Goal: Task Accomplishment & Management: Use online tool/utility

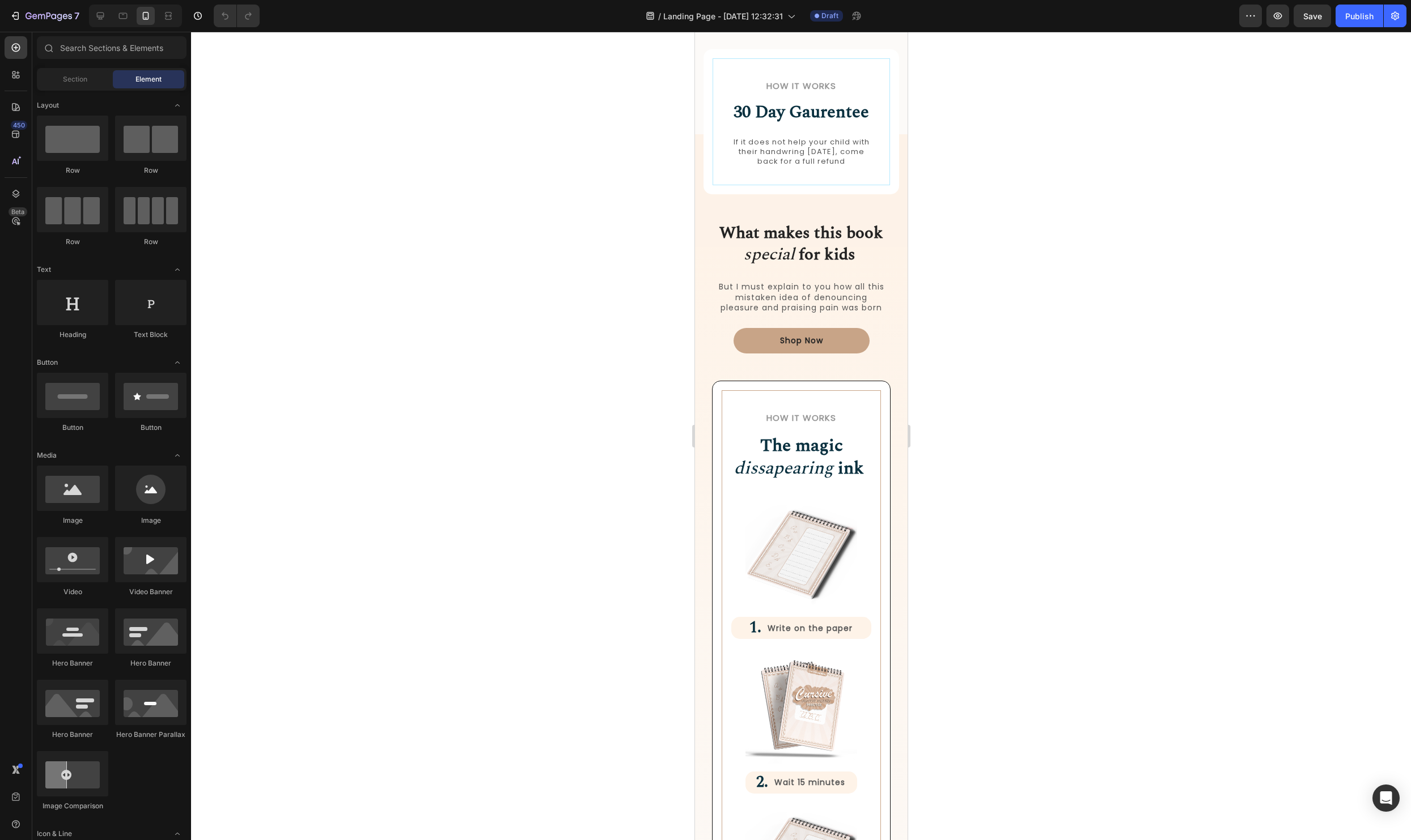
scroll to position [1048, 0]
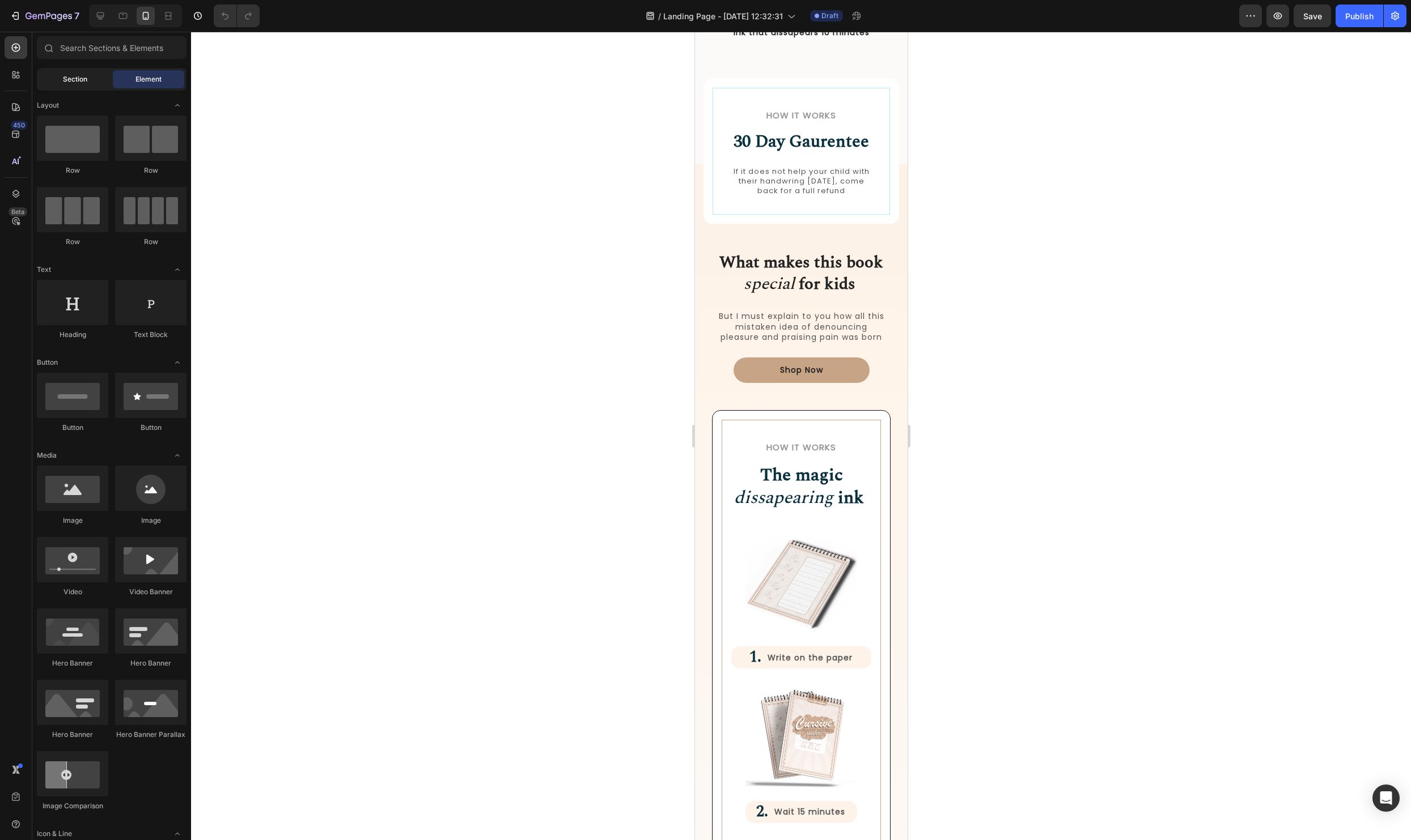
click at [82, 79] on span "Section" at bounding box center [75, 80] width 24 height 10
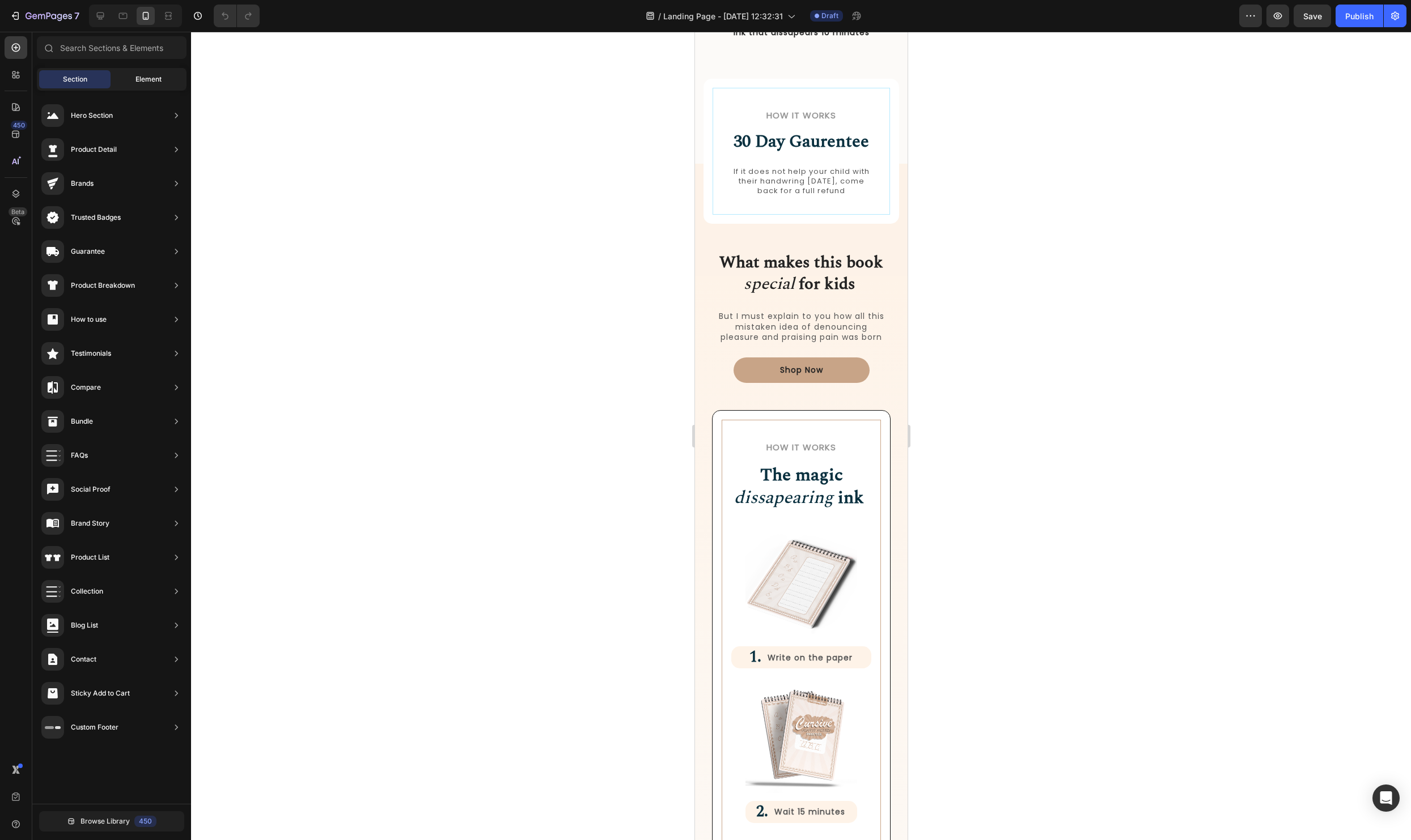
click at [135, 75] on div "Element" at bounding box center [148, 80] width 71 height 18
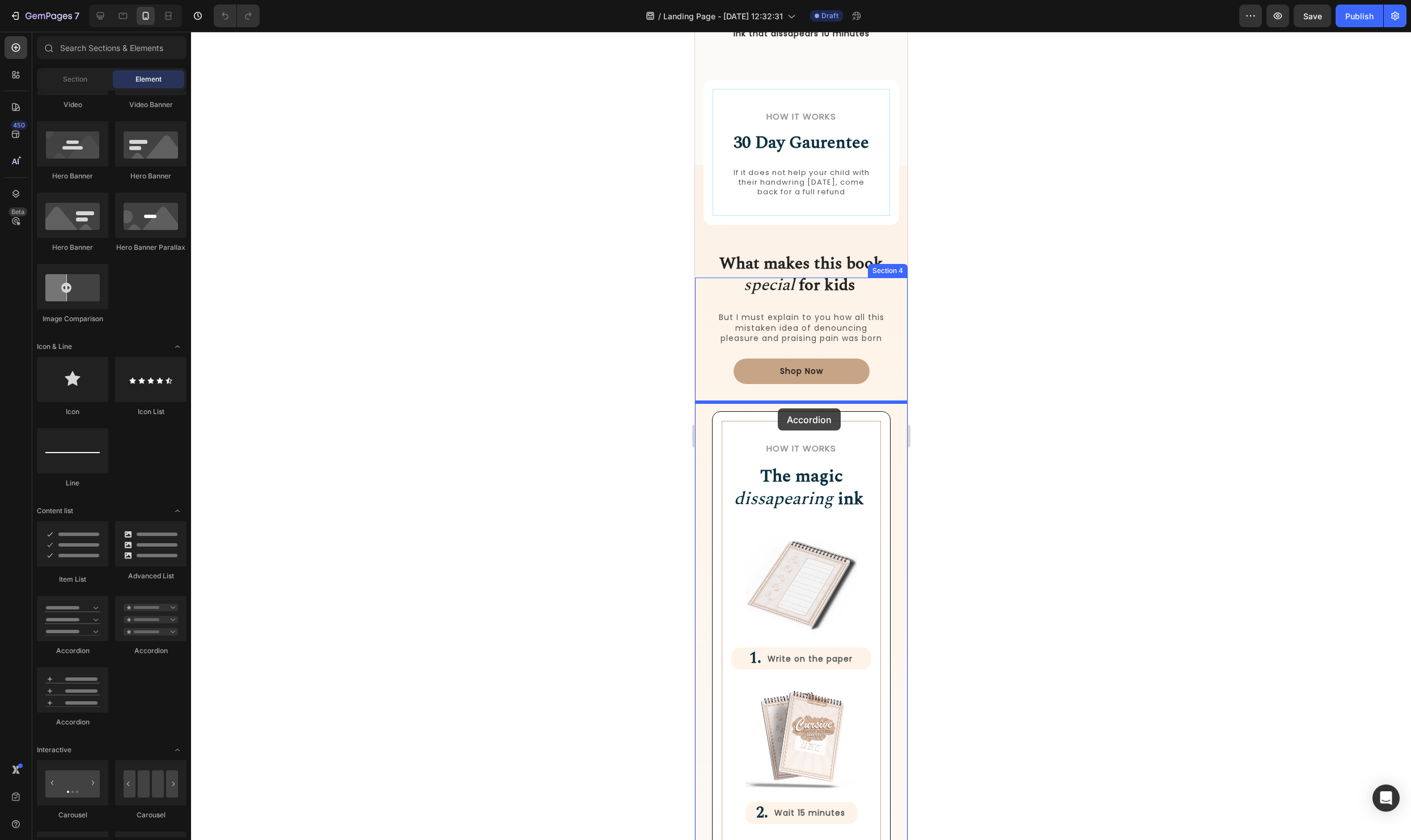
scroll to position [1045, 0]
drag, startPoint x: 755, startPoint y: 656, endPoint x: 779, endPoint y: 401, distance: 256.1
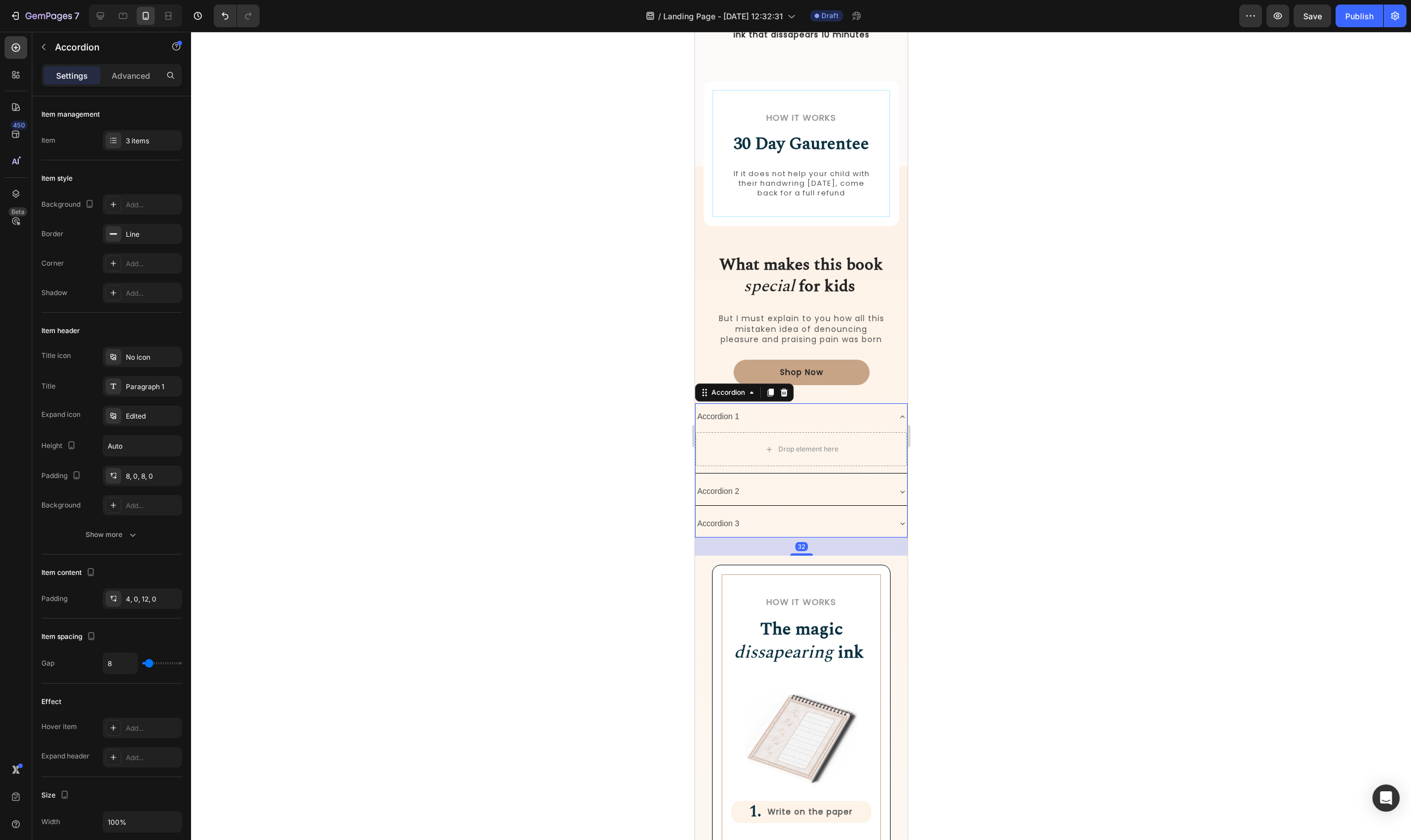
click at [1065, 427] on div at bounding box center [801, 436] width 1220 height 809
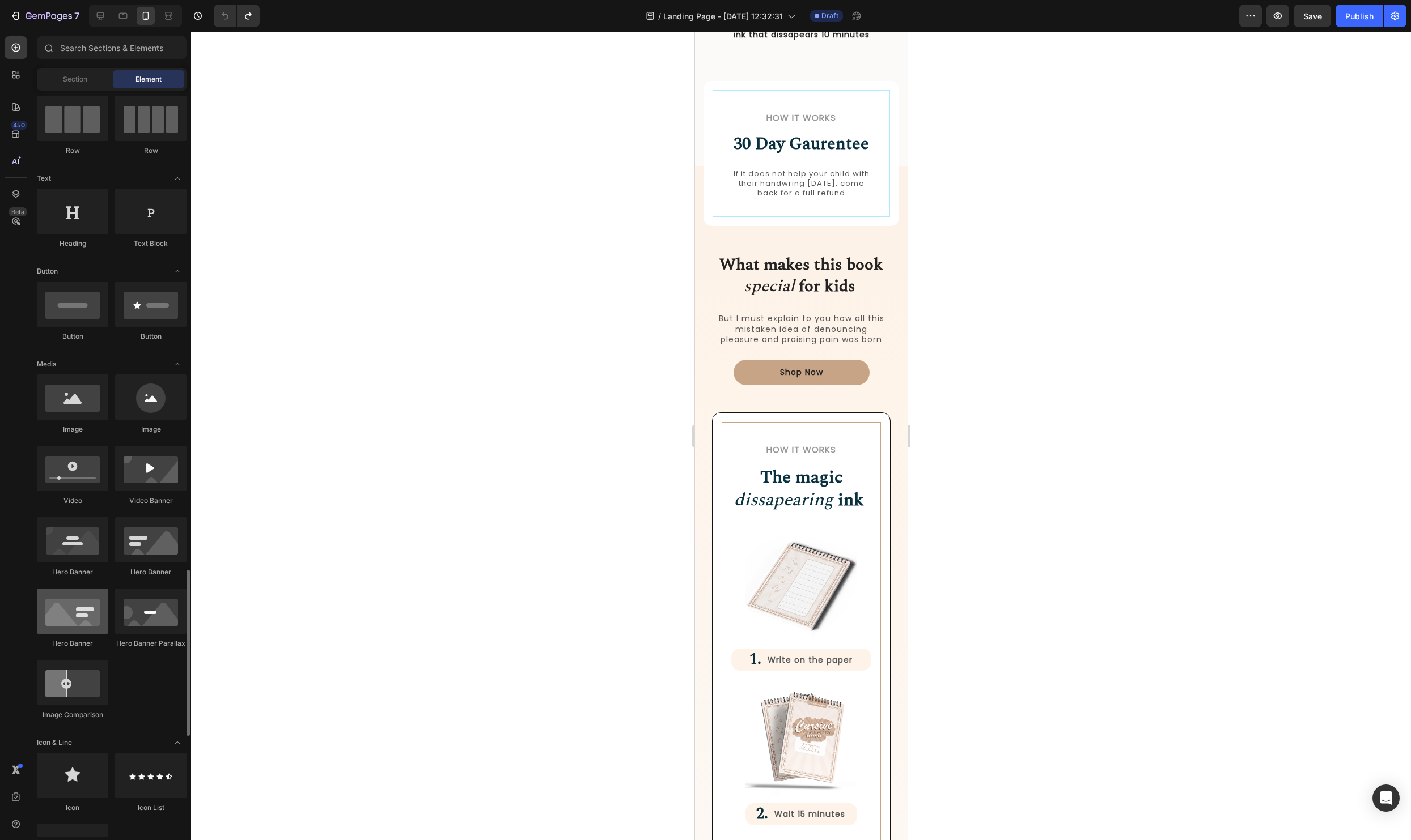
scroll to position [0, 0]
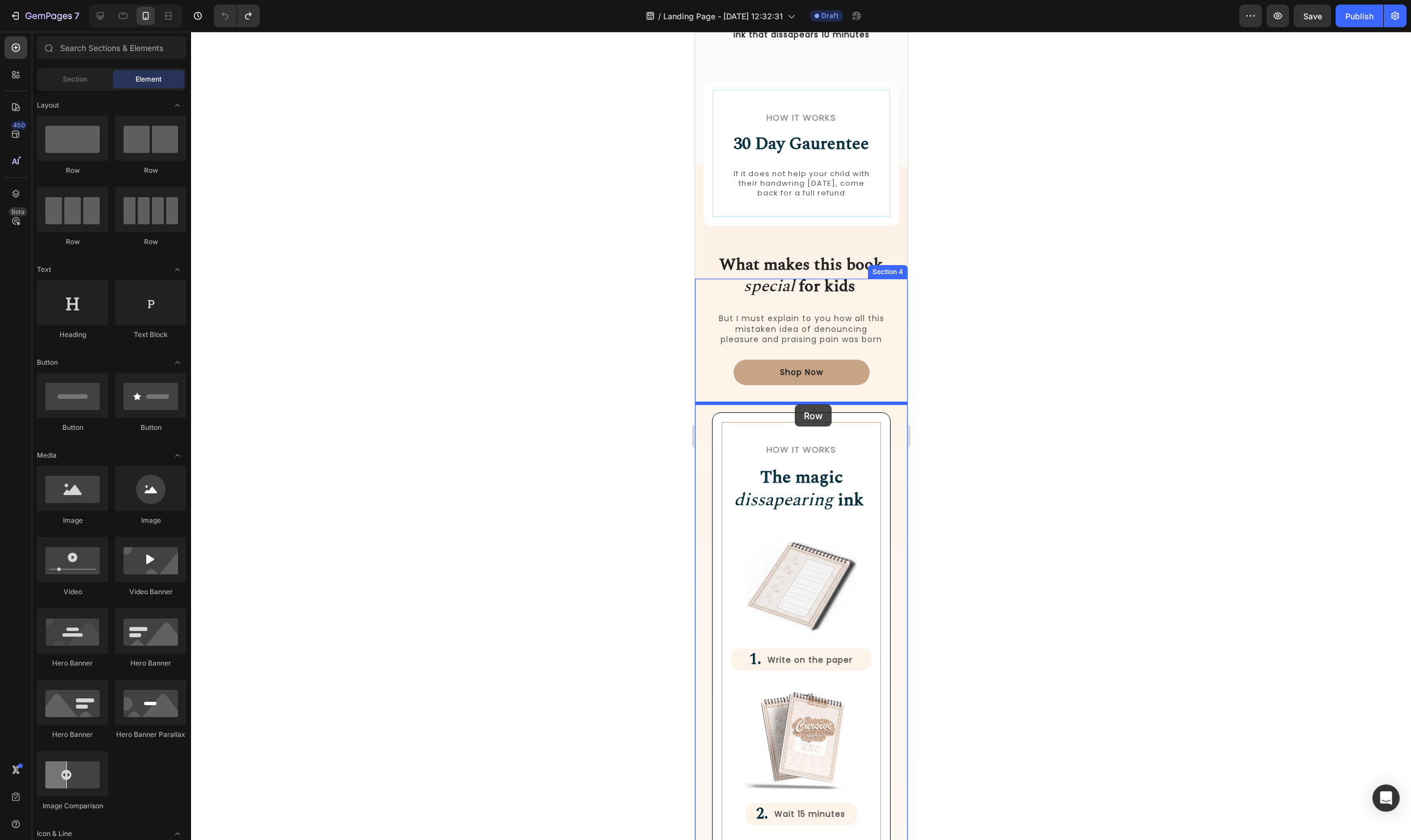
drag, startPoint x: 763, startPoint y: 178, endPoint x: 794, endPoint y: 404, distance: 228.1
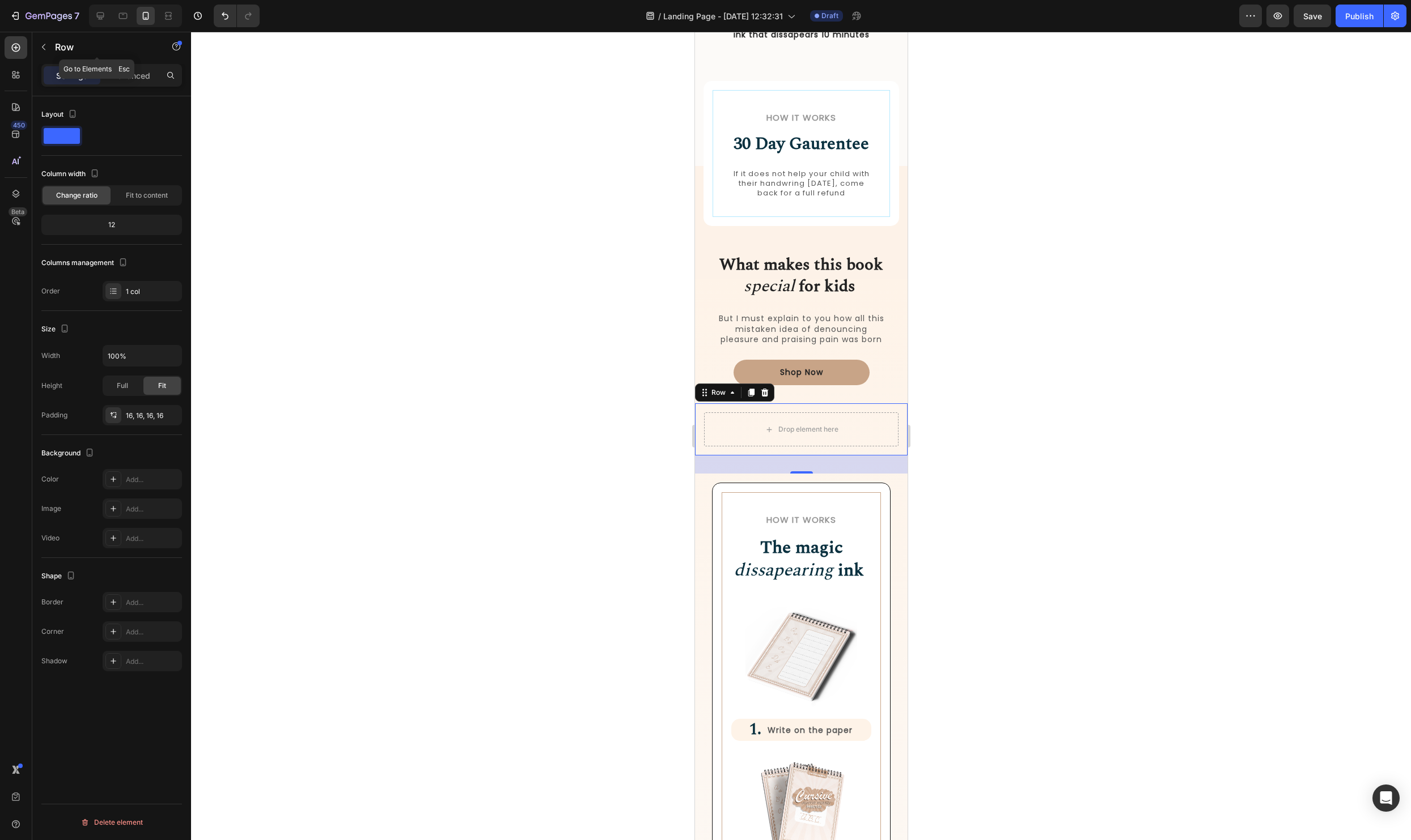
click at [49, 48] on button "button" at bounding box center [44, 47] width 18 height 18
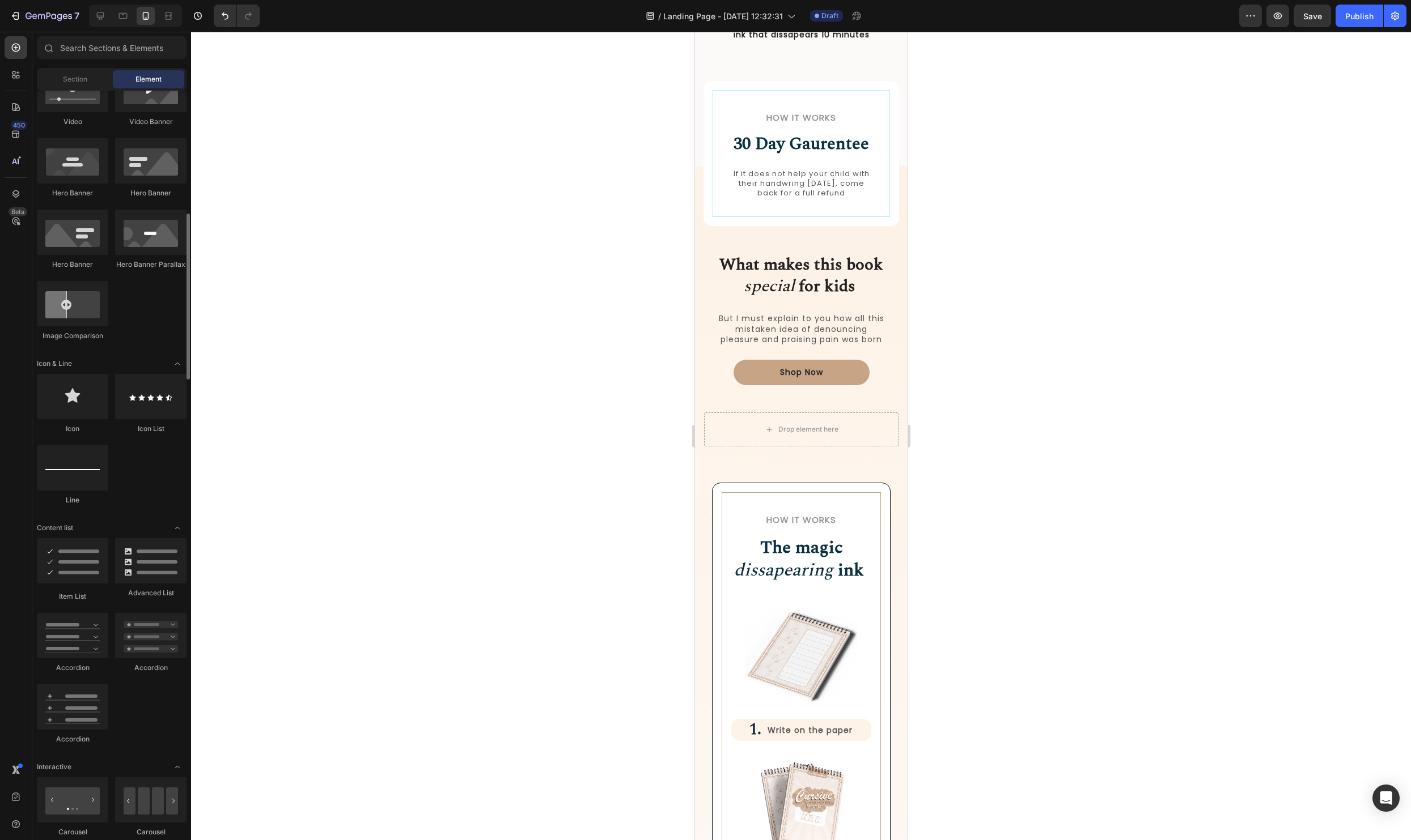
scroll to position [487, 0]
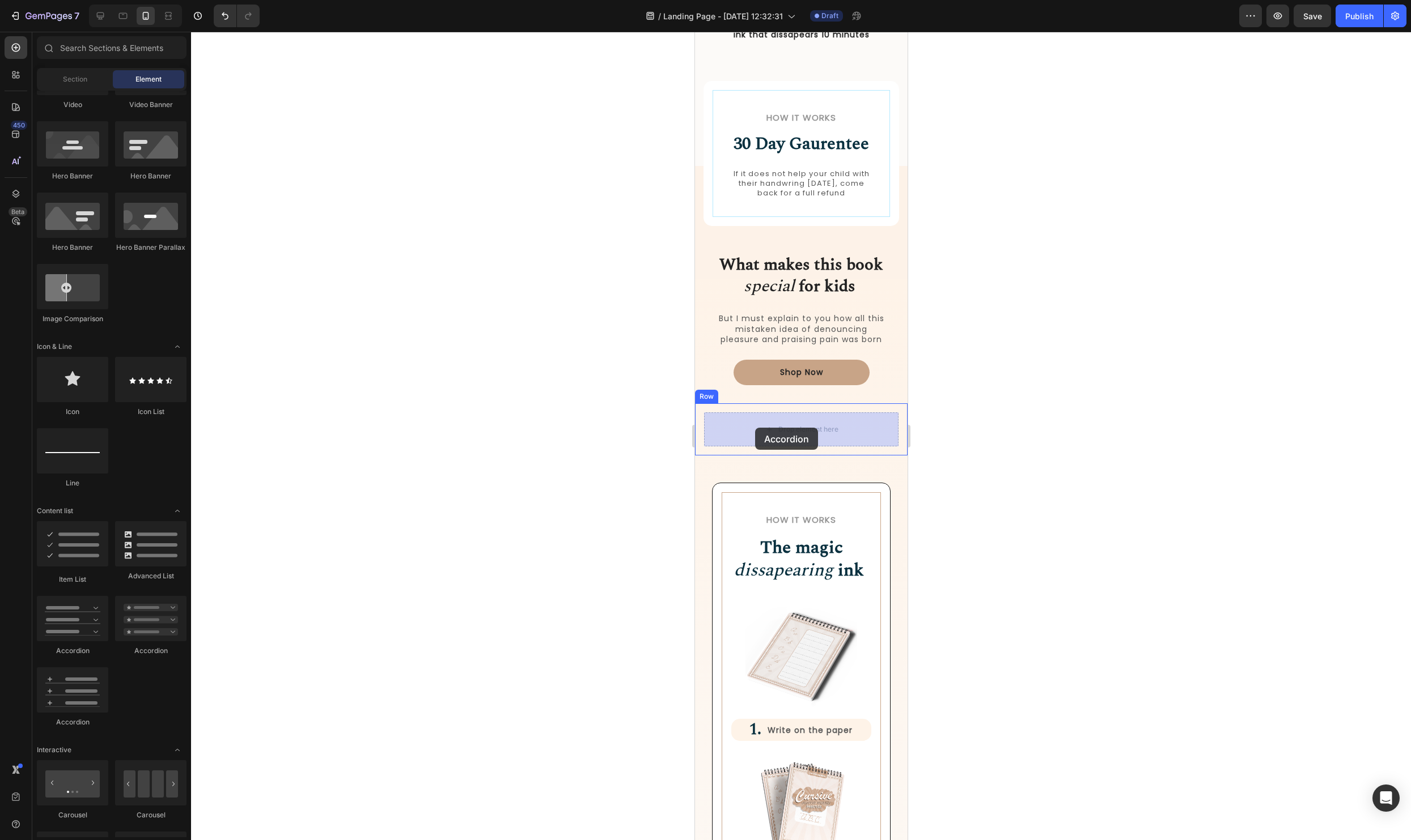
drag, startPoint x: 771, startPoint y: 661, endPoint x: 755, endPoint y: 428, distance: 233.5
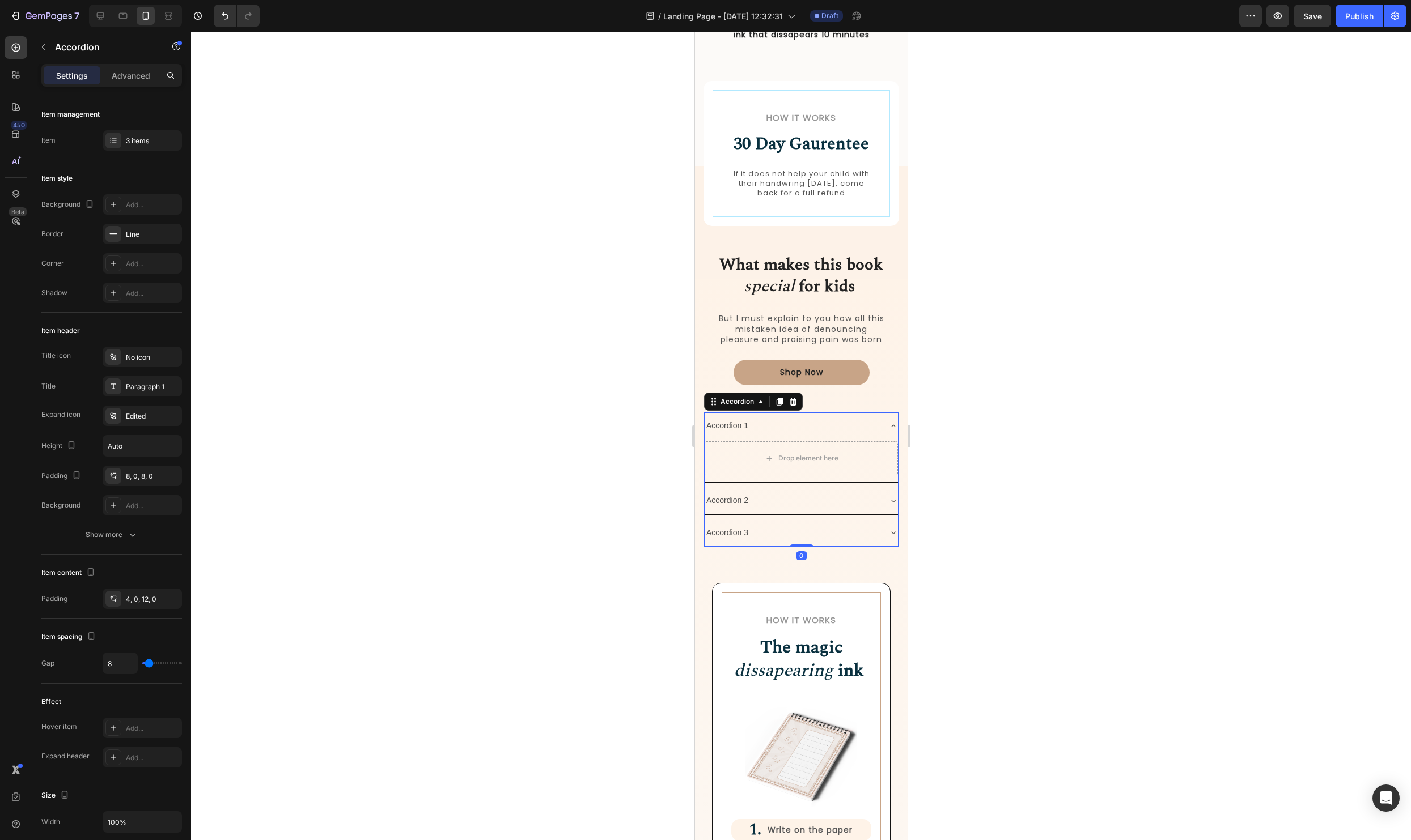
click at [832, 430] on div "Accordion 1" at bounding box center [791, 425] width 175 height 18
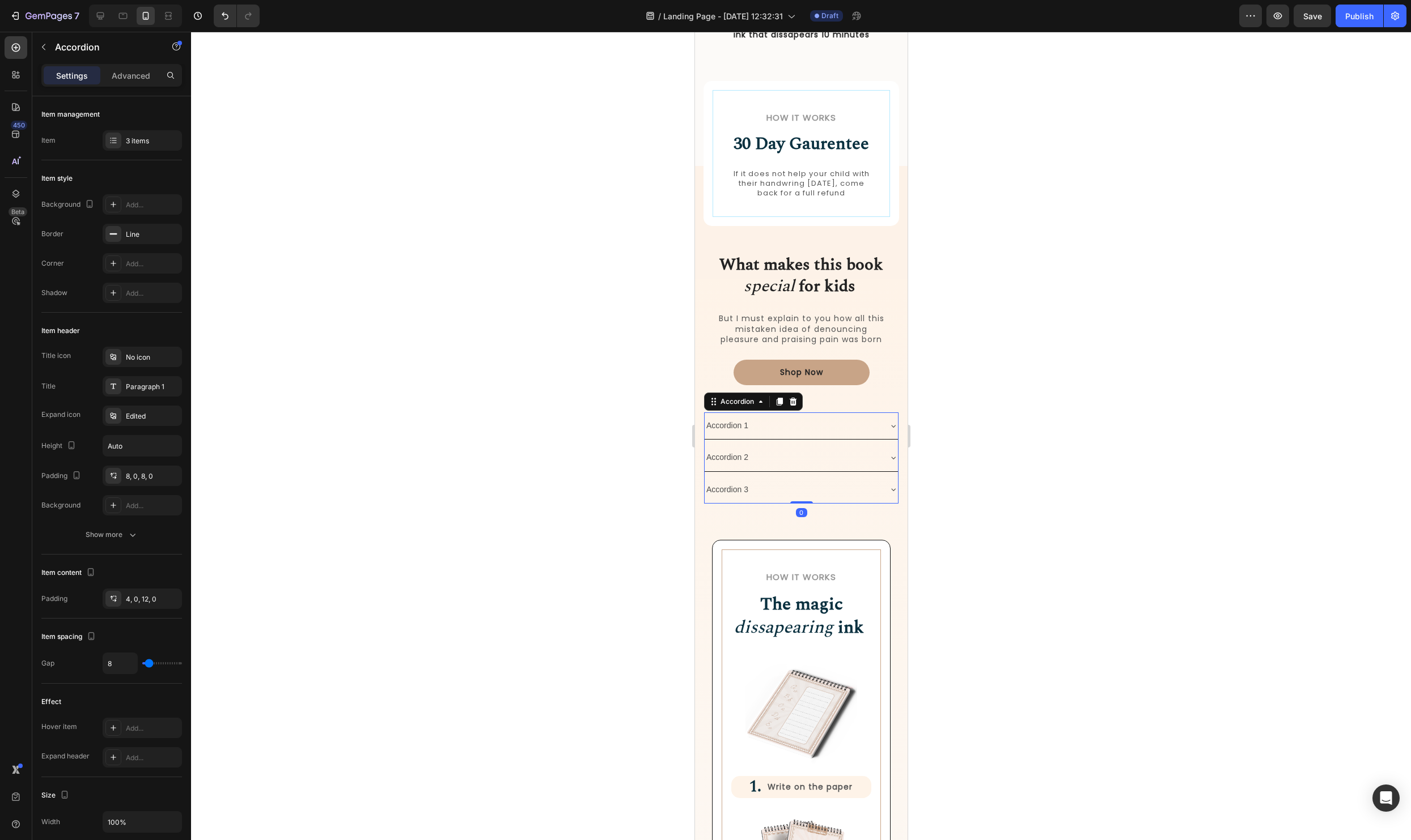
click at [832, 430] on div "Accordion 1" at bounding box center [791, 425] width 175 height 18
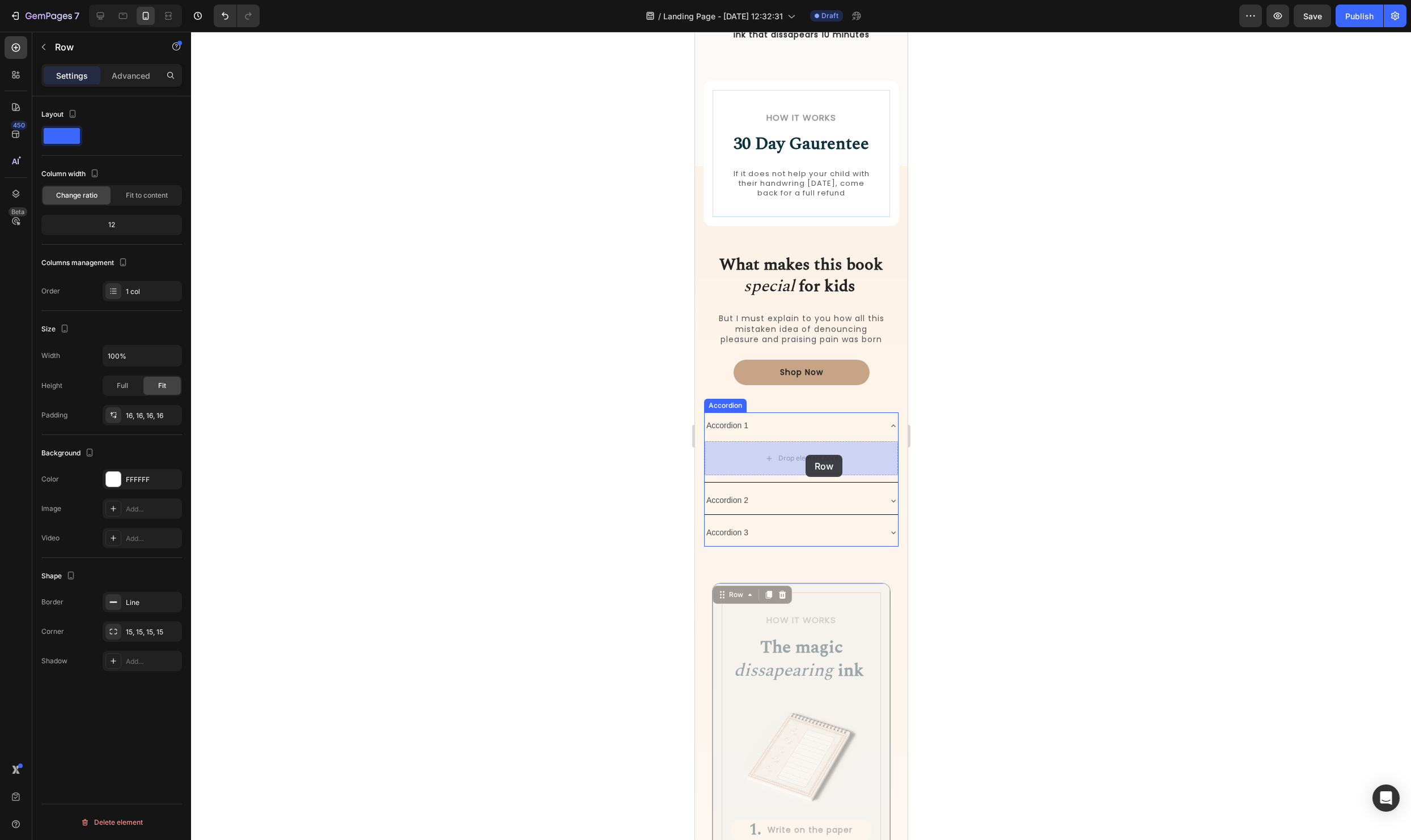
drag, startPoint x: 721, startPoint y: 596, endPoint x: 805, endPoint y: 455, distance: 164.1
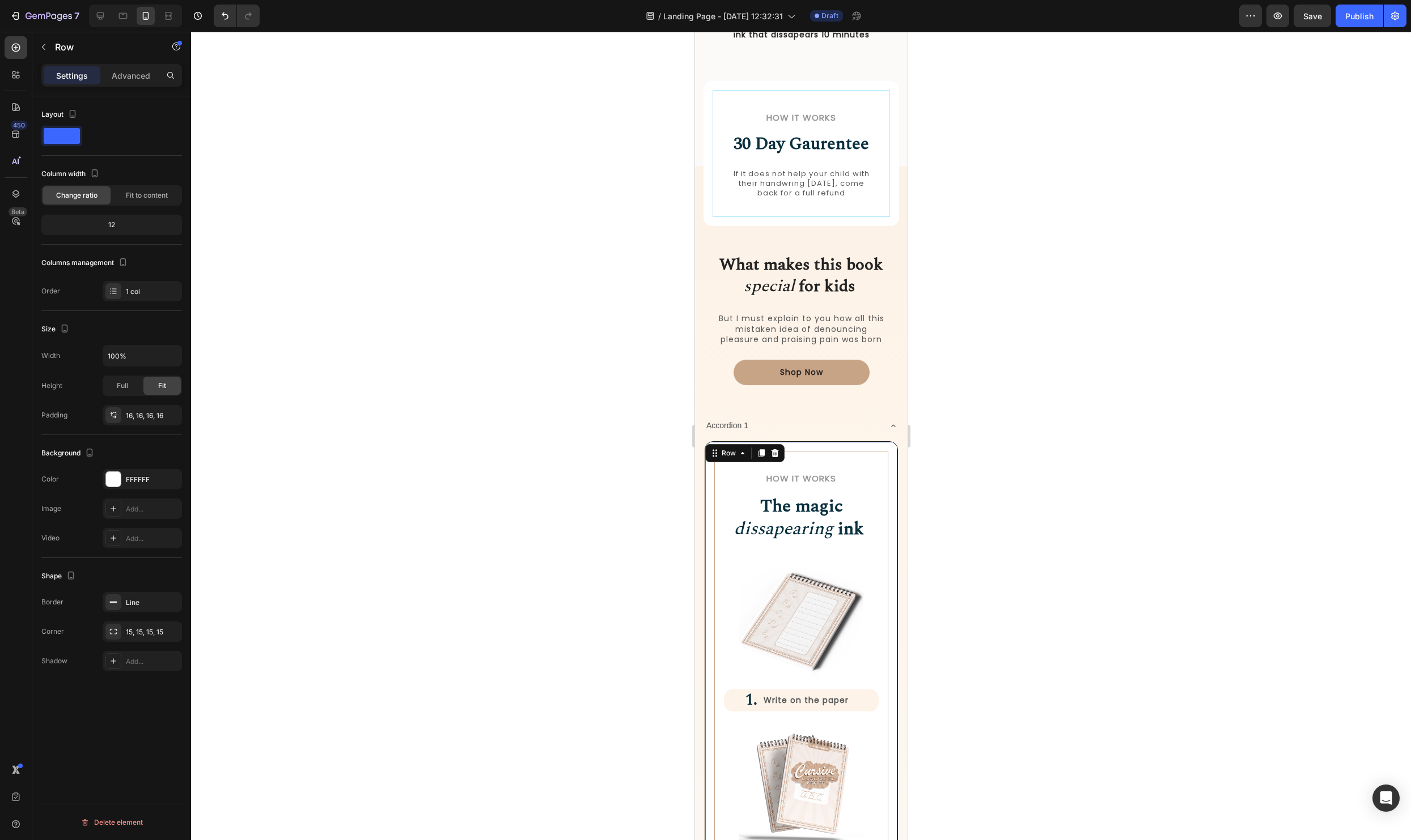
click at [997, 481] on div at bounding box center [801, 436] width 1220 height 809
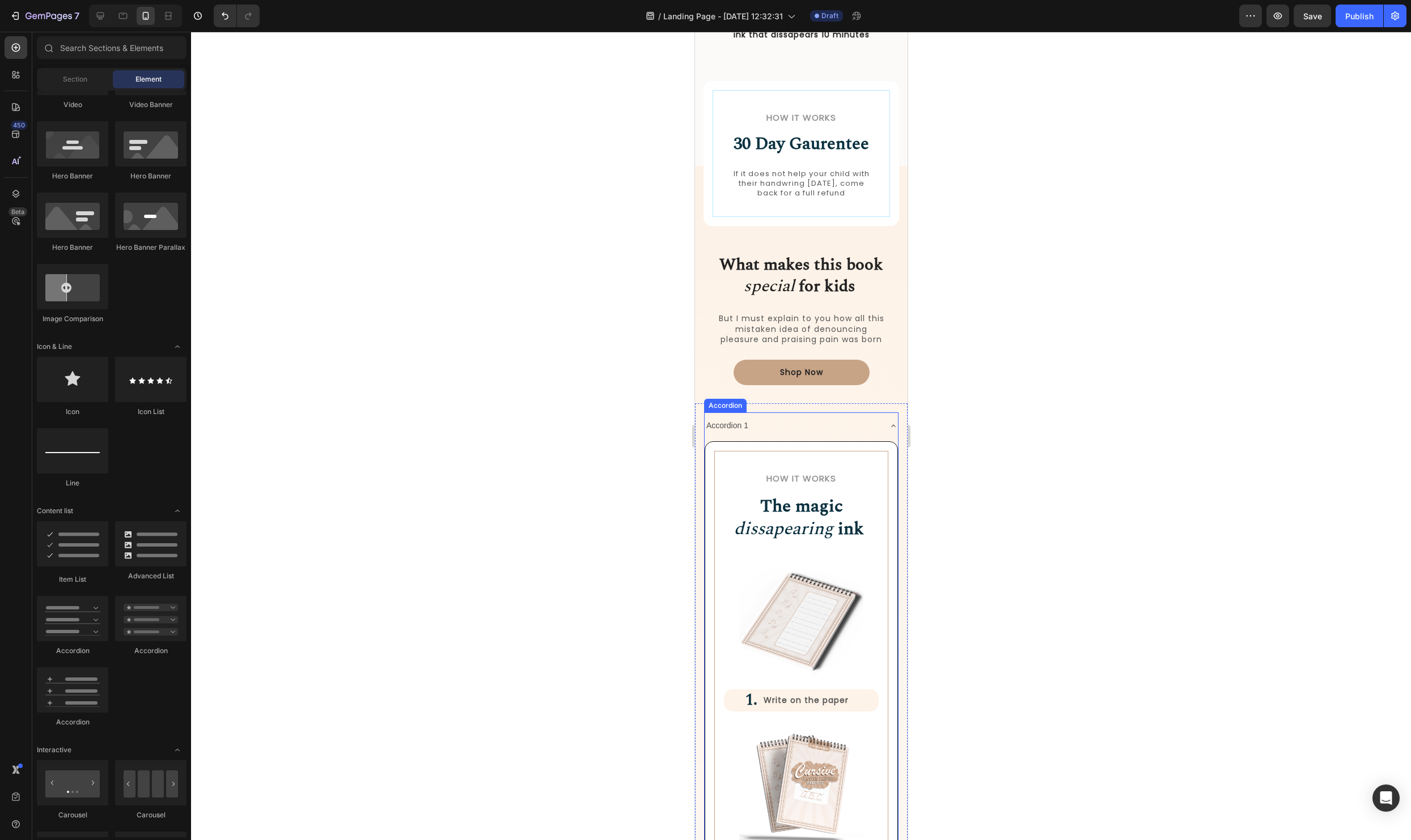
click at [894, 422] on icon at bounding box center [893, 426] width 9 height 9
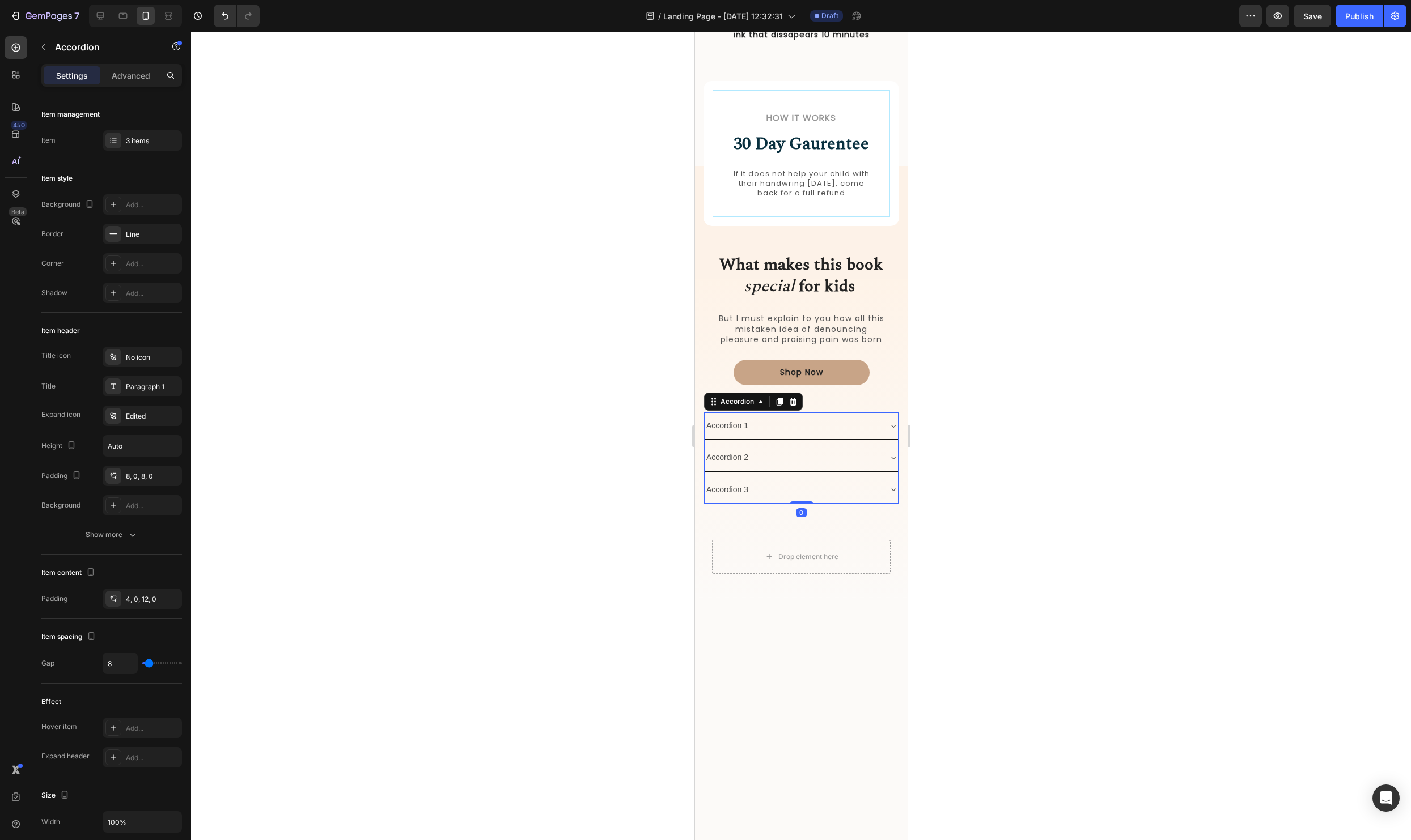
click at [894, 422] on icon at bounding box center [893, 426] width 9 height 9
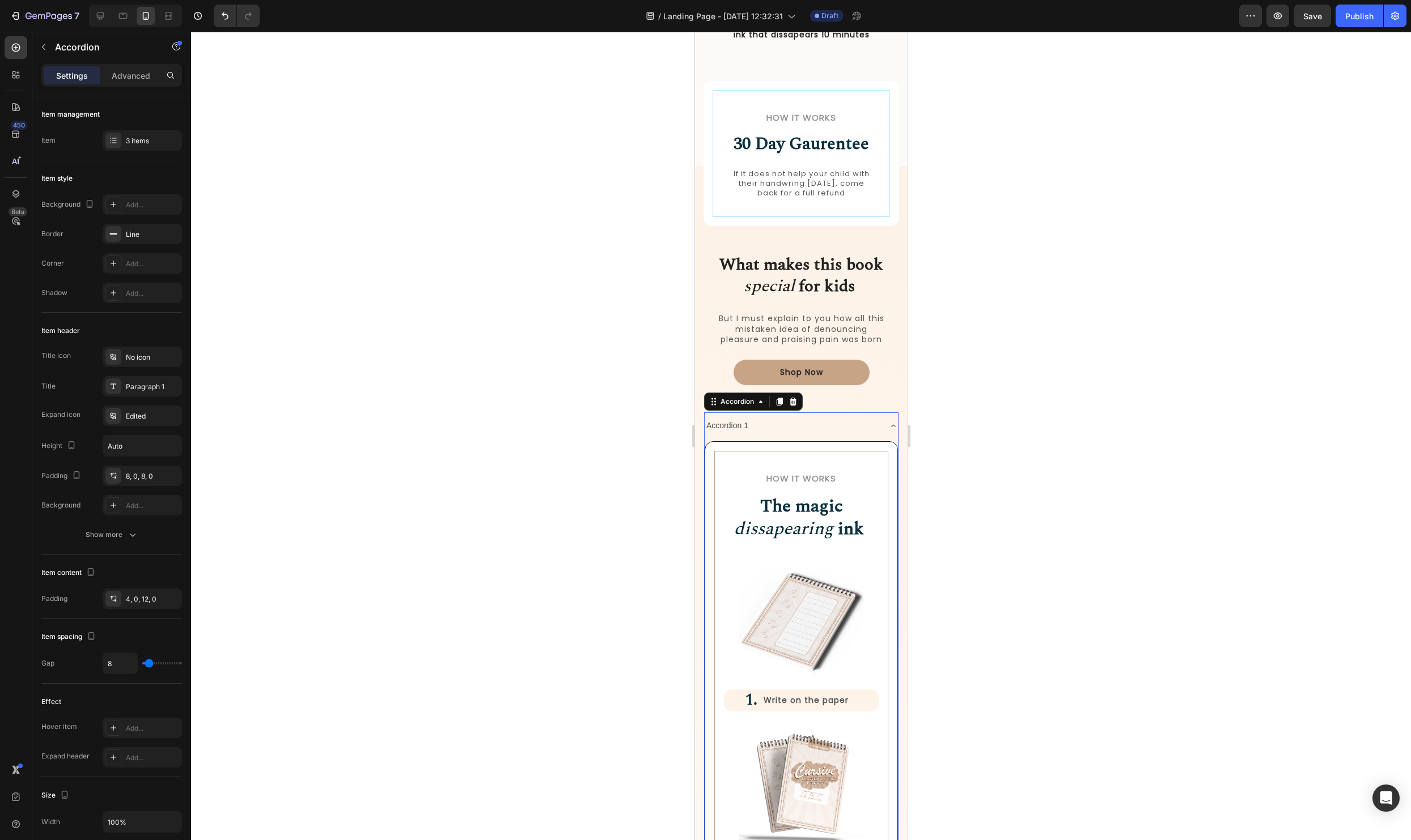
click at [894, 422] on icon at bounding box center [893, 426] width 9 height 9
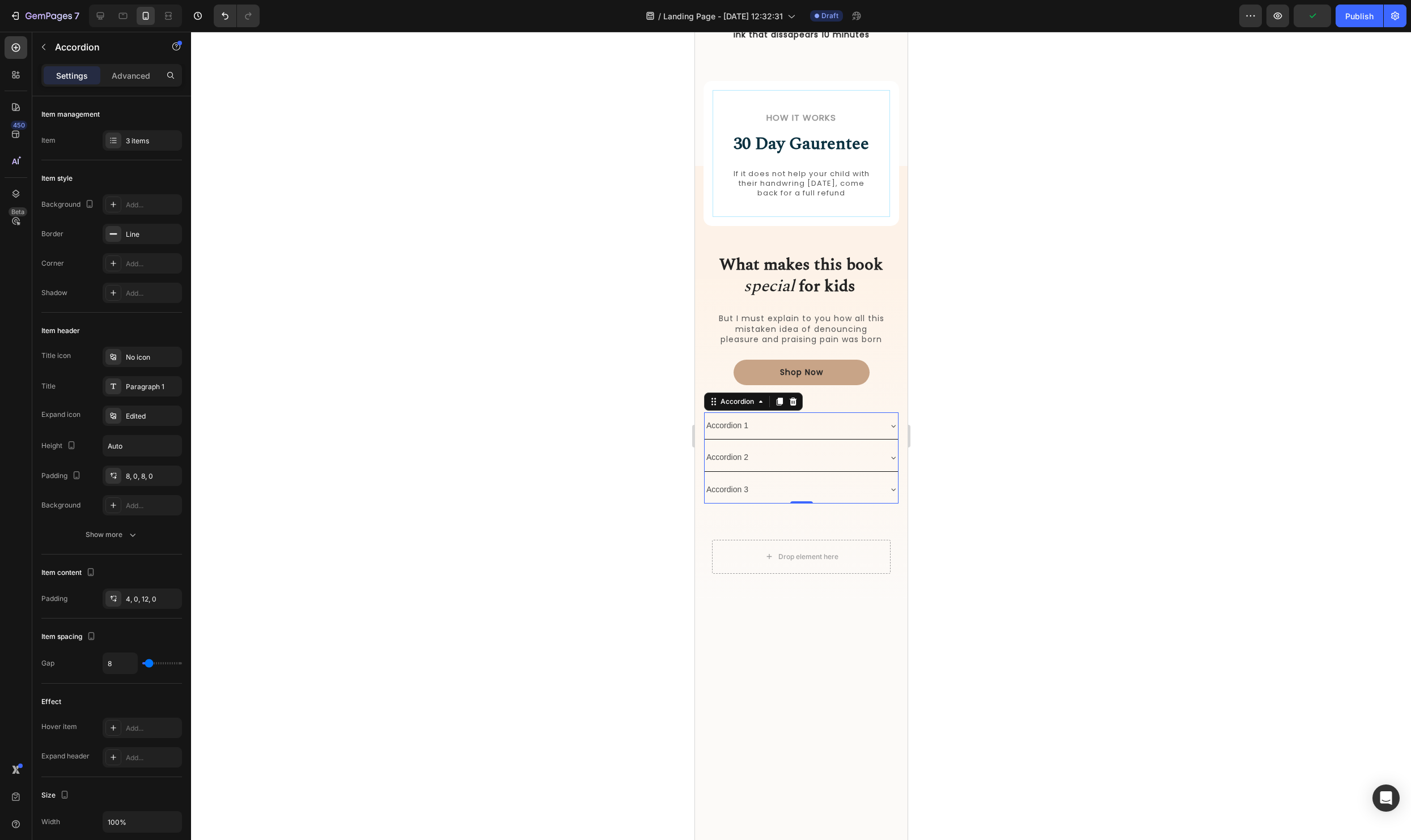
click at [894, 422] on icon at bounding box center [893, 426] width 9 height 9
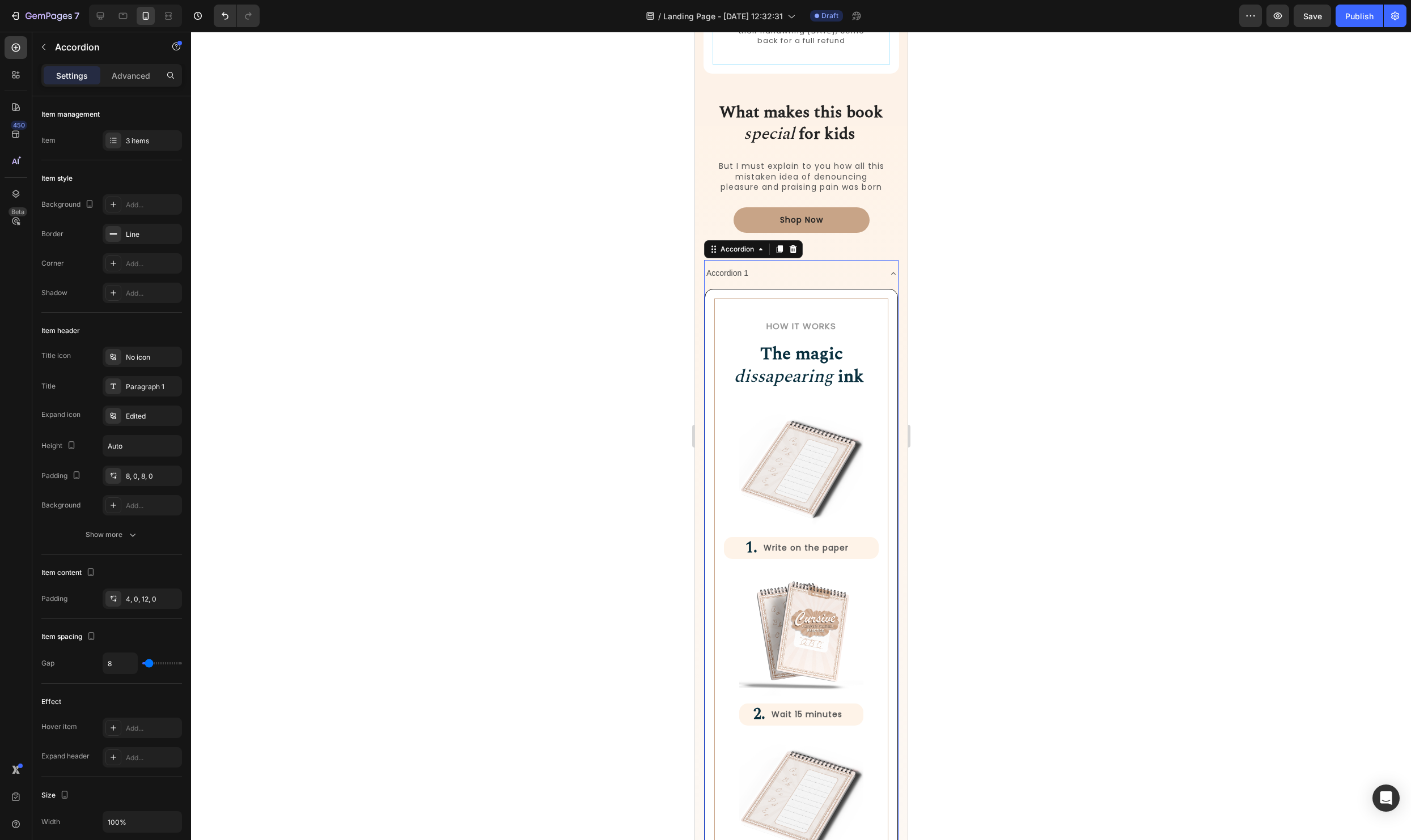
scroll to position [931, 0]
click at [885, 276] on div "Accordion 1" at bounding box center [801, 275] width 193 height 27
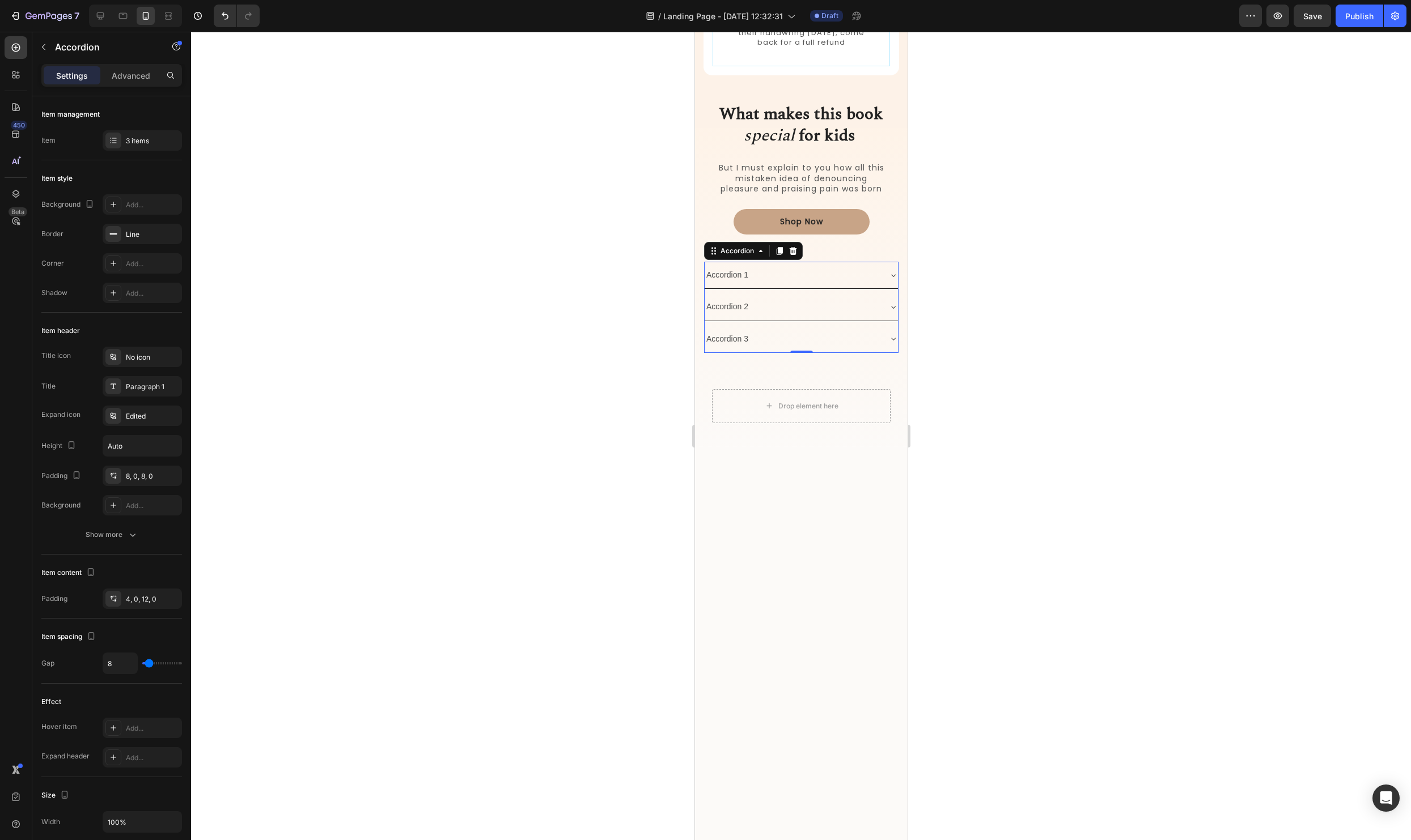
click at [885, 276] on div "Accordion 1" at bounding box center [801, 275] width 193 height 27
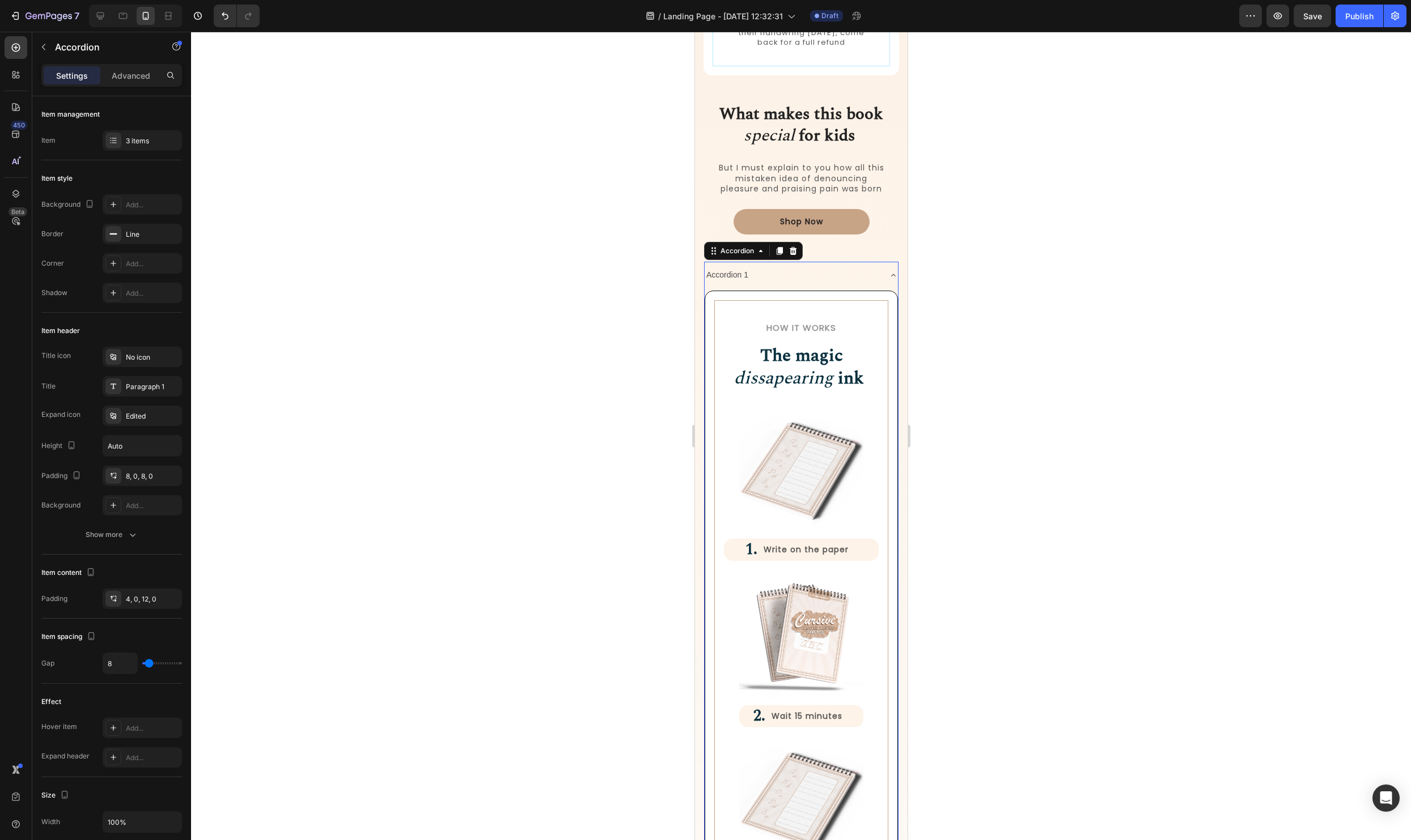
click at [885, 276] on div "Accordion 1" at bounding box center [801, 275] width 193 height 27
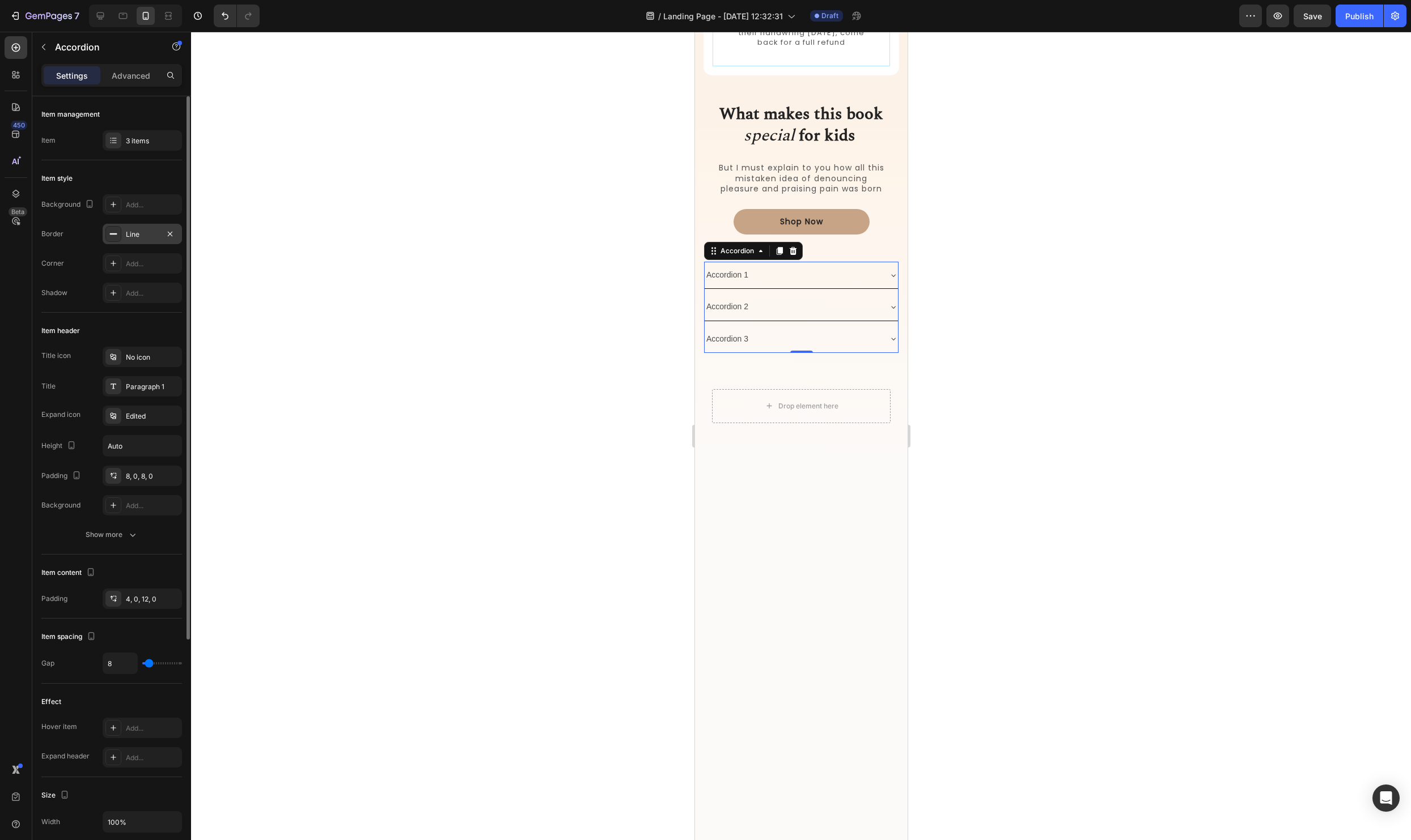
click at [116, 236] on icon at bounding box center [114, 234] width 9 height 9
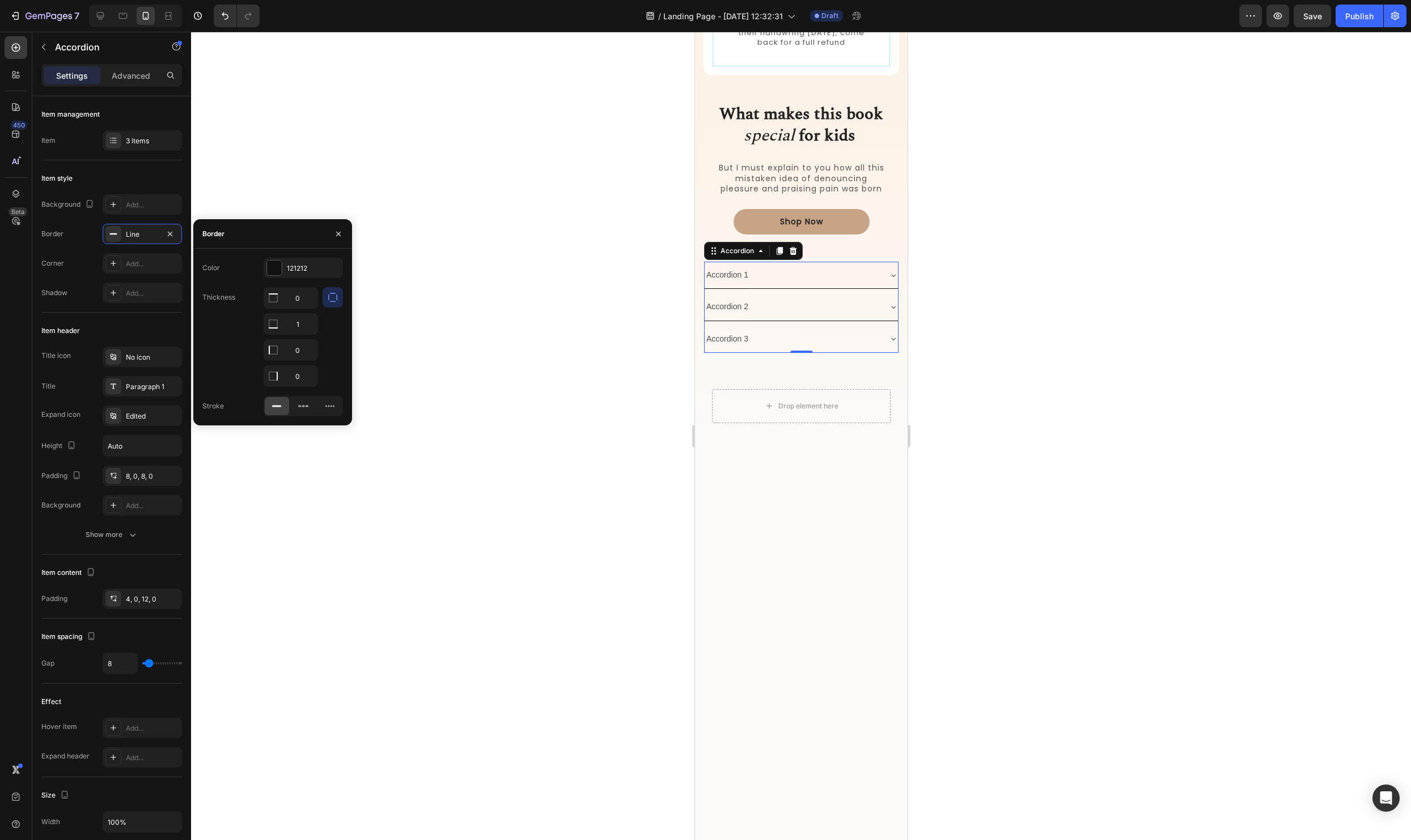
click at [327, 299] on icon "button" at bounding box center [333, 297] width 11 height 11
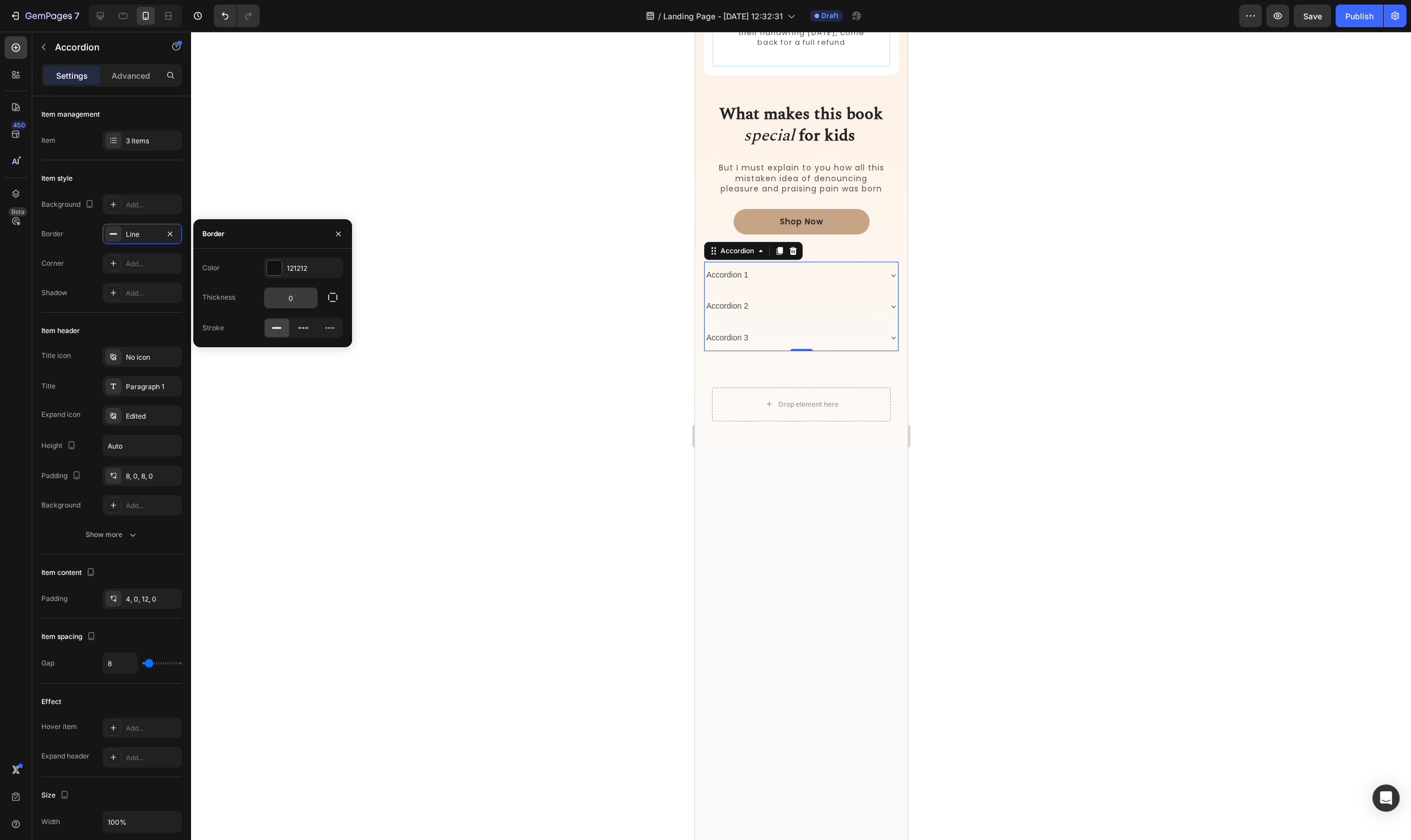
click at [297, 302] on input "0" at bounding box center [291, 298] width 54 height 20
type input "1"
click at [280, 277] on div "121212" at bounding box center [303, 268] width 79 height 20
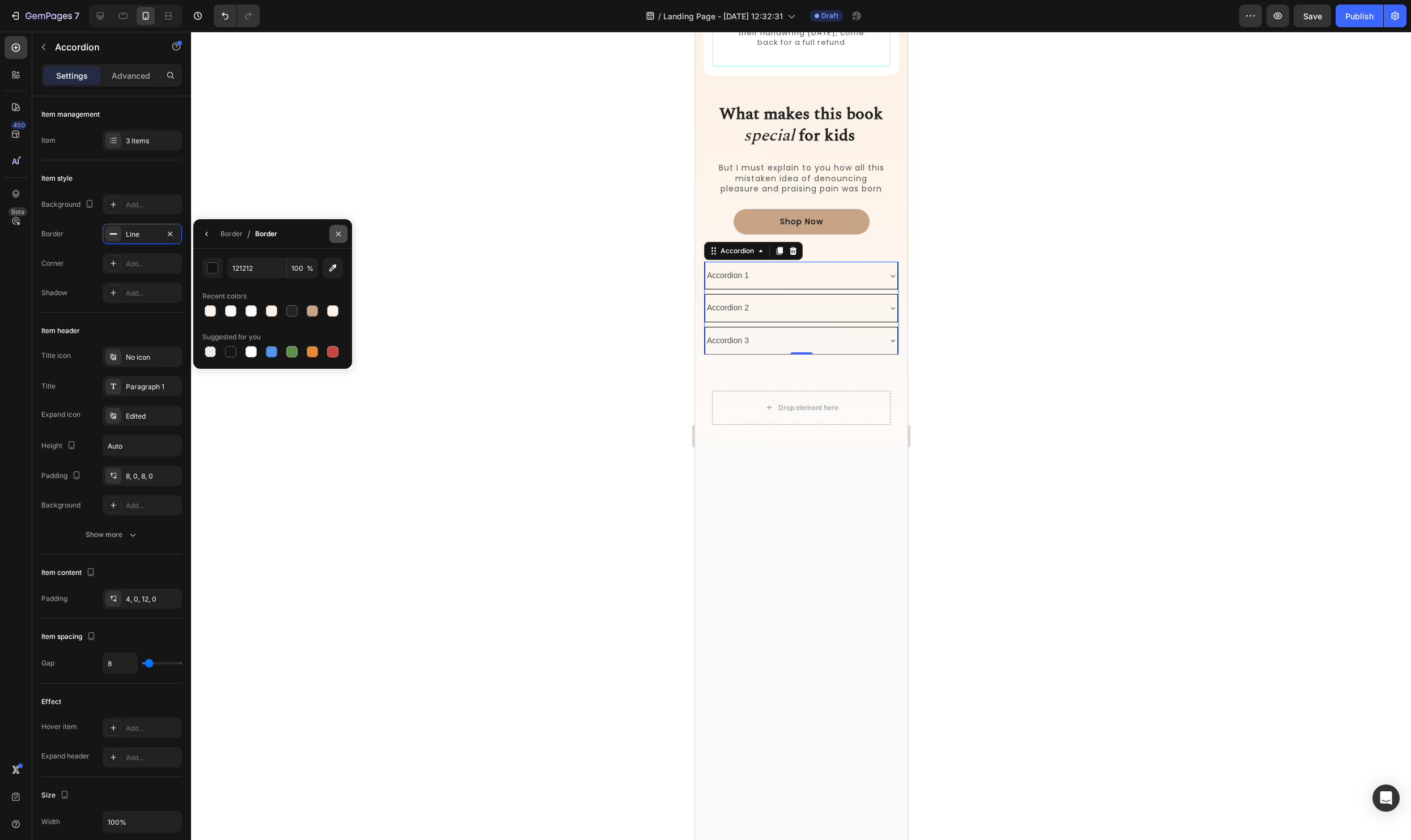
click at [332, 233] on button "button" at bounding box center [339, 234] width 18 height 18
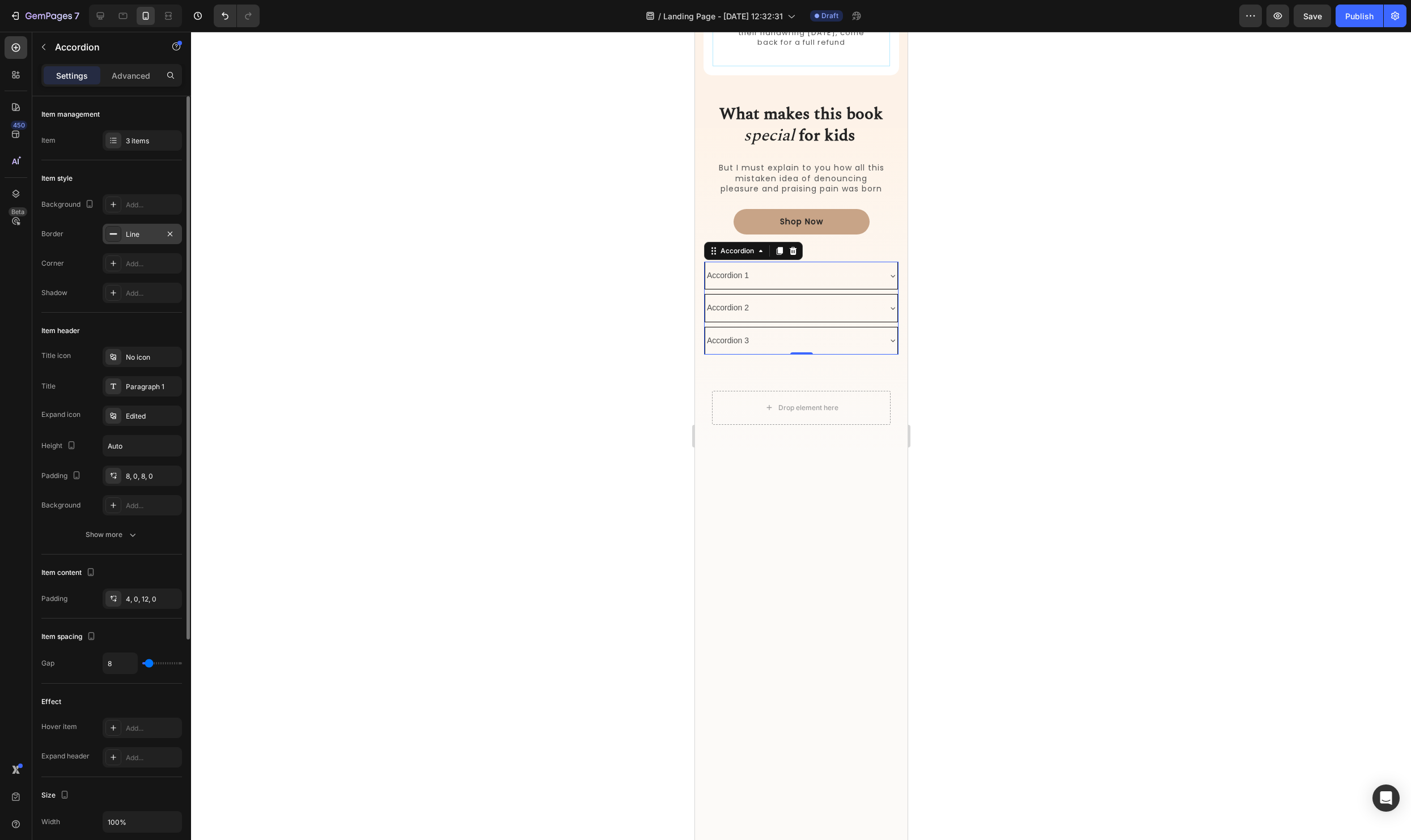
click at [179, 233] on div "Line" at bounding box center [142, 234] width 79 height 20
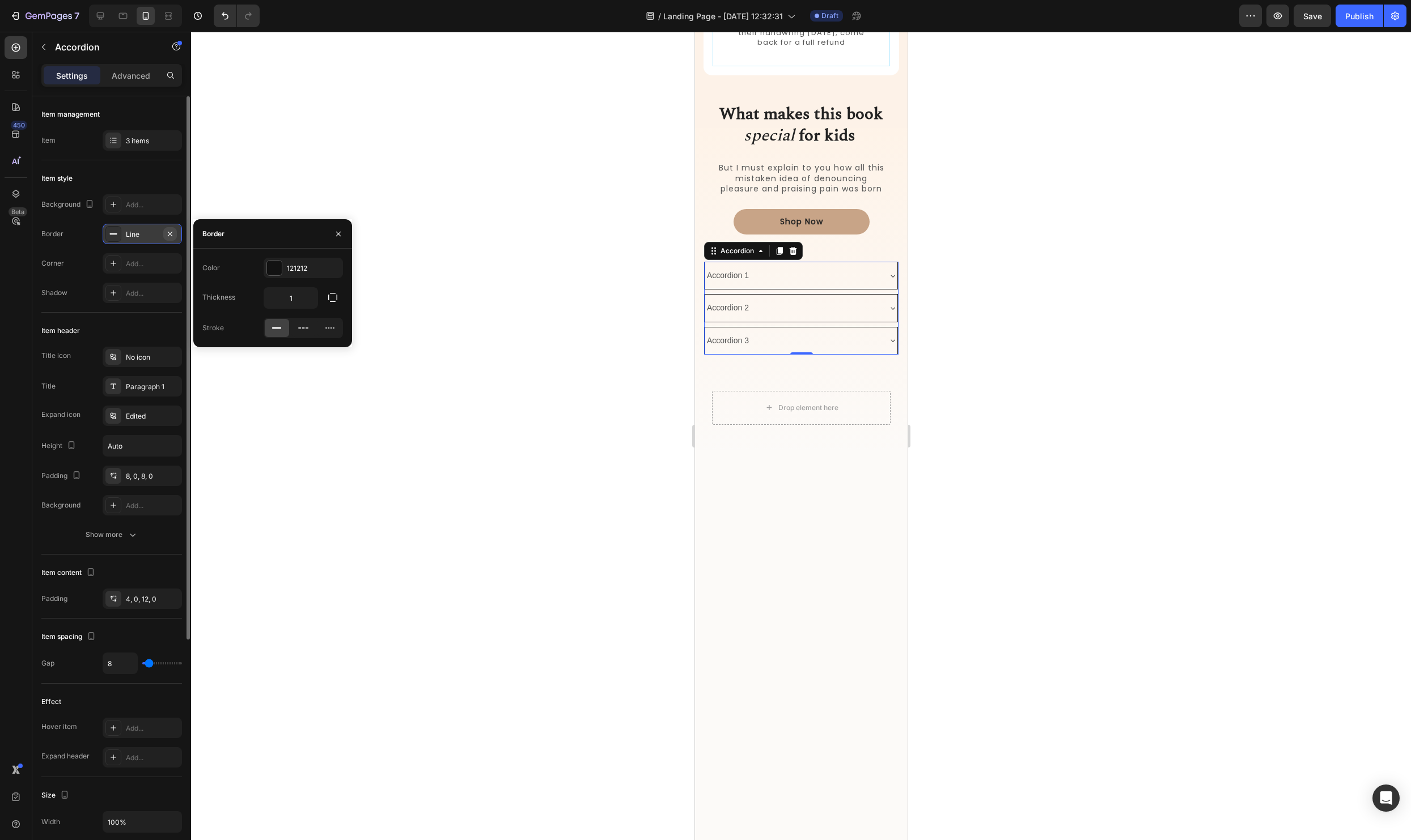
click at [174, 233] on icon "button" at bounding box center [170, 234] width 9 height 9
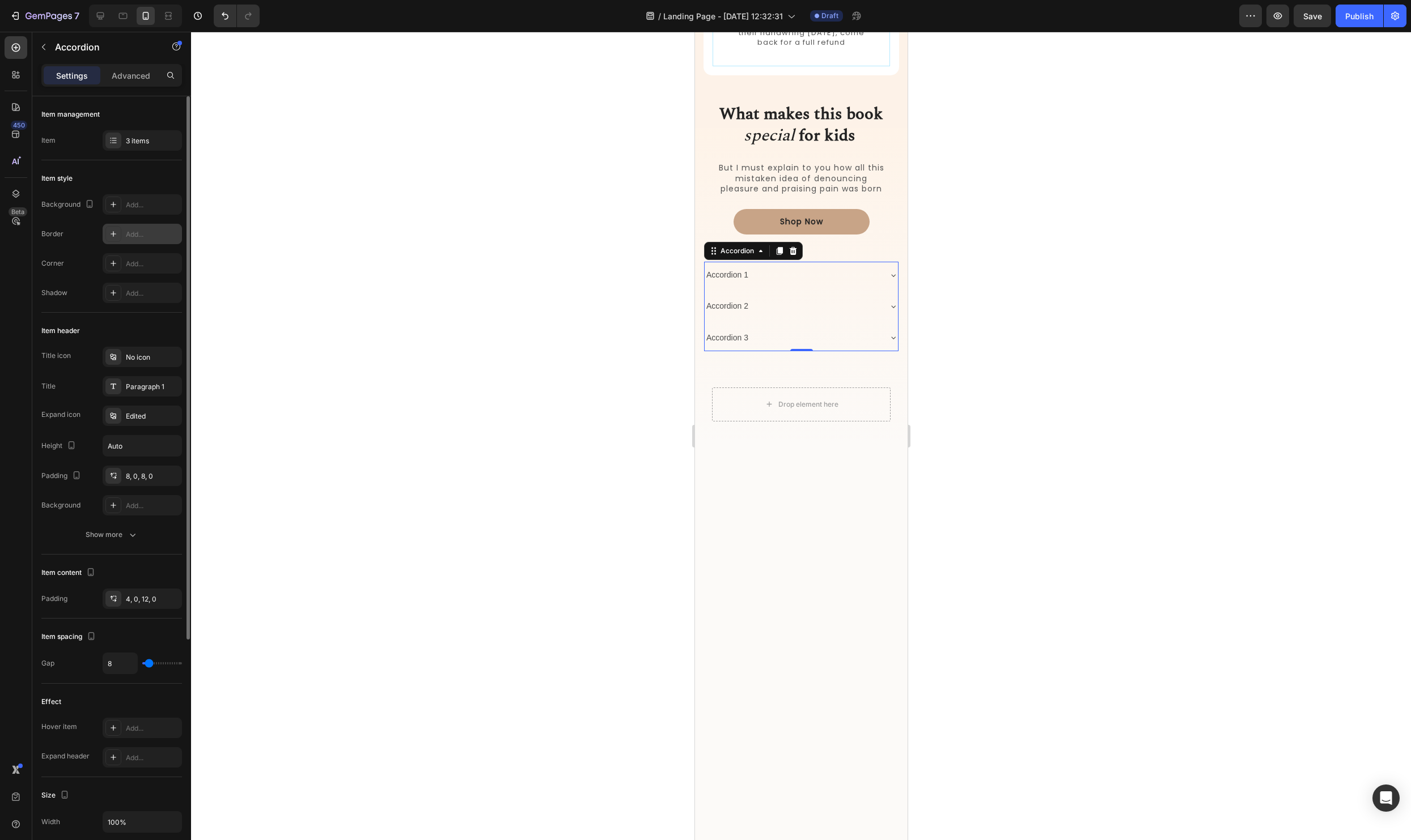
click at [830, 276] on div "Accordion 1" at bounding box center [791, 275] width 175 height 18
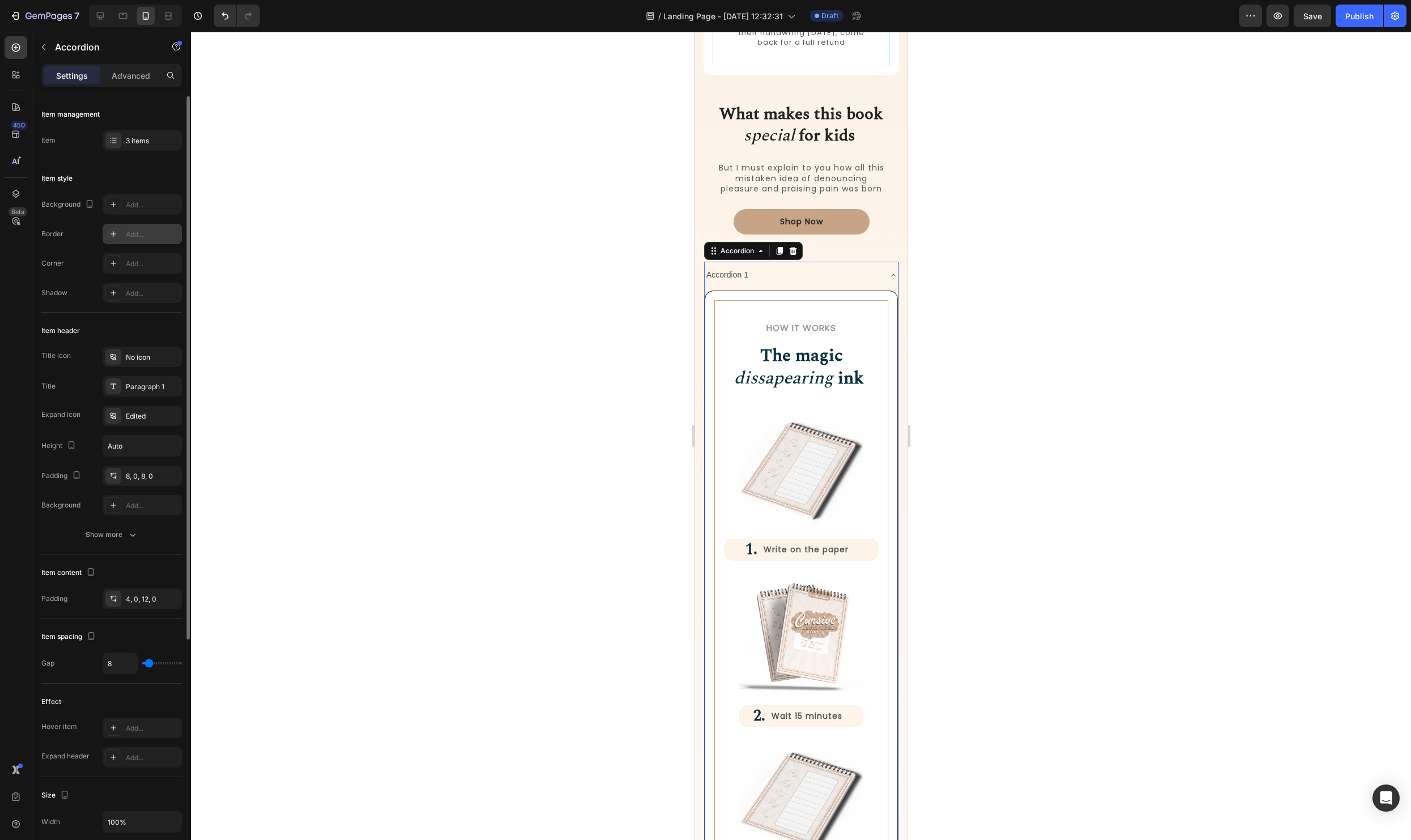
click at [830, 276] on div "Accordion 1" at bounding box center [791, 275] width 175 height 18
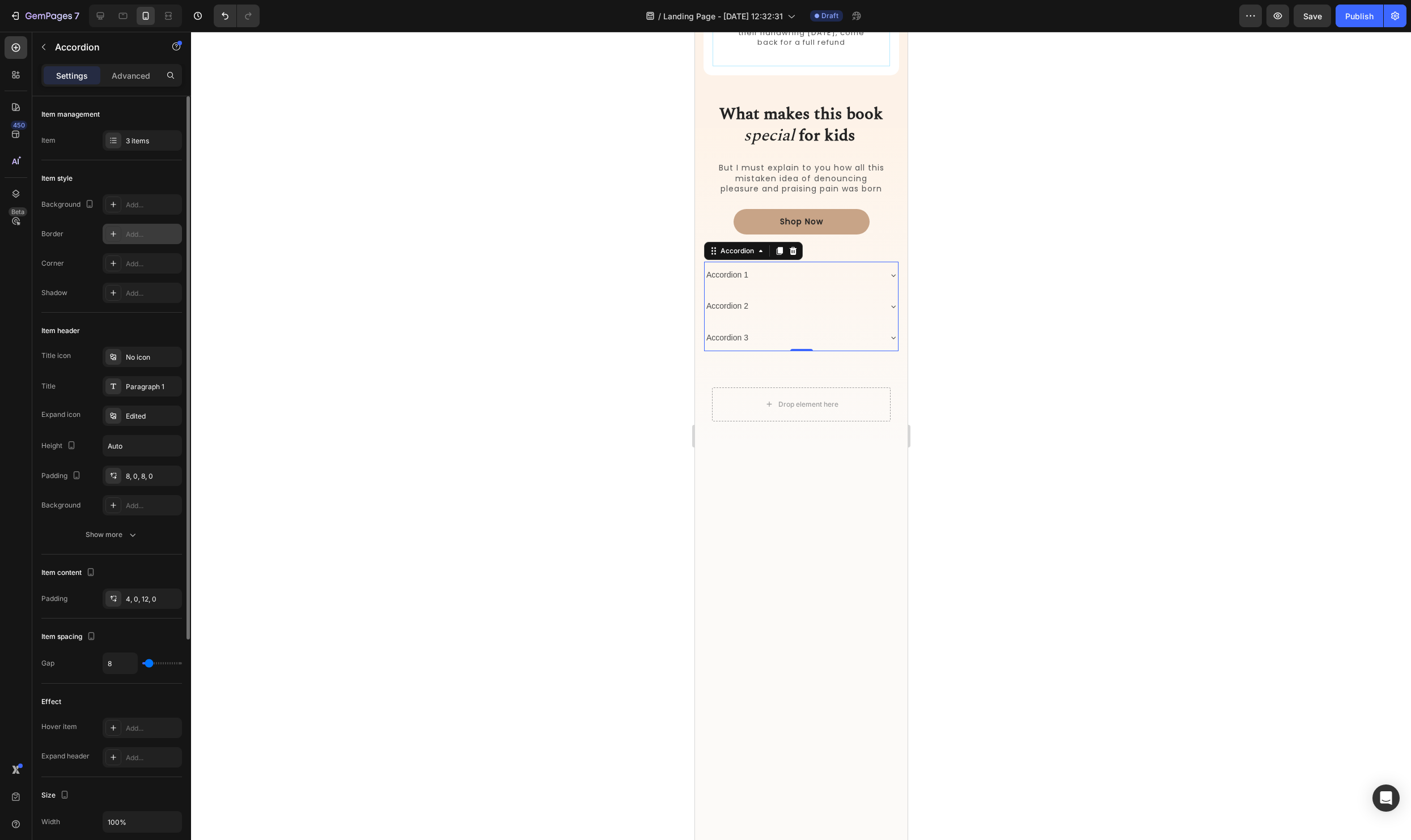
click at [830, 276] on div "Accordion 1" at bounding box center [791, 275] width 175 height 18
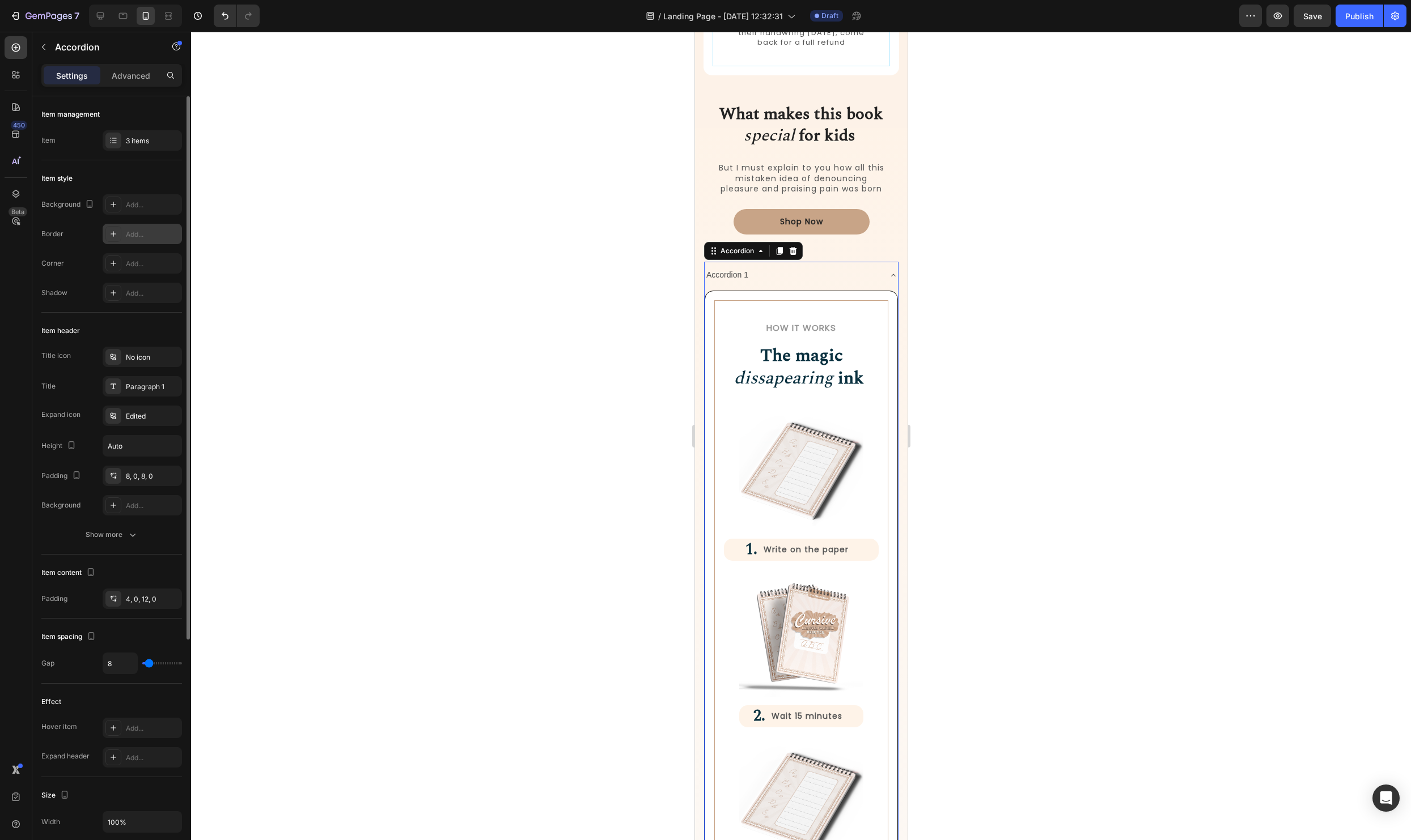
click at [830, 276] on div "Accordion 1" at bounding box center [791, 275] width 175 height 18
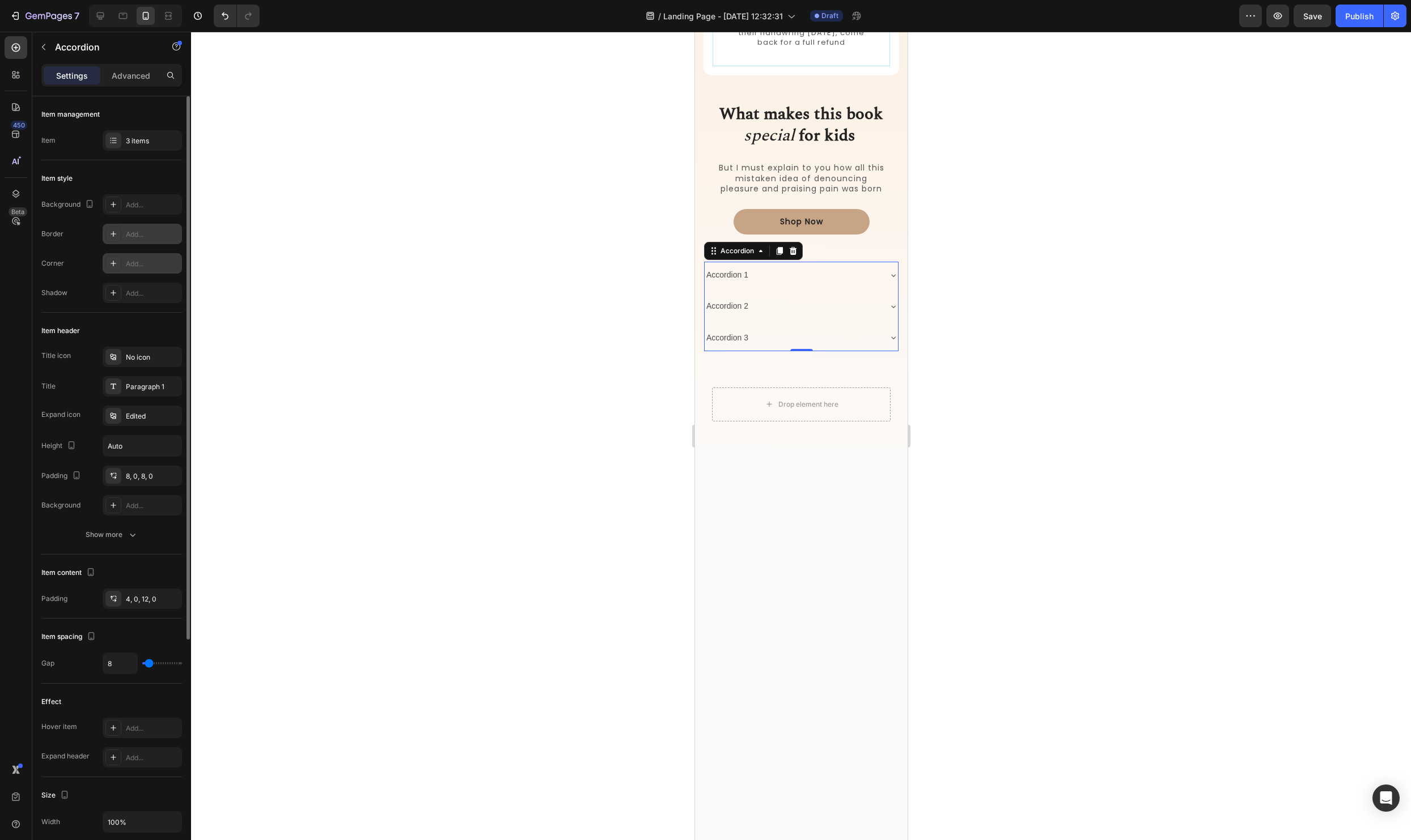
click at [118, 266] on div at bounding box center [113, 263] width 16 height 16
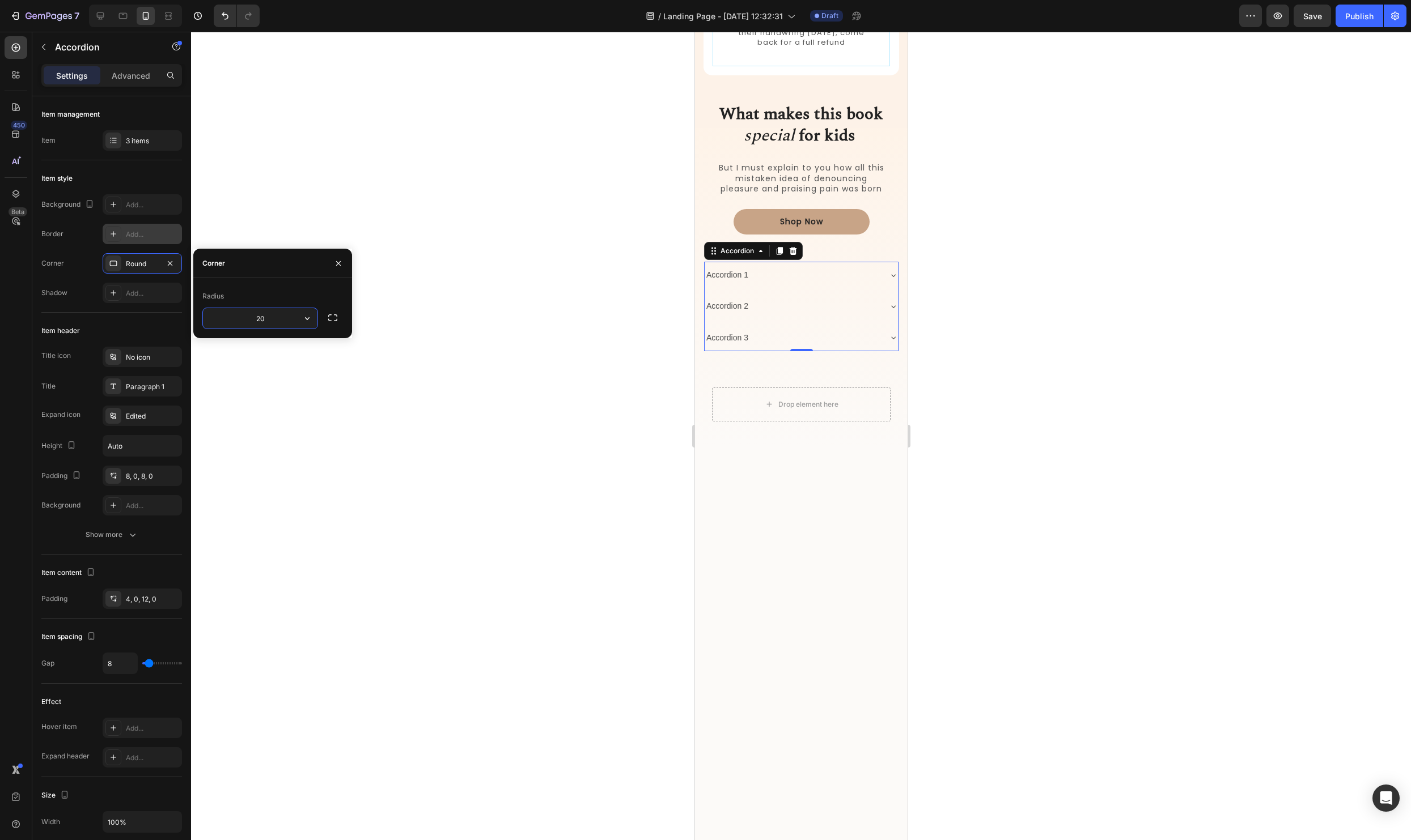
type input "20"
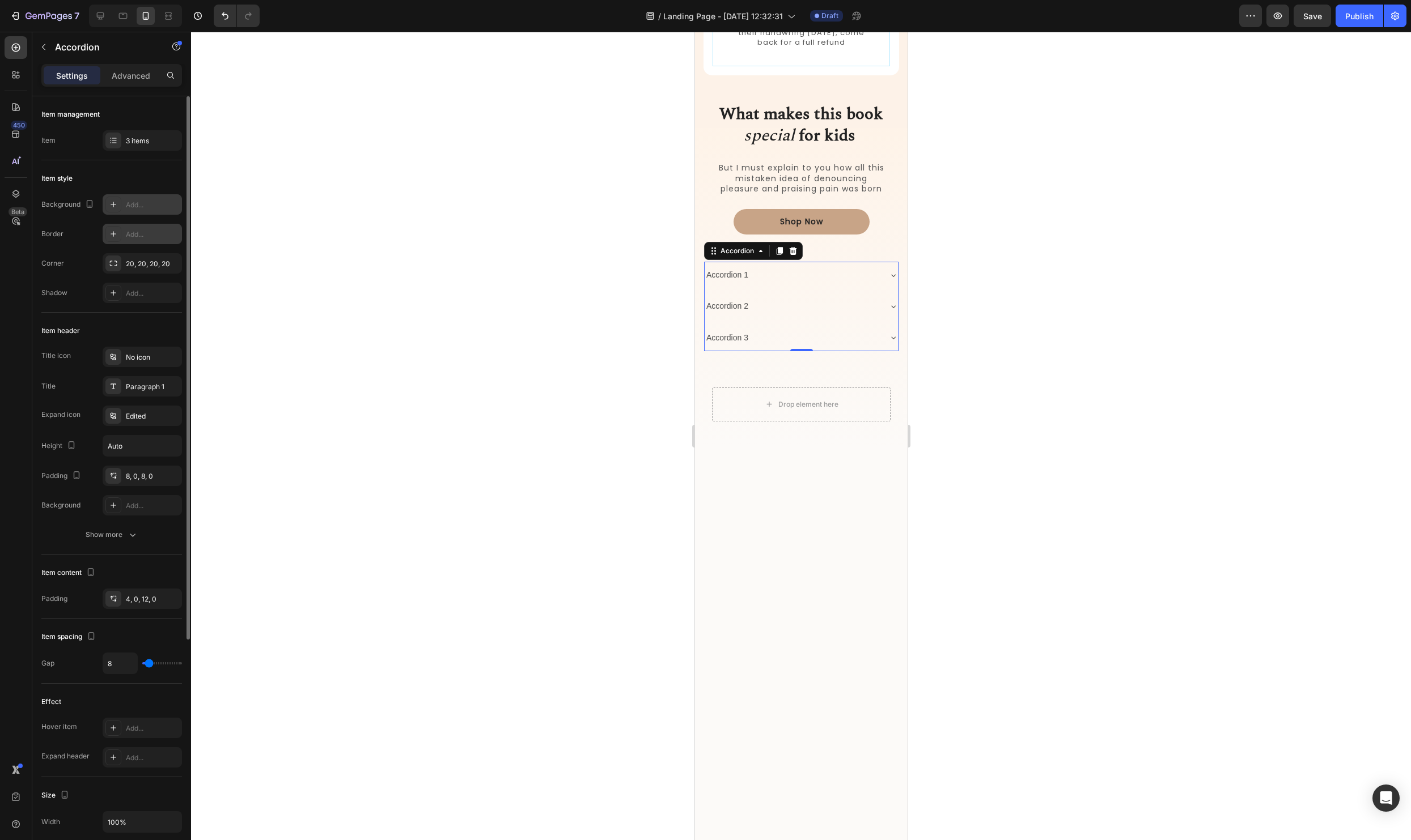
click at [122, 201] on div "Add..." at bounding box center [142, 204] width 79 height 20
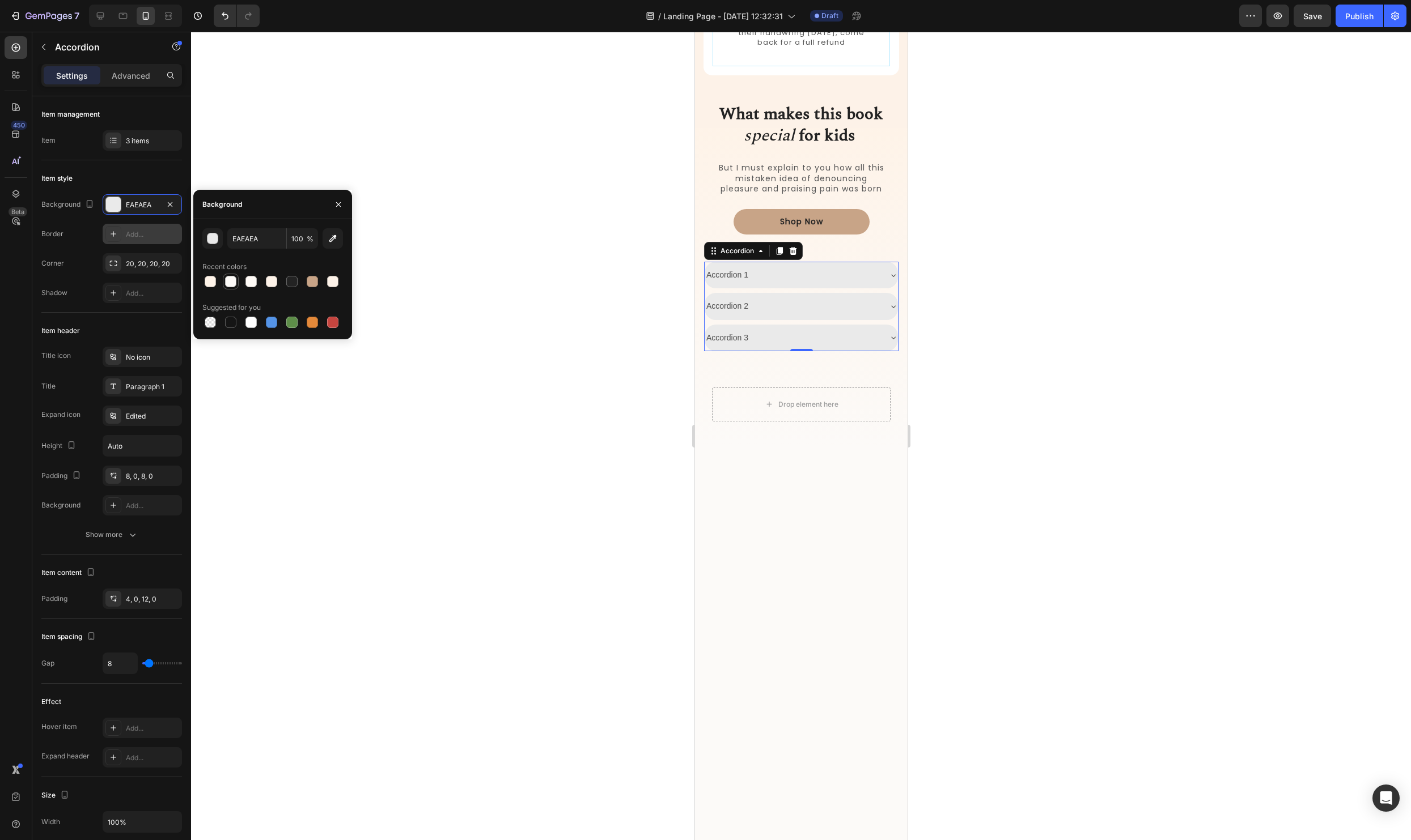
click at [225, 280] on div at bounding box center [230, 281] width 11 height 11
click at [762, 270] on div "Accordion 1" at bounding box center [791, 275] width 175 height 18
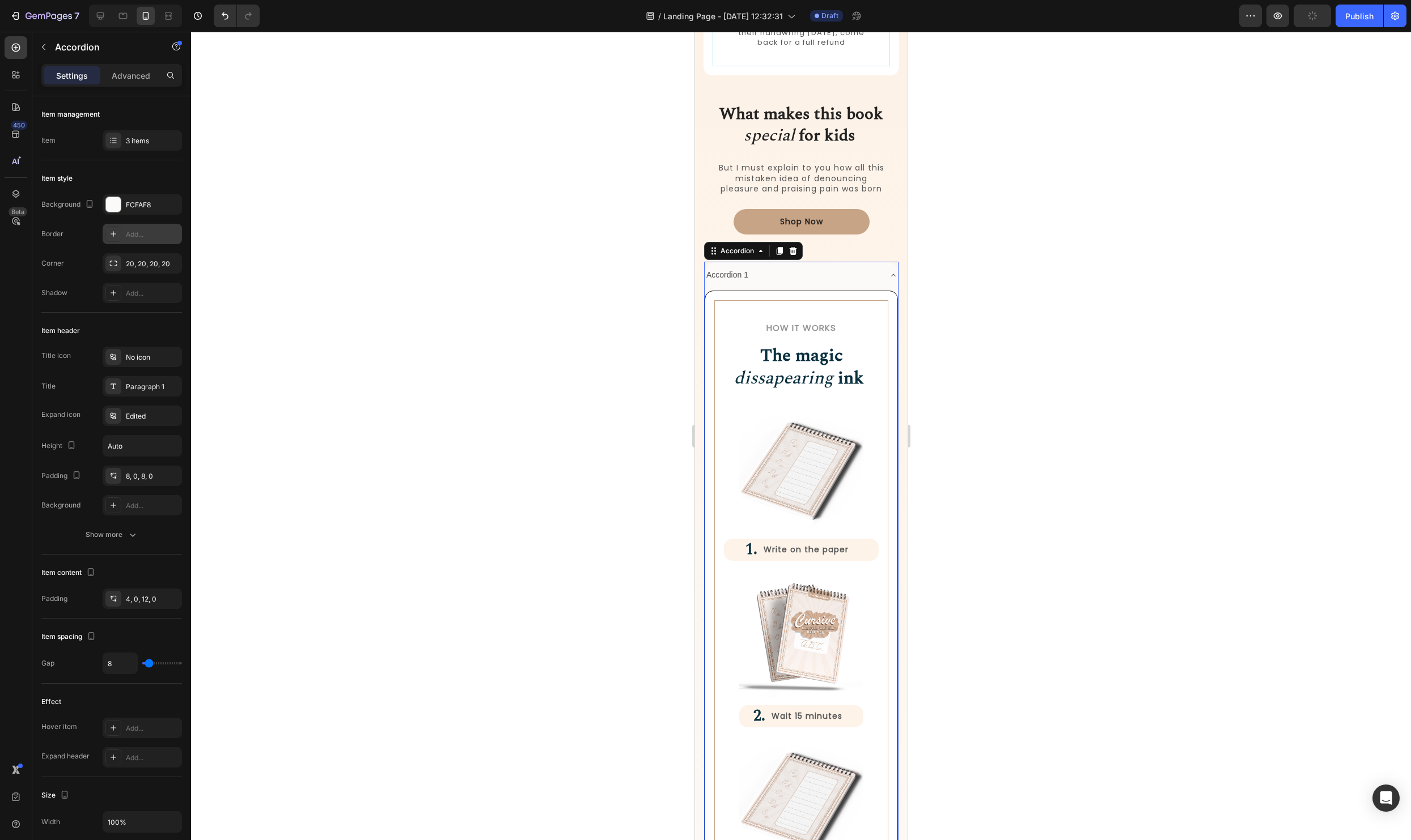
click at [762, 270] on div "Accordion 1" at bounding box center [791, 275] width 175 height 18
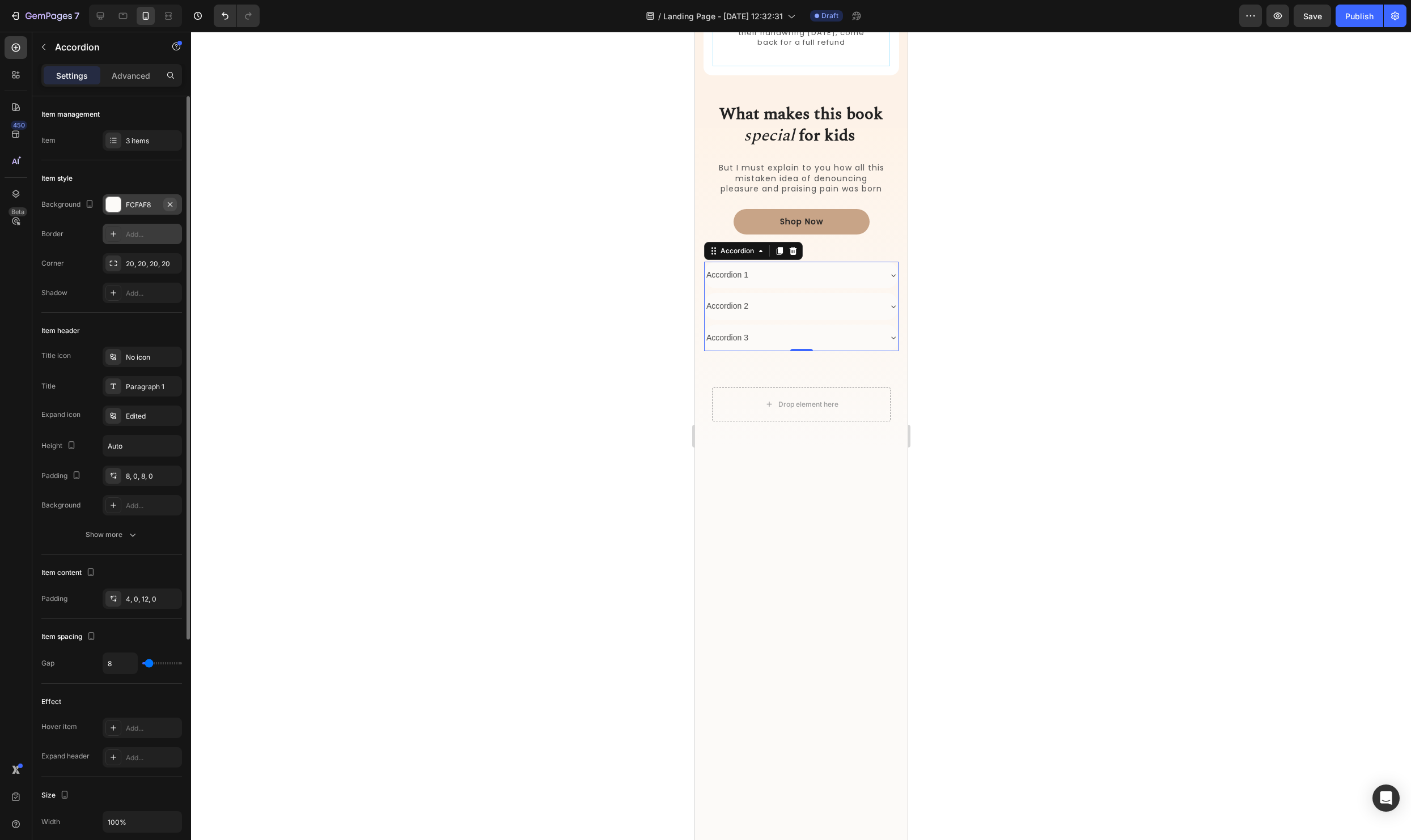
click at [165, 202] on icon "button" at bounding box center [170, 204] width 9 height 9
click at [115, 205] on icon at bounding box center [114, 204] width 9 height 9
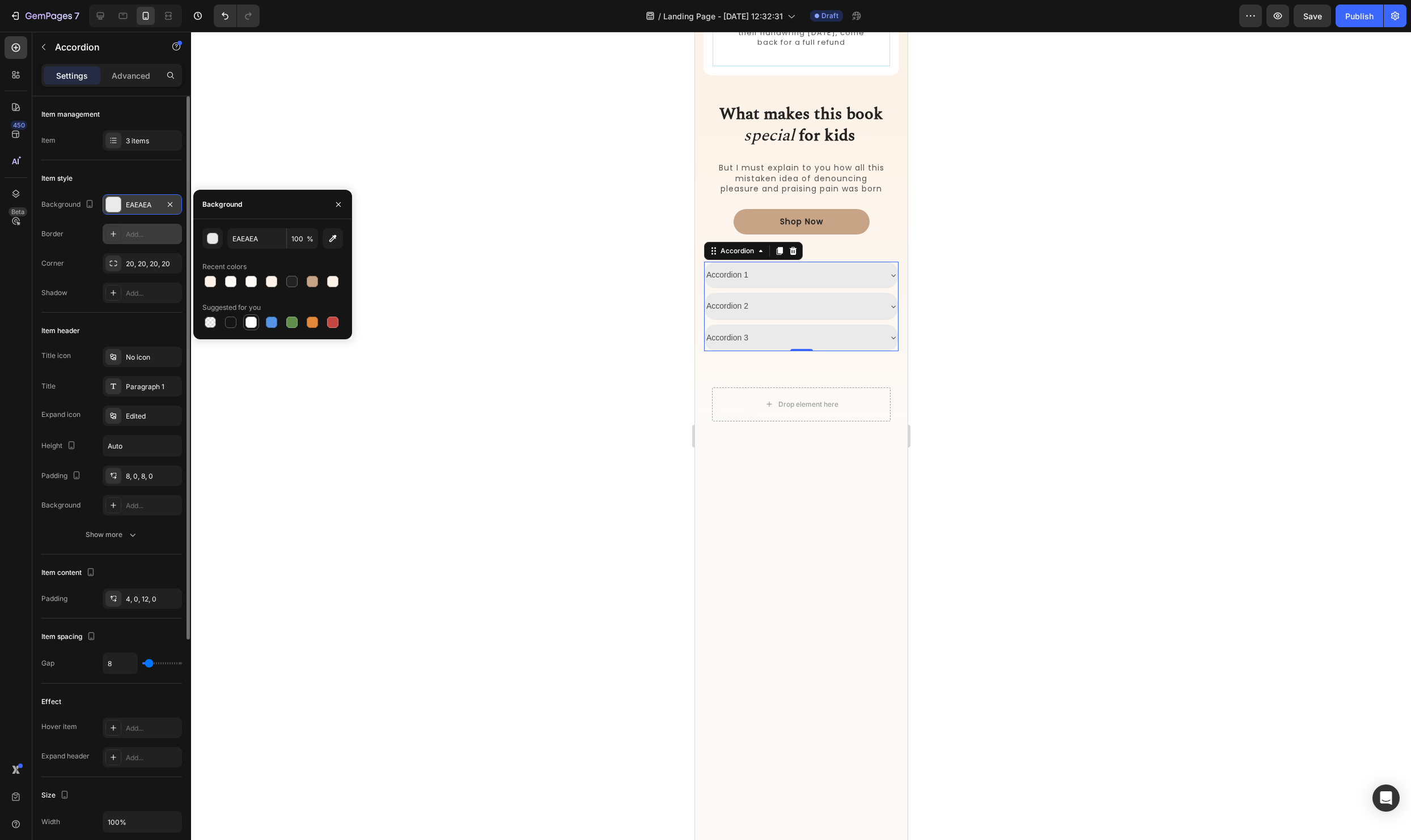
click at [254, 327] on div at bounding box center [251, 322] width 11 height 11
type input "FFFFFF"
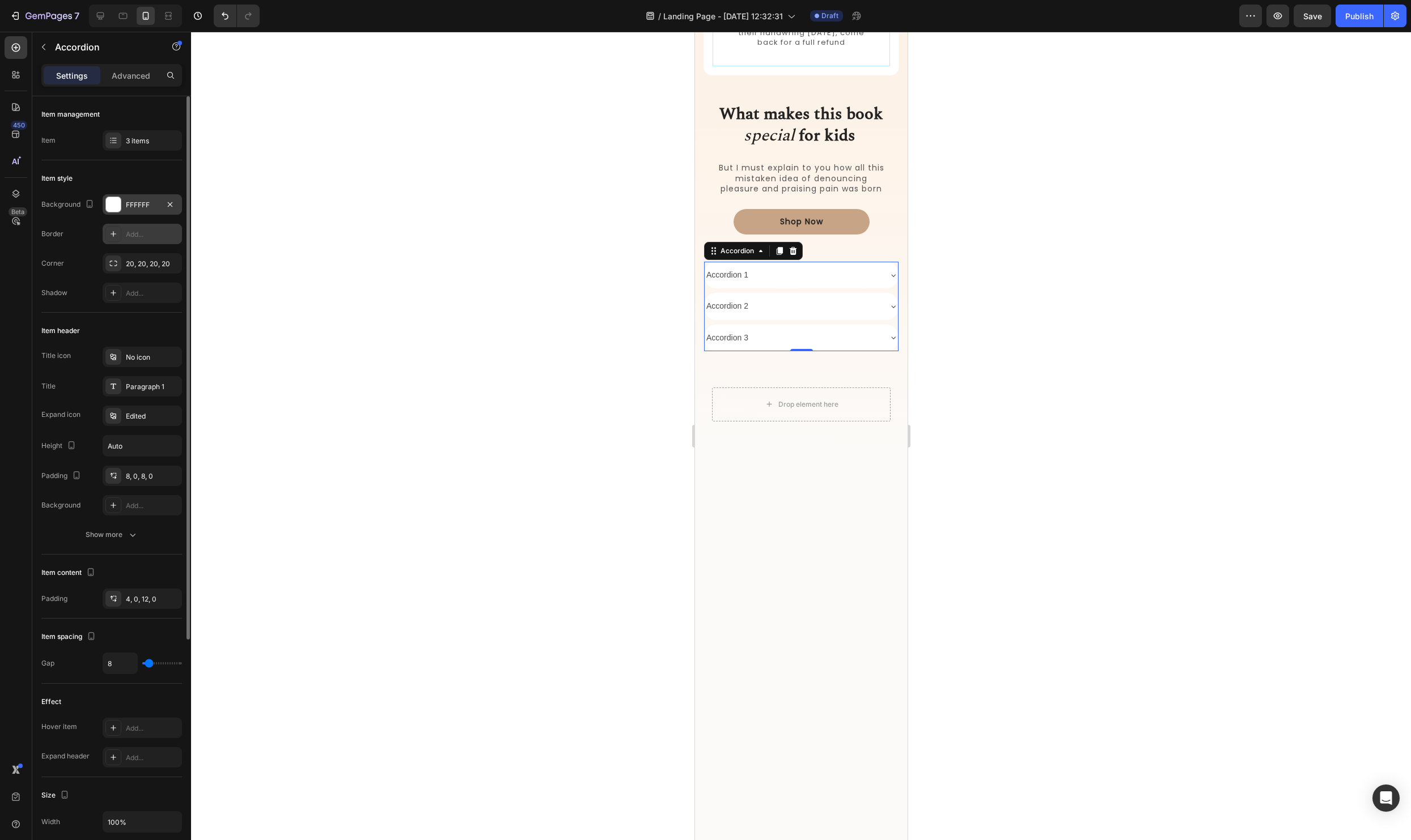
click at [565, 420] on div at bounding box center [801, 436] width 1220 height 809
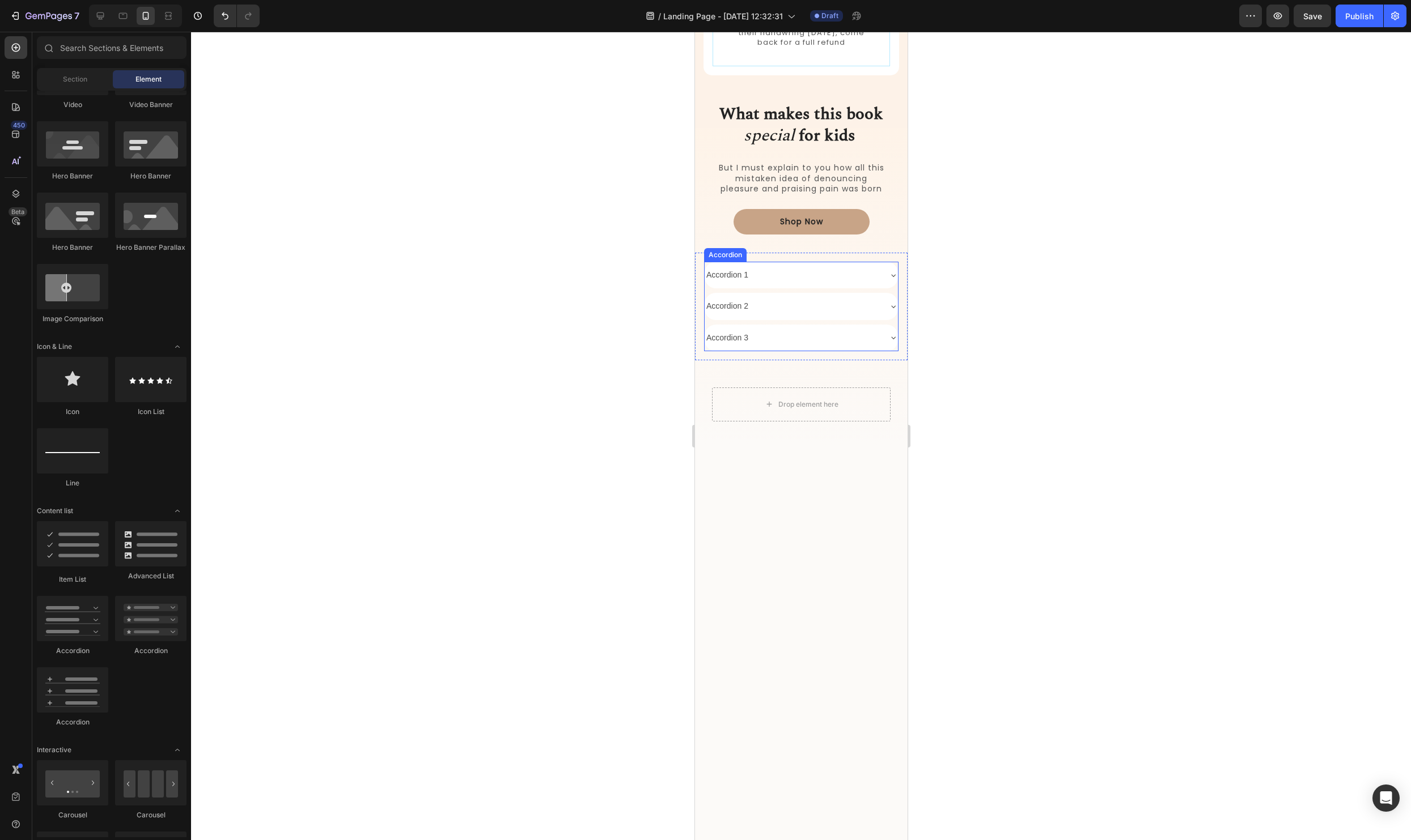
click at [881, 274] on div "Accordion 1" at bounding box center [801, 275] width 193 height 27
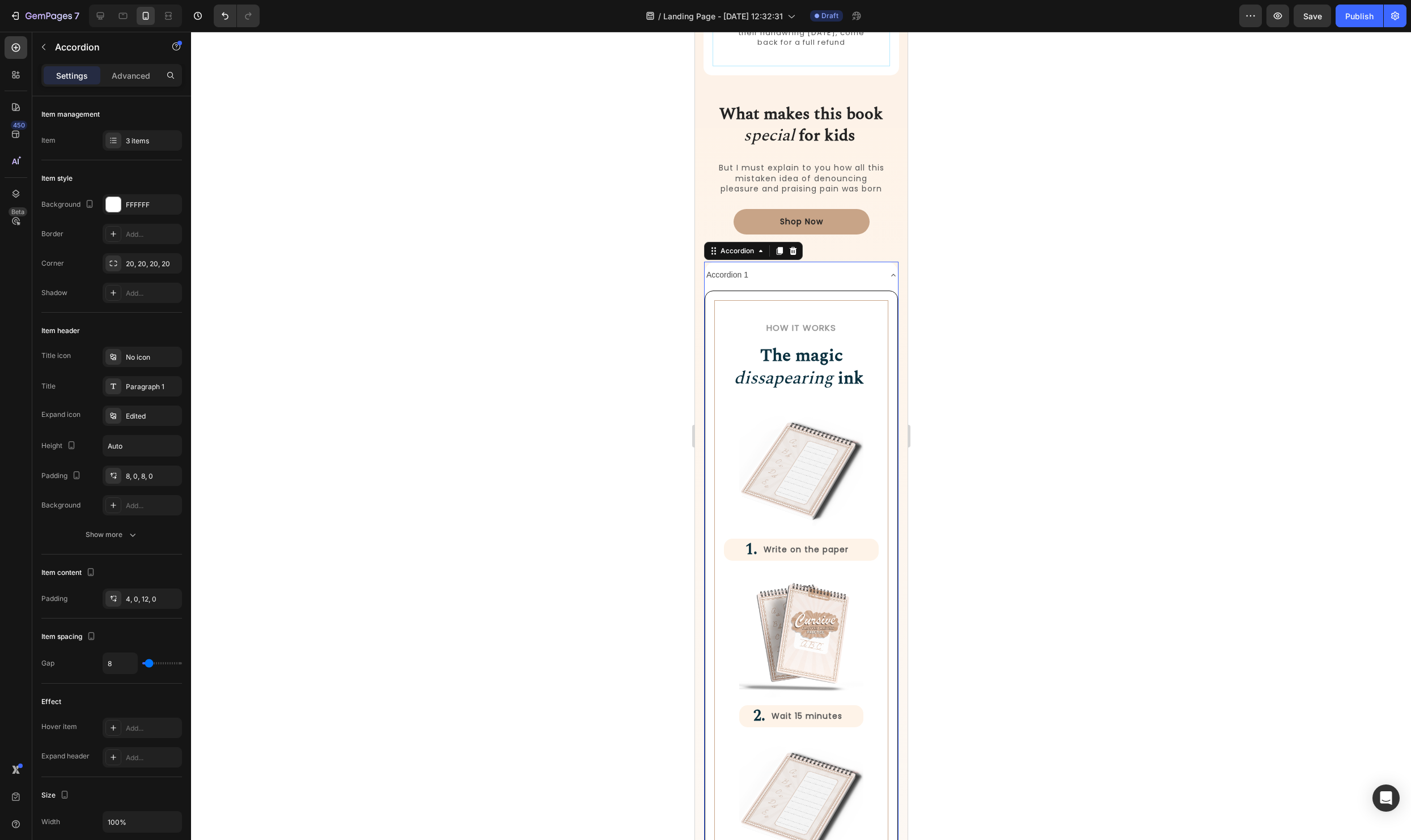
click at [881, 274] on div "Accordion 1" at bounding box center [801, 275] width 193 height 27
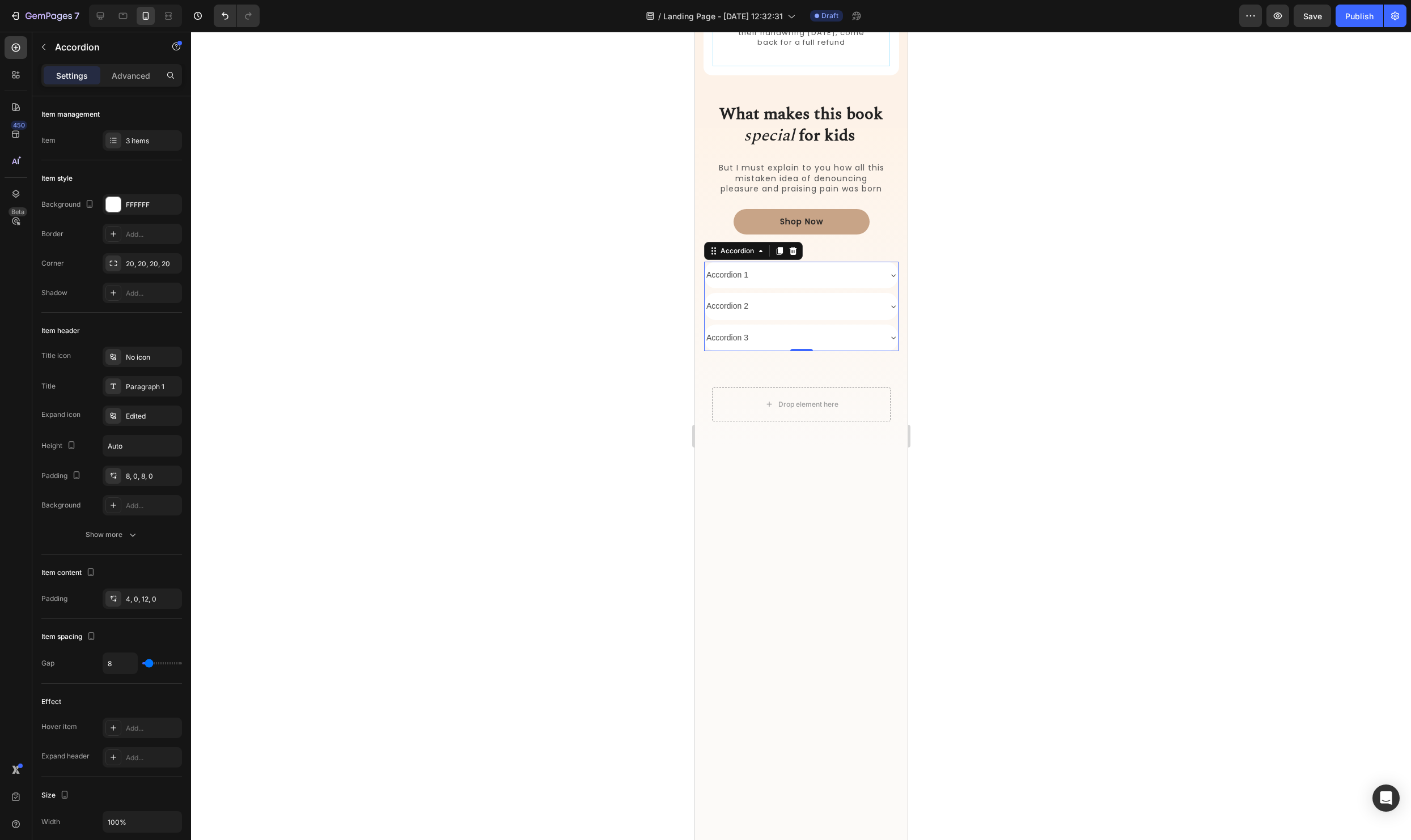
click at [1067, 201] on div at bounding box center [801, 436] width 1220 height 809
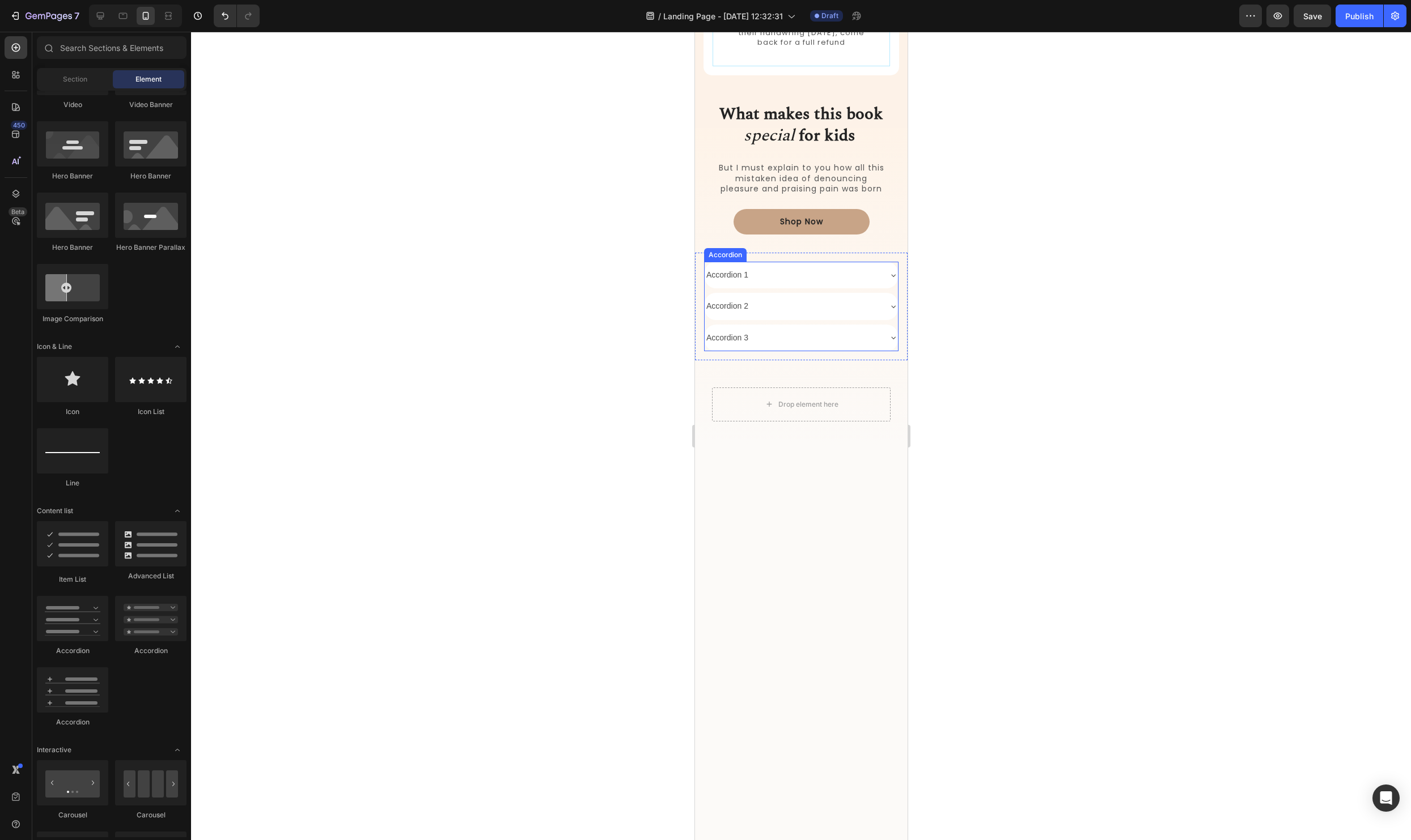
click at [733, 274] on div "Accordion 1" at bounding box center [726, 275] width 45 height 18
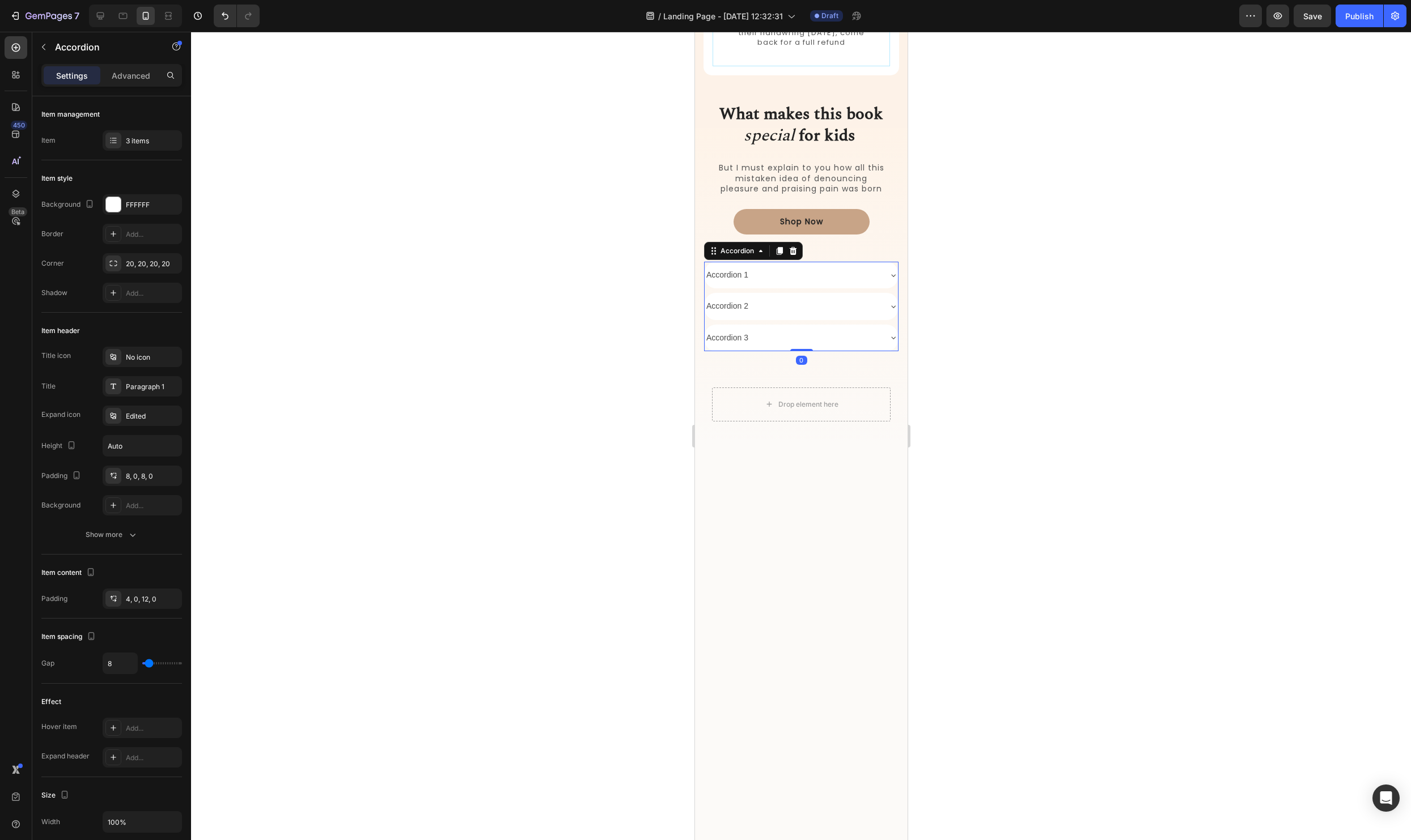
click at [1051, 308] on div at bounding box center [801, 436] width 1220 height 809
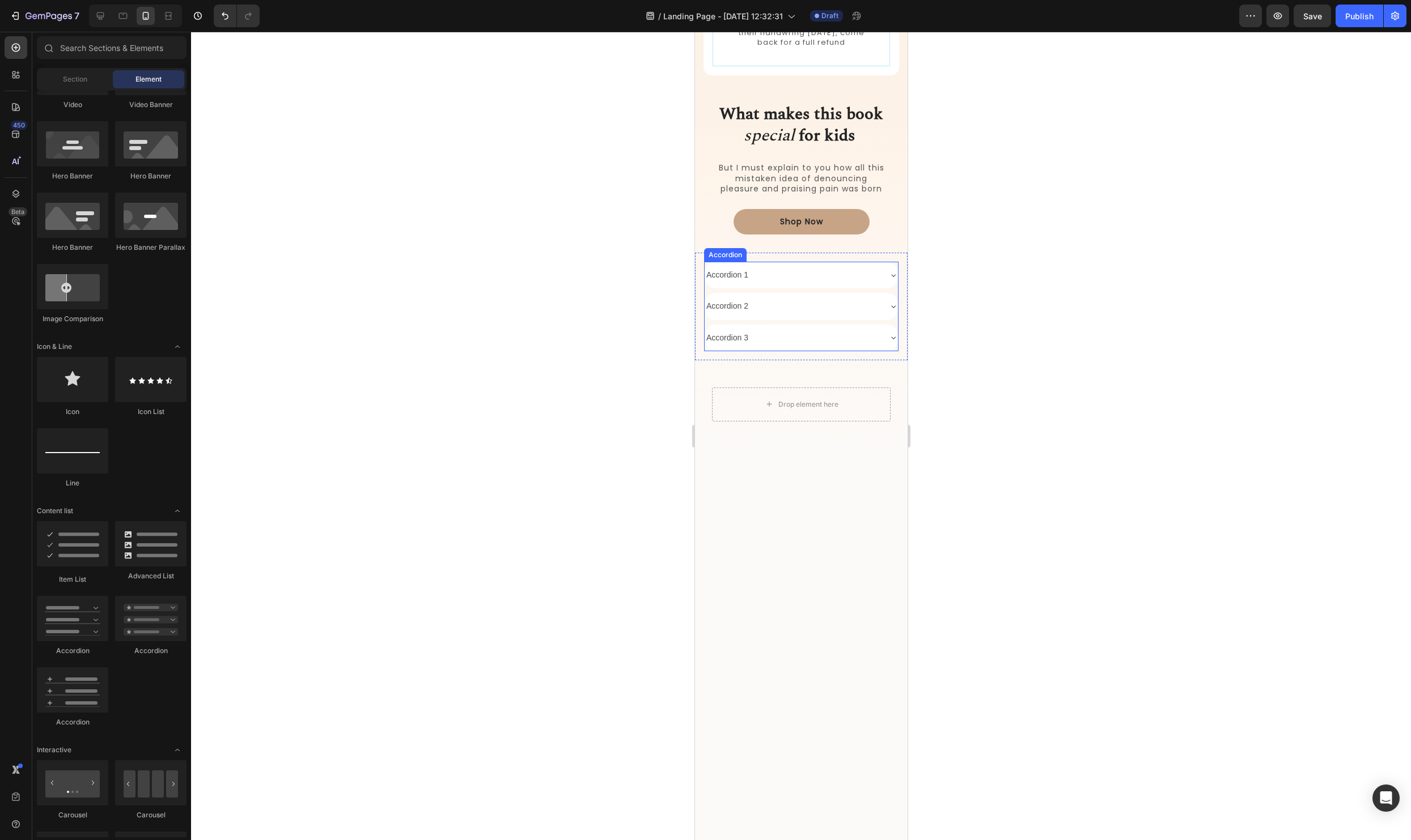
click at [787, 276] on div "Accordion 1" at bounding box center [791, 275] width 175 height 18
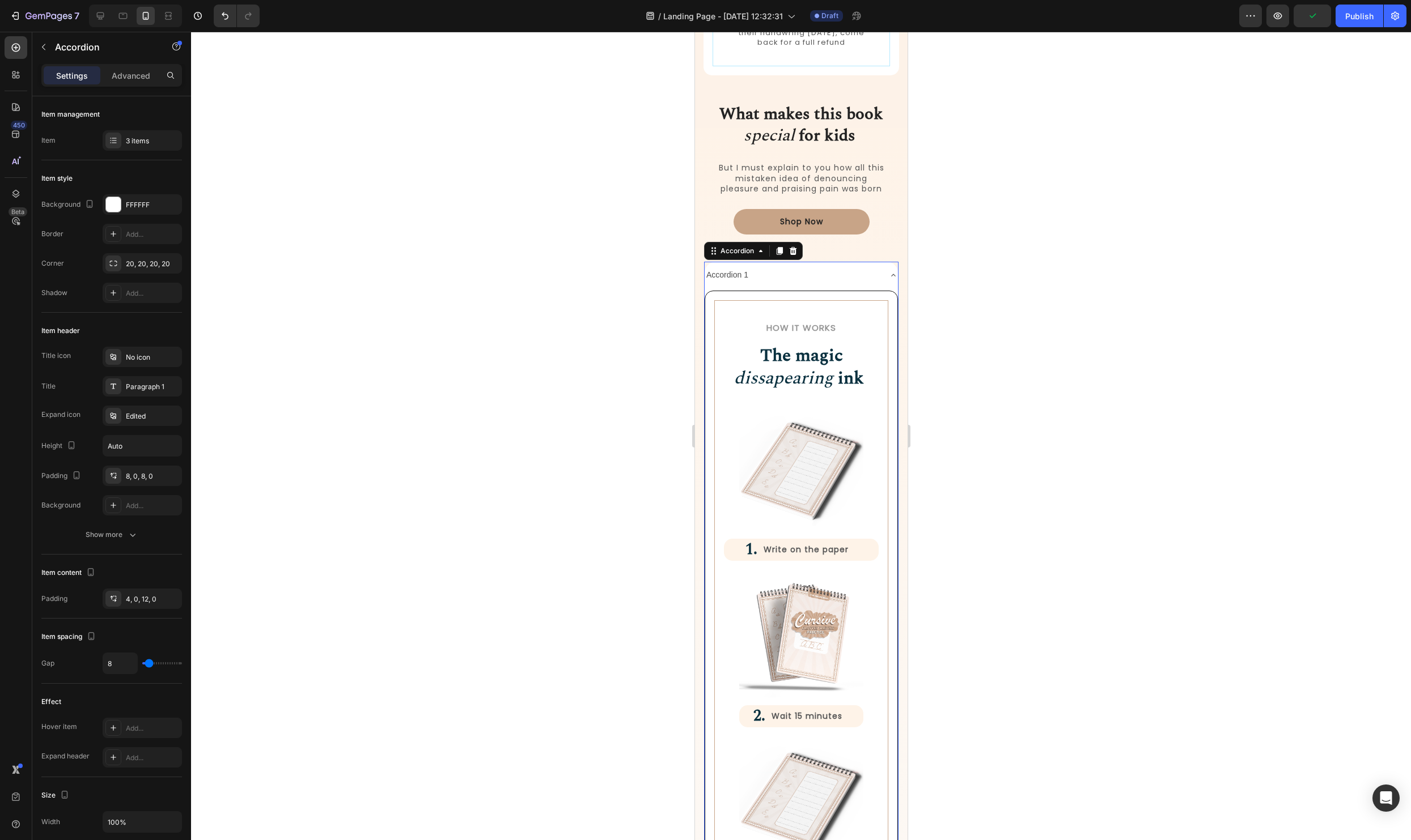
click at [786, 276] on div "Accordion 1" at bounding box center [791, 275] width 175 height 18
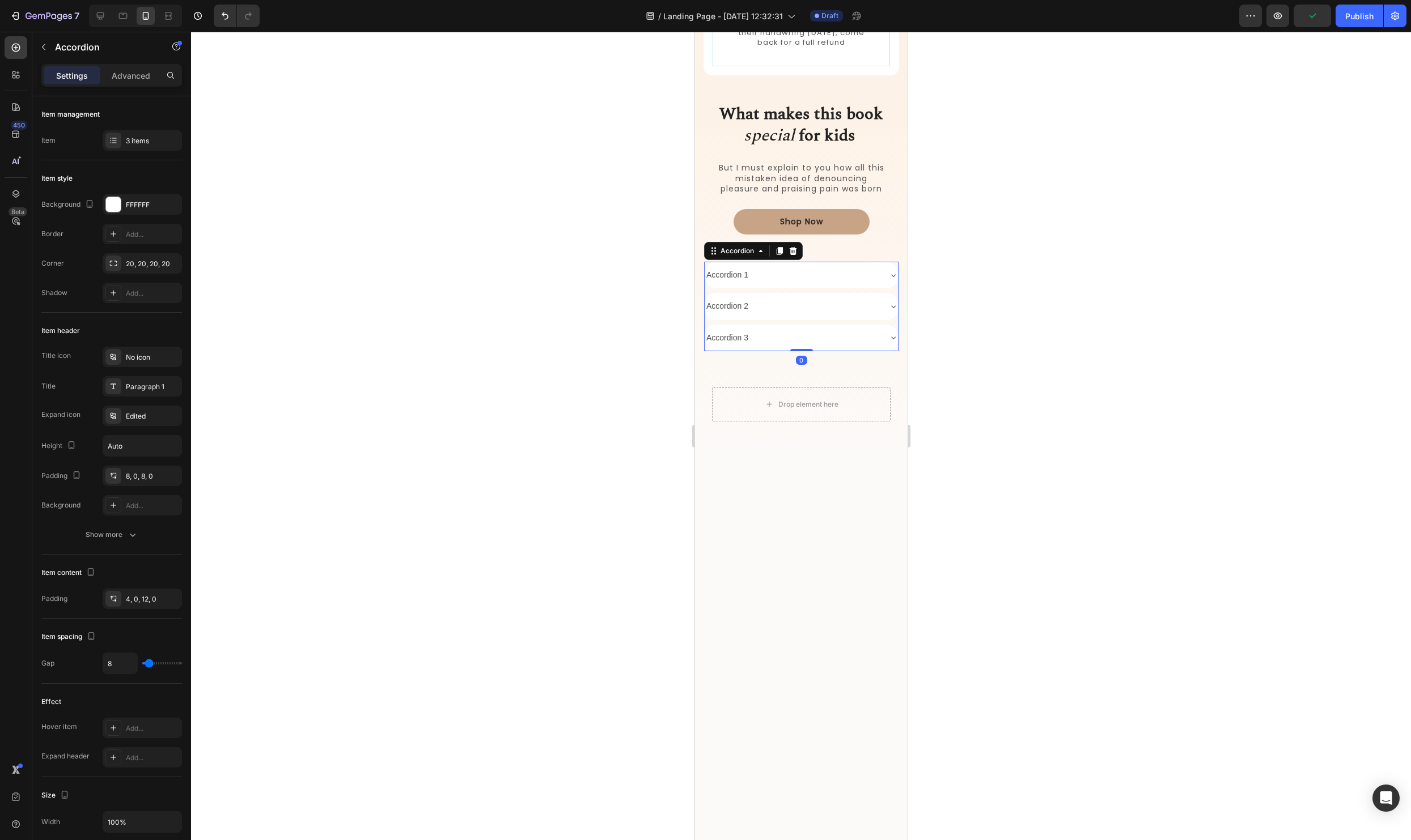
click at [786, 276] on div "Accordion 1" at bounding box center [791, 275] width 175 height 18
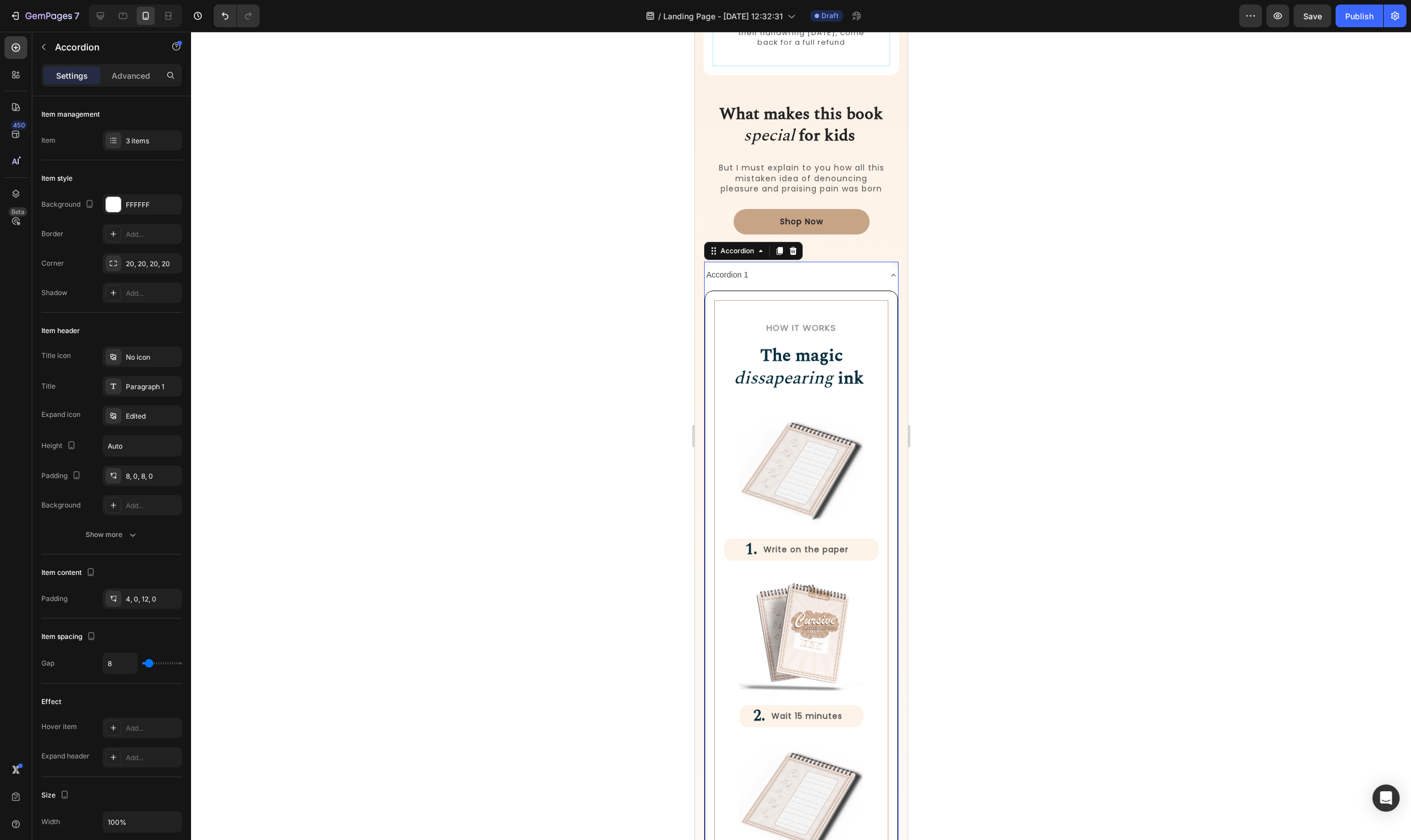
click at [786, 276] on div "Accordion 1" at bounding box center [791, 275] width 175 height 18
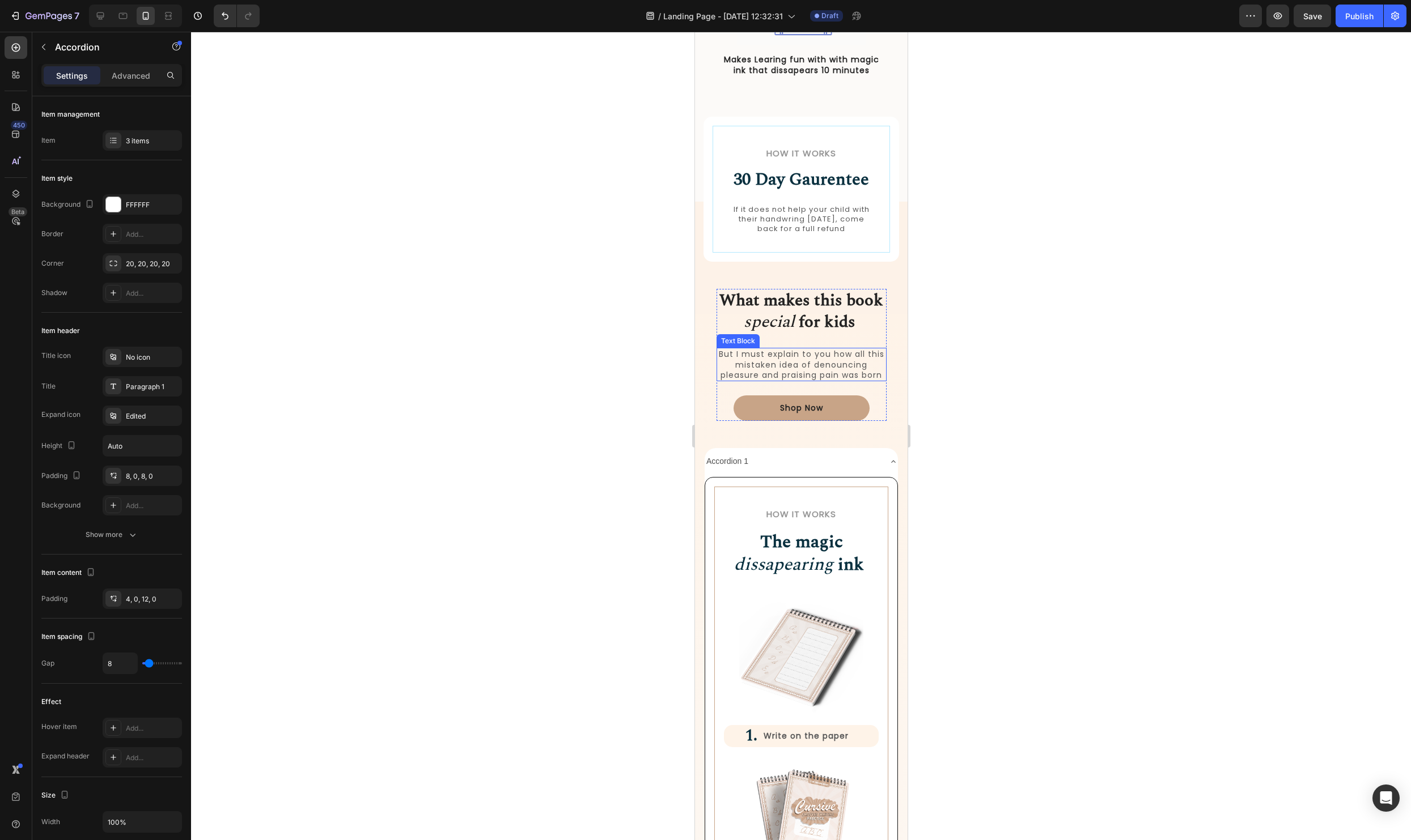
scroll to position [1005, 0]
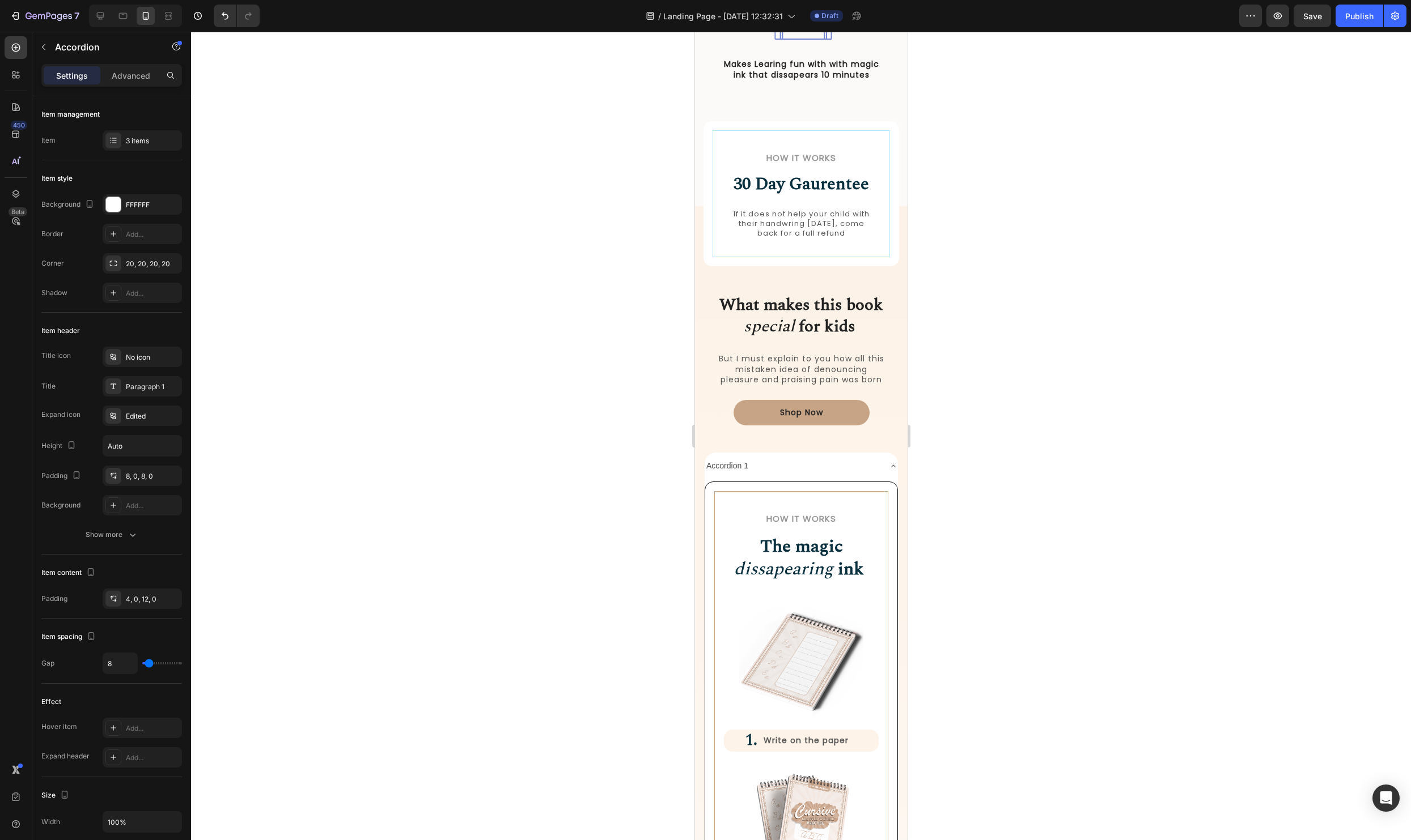
click at [831, 462] on div "Accordion 1" at bounding box center [791, 466] width 175 height 18
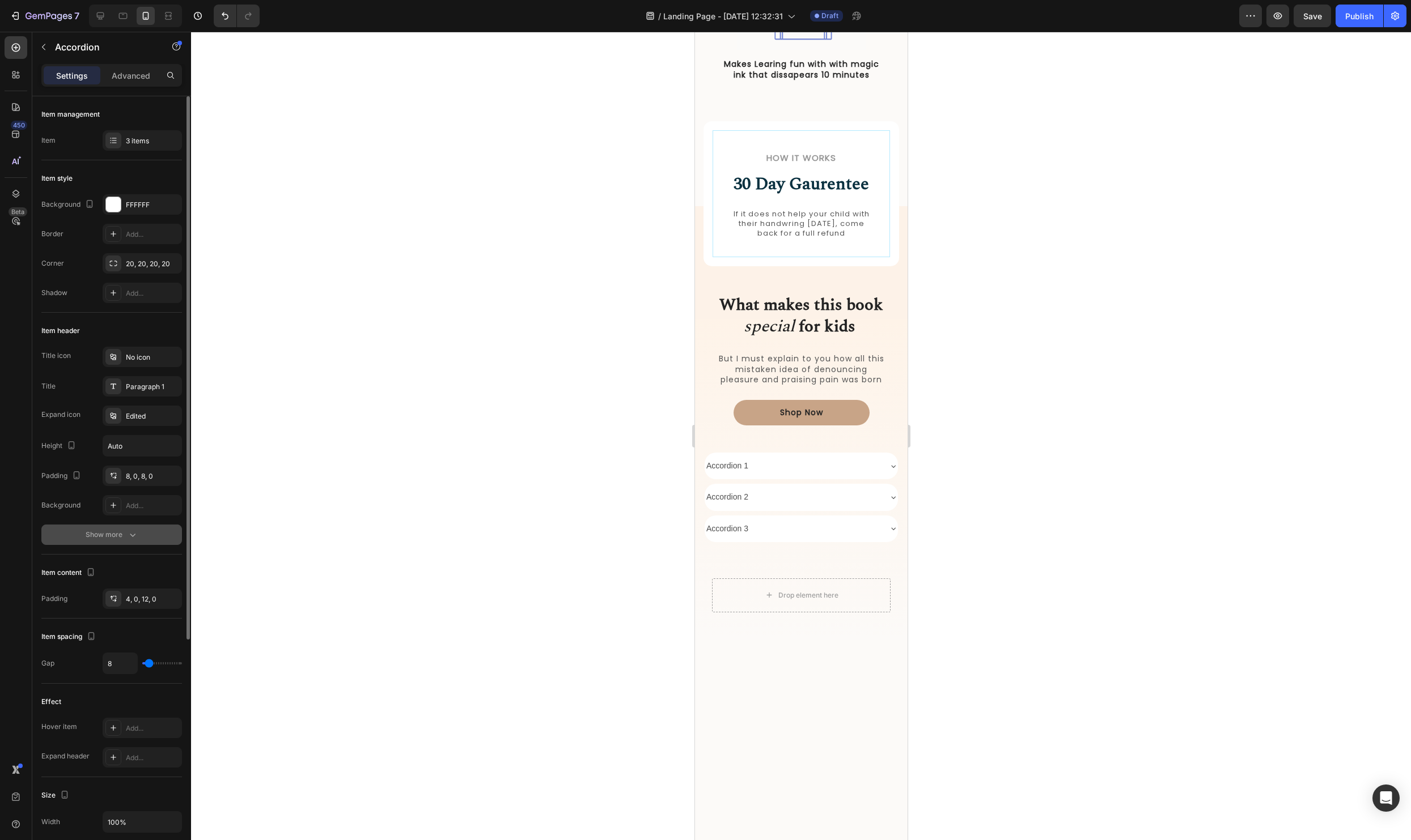
click at [125, 532] on div "Show more" at bounding box center [112, 534] width 53 height 11
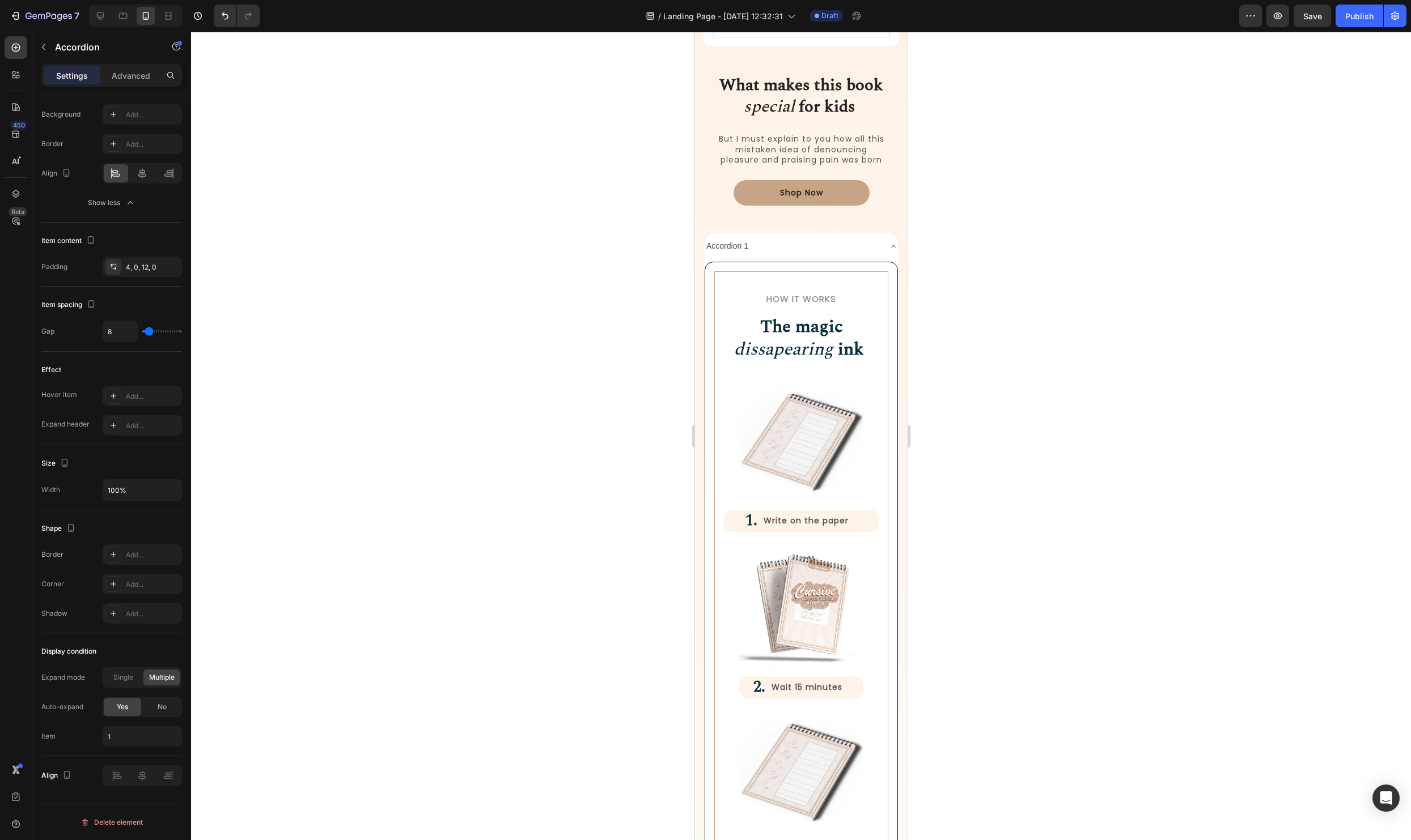
scroll to position [1103, 0]
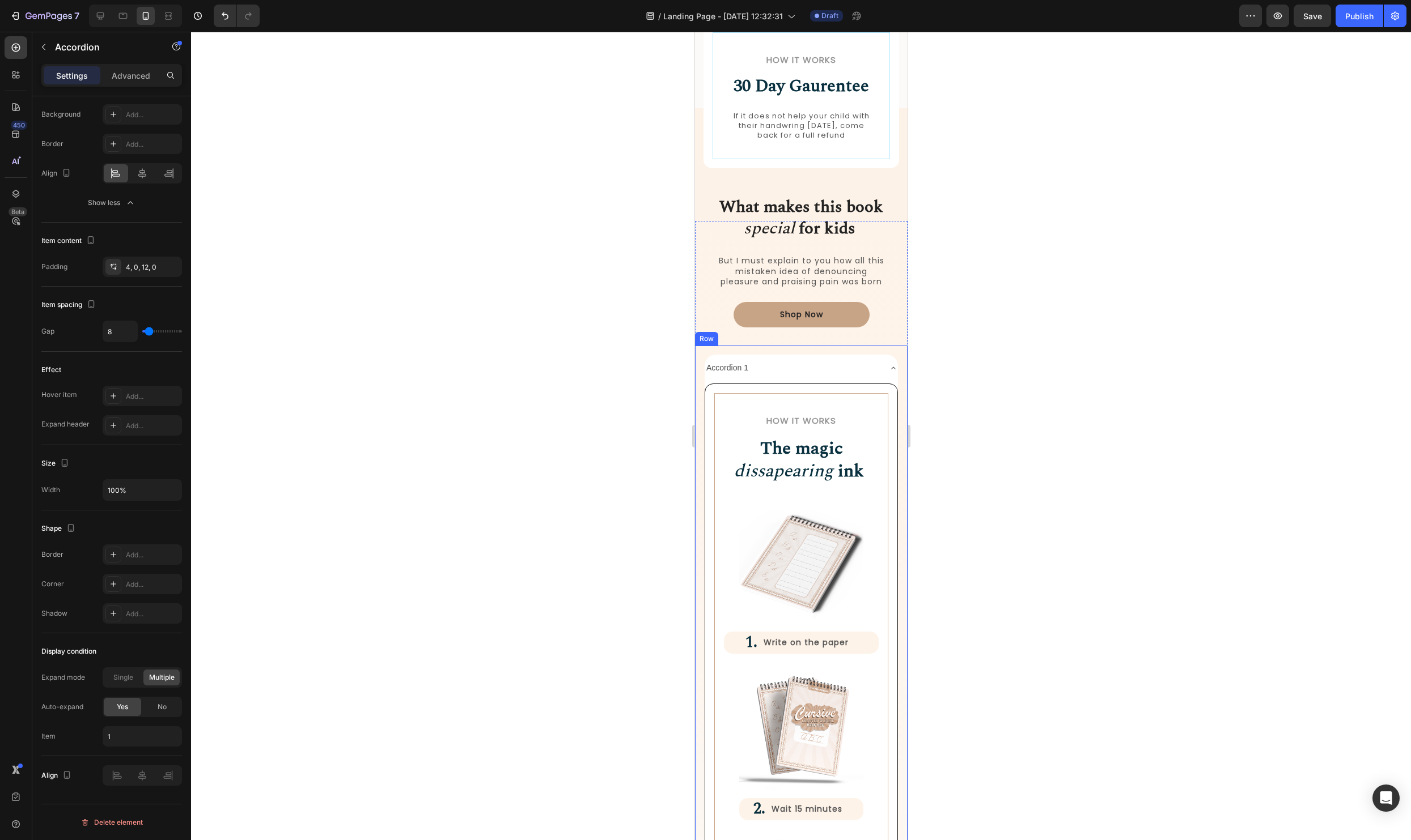
click at [888, 361] on div "Accordion 1" at bounding box center [801, 368] width 193 height 27
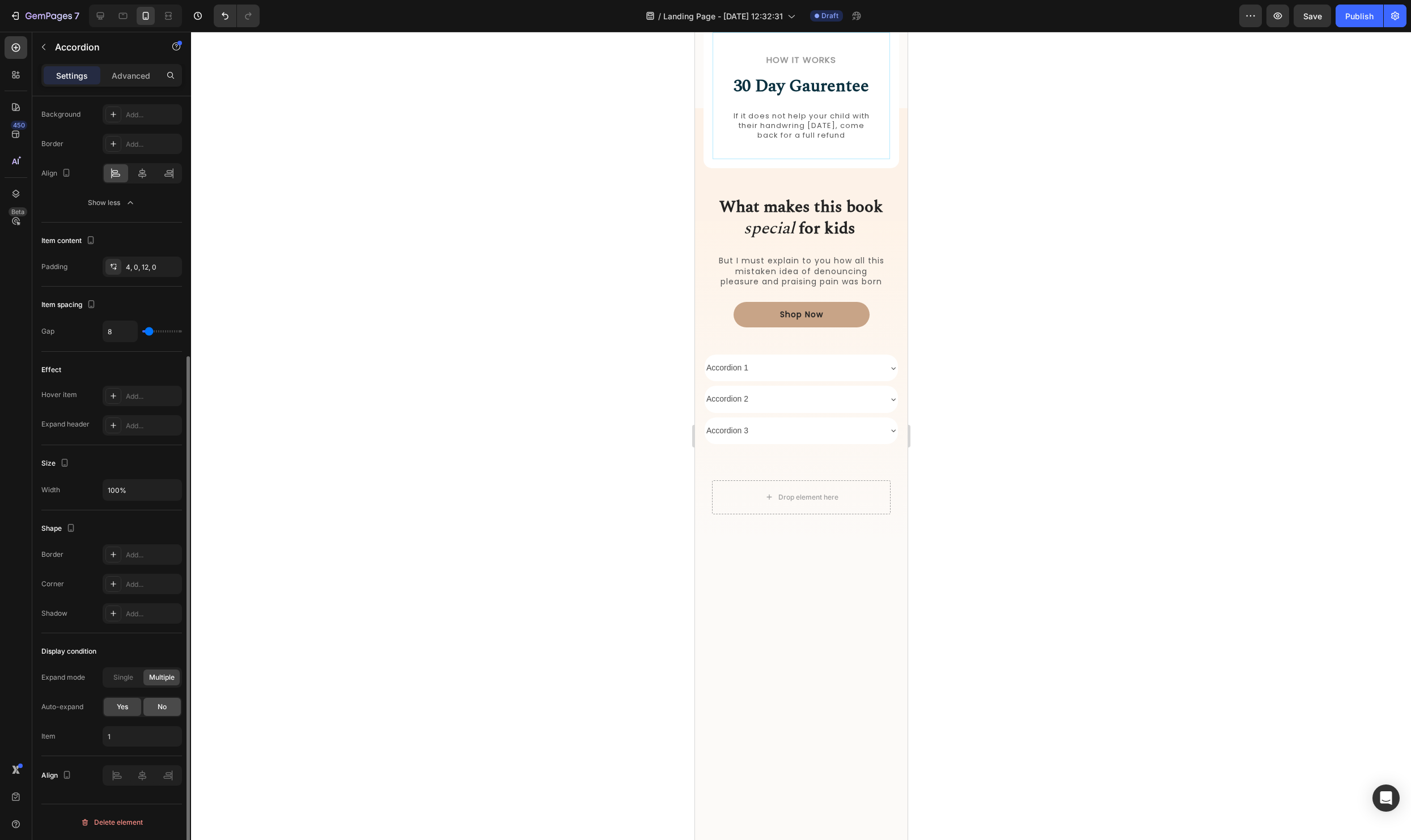
click at [149, 706] on div "No" at bounding box center [161, 707] width 37 height 18
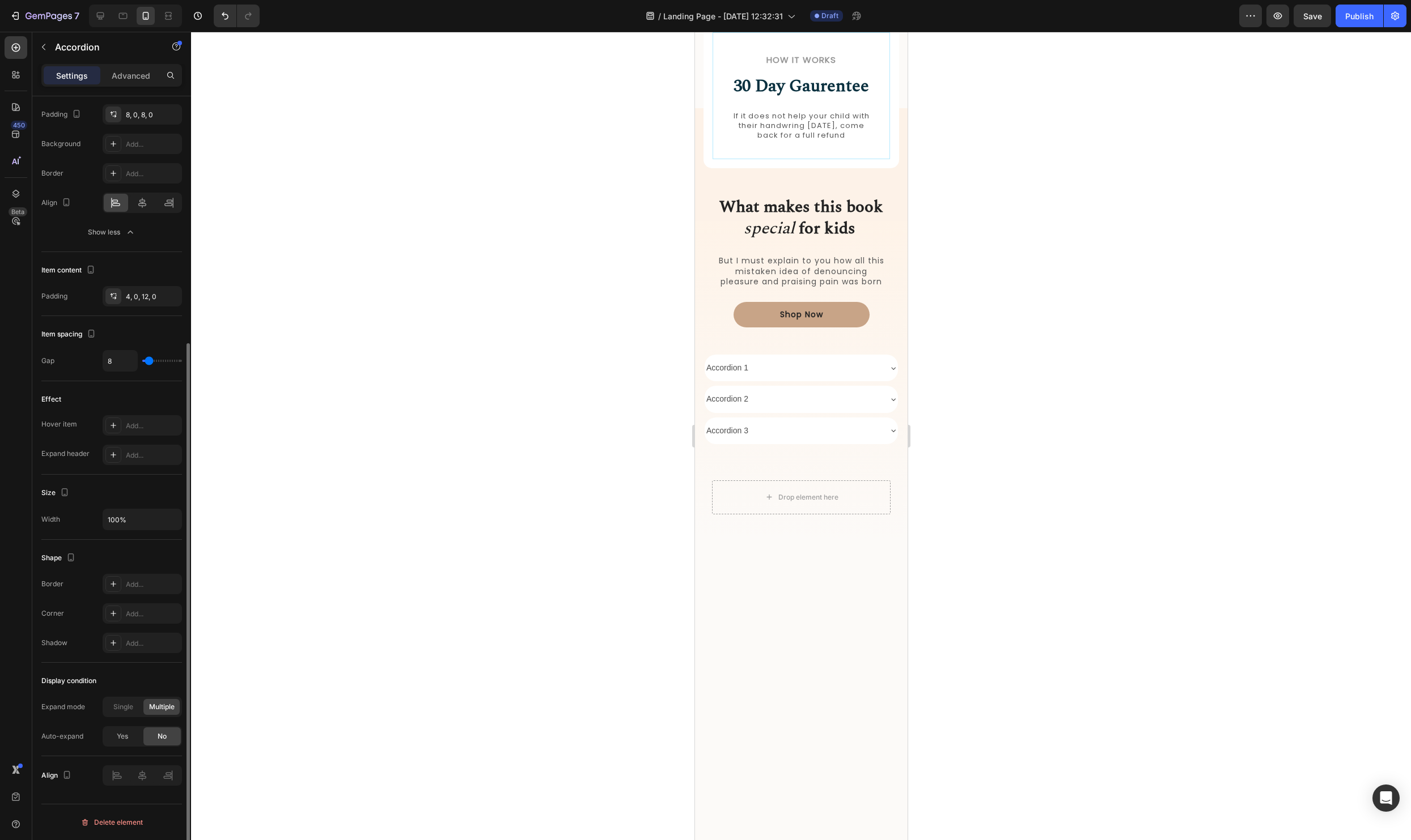
scroll to position [361, 0]
click at [733, 374] on div "Accordion 1" at bounding box center [726, 368] width 45 height 18
click at [136, 299] on div "4, 0, 12, 0" at bounding box center [142, 297] width 33 height 10
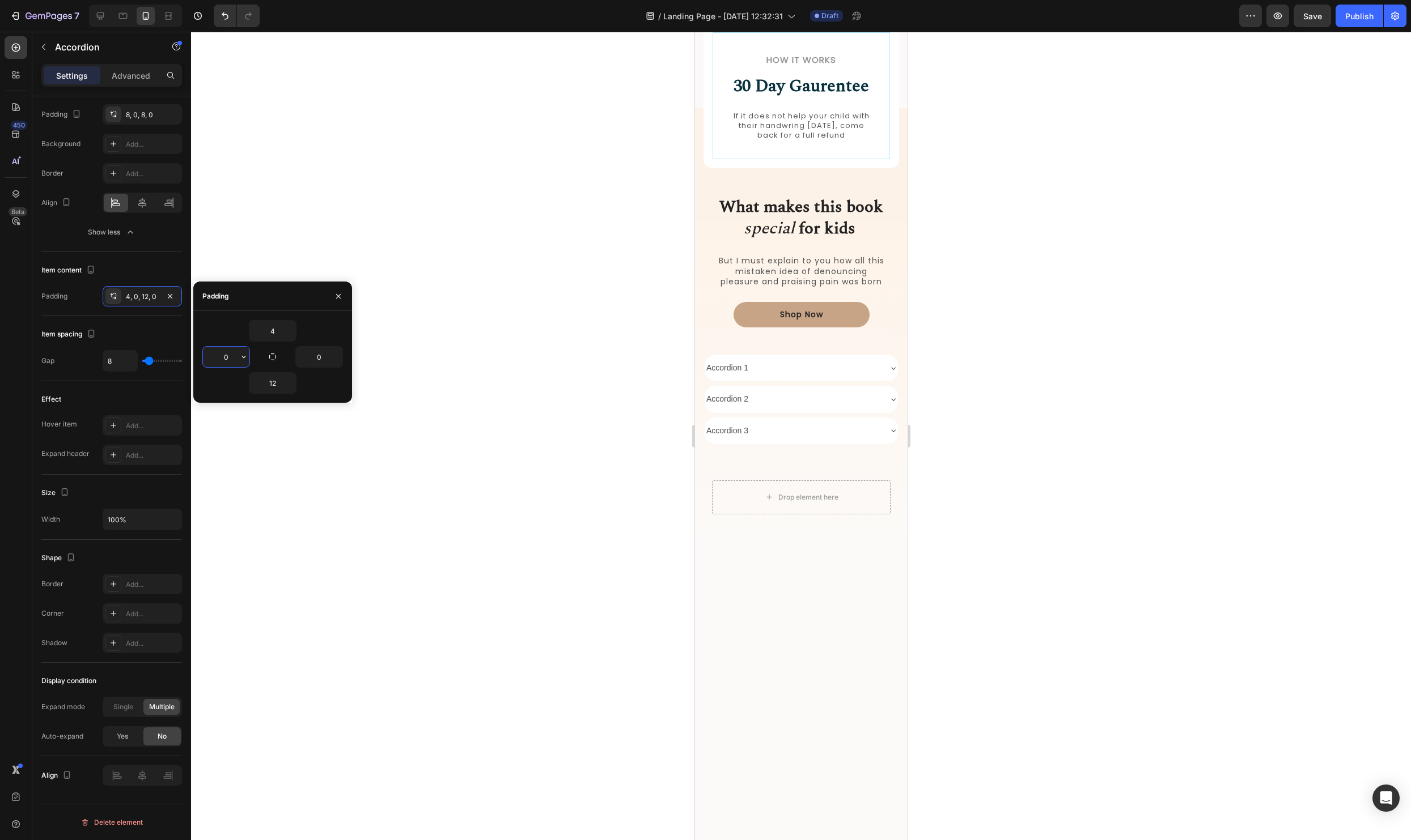
click at [235, 364] on input "0" at bounding box center [226, 357] width 46 height 20
click at [127, 317] on div "Item spacing Gap 8" at bounding box center [111, 349] width 141 height 65
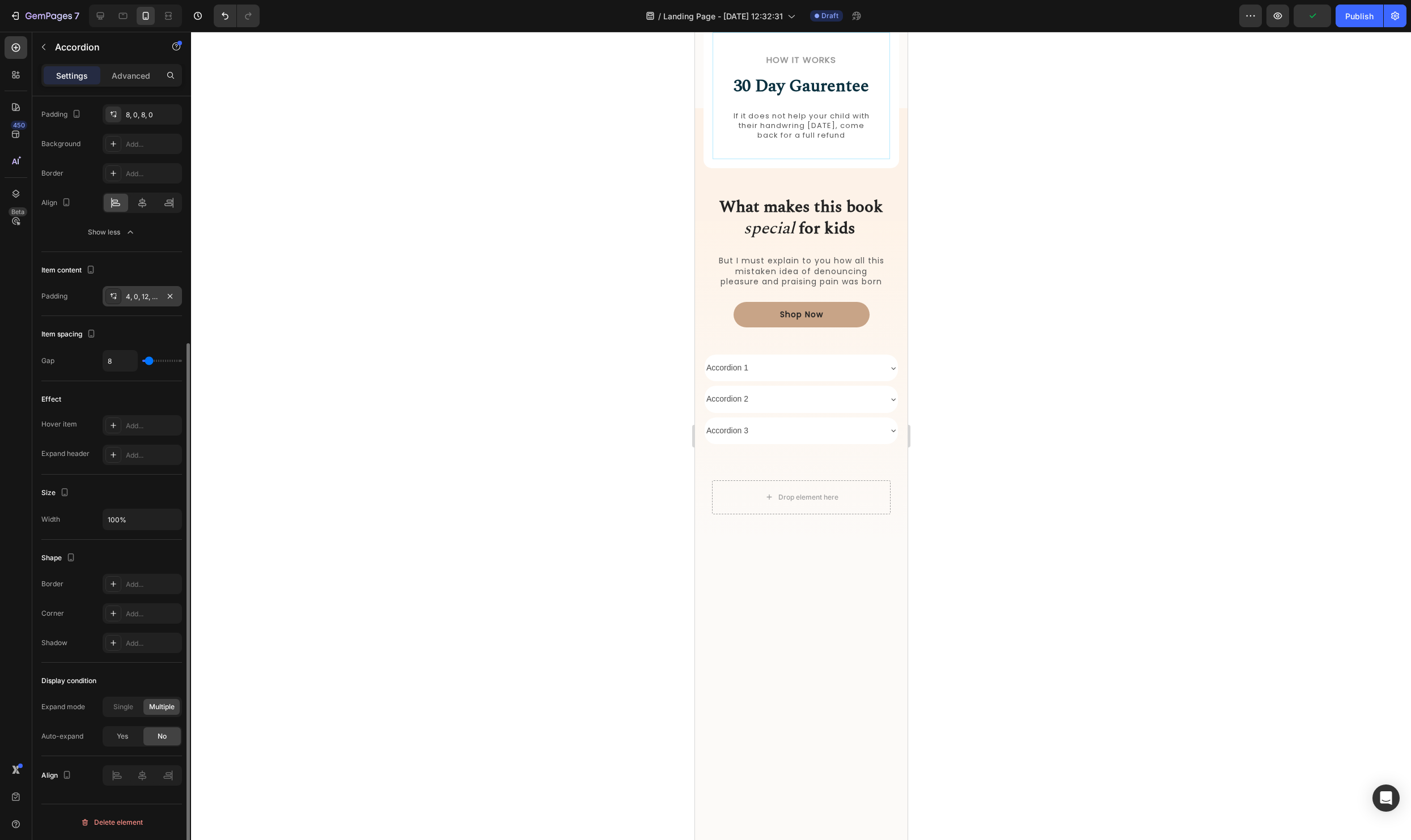
click at [118, 291] on div at bounding box center [113, 297] width 16 height 16
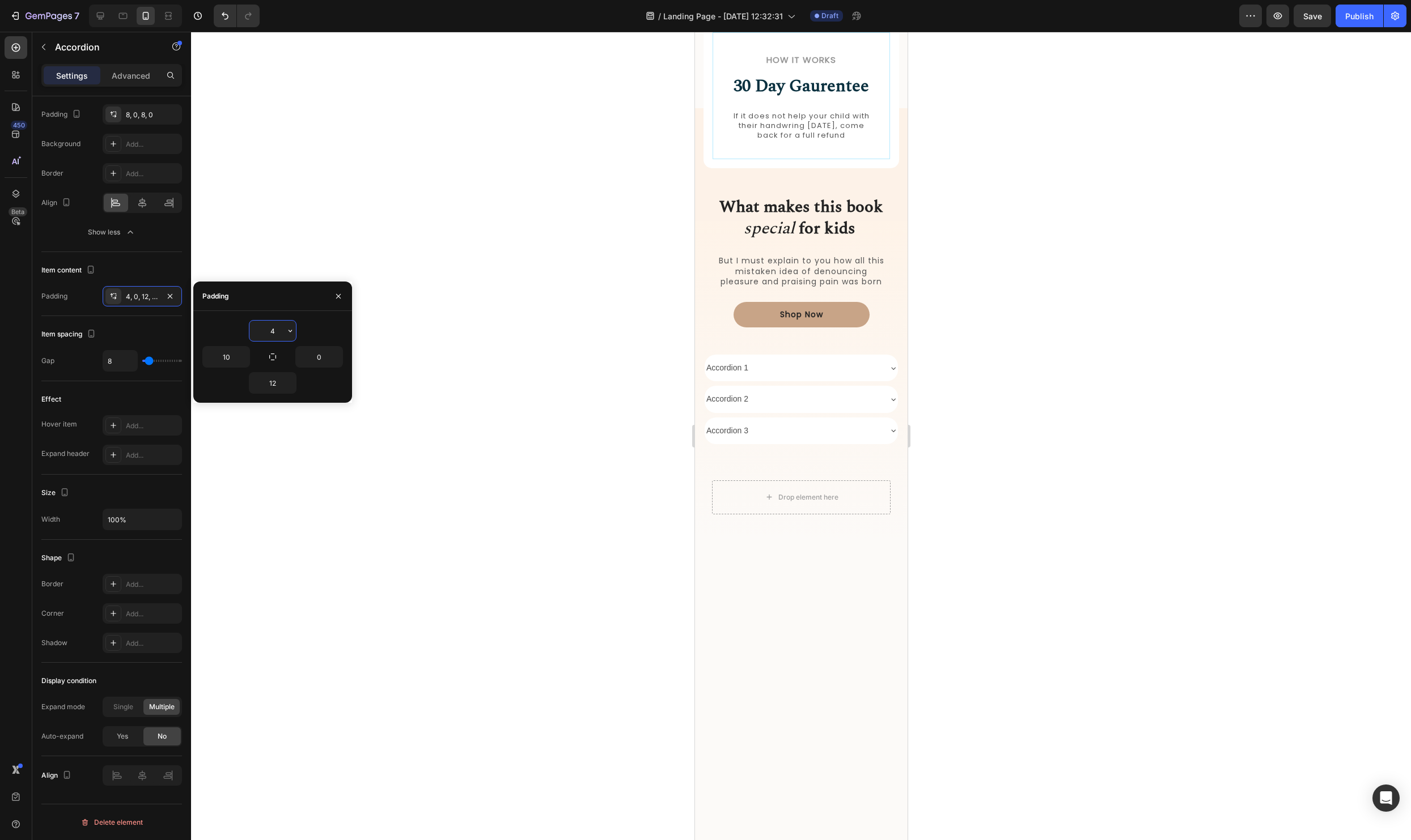
click at [749, 377] on div "Accordion 1" at bounding box center [726, 368] width 45 height 18
click at [331, 292] on button "button" at bounding box center [339, 297] width 18 height 18
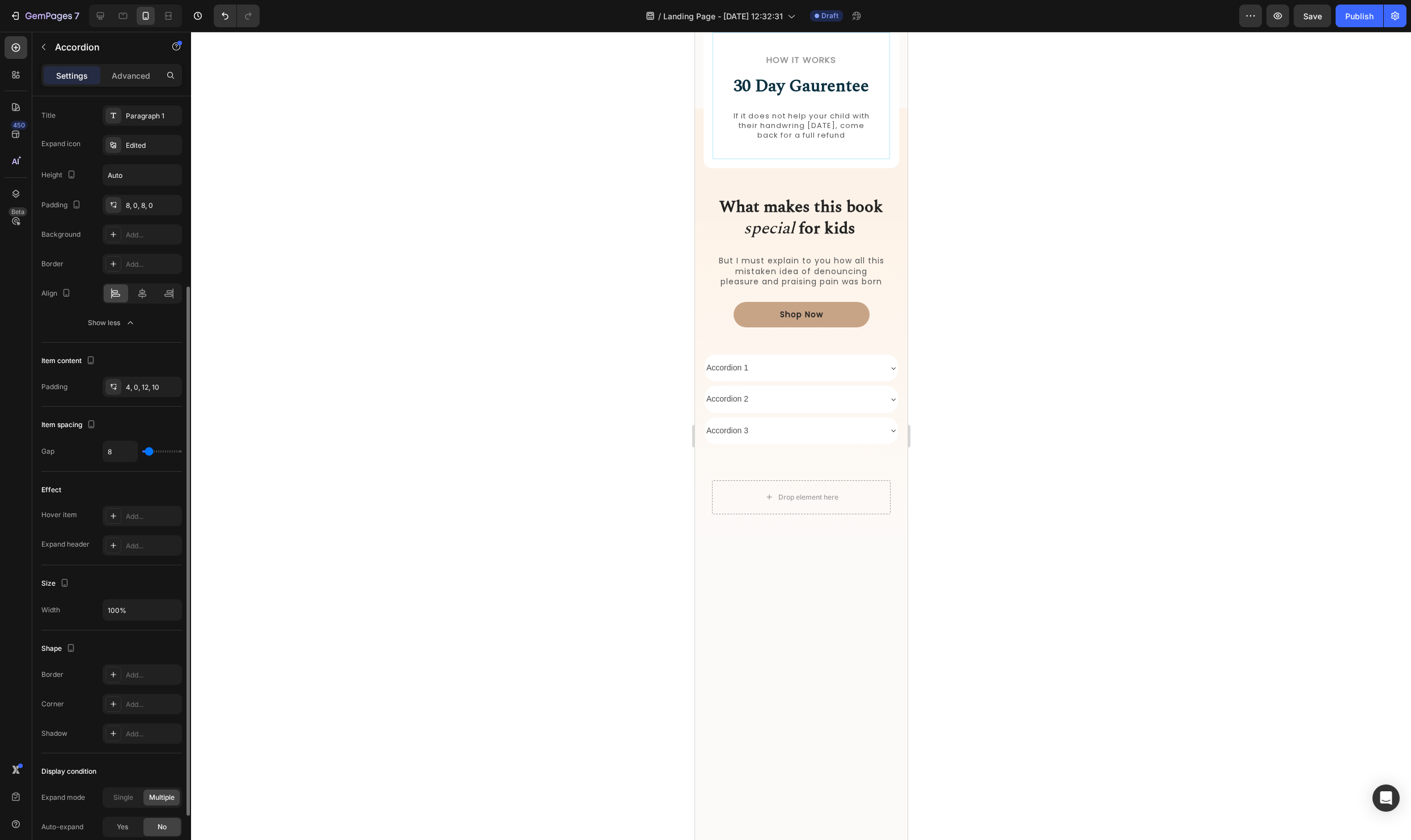
scroll to position [270, 0]
click at [825, 363] on div "Accordion 1" at bounding box center [791, 368] width 175 height 18
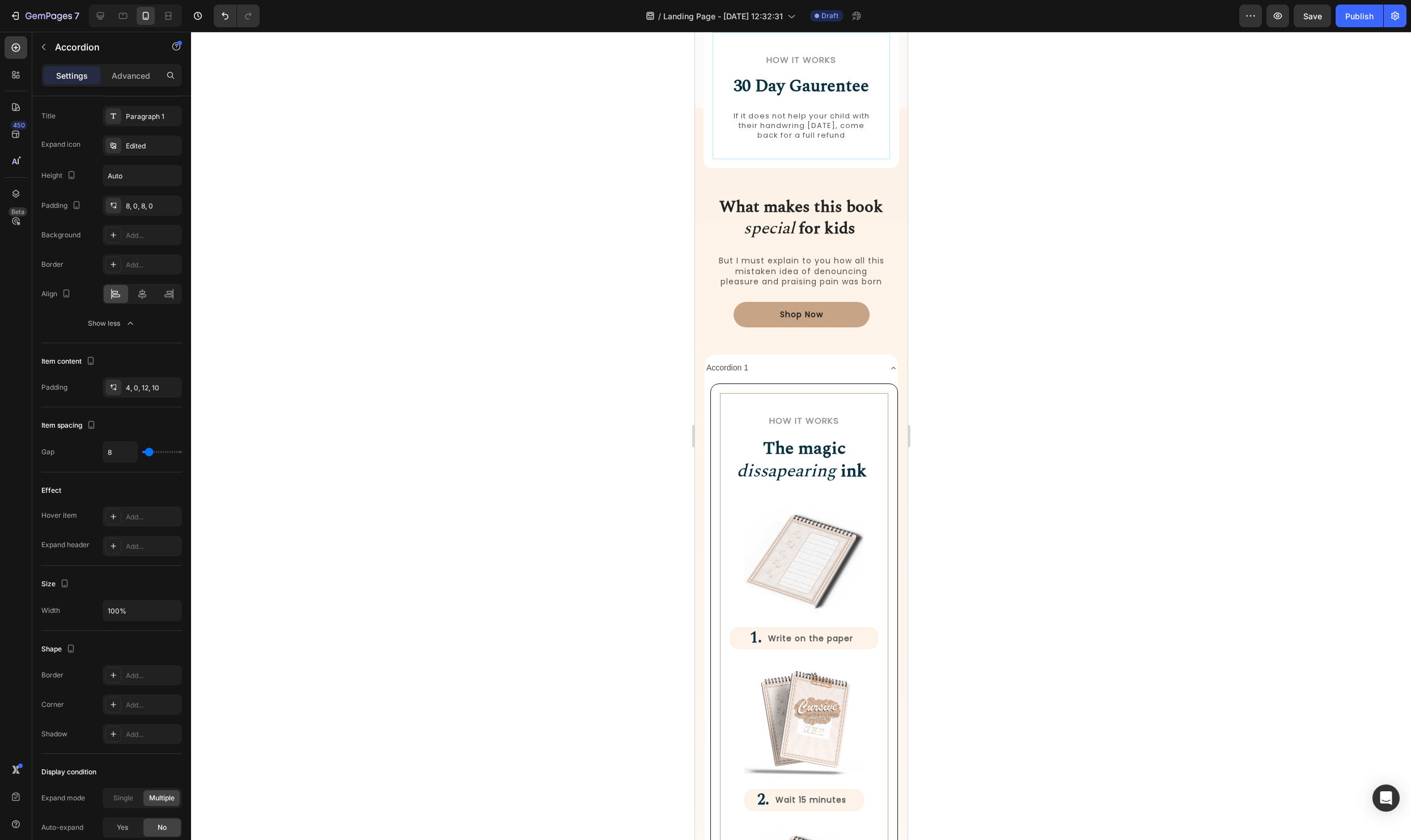
click at [825, 363] on div "Accordion 1" at bounding box center [791, 368] width 175 height 18
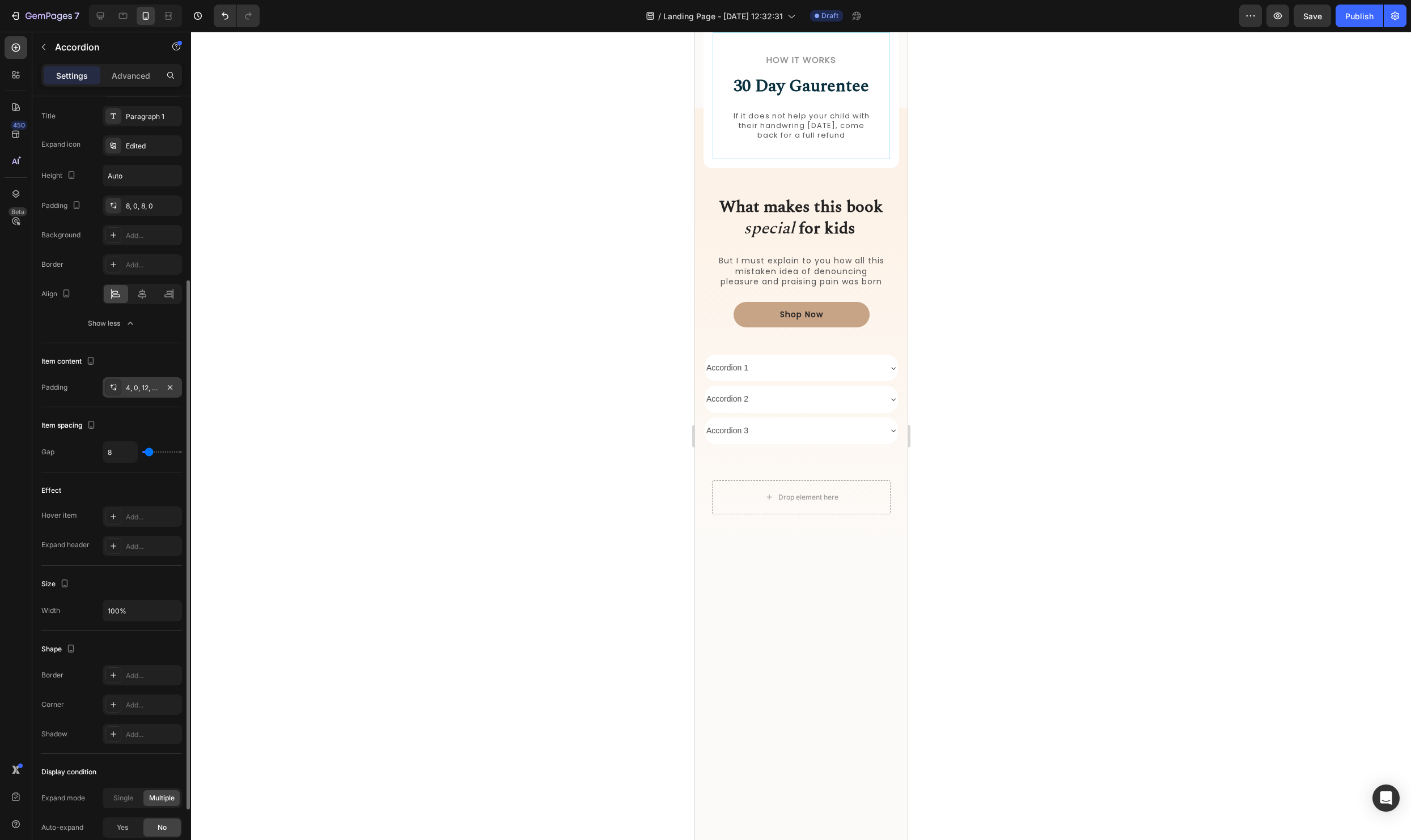
click at [139, 389] on div "4, 0, 12, 10" at bounding box center [142, 388] width 33 height 10
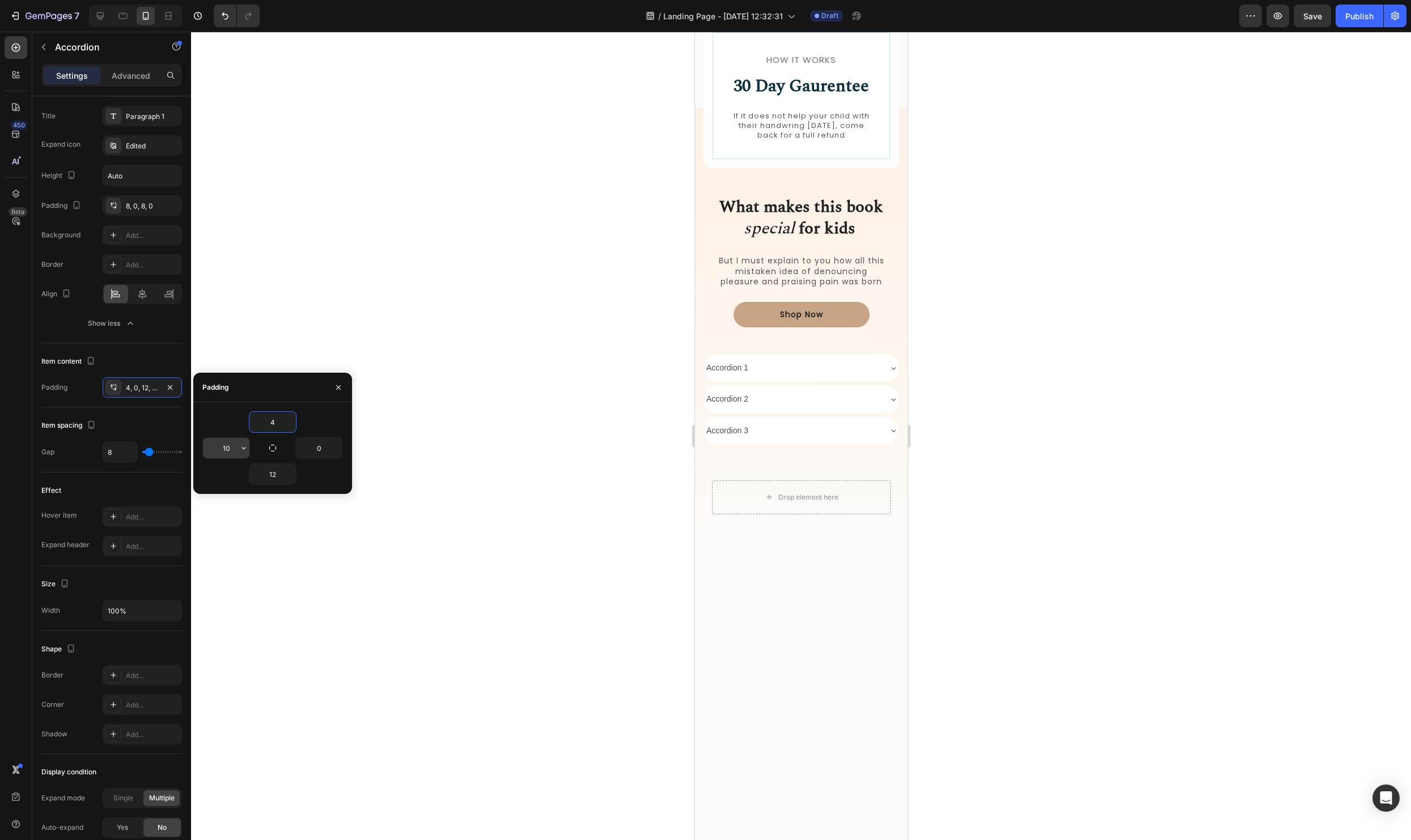
click at [235, 453] on input "10" at bounding box center [226, 448] width 46 height 20
type input "0"
click at [155, 332] on button "Show less" at bounding box center [111, 323] width 141 height 20
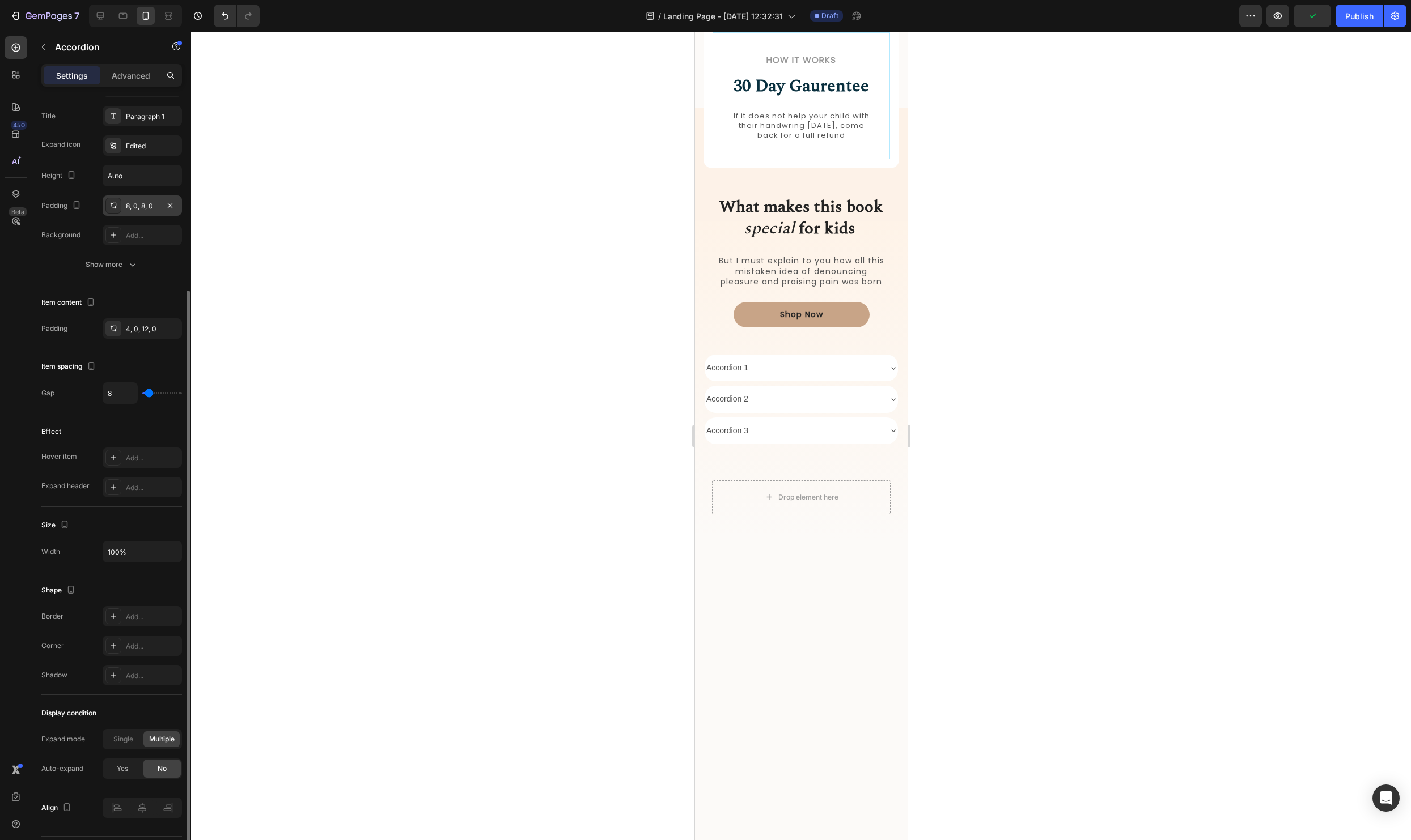
click at [150, 212] on div "8, 0, 8, 0" at bounding box center [142, 205] width 79 height 20
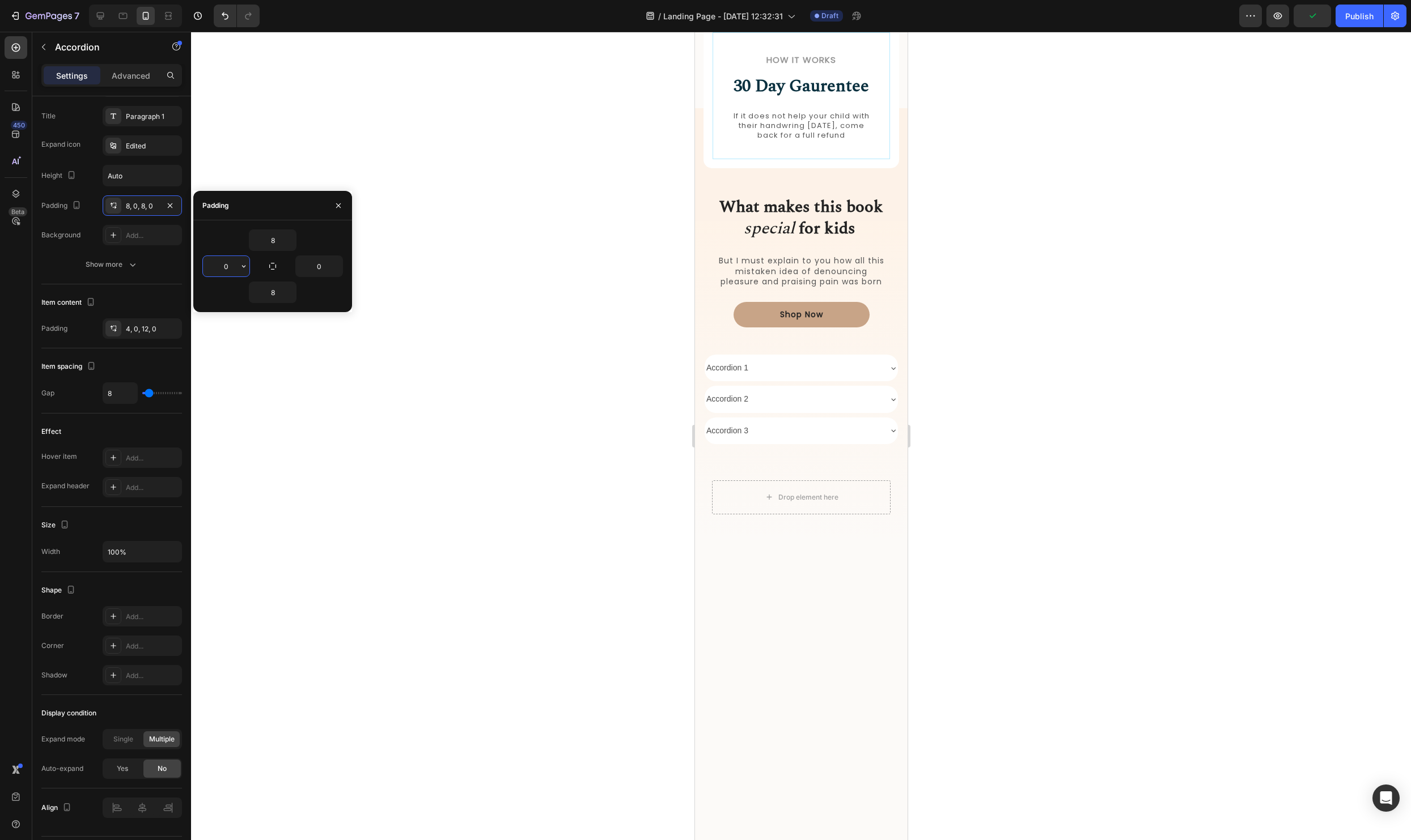
click at [216, 272] on input "0" at bounding box center [226, 266] width 46 height 20
click at [220, 263] on input "10" at bounding box center [226, 266] width 46 height 20
drag, startPoint x: 227, startPoint y: 267, endPoint x: 199, endPoint y: 265, distance: 28.1
click at [199, 265] on div "8 10 0 8" at bounding box center [273, 266] width 159 height 74
type input "25"
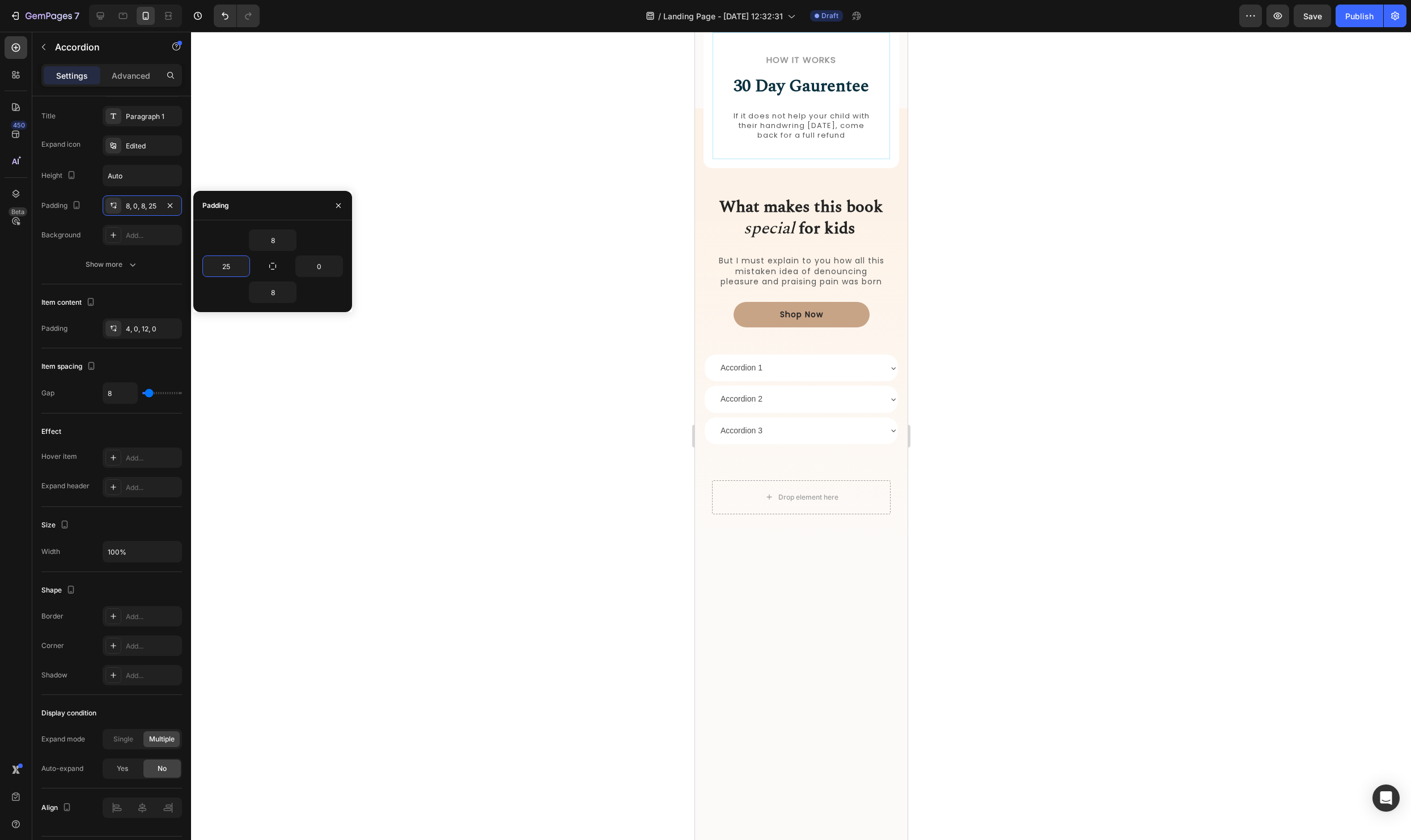
click at [477, 322] on div at bounding box center [801, 436] width 1220 height 809
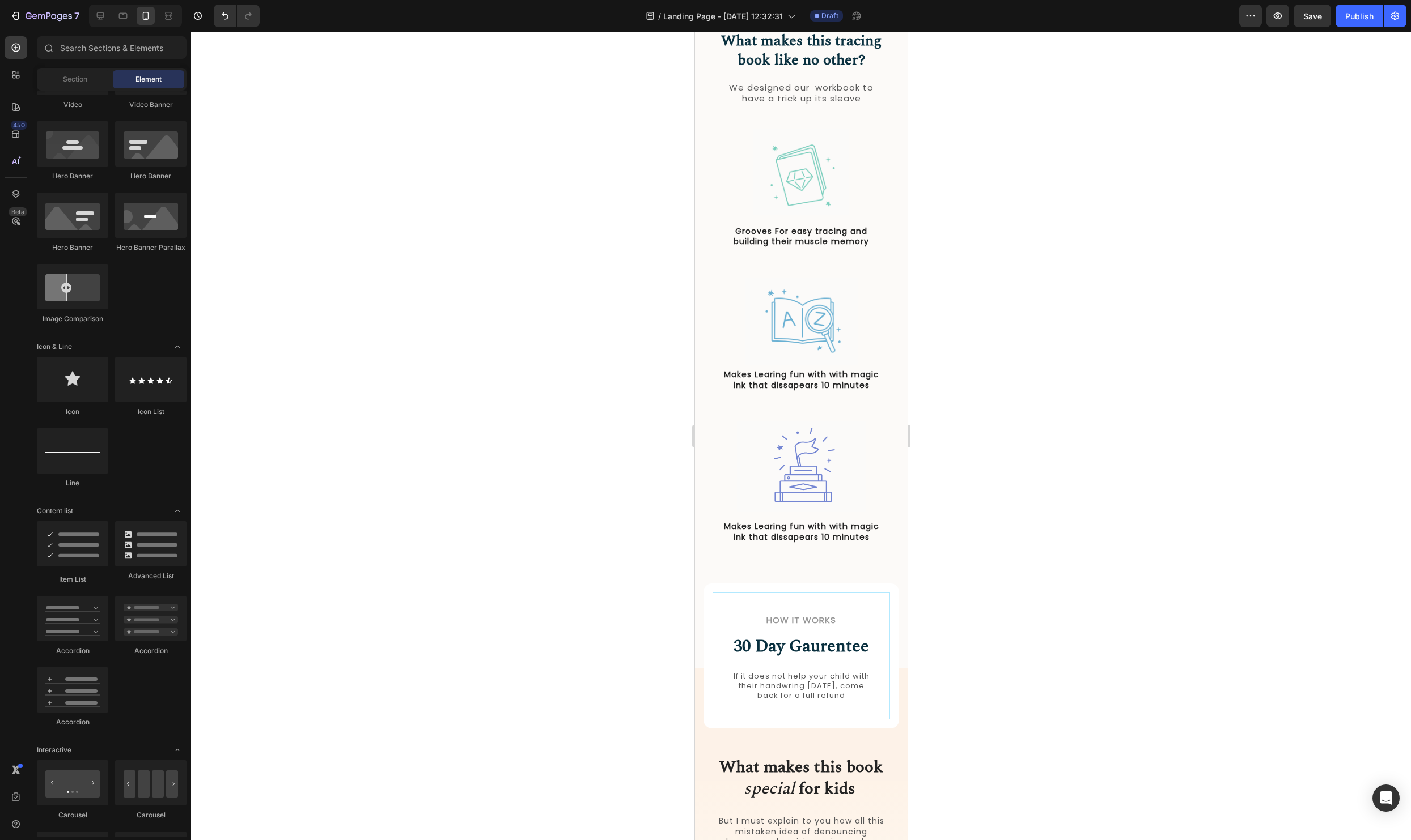
scroll to position [1103, 0]
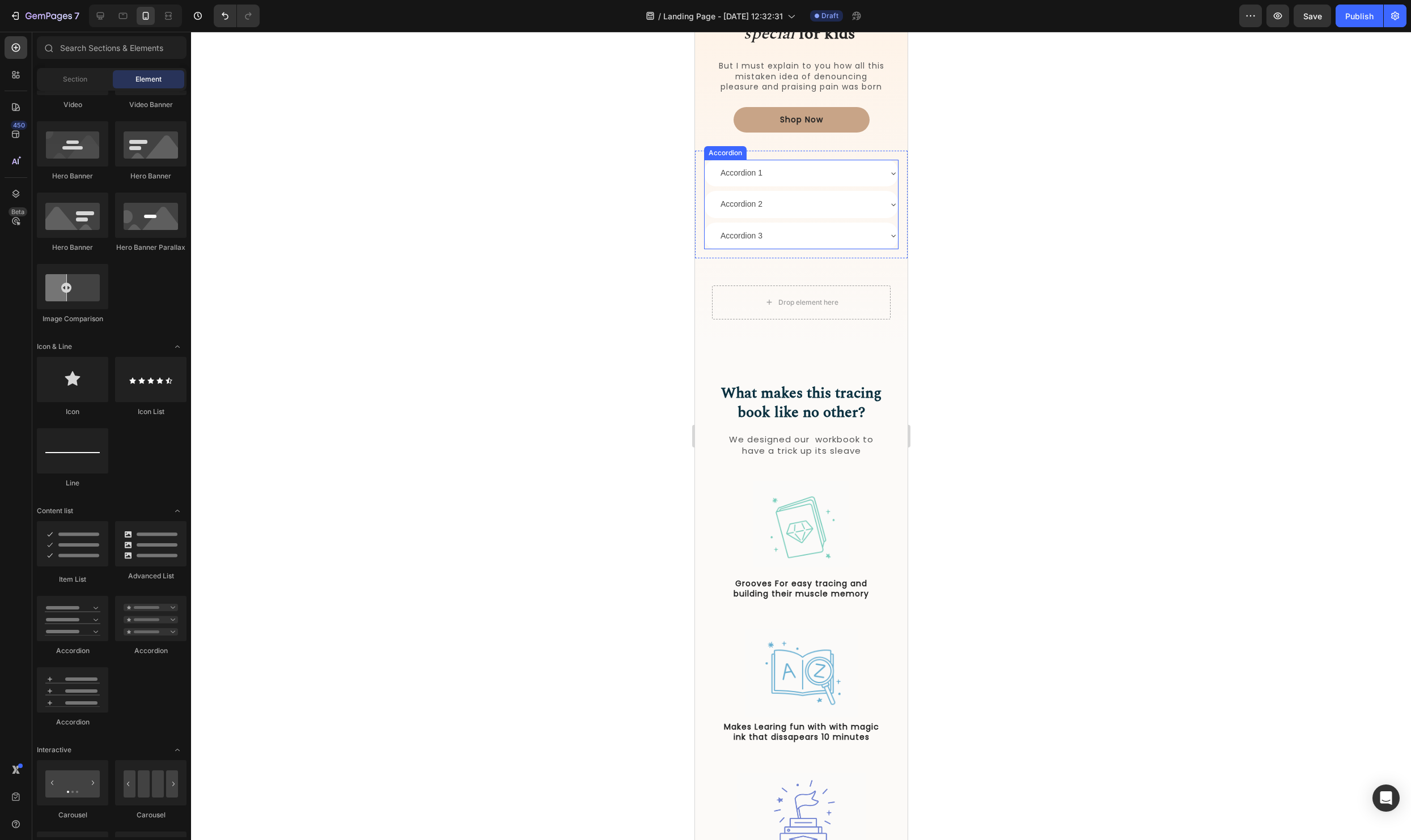
click at [869, 172] on div "Accordion 1" at bounding box center [799, 173] width 161 height 18
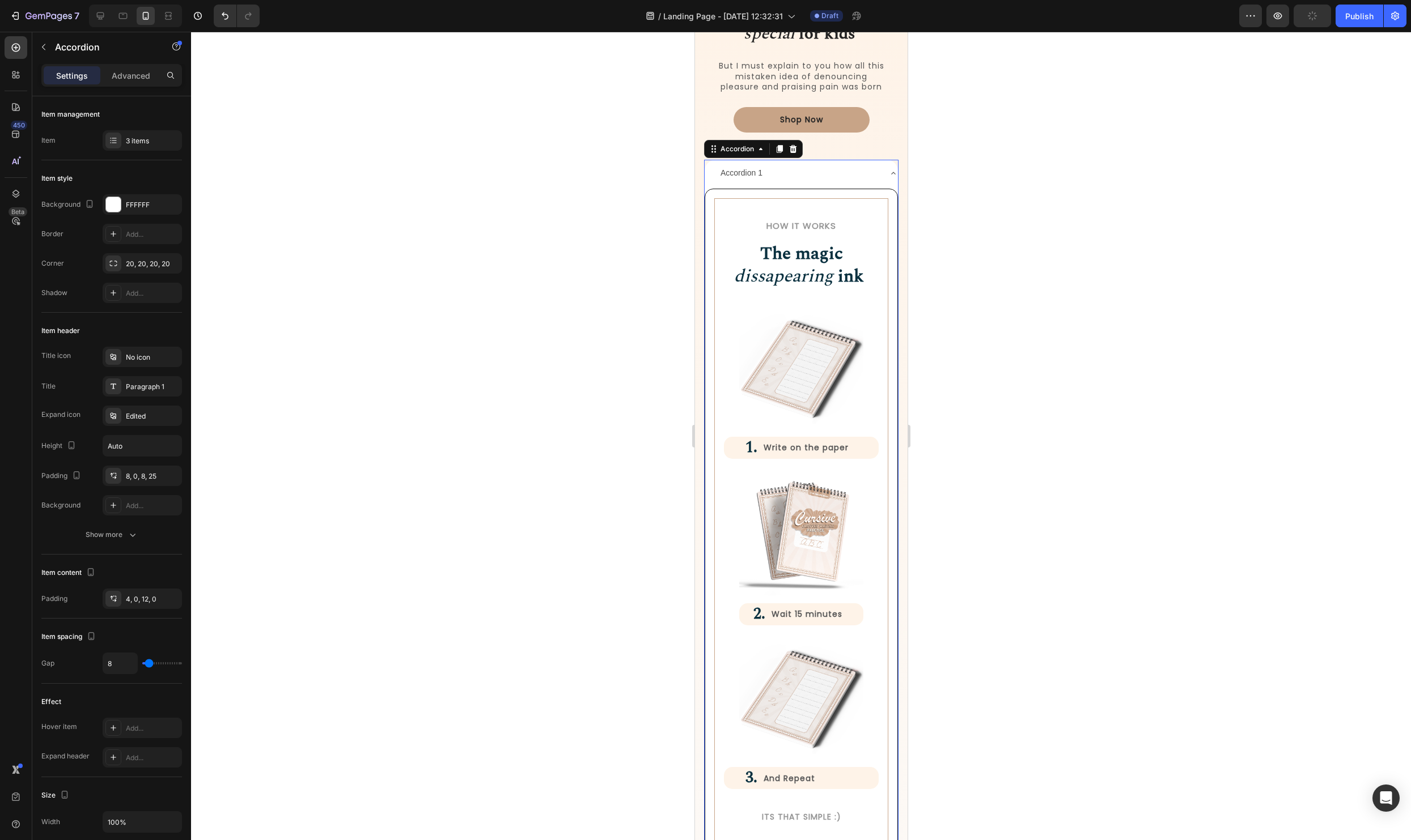
click at [869, 172] on div "Accordion 1" at bounding box center [799, 173] width 161 height 18
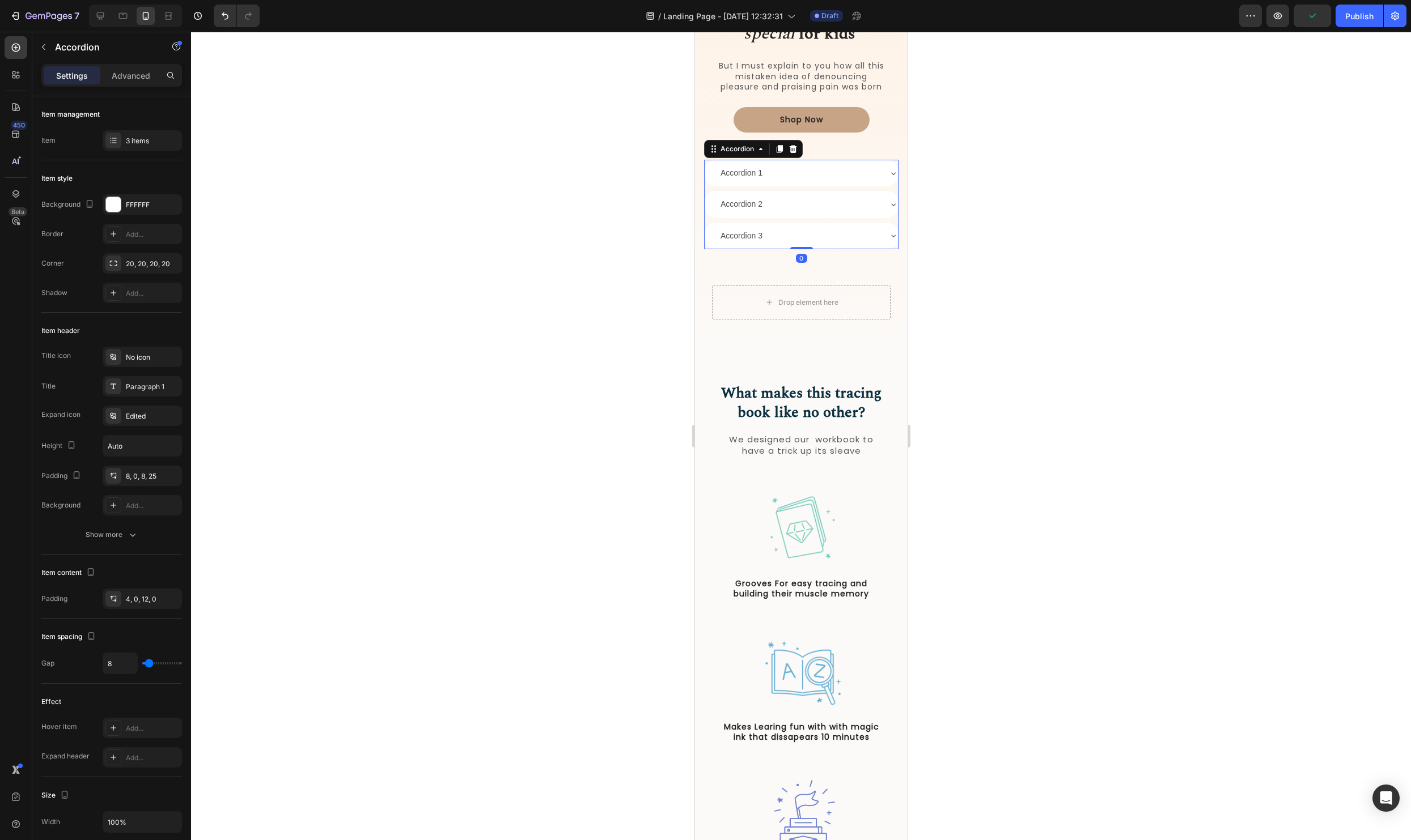
click at [869, 172] on div "Accordion 1" at bounding box center [799, 173] width 161 height 18
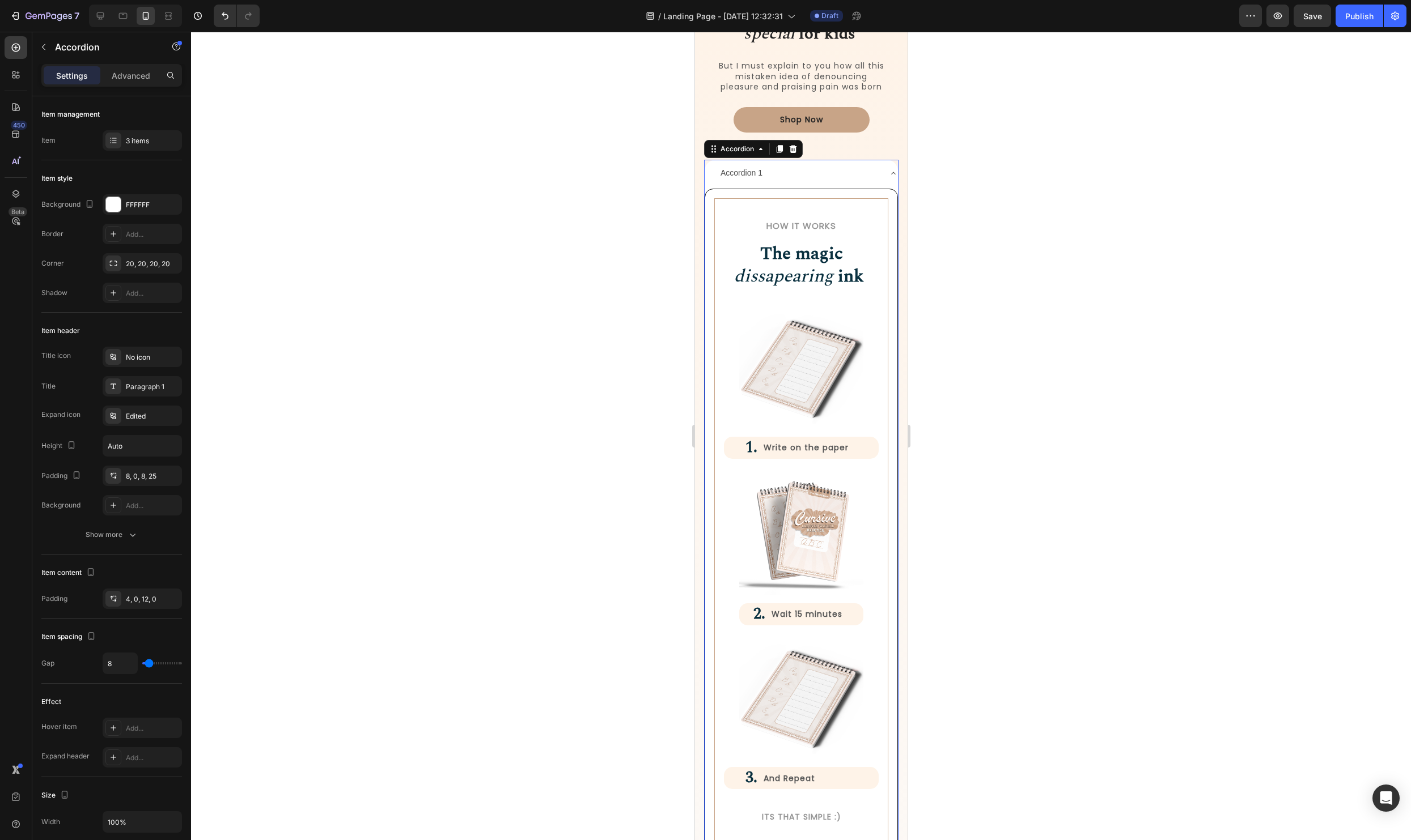
click at [869, 172] on div "Accordion 1" at bounding box center [799, 173] width 161 height 18
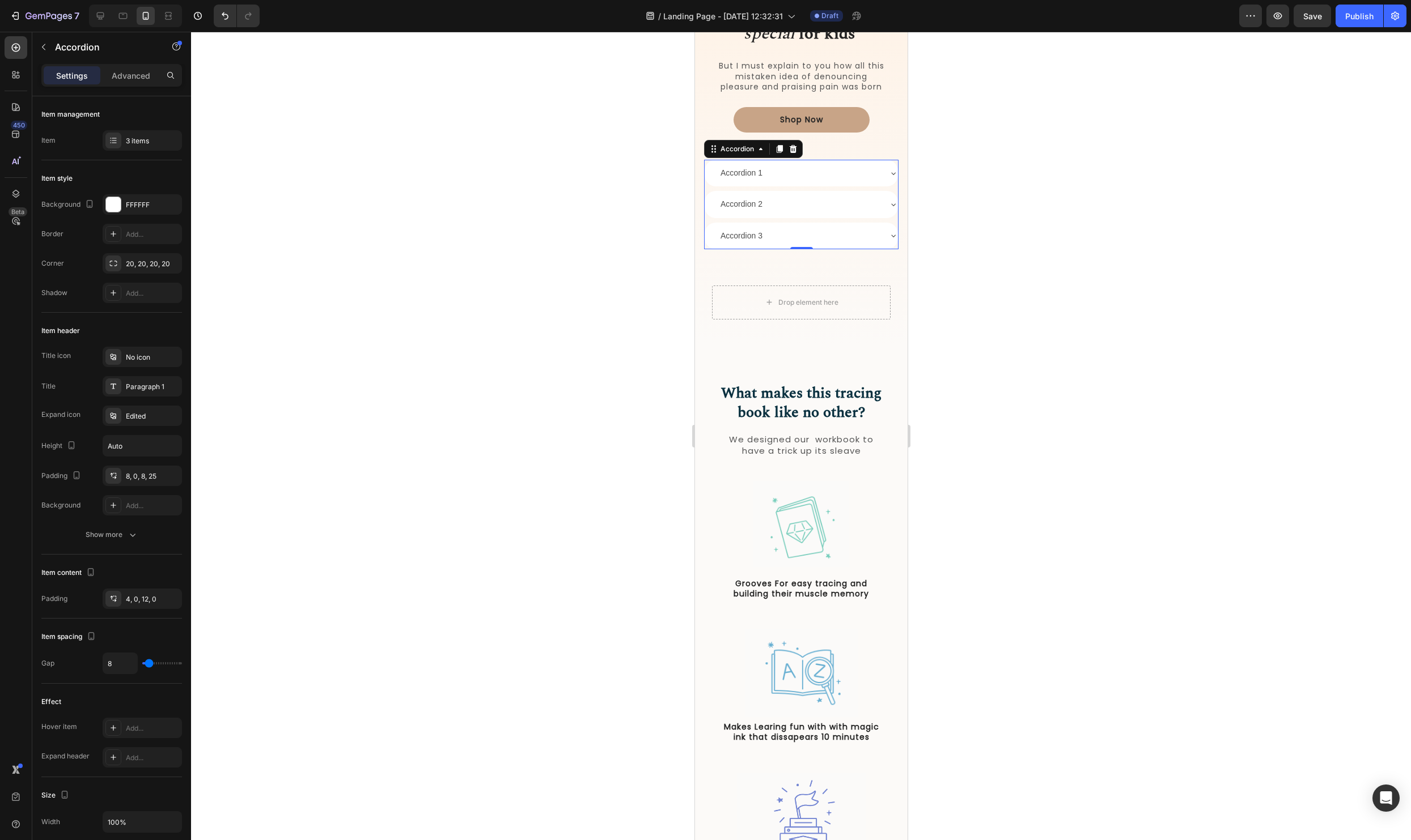
click at [869, 172] on div "Accordion 1" at bounding box center [799, 173] width 161 height 18
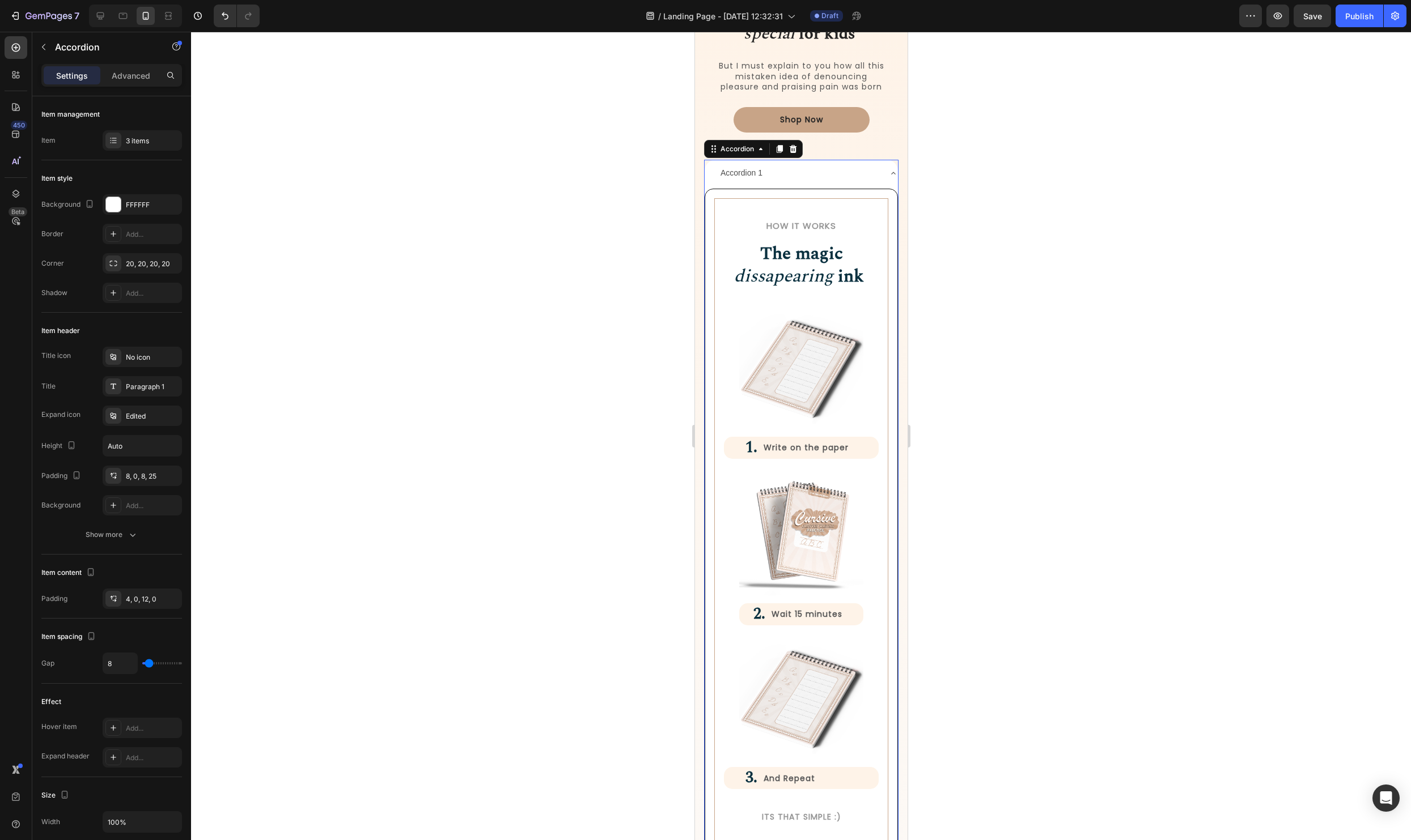
click at [1231, 262] on div at bounding box center [801, 436] width 1220 height 809
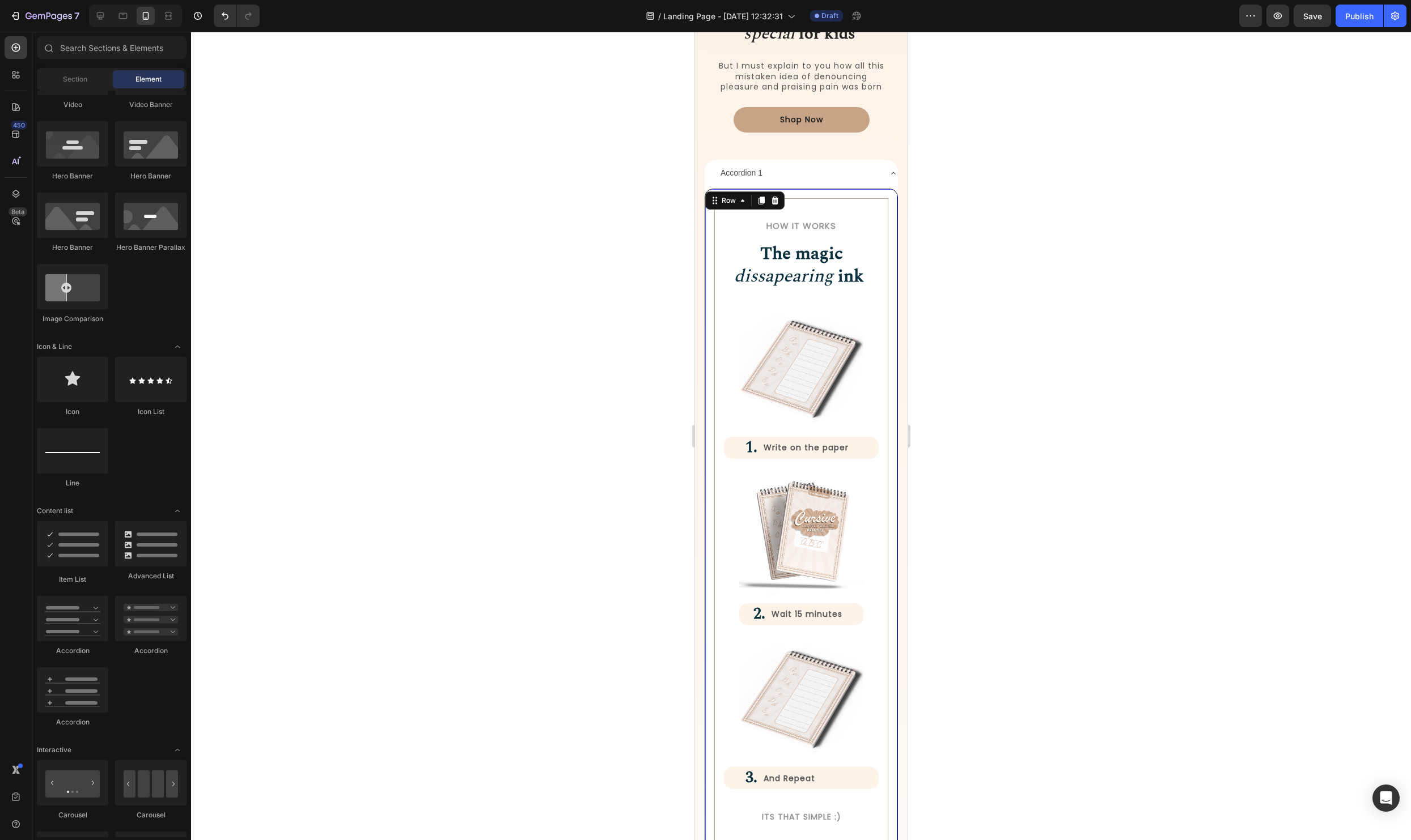
click at [880, 190] on div "How it Works Heading The magic dissapearing ink Heading Row Image 1. Heading Wr…" at bounding box center [801, 520] width 193 height 662
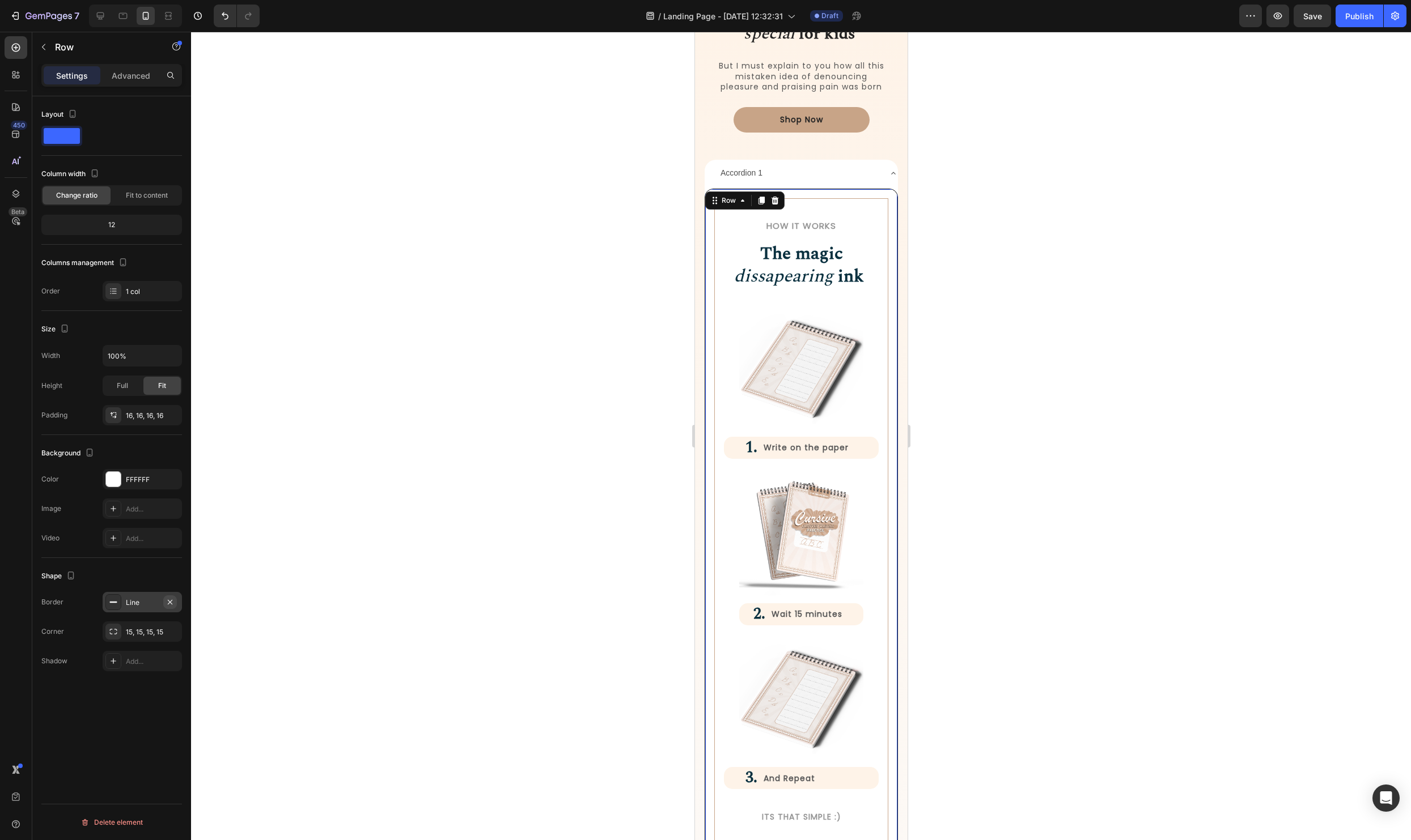
click at [173, 603] on icon "button" at bounding box center [170, 602] width 9 height 9
click at [537, 480] on div at bounding box center [801, 436] width 1220 height 809
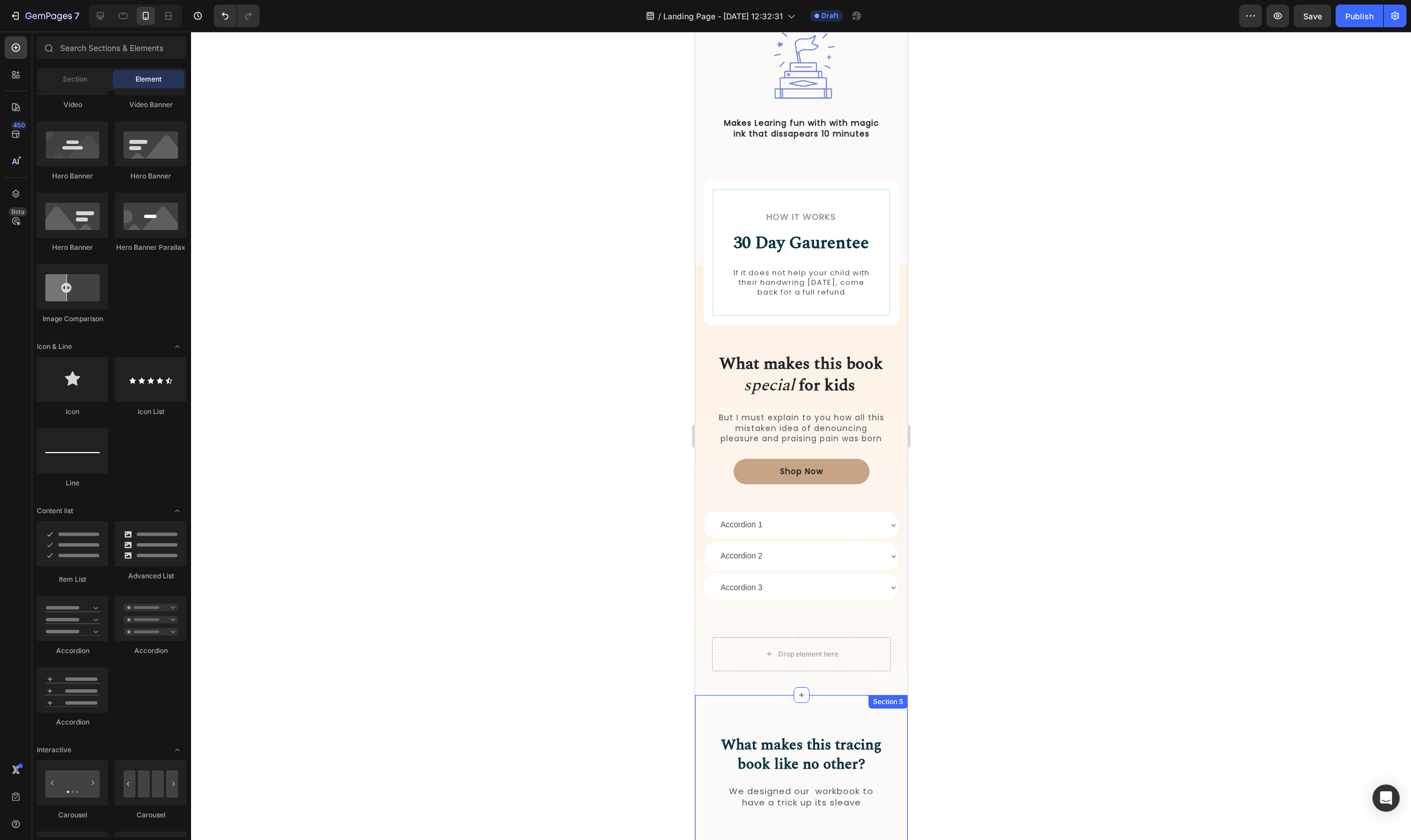
scroll to position [911, 0]
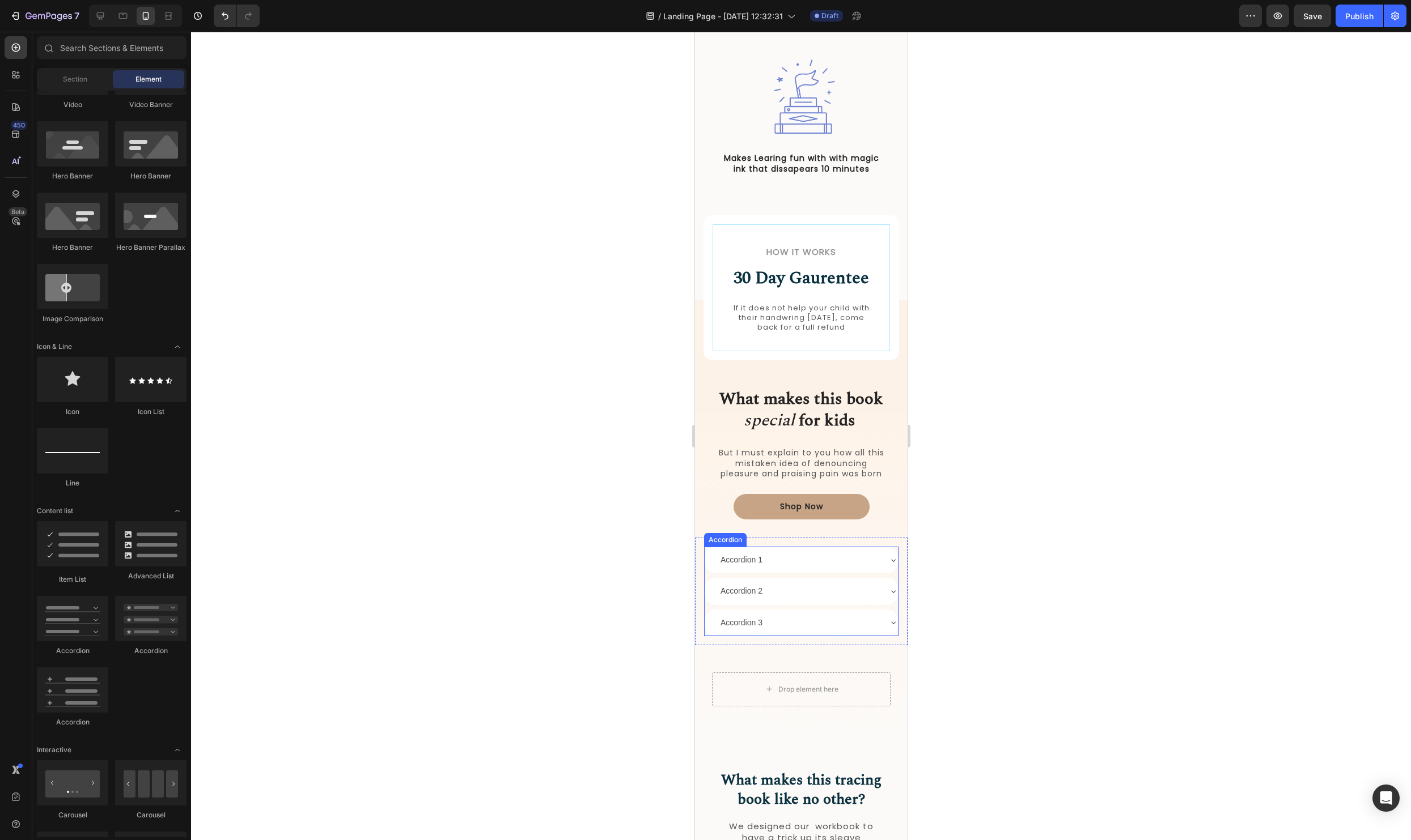
click at [888, 558] on div "Accordion 1" at bounding box center [801, 560] width 193 height 27
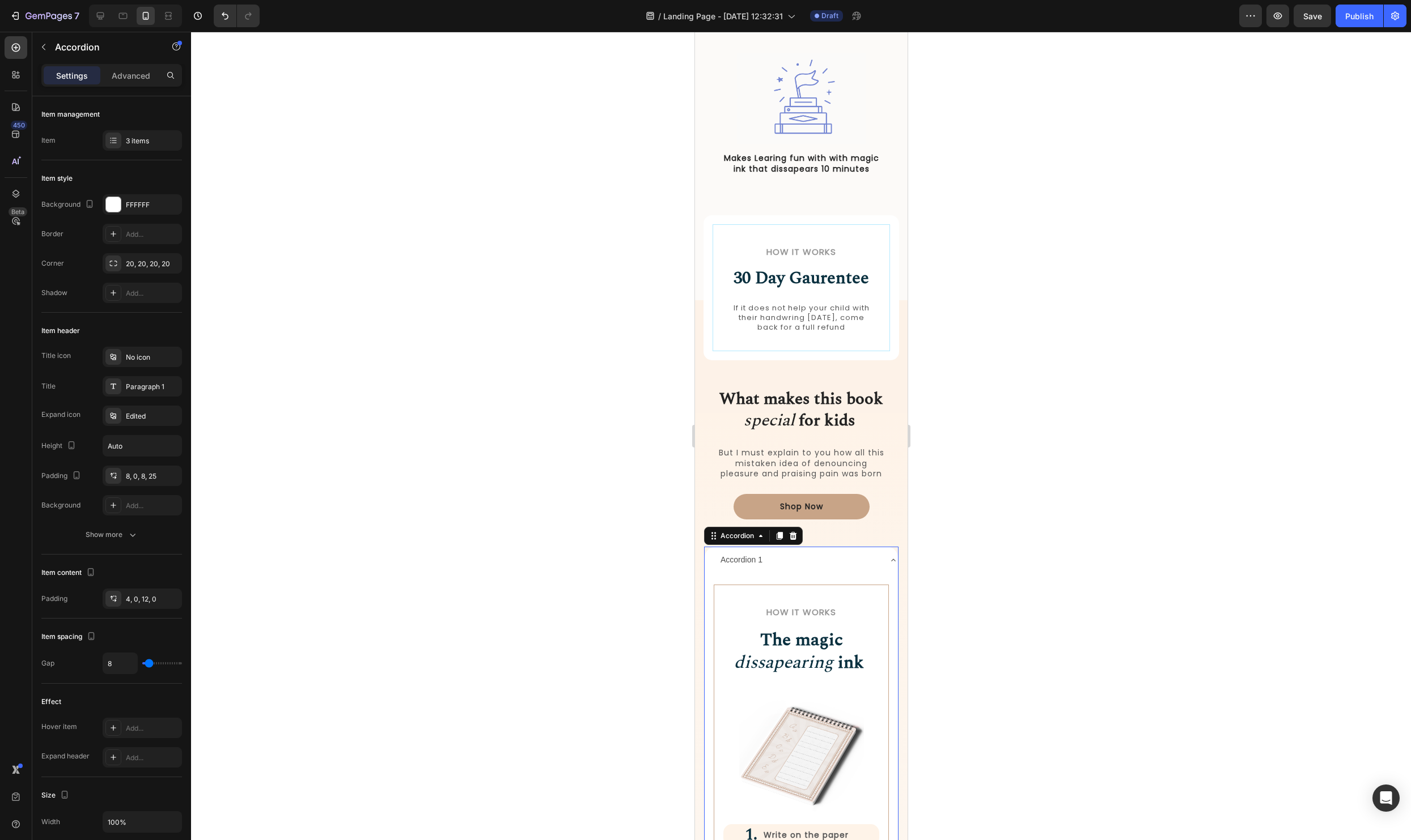
click at [888, 558] on div "Accordion 1" at bounding box center [801, 560] width 193 height 27
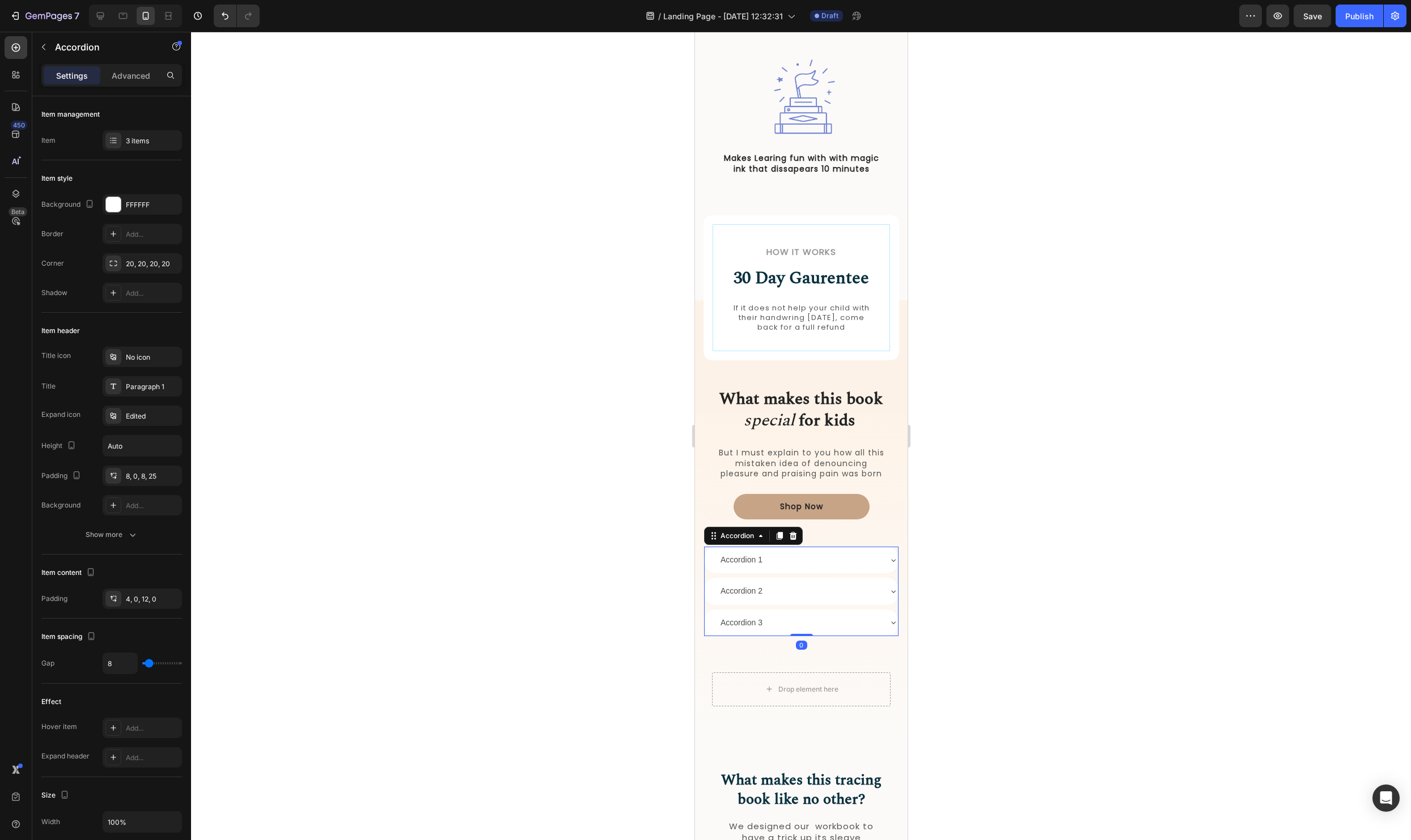
click at [888, 558] on div "Accordion 1" at bounding box center [801, 560] width 193 height 27
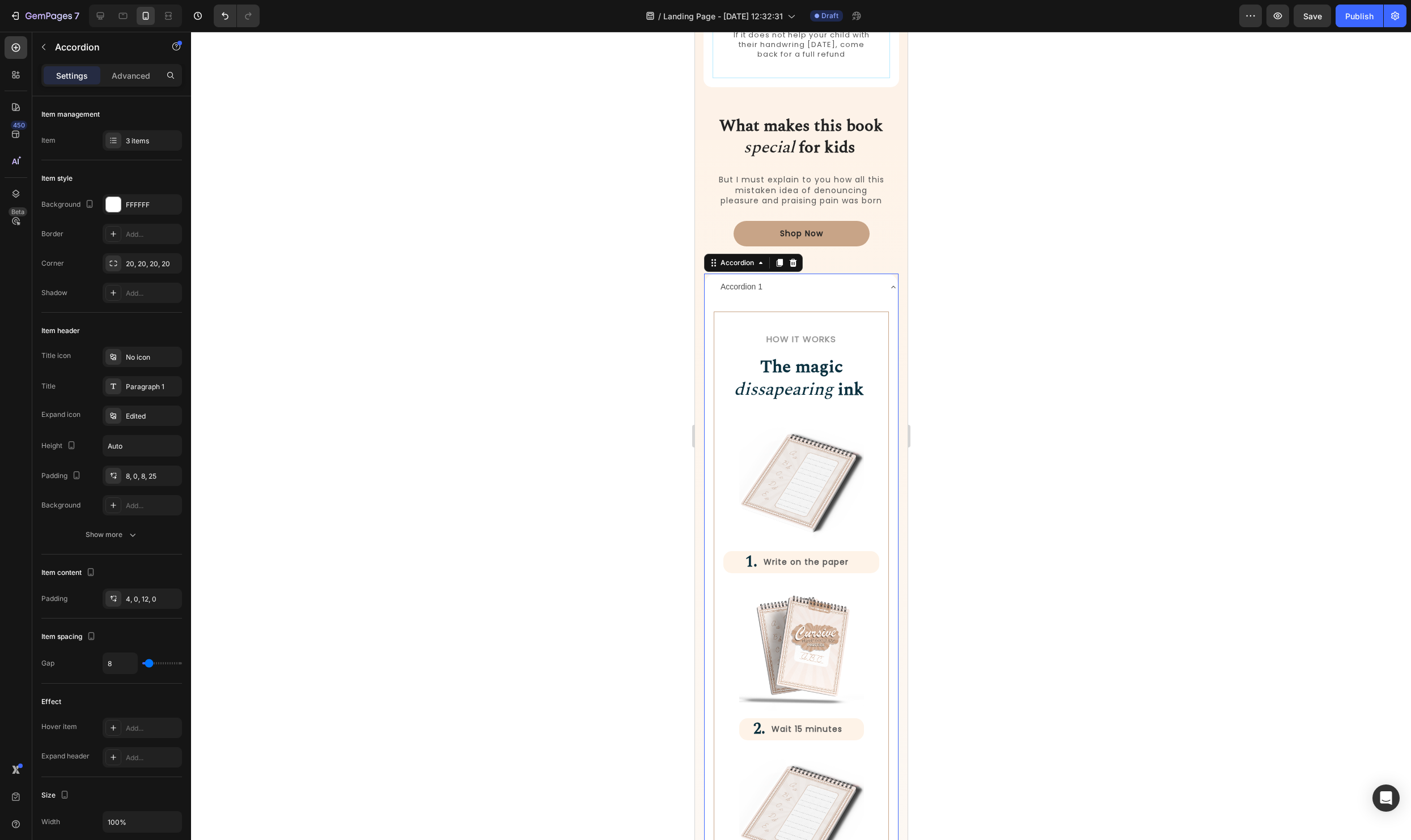
scroll to position [1178, 0]
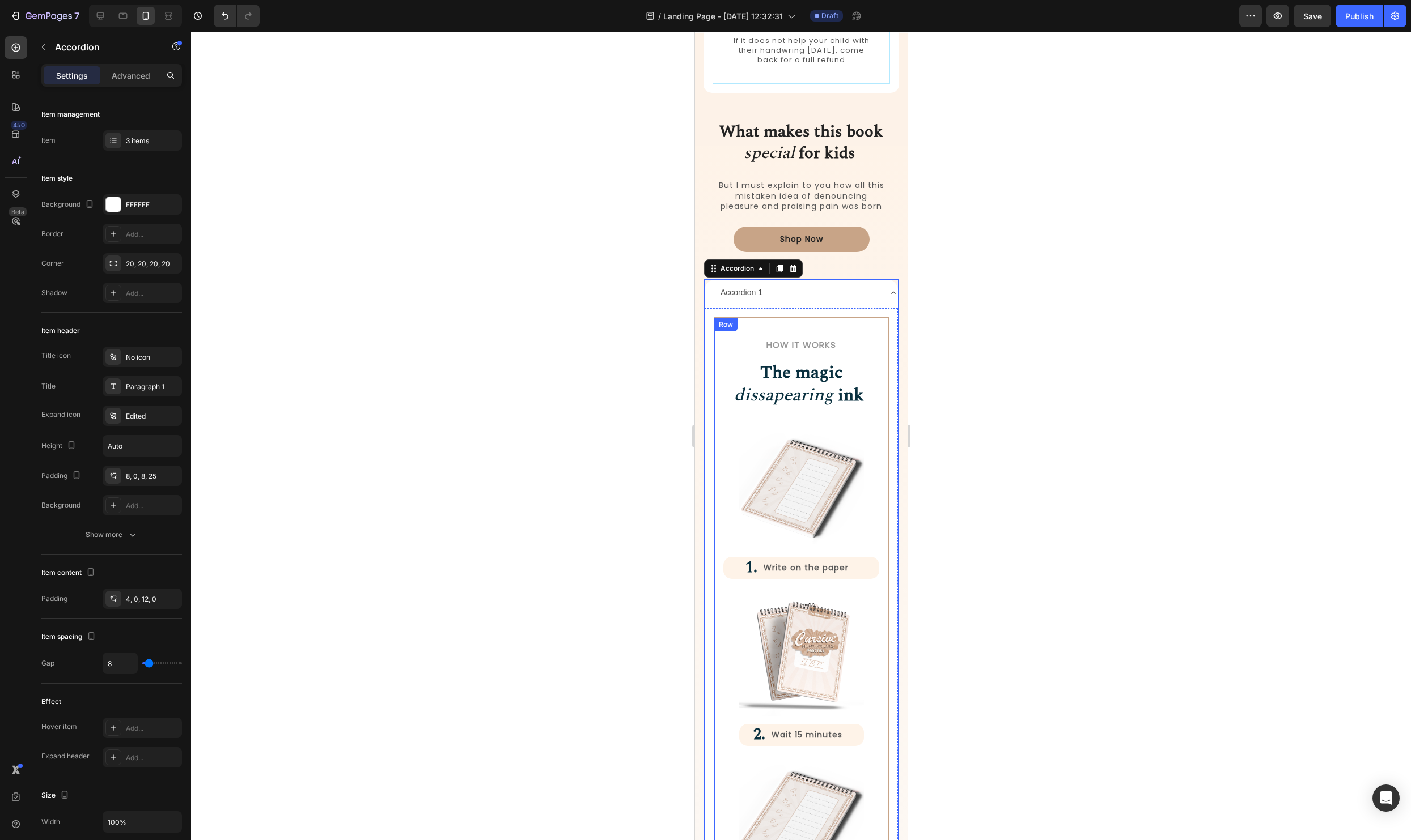
click at [888, 320] on div "How it Works Heading The magic dissapearing ink Heading Row Image 1. Heading Wr…" at bounding box center [801, 640] width 175 height 646
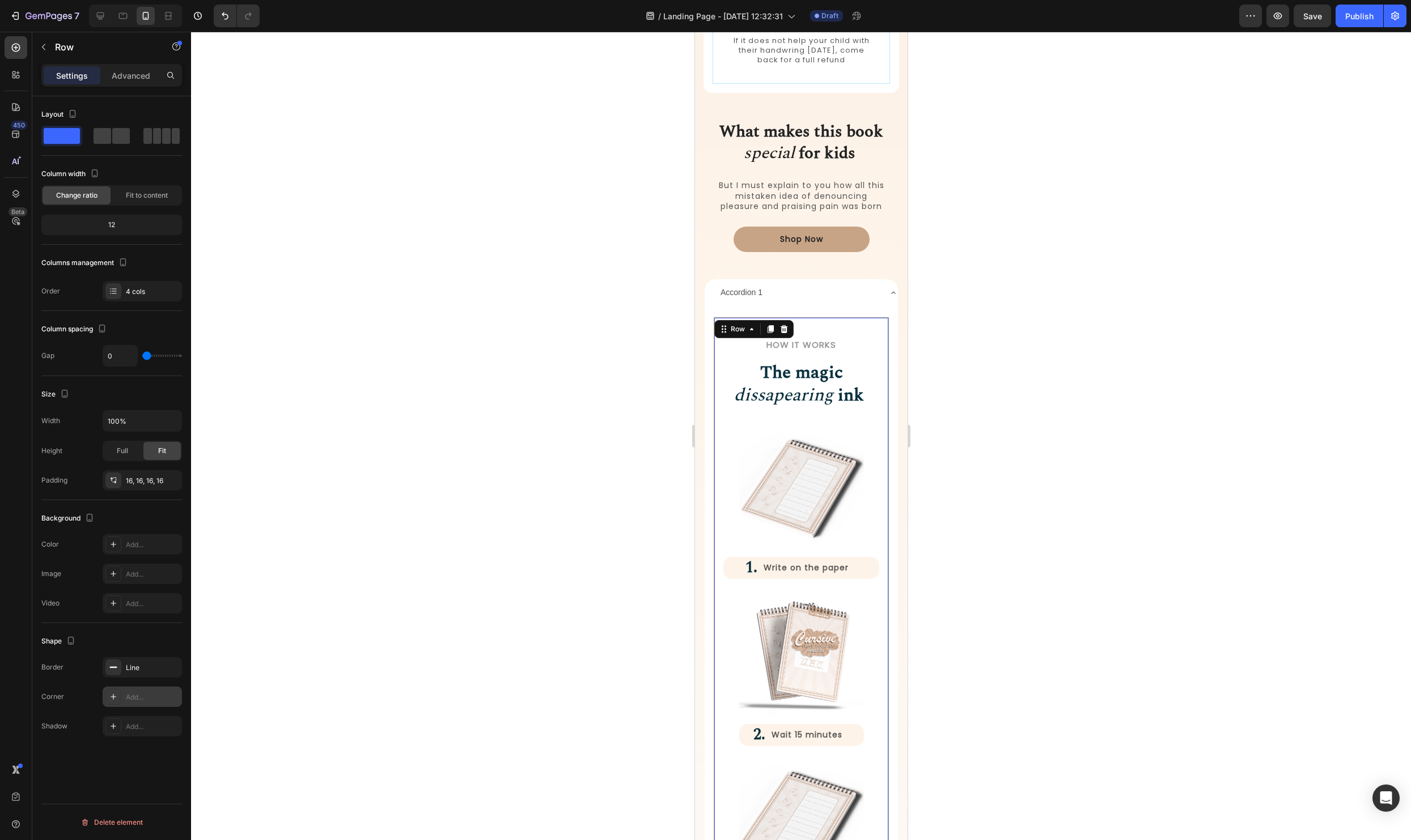
click at [161, 696] on div "Add..." at bounding box center [153, 698] width 54 height 10
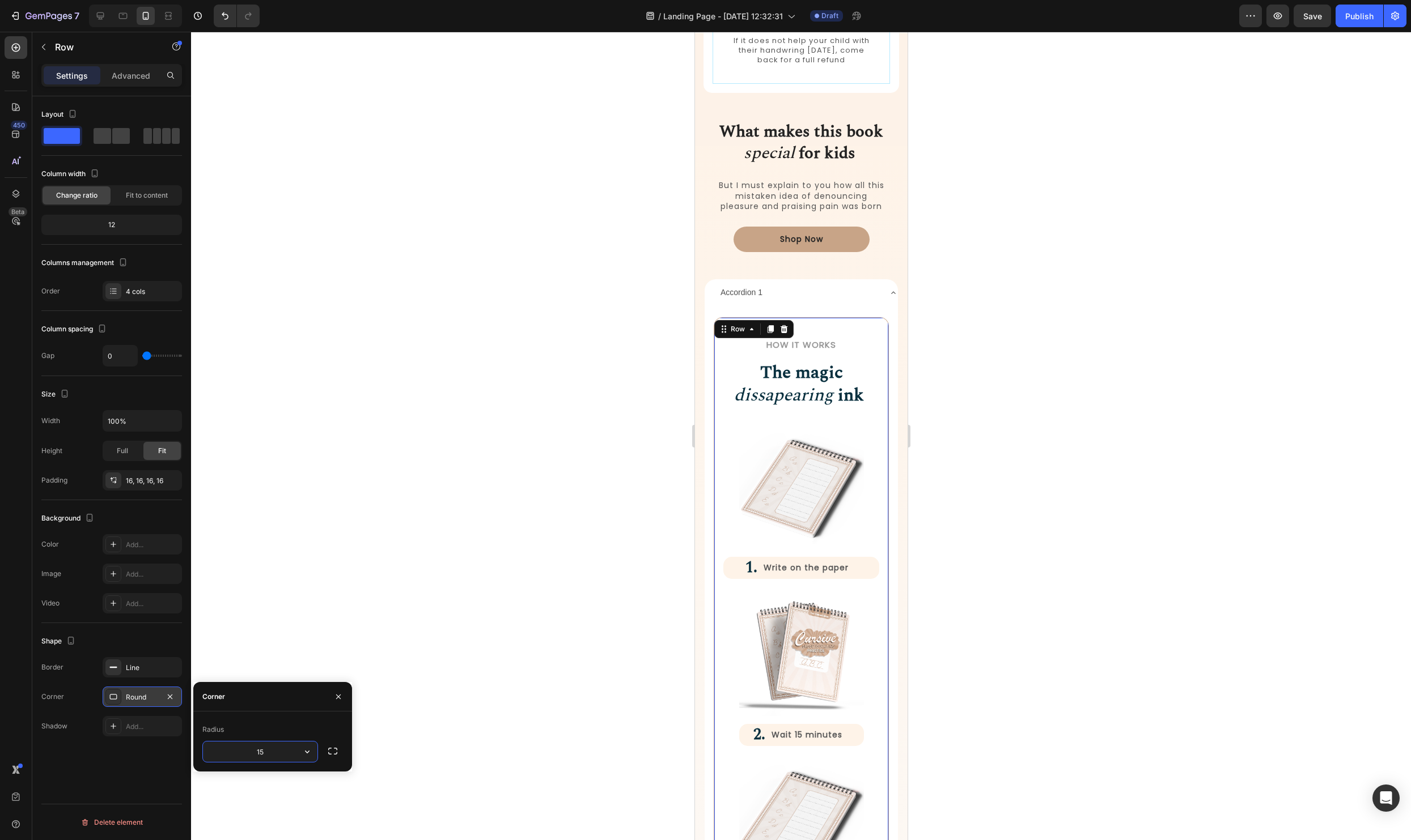
type input "15"
click at [493, 541] on div at bounding box center [801, 436] width 1220 height 809
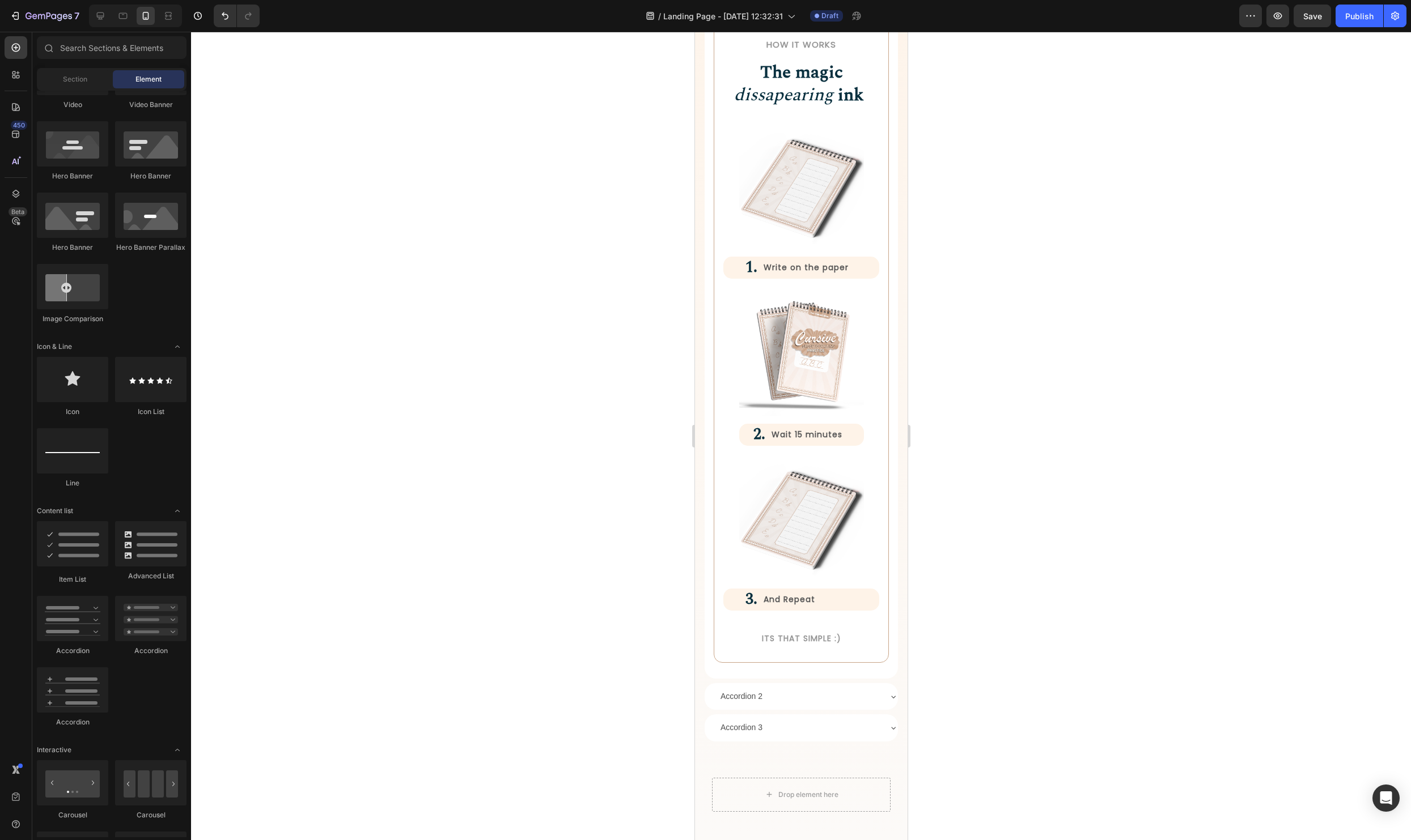
scroll to position [1490, 0]
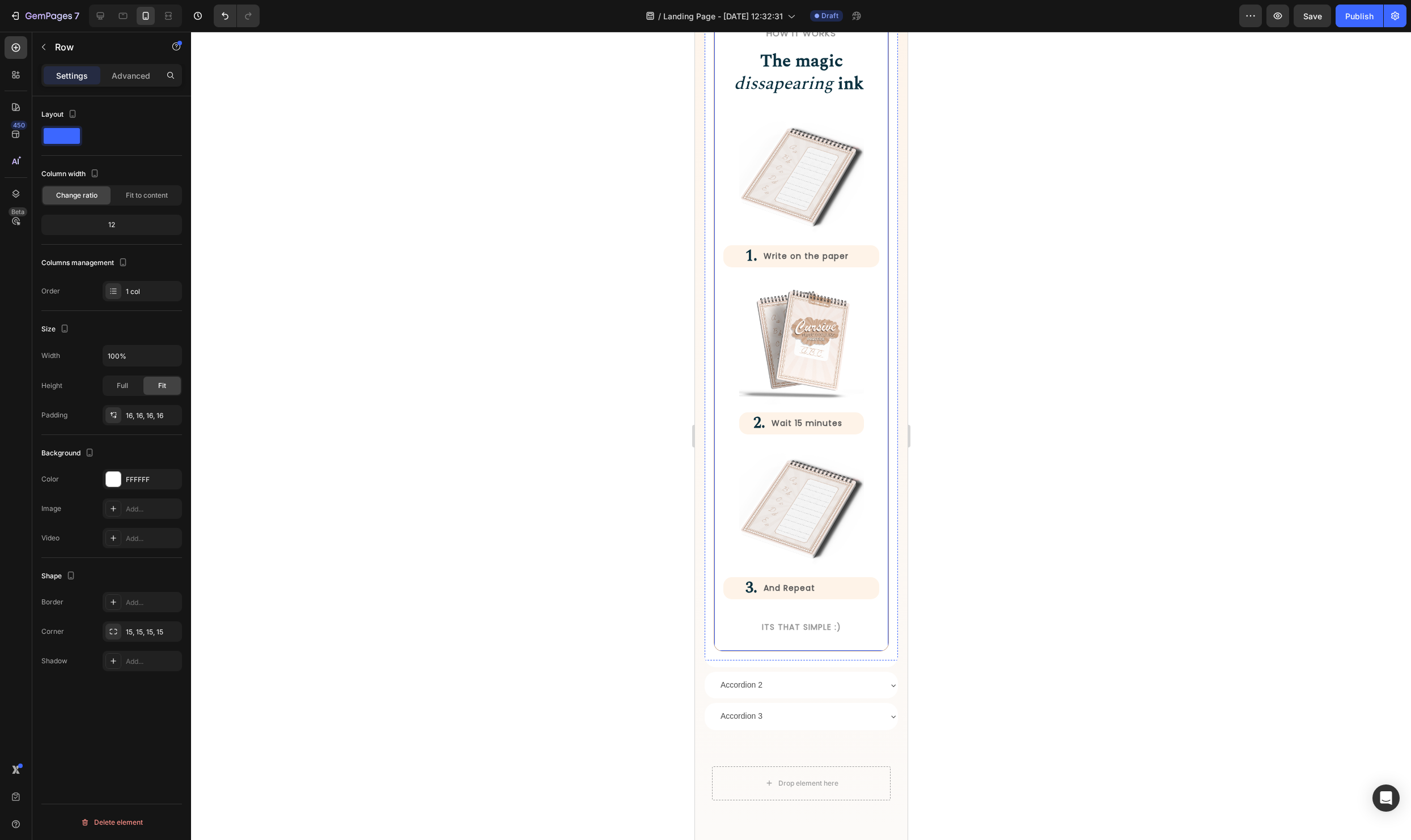
click at [780, 652] on div "How it Works Heading The magic dissapearing ink Heading Row Image 1. Heading Wr…" at bounding box center [801, 329] width 193 height 664
click at [781, 645] on div "How it Works Heading The magic dissapearing ink Heading Row Image 1. Heading Wr…" at bounding box center [801, 329] width 175 height 646
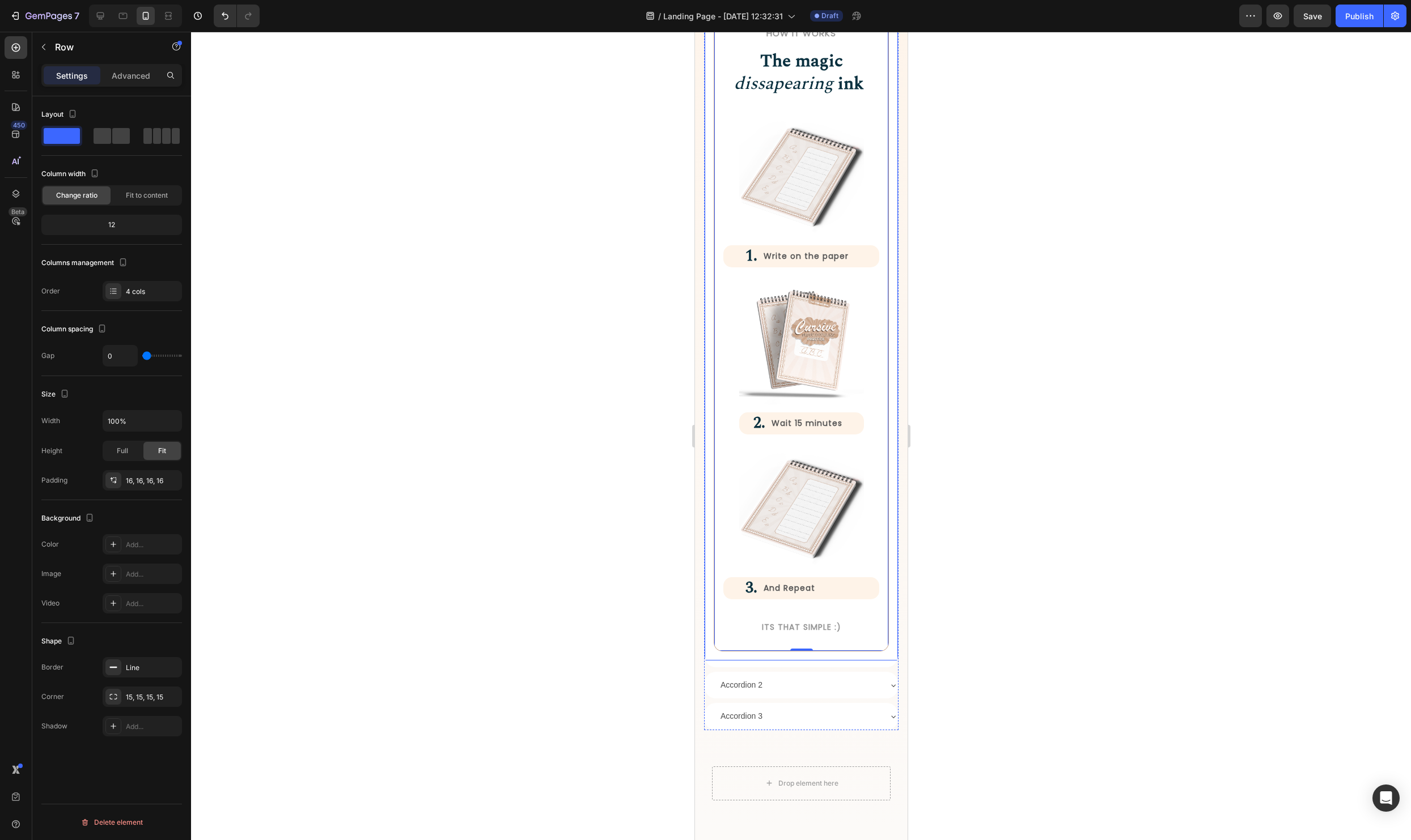
click at [798, 656] on div "How it Works Heading The magic dissapearing ink Heading Row Image 1. Heading Wr…" at bounding box center [801, 329] width 193 height 664
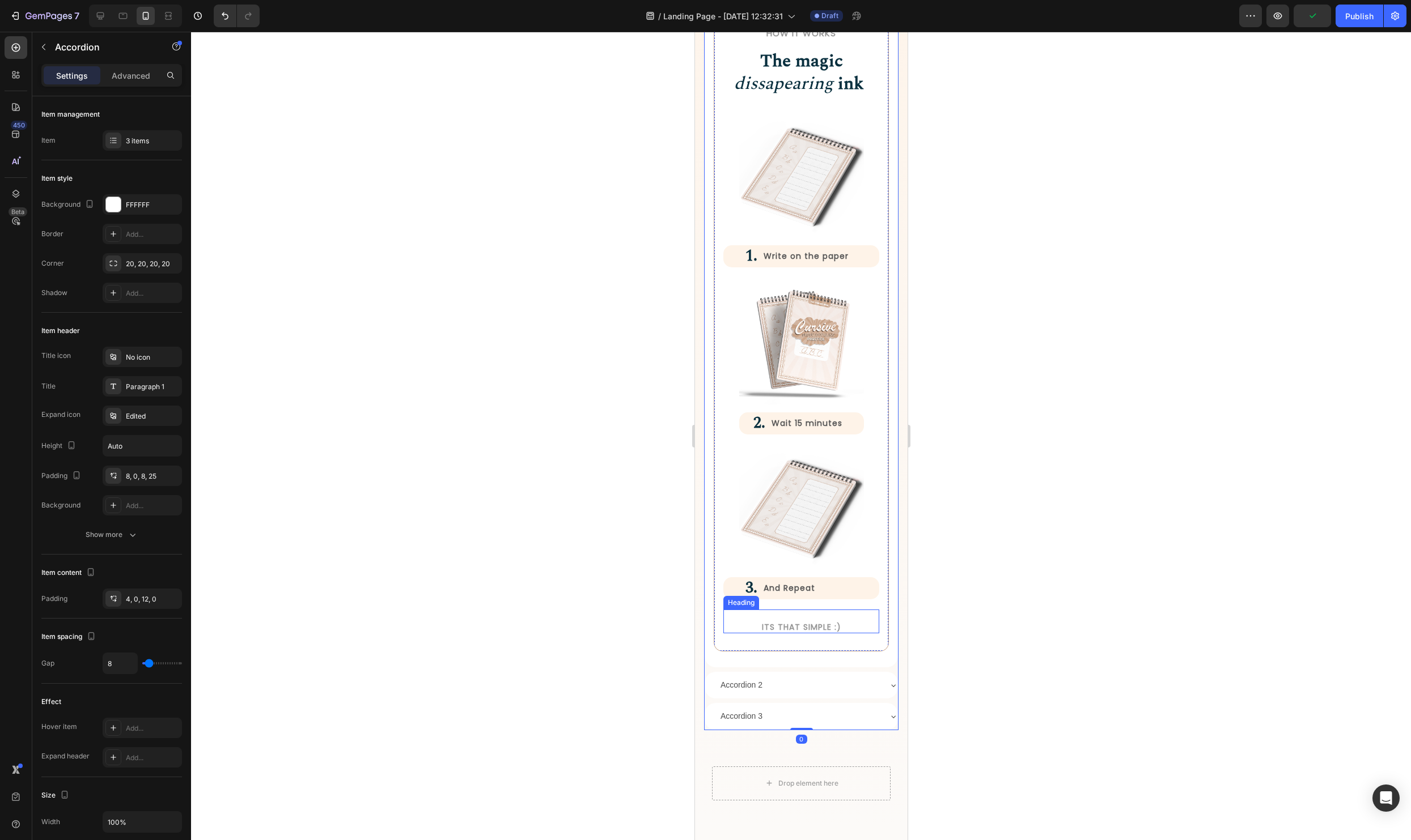
click at [831, 632] on h2 "Its that simple :)" at bounding box center [801, 627] width 156 height 12
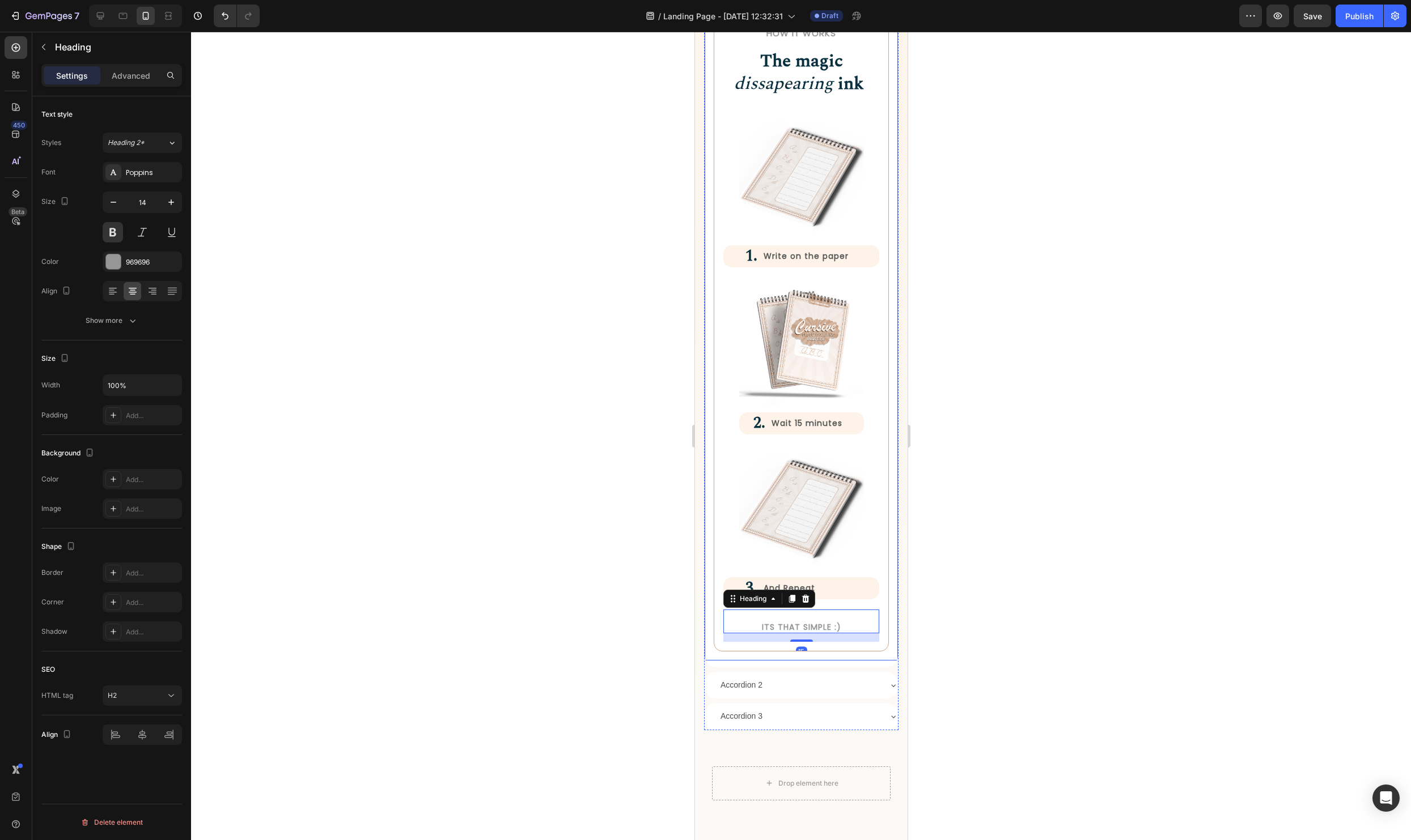
click at [871, 651] on div "How it Works Heading The magic dissapearing ink Heading Row Image 1. Heading Wr…" at bounding box center [801, 329] width 193 height 664
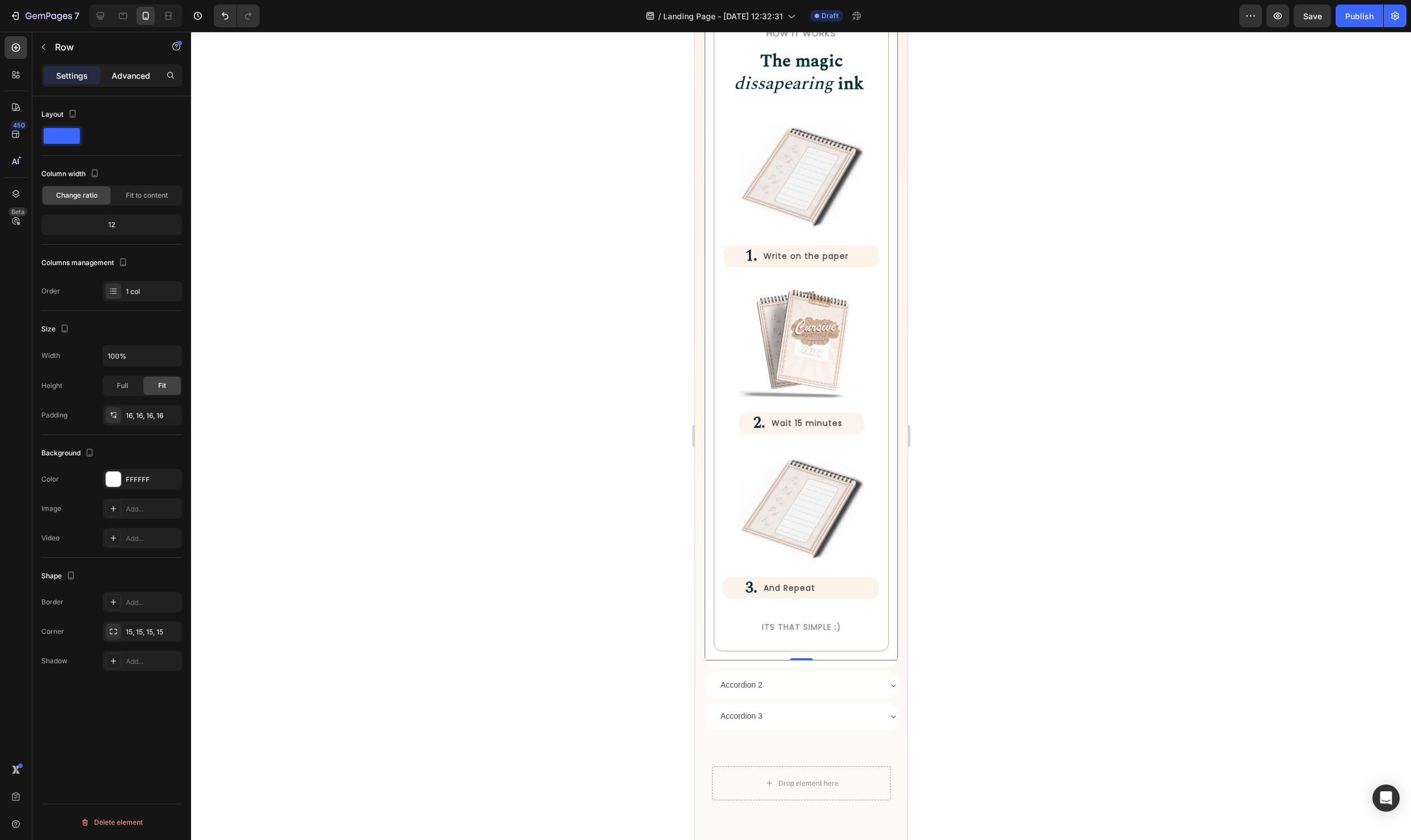
click at [115, 71] on p "Advanced" at bounding box center [131, 76] width 39 height 12
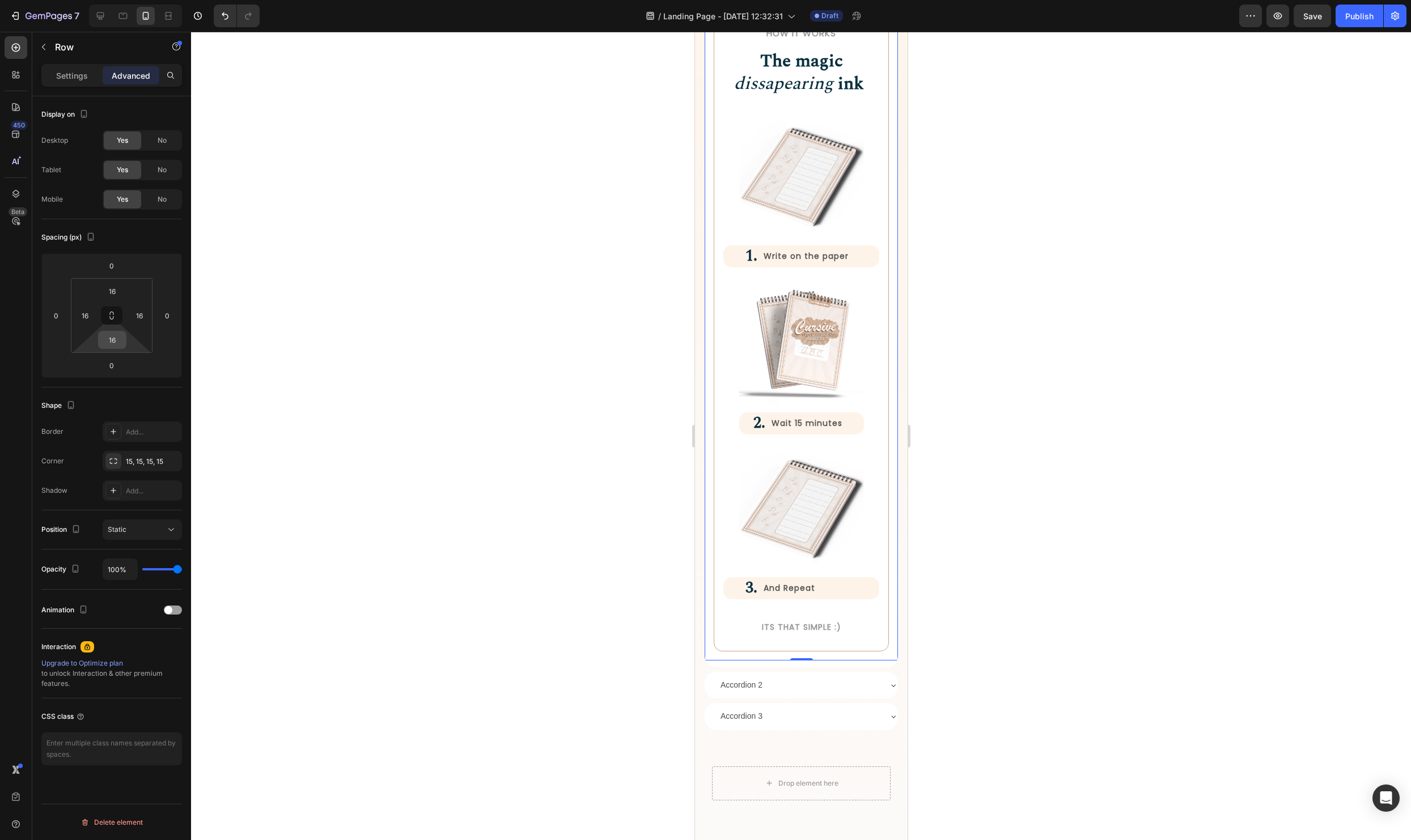
click at [114, 336] on input "16" at bounding box center [112, 340] width 23 height 17
click at [939, 650] on div at bounding box center [801, 436] width 1220 height 809
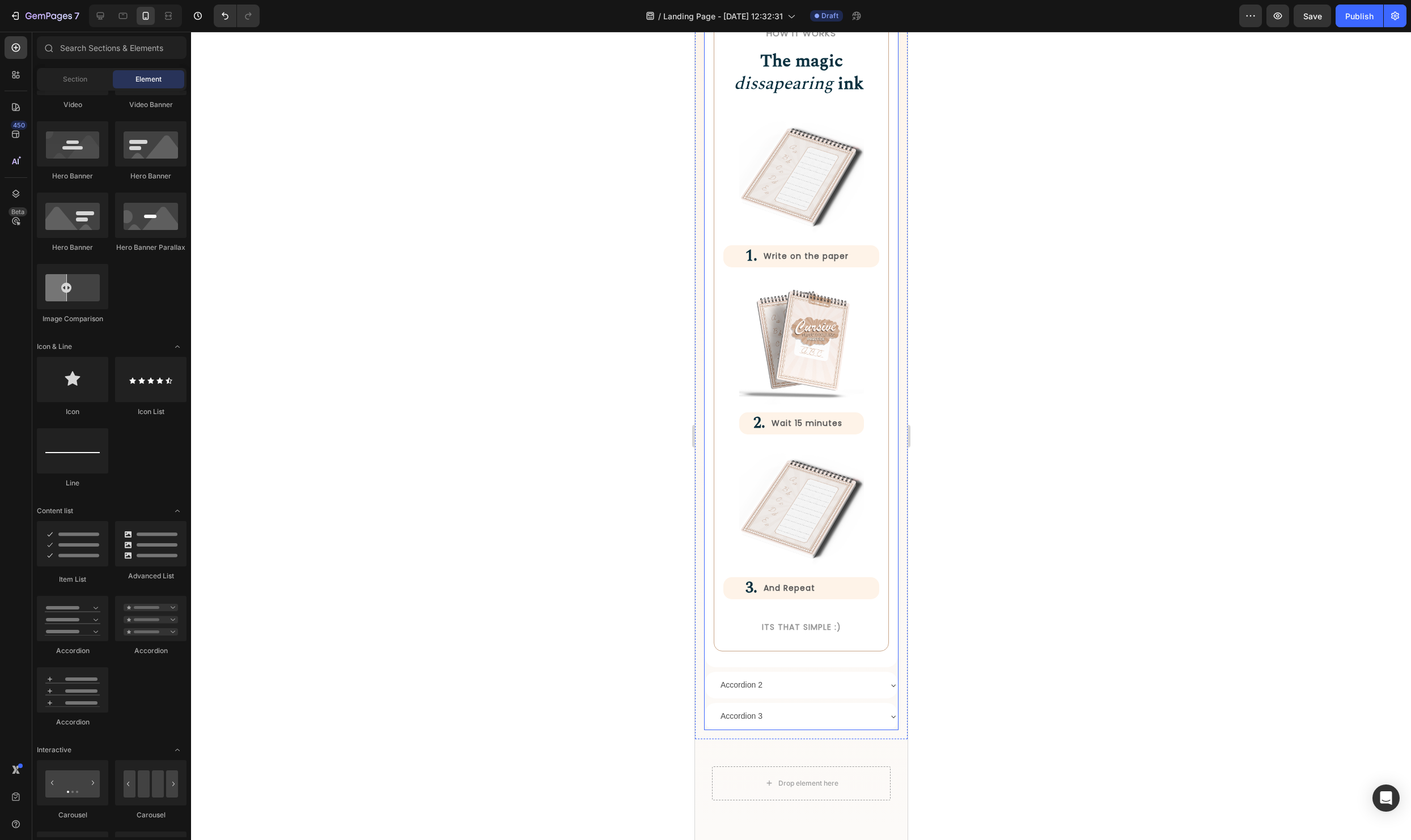
click at [867, 664] on div "How it Works Heading The magic dissapearing ink Heading Row Image 1. Heading Wr…" at bounding box center [801, 331] width 193 height 673
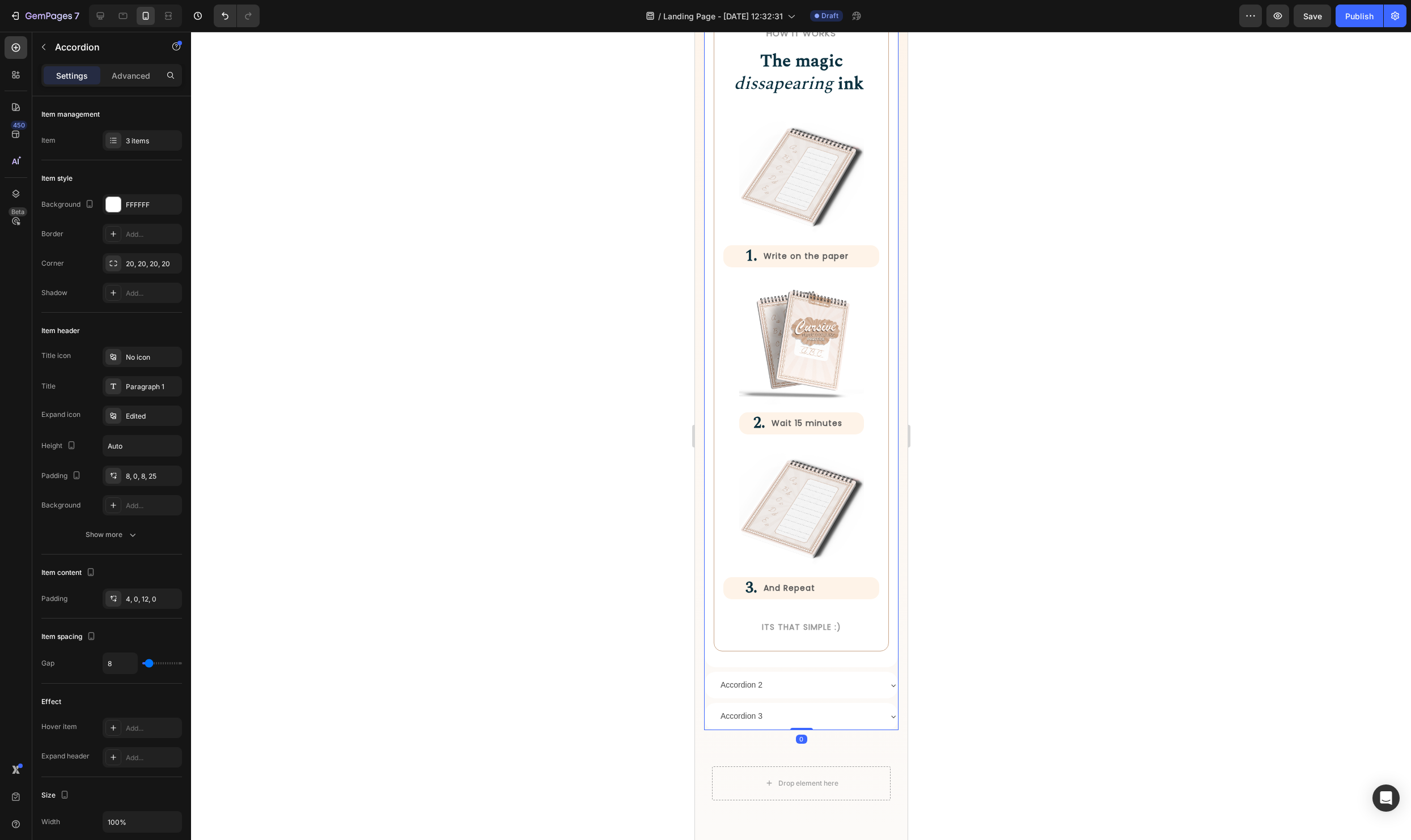
click at [866, 666] on div "How it Works Heading The magic dissapearing ink Heading Row Image 1. Heading Wr…" at bounding box center [801, 331] width 193 height 673
click at [110, 78] on div "Advanced" at bounding box center [131, 75] width 57 height 18
type input "100%"
type input "100"
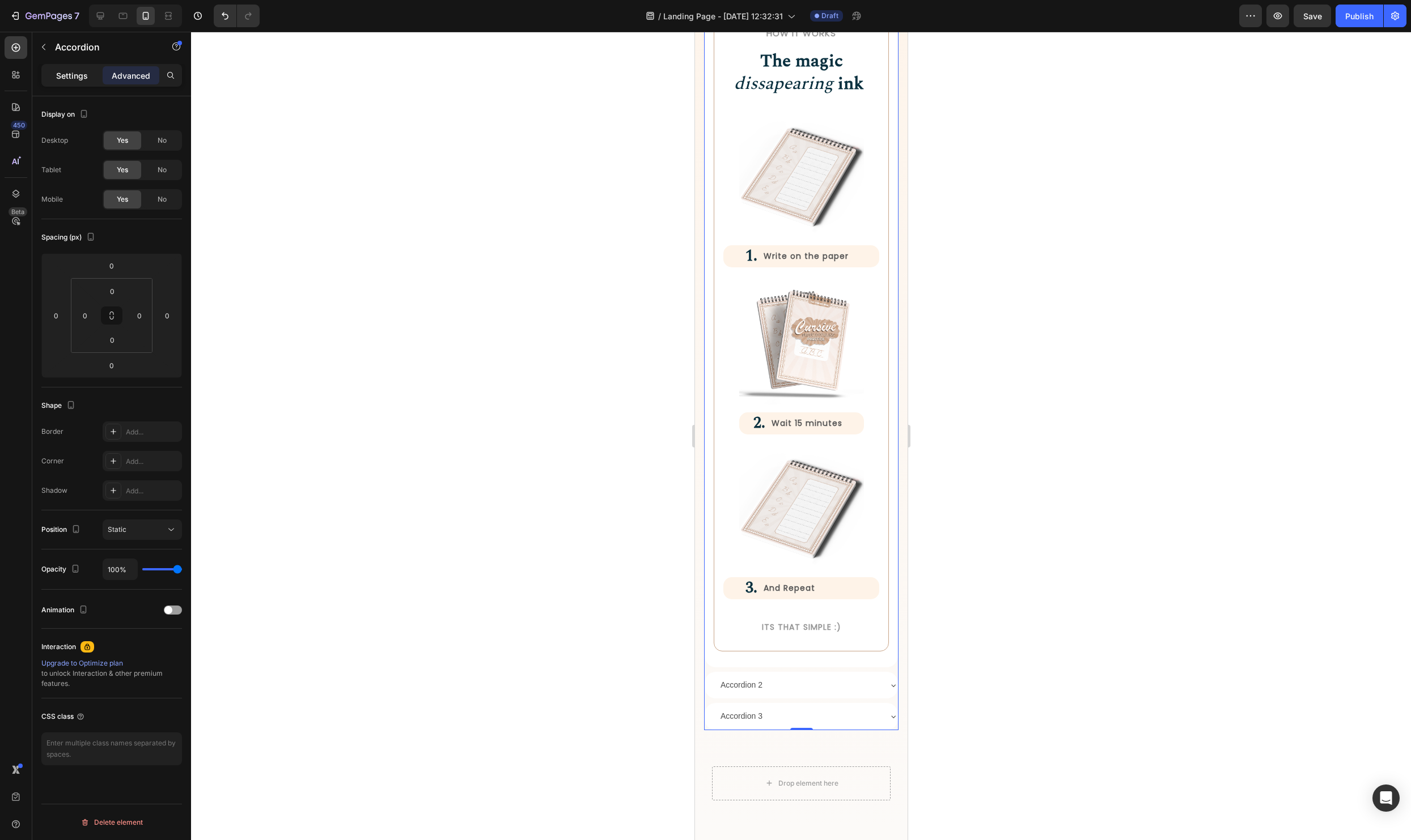
click at [78, 76] on p "Settings" at bounding box center [72, 76] width 32 height 12
type input "8"
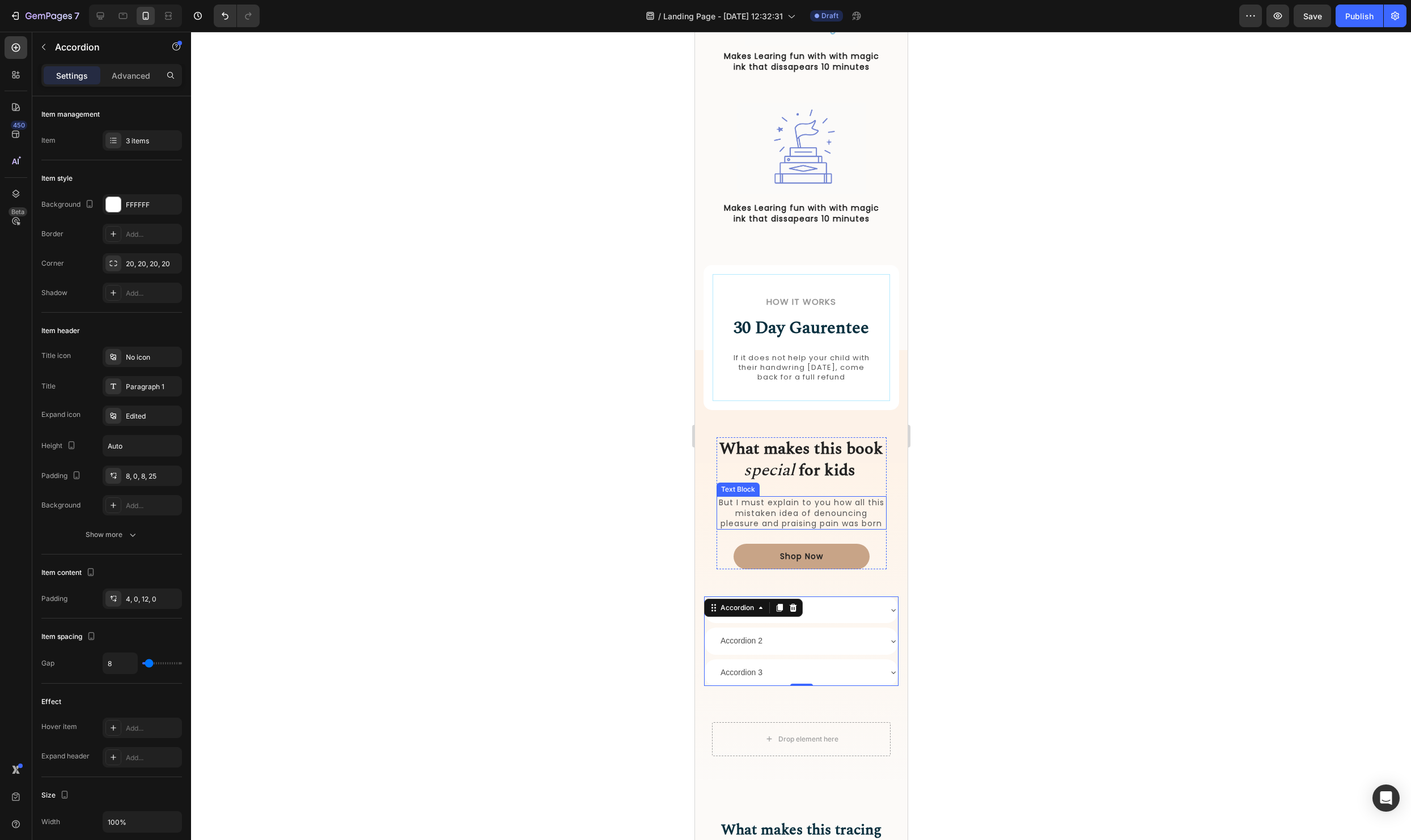
scroll to position [852, 0]
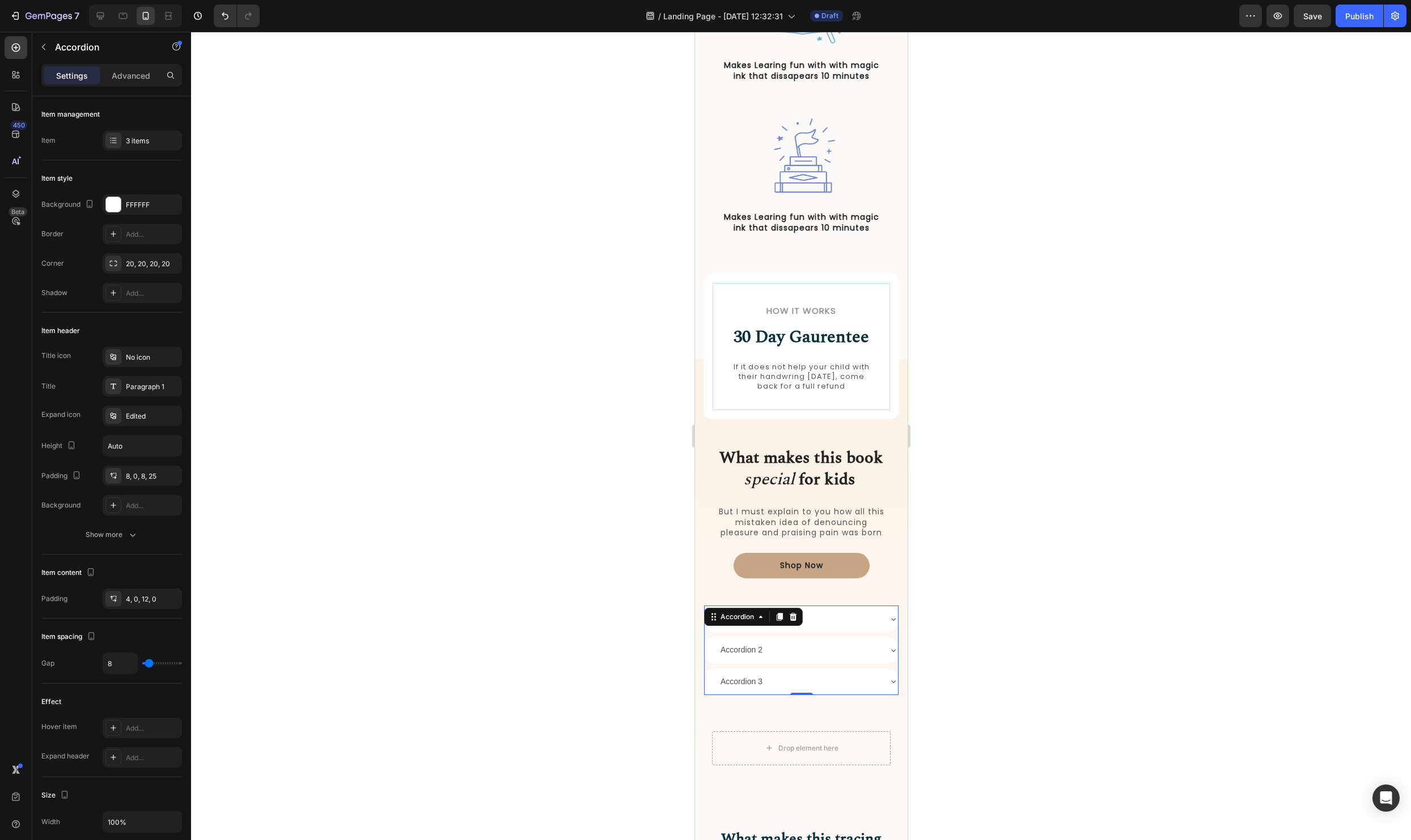
click at [888, 622] on div "Accordion 1" at bounding box center [801, 619] width 193 height 27
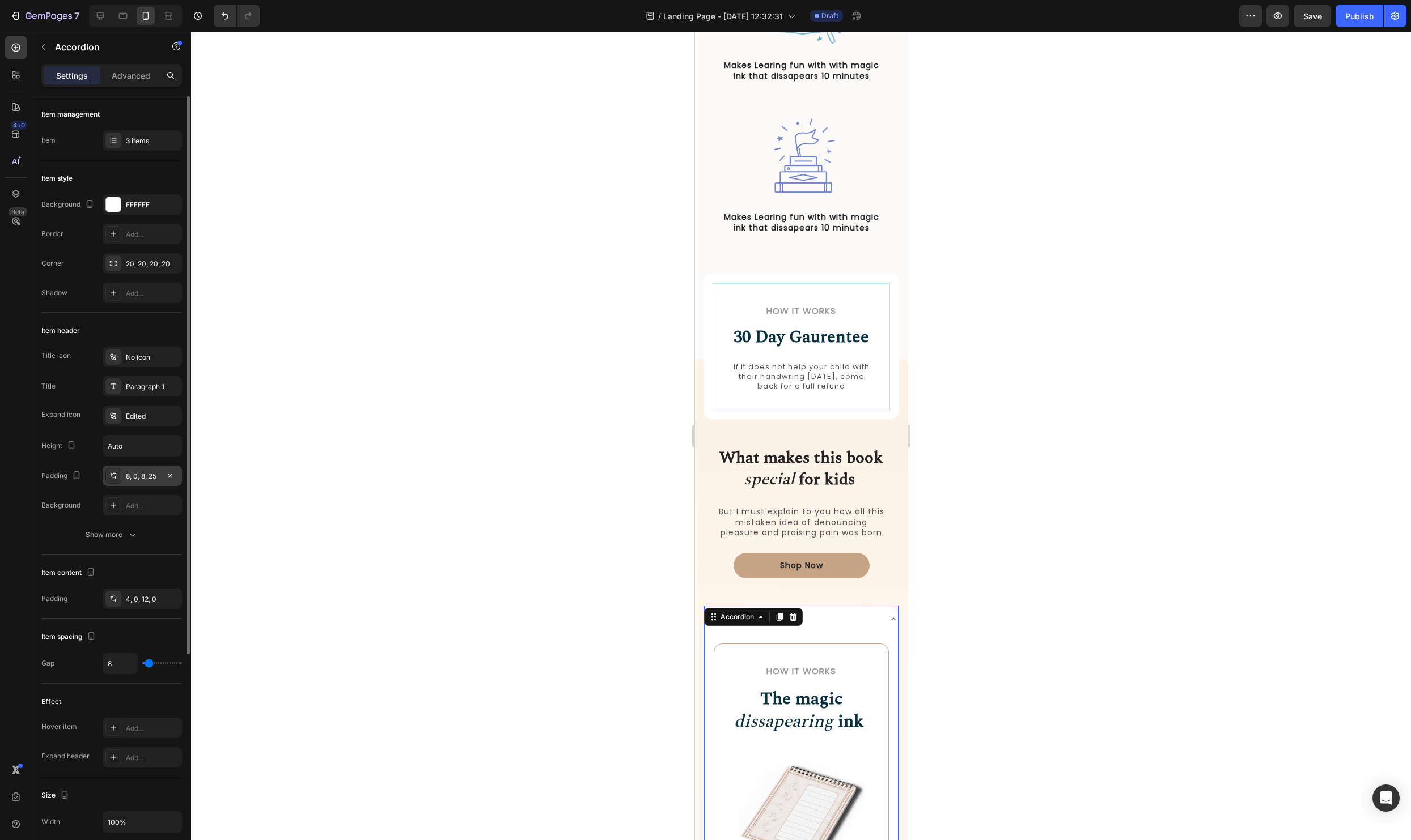
click at [154, 473] on div "8, 0, 8, 25" at bounding box center [142, 477] width 33 height 10
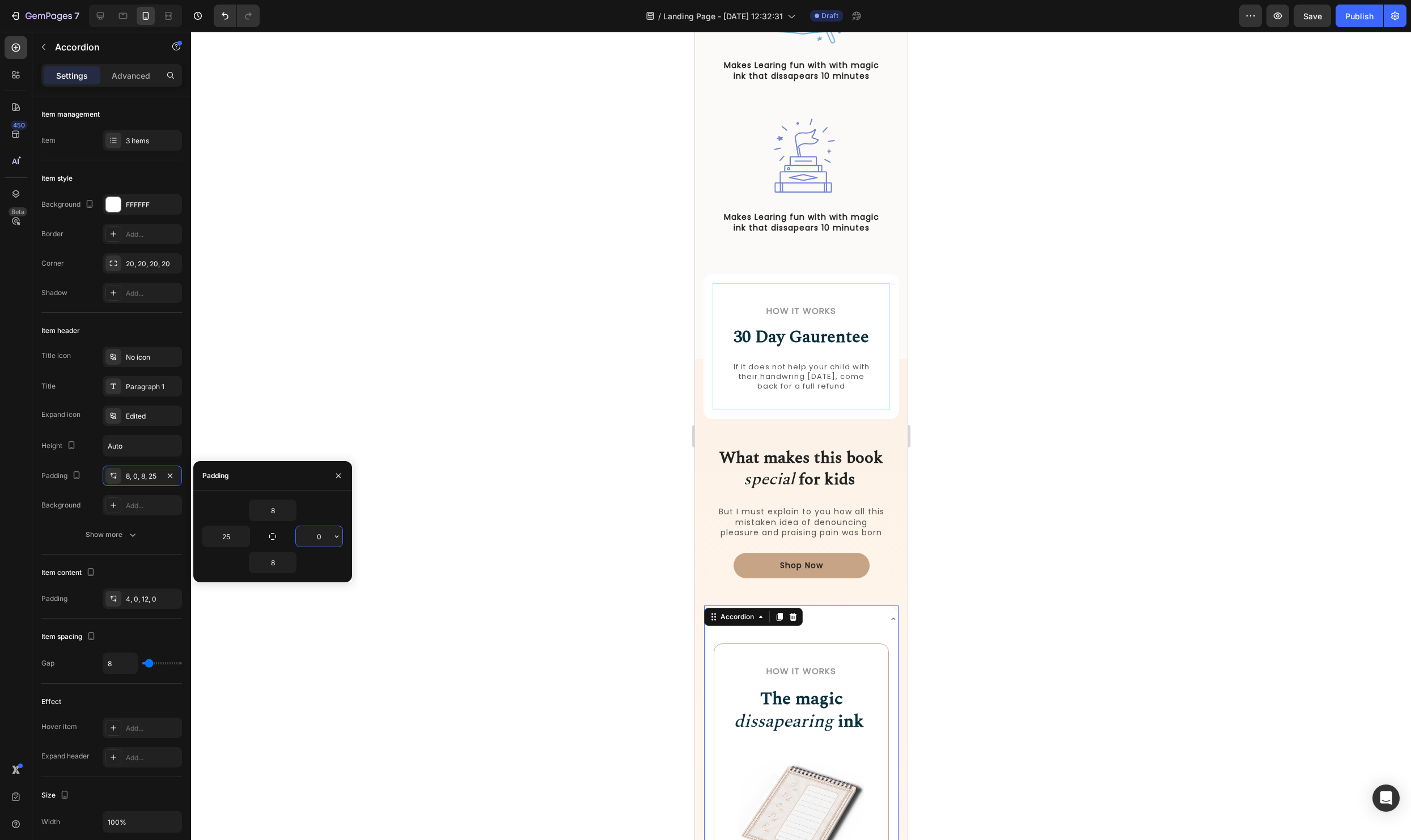
click at [324, 532] on input "0" at bounding box center [319, 536] width 46 height 20
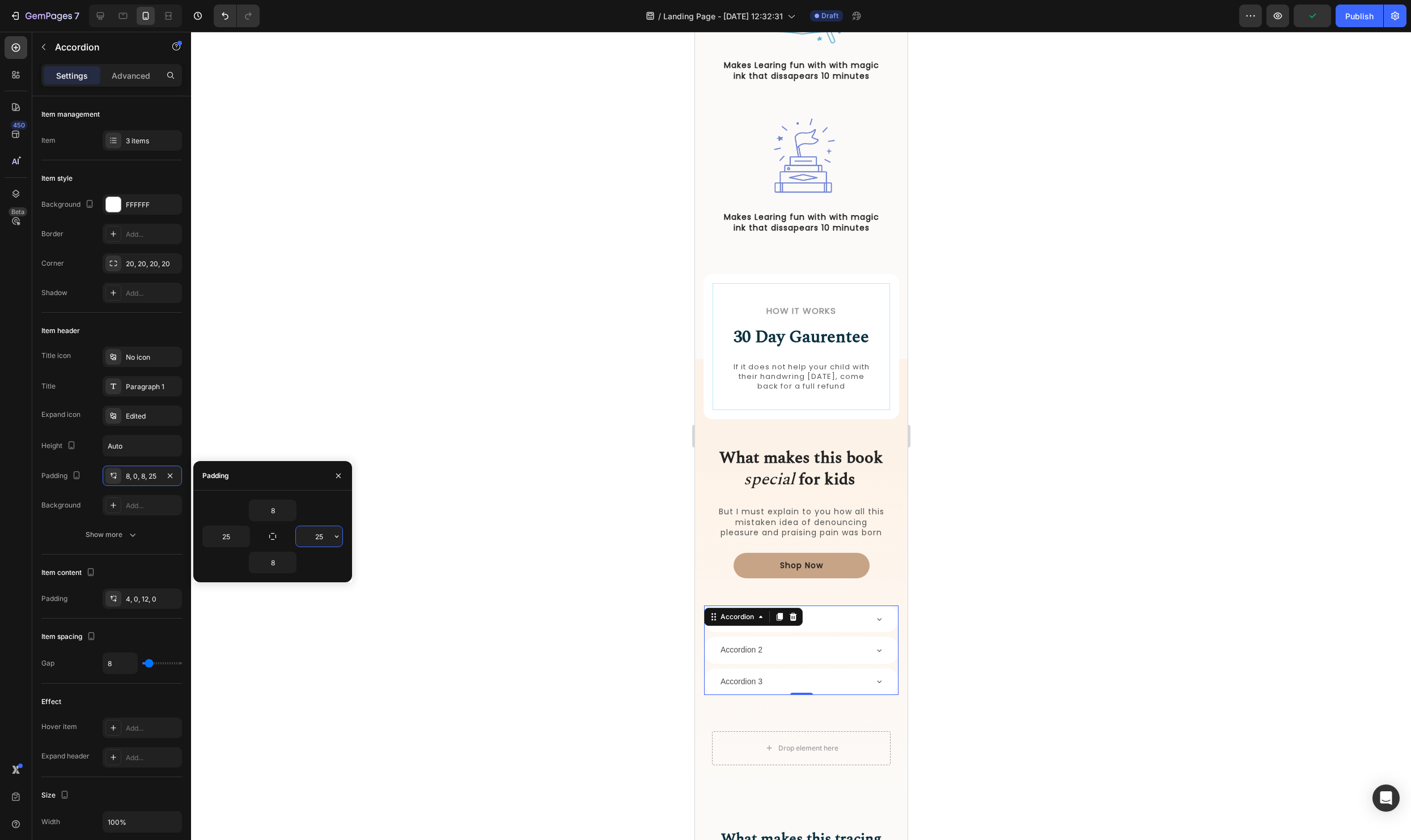
type input "25"
click at [1208, 592] on div at bounding box center [801, 436] width 1220 height 809
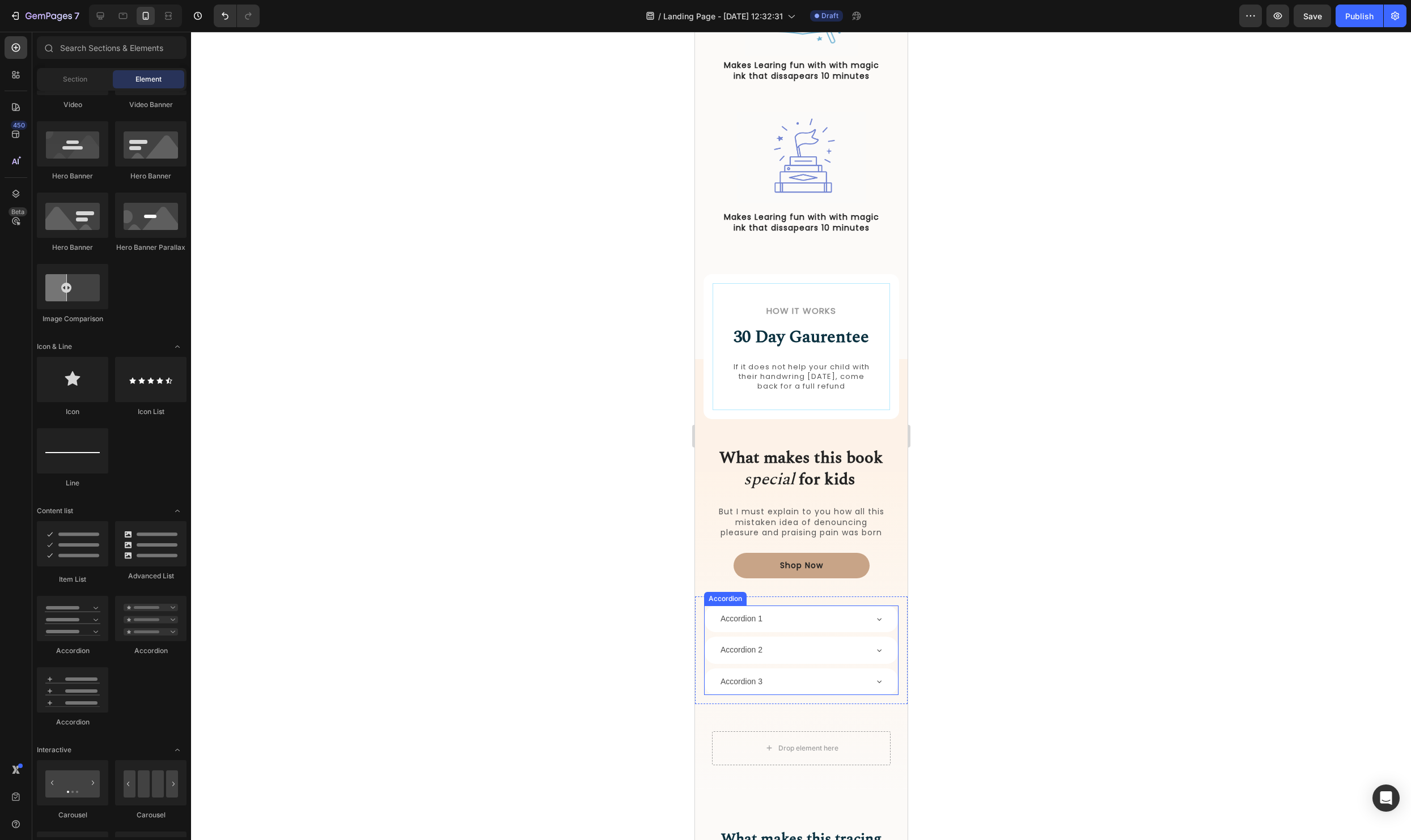
click at [757, 612] on div "Accordion 1" at bounding box center [740, 619] width 45 height 18
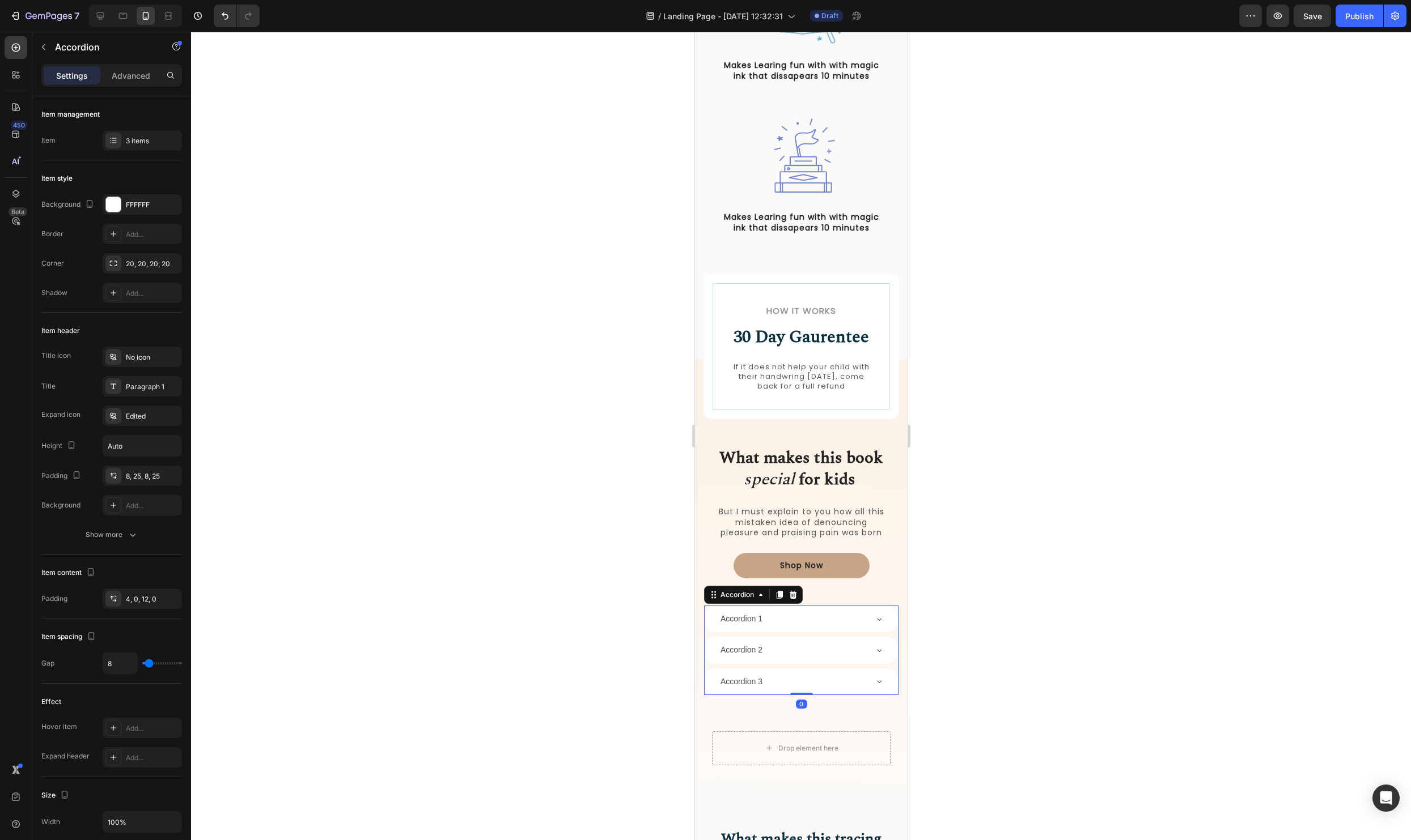
click at [740, 621] on div "Accordion 1" at bounding box center [740, 619] width 45 height 18
click at [740, 621] on p "Accordion 1" at bounding box center [741, 619] width 42 height 14
click at [726, 621] on p "Accordion 1" at bounding box center [741, 619] width 42 height 14
drag, startPoint x: 759, startPoint y: 619, endPoint x: 716, endPoint y: 619, distance: 43.0
click at [716, 619] on div "Accordion 1" at bounding box center [801, 619] width 193 height 27
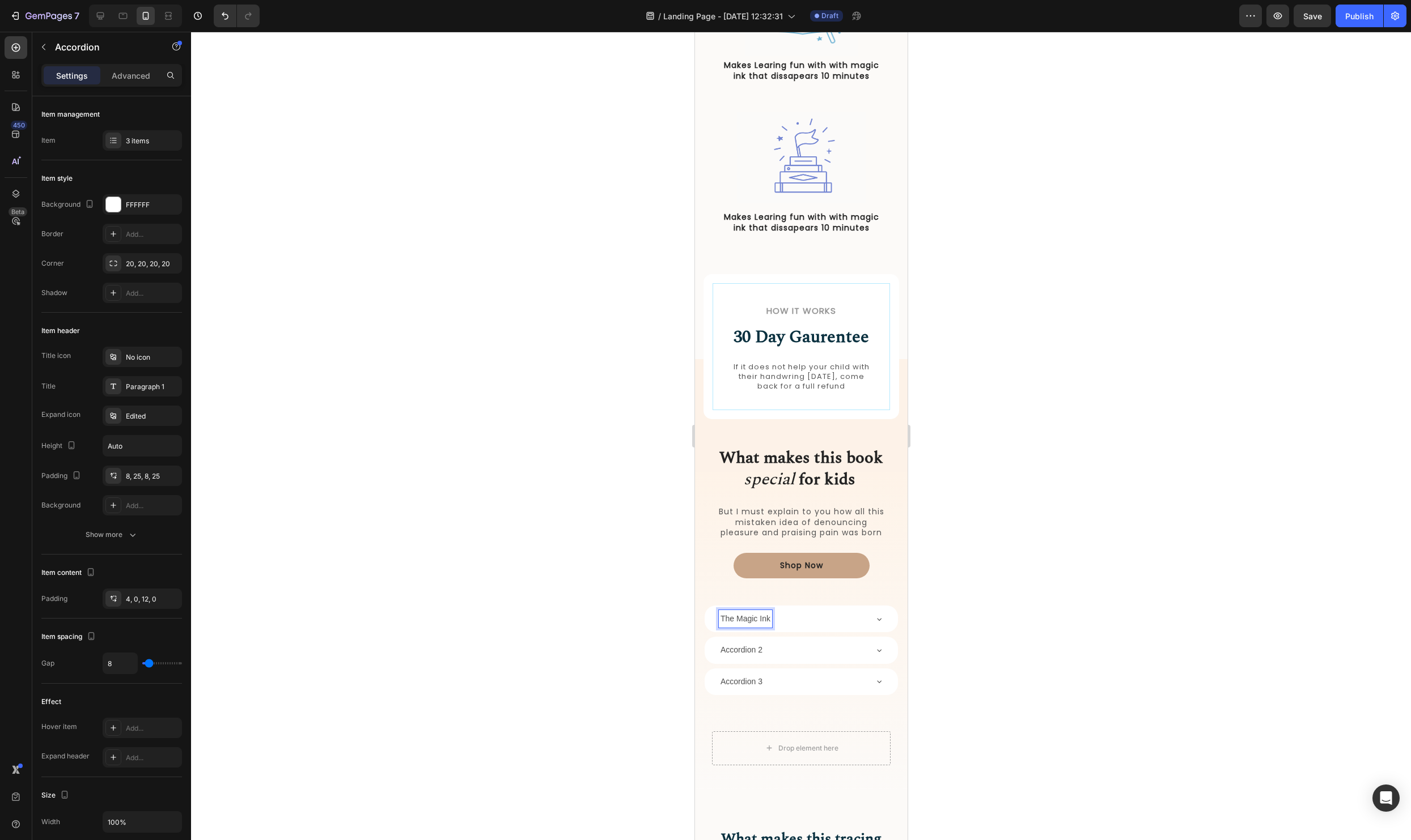
click at [1063, 645] on div at bounding box center [801, 436] width 1220 height 809
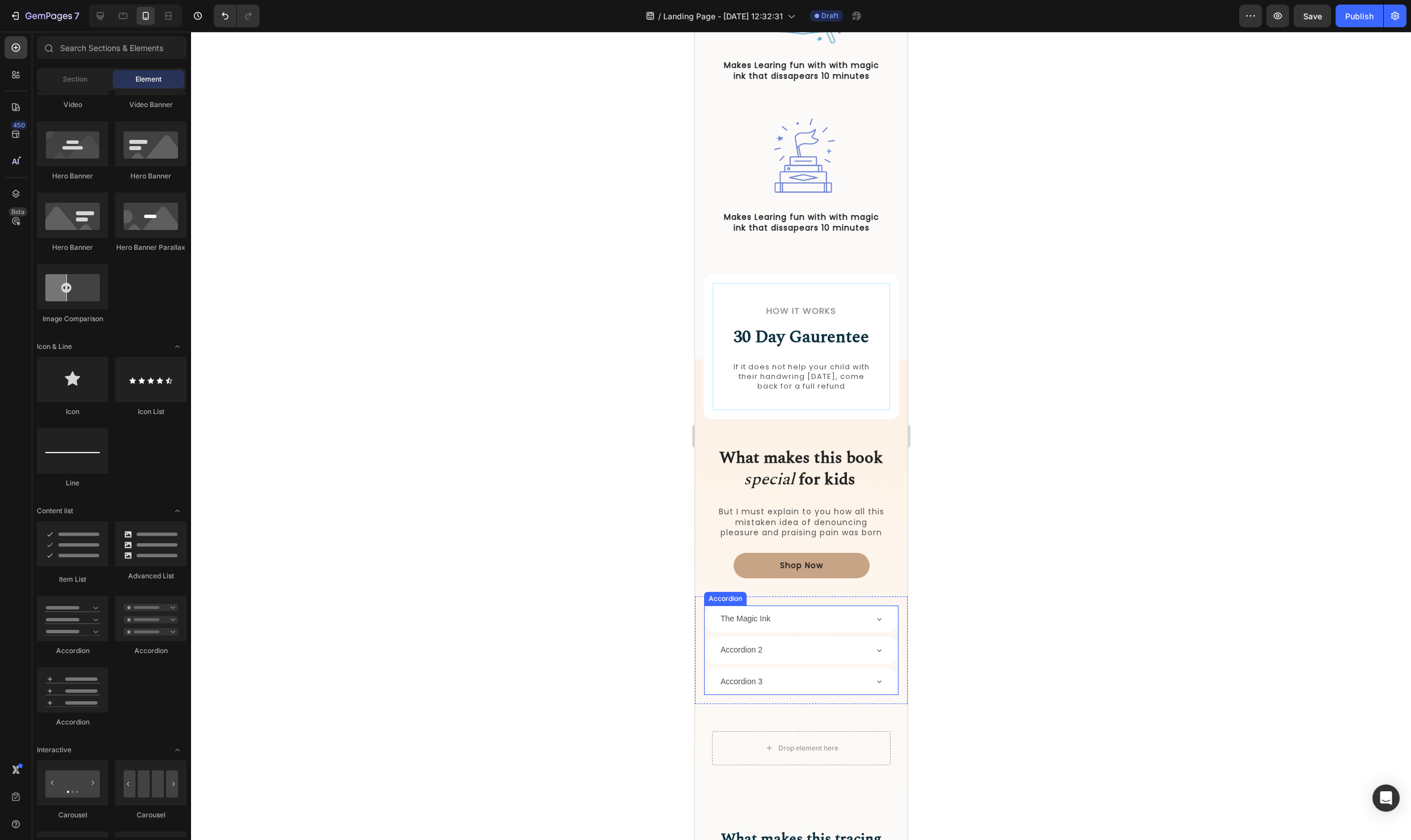
click at [863, 619] on div "The Magic Ink" at bounding box center [791, 619] width 147 height 18
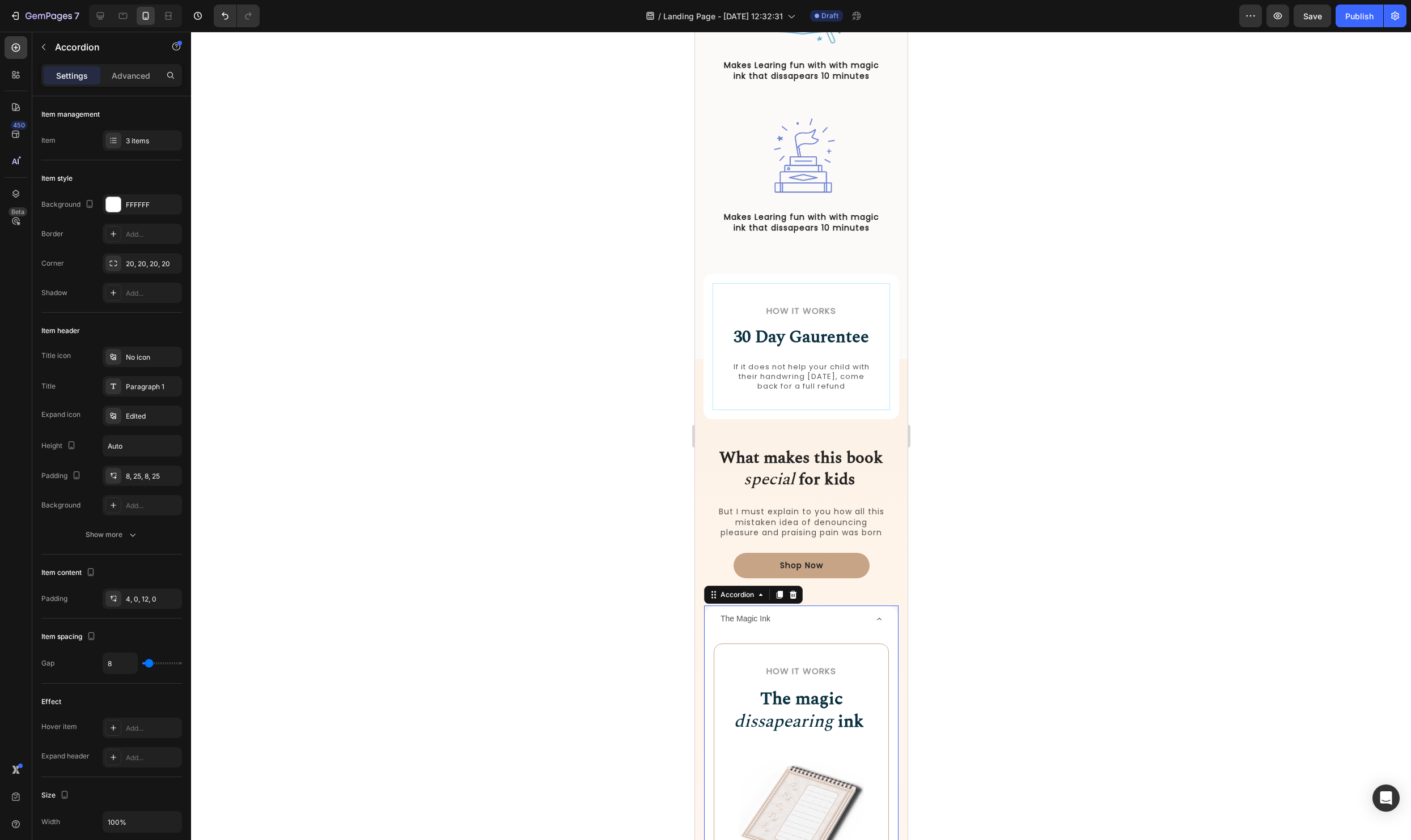
click at [863, 619] on div "The Magic Ink" at bounding box center [791, 619] width 147 height 18
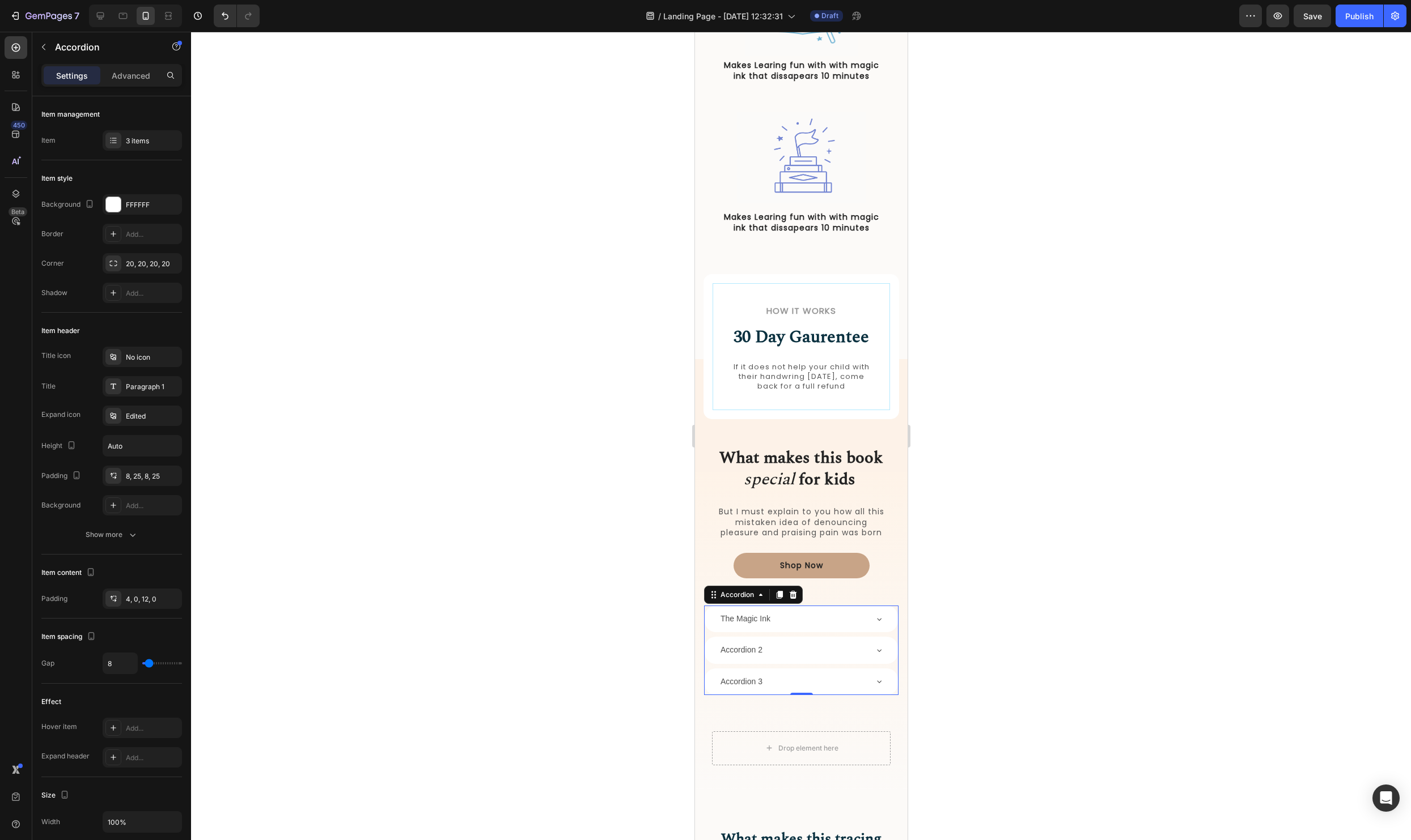
click at [1072, 583] on div at bounding box center [801, 436] width 1220 height 809
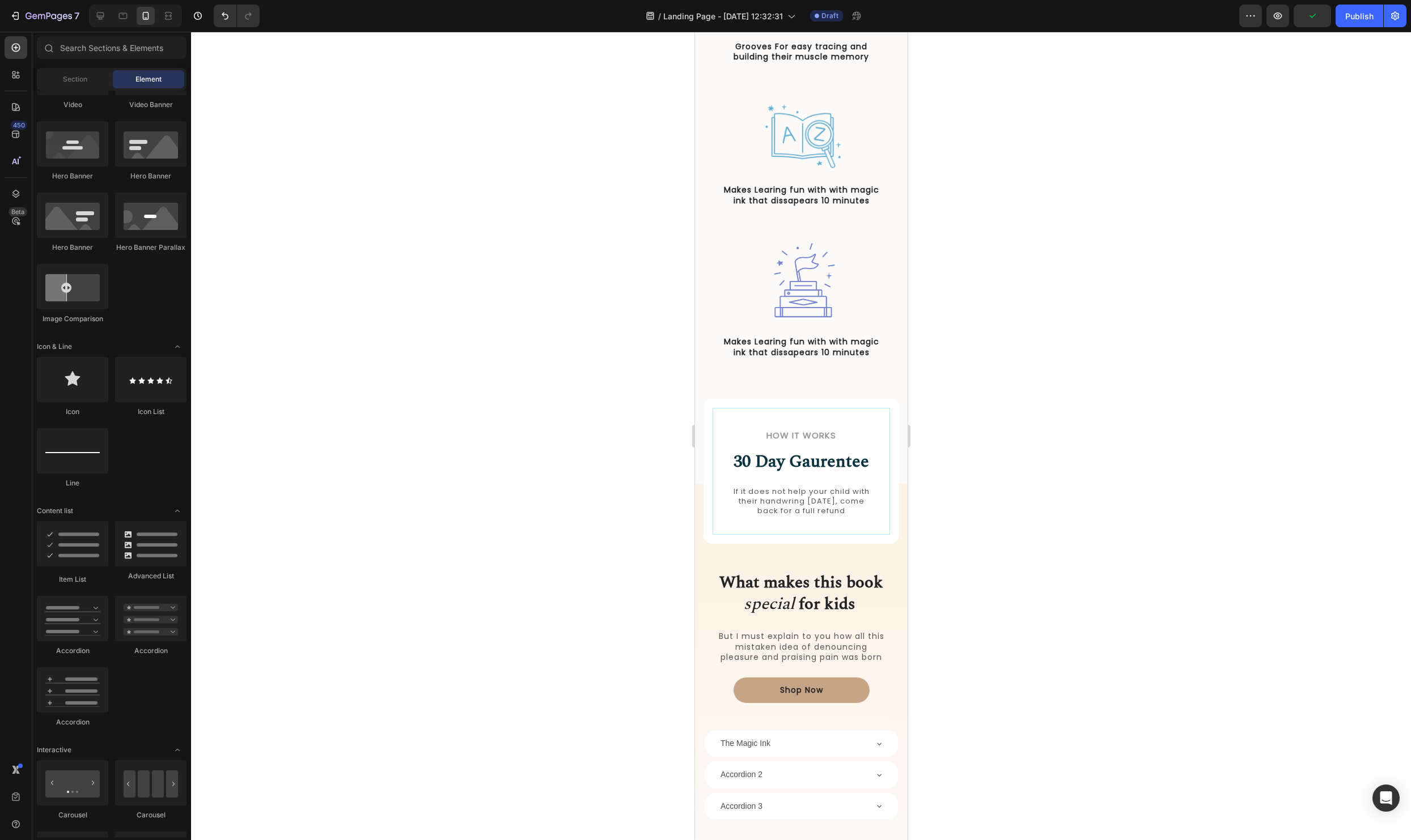
scroll to position [924, 0]
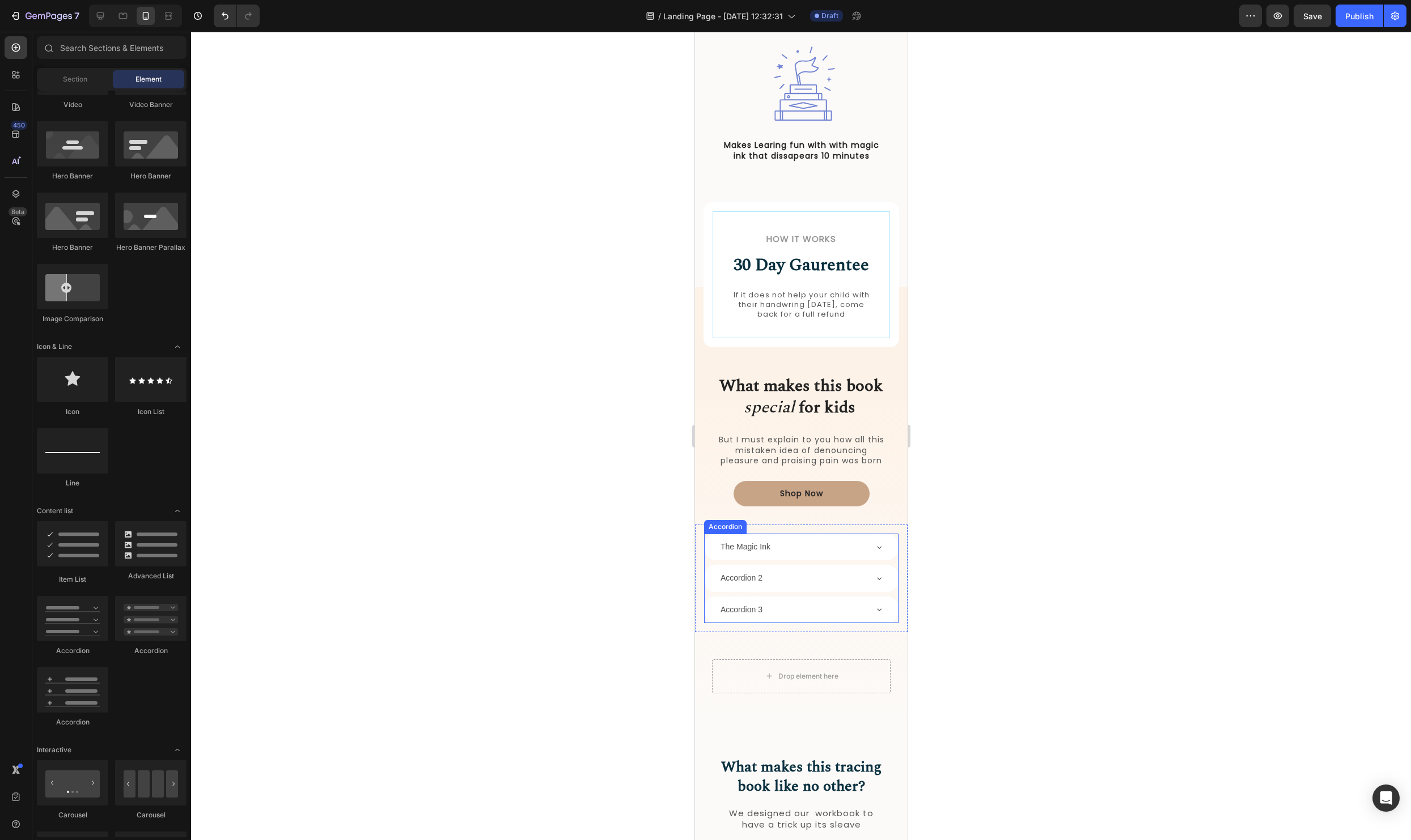
click at [766, 542] on p "The Magic Ink" at bounding box center [745, 547] width 50 height 14
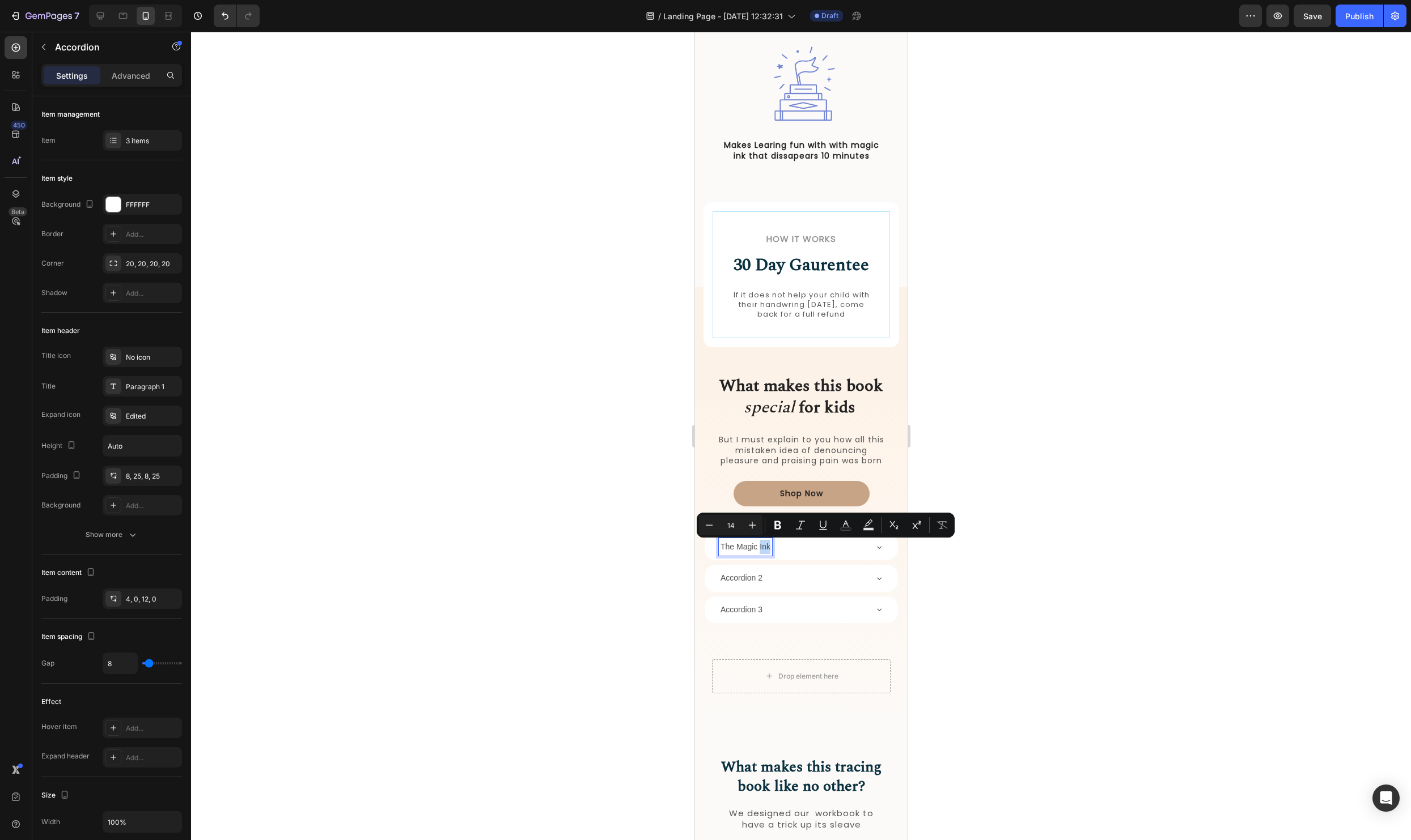
click at [767, 547] on p "The Magic Ink" at bounding box center [745, 547] width 50 height 14
click at [757, 548] on p "The Magic Ink" at bounding box center [745, 547] width 50 height 14
click at [987, 538] on div at bounding box center [801, 436] width 1220 height 809
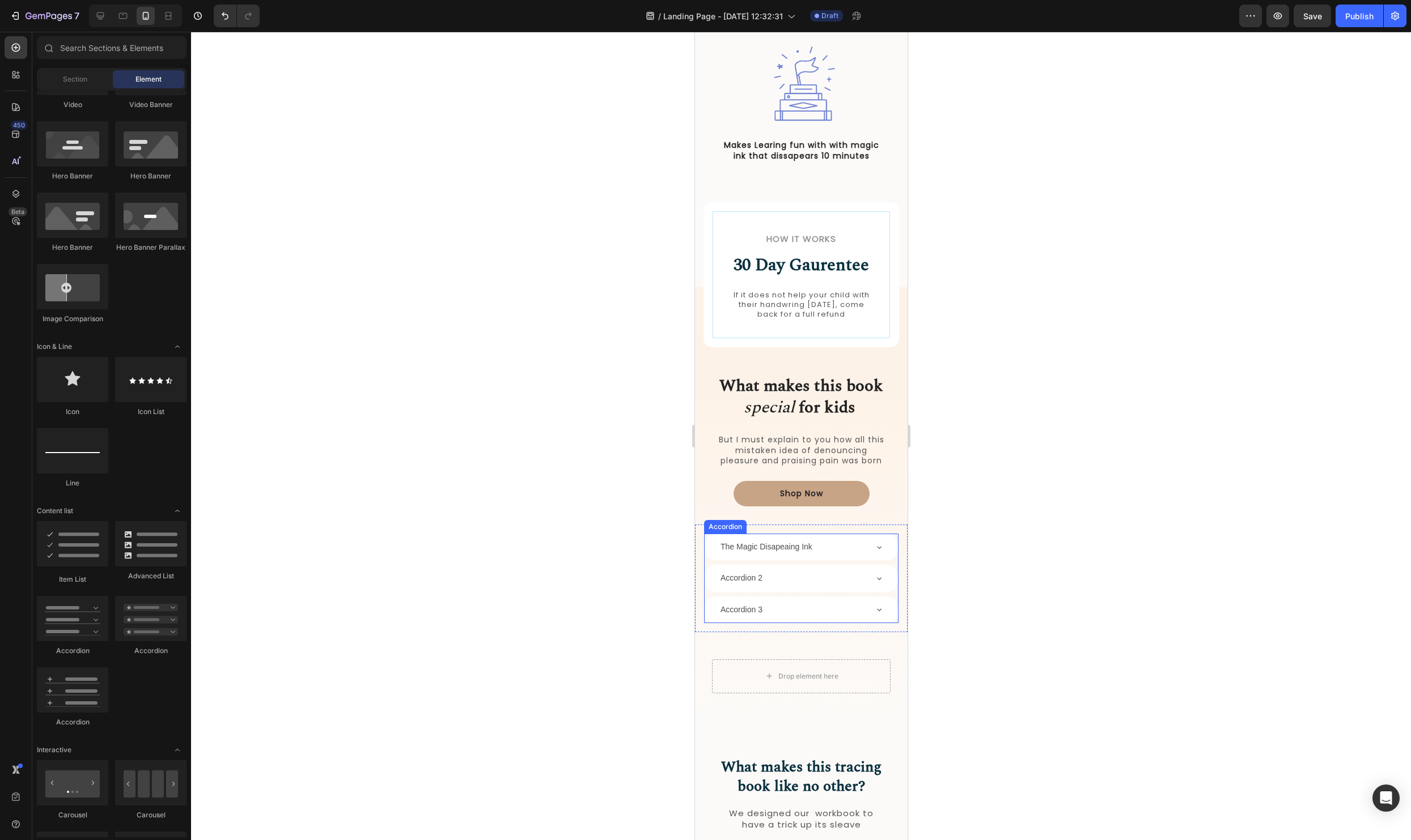
click at [884, 560] on div "The Magic Disapeaing Ink Accordion 2 Accordion 3" at bounding box center [801, 578] width 195 height 89
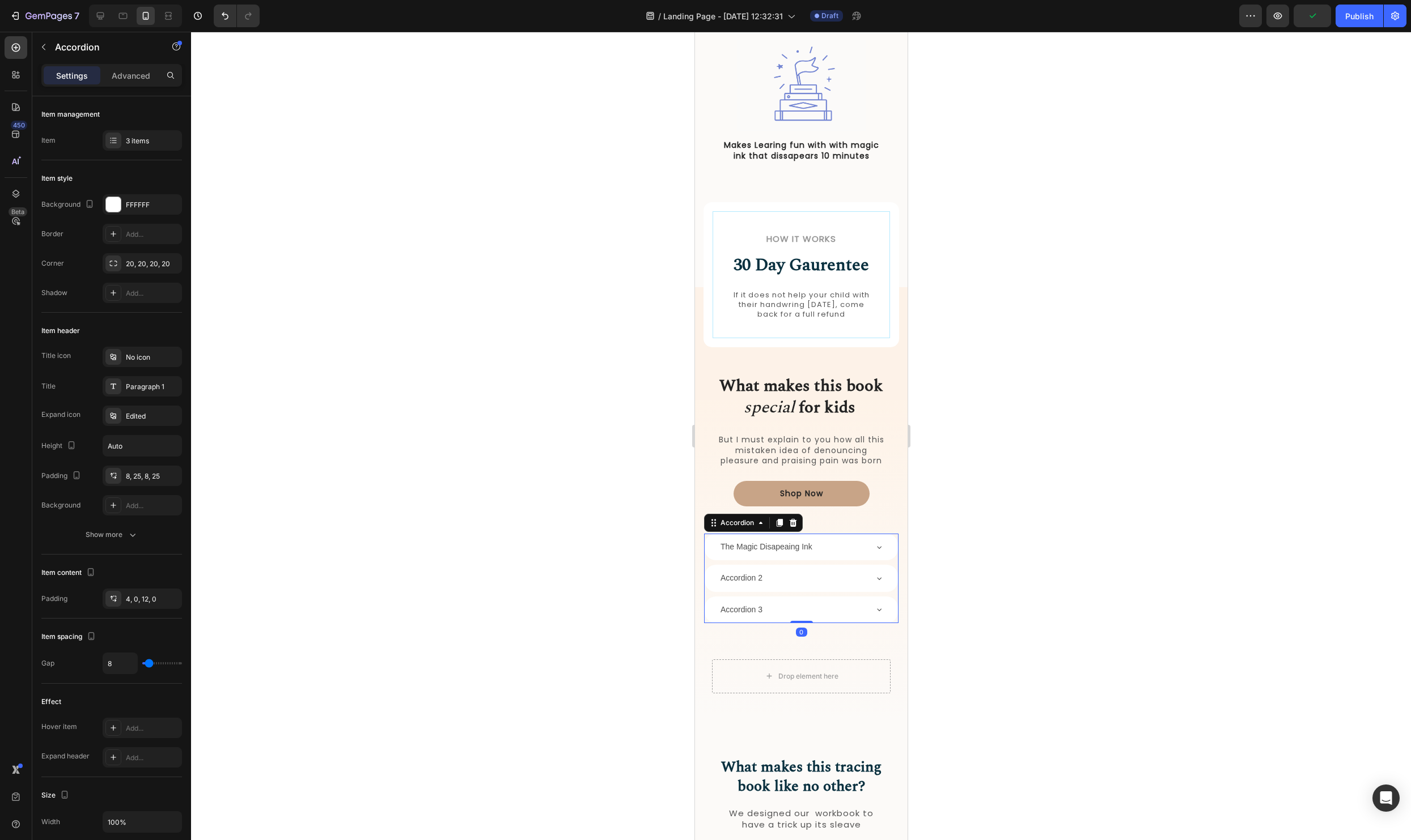
click at [884, 553] on div "The Magic Disapeaing Ink" at bounding box center [801, 547] width 193 height 27
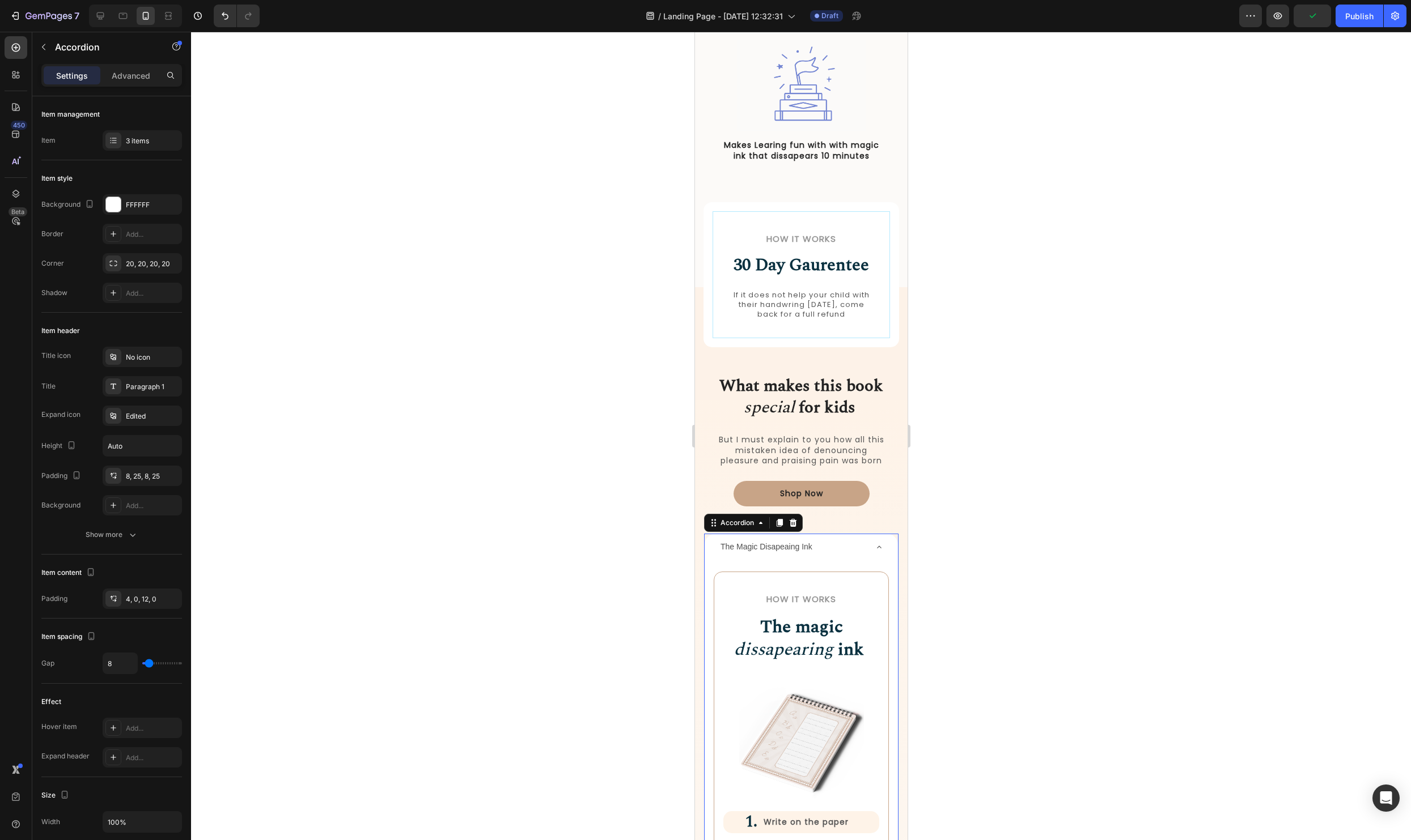
click at [884, 553] on div "The Magic Disapeaing Ink" at bounding box center [801, 547] width 193 height 27
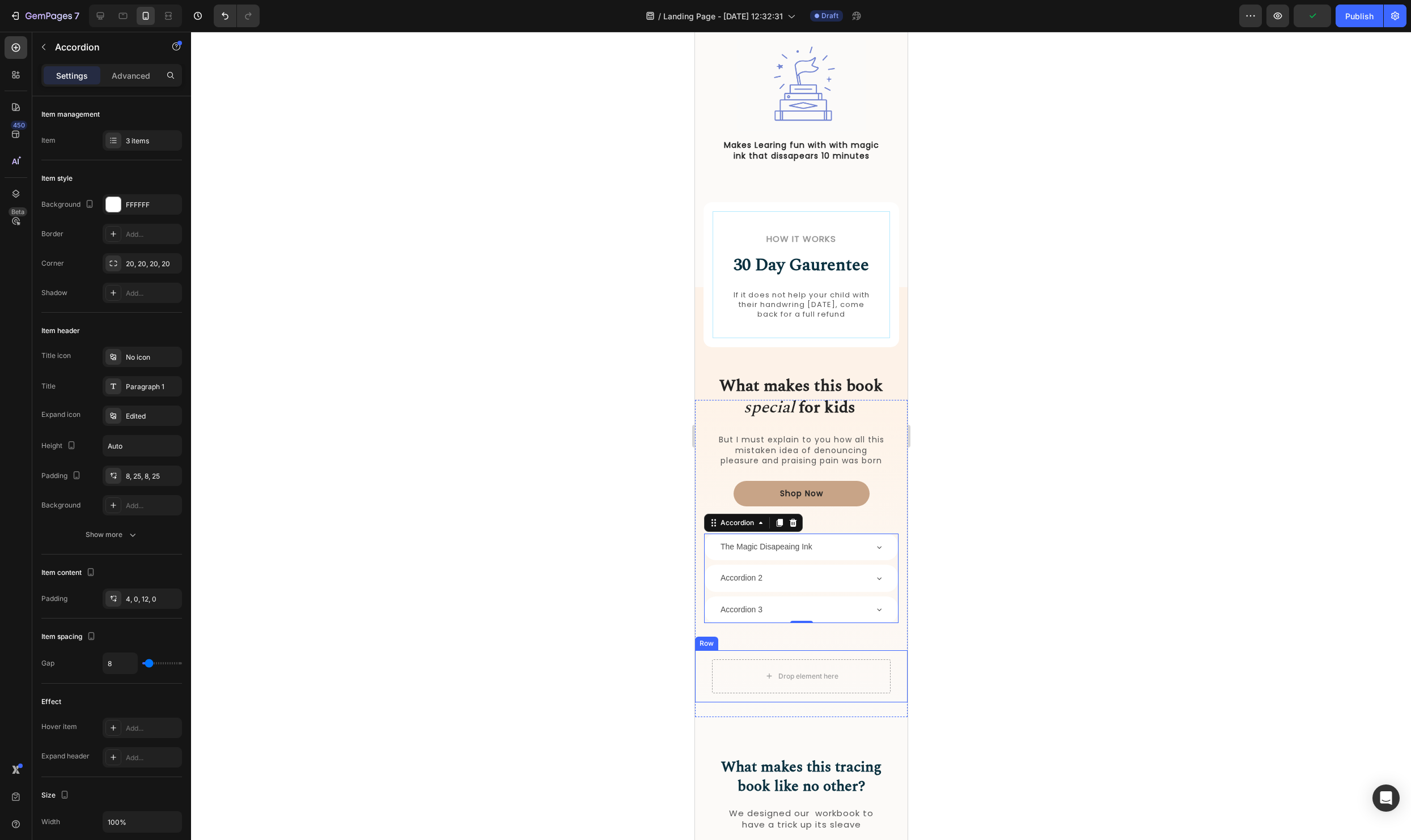
click at [1189, 719] on div at bounding box center [801, 436] width 1220 height 809
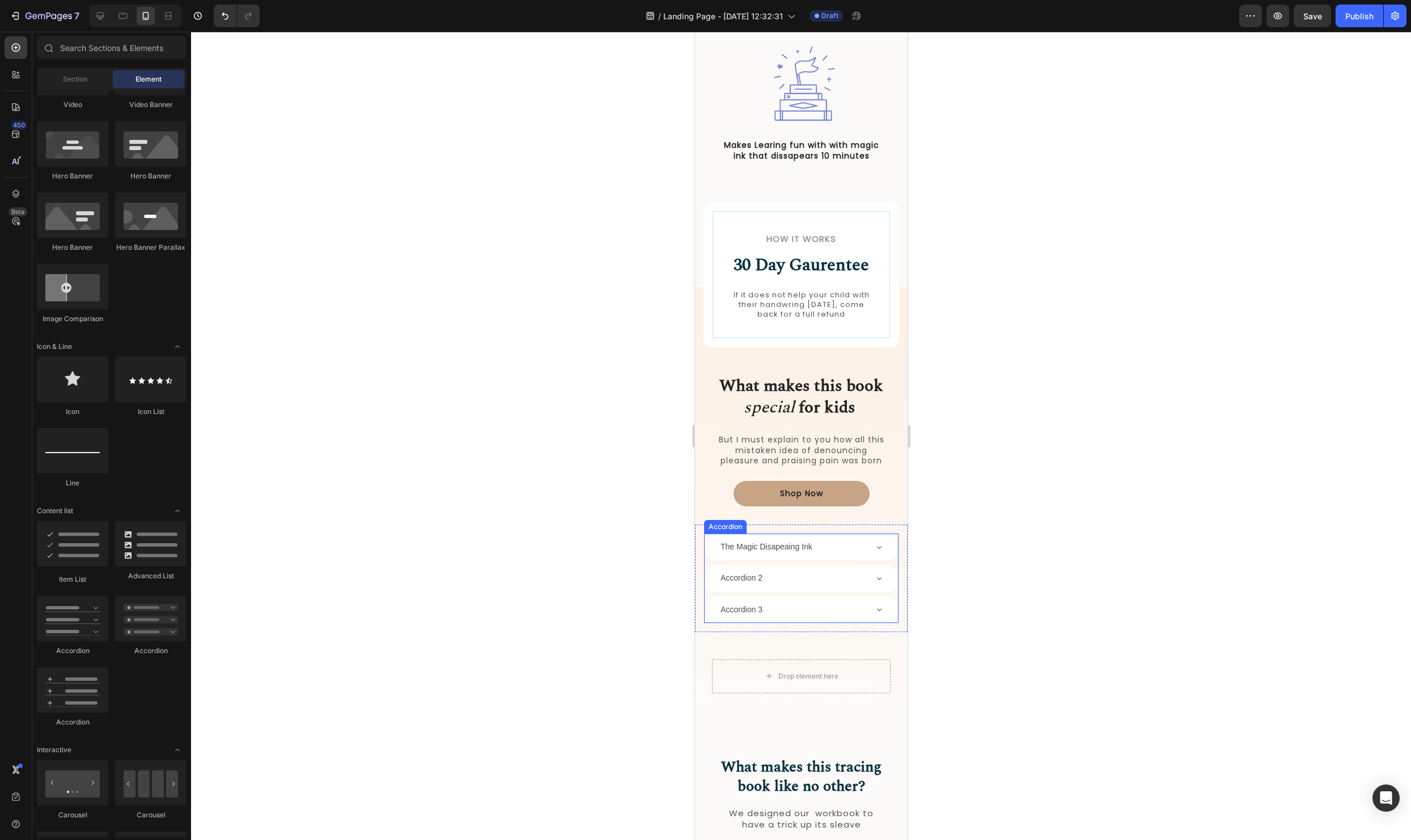
click at [800, 534] on div "The Magic Disapeaing Ink" at bounding box center [801, 547] width 193 height 27
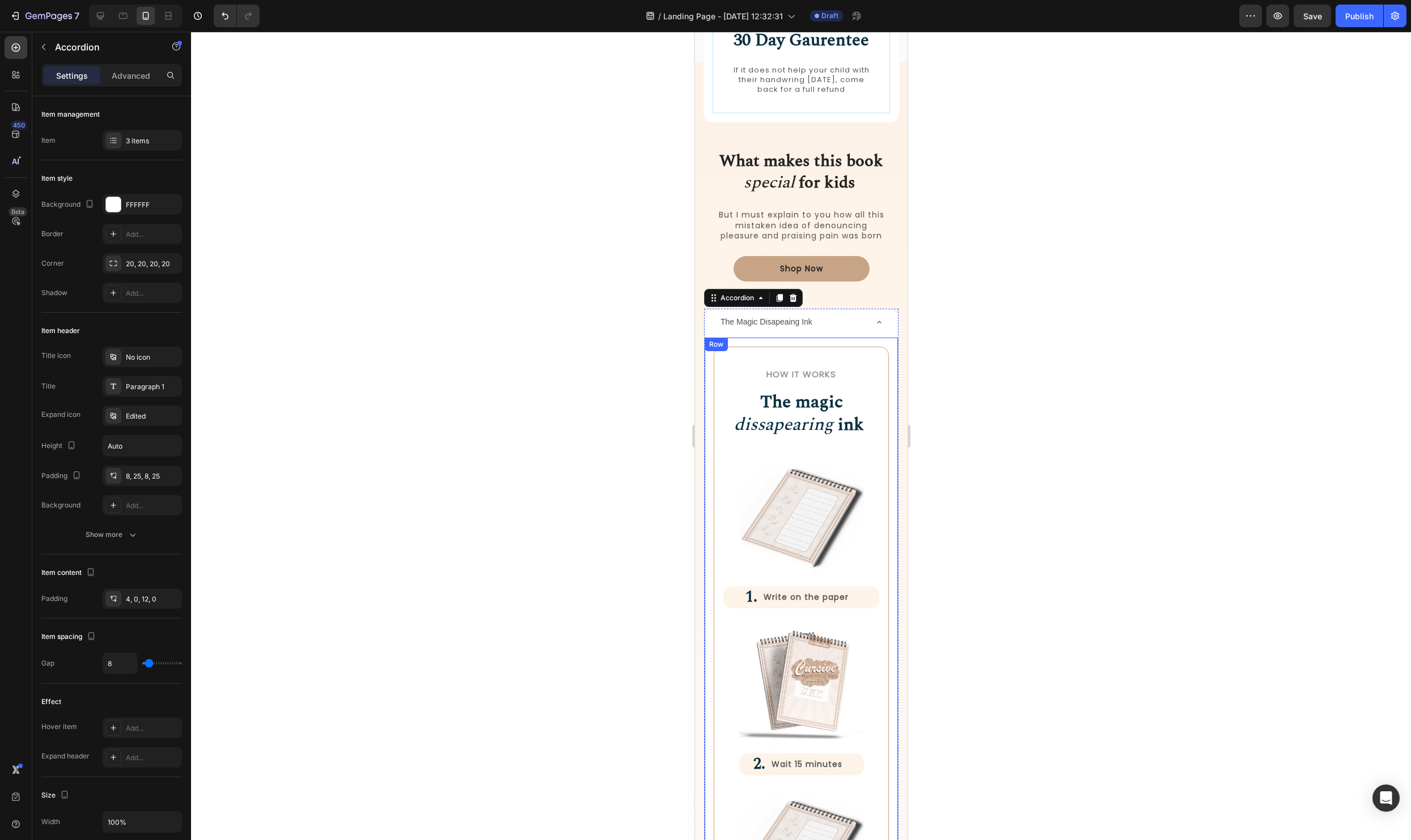
scroll to position [1130, 0]
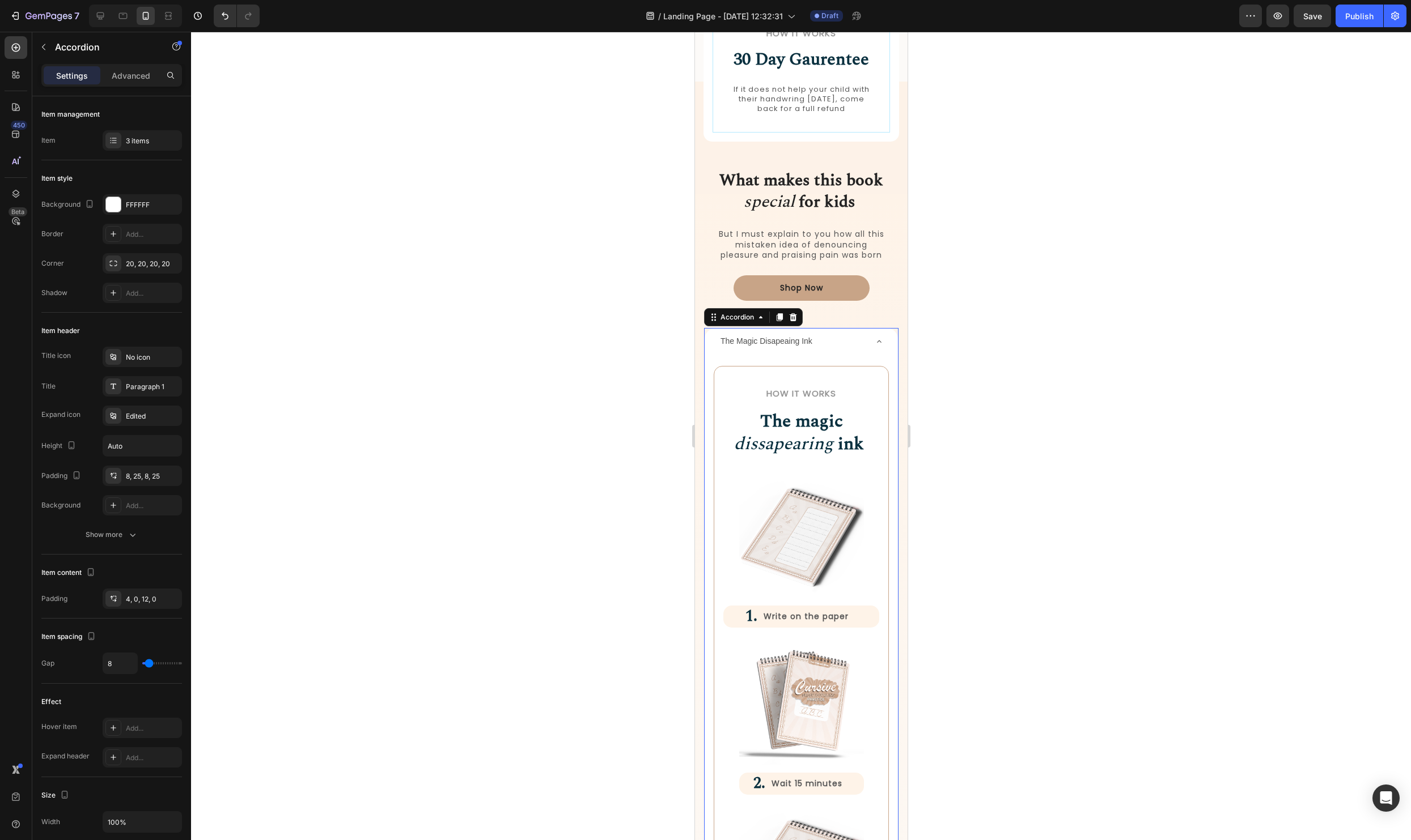
click at [840, 339] on div "The Magic Disapeaing Ink" at bounding box center [791, 341] width 147 height 18
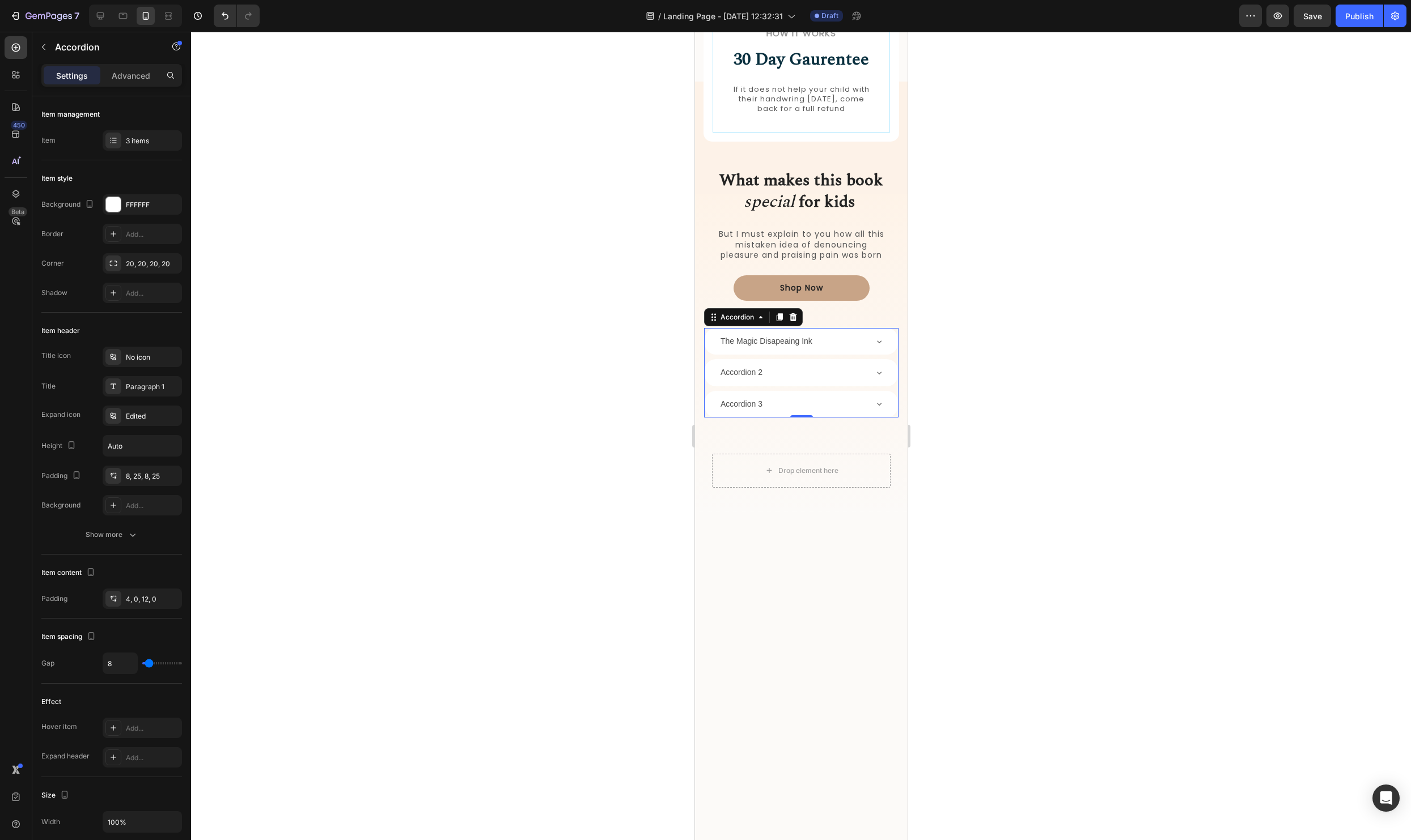
click at [840, 339] on div "The Magic Disapeaing Ink" at bounding box center [791, 341] width 147 height 18
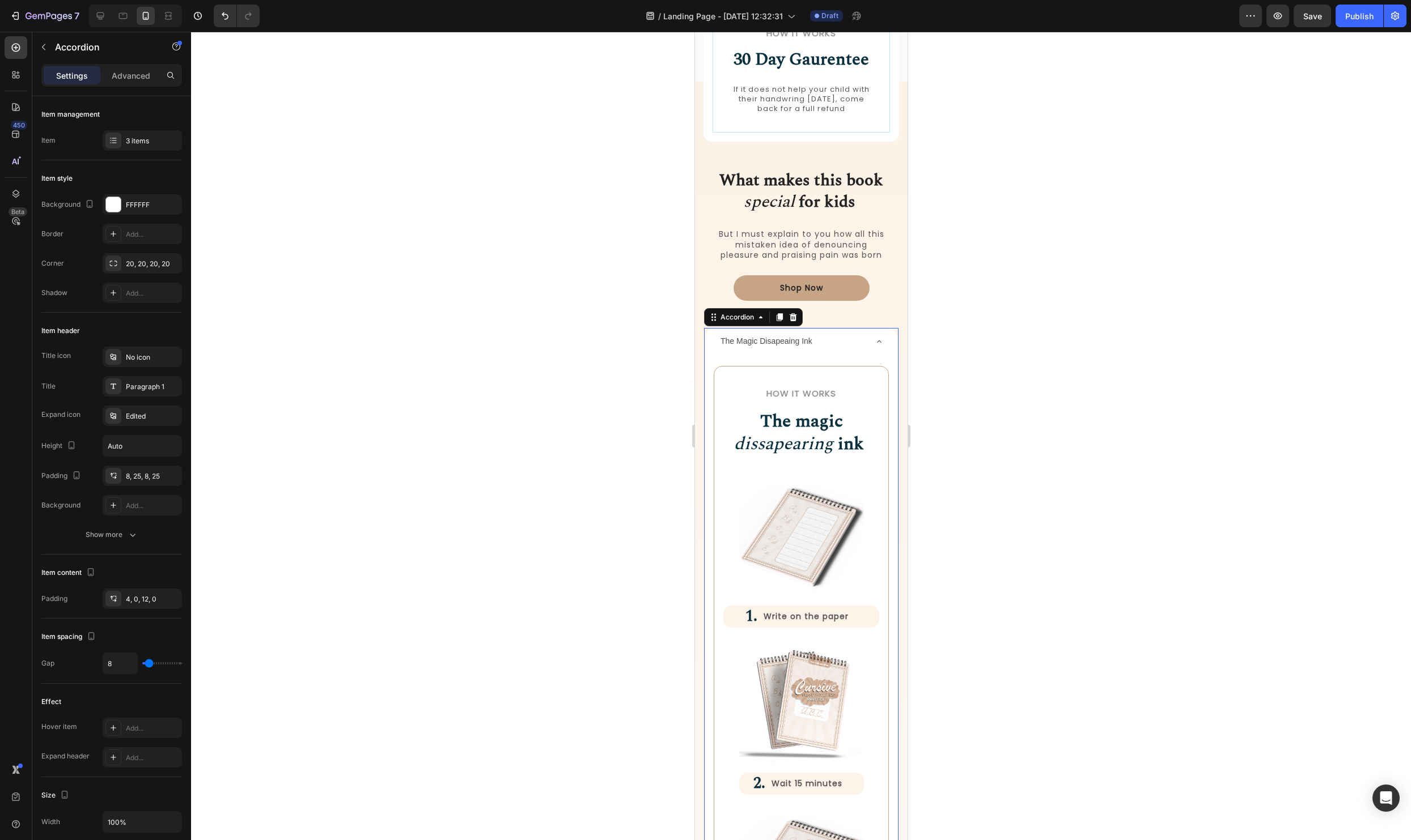
click at [840, 339] on div "The Magic Disapeaing Ink" at bounding box center [791, 341] width 147 height 18
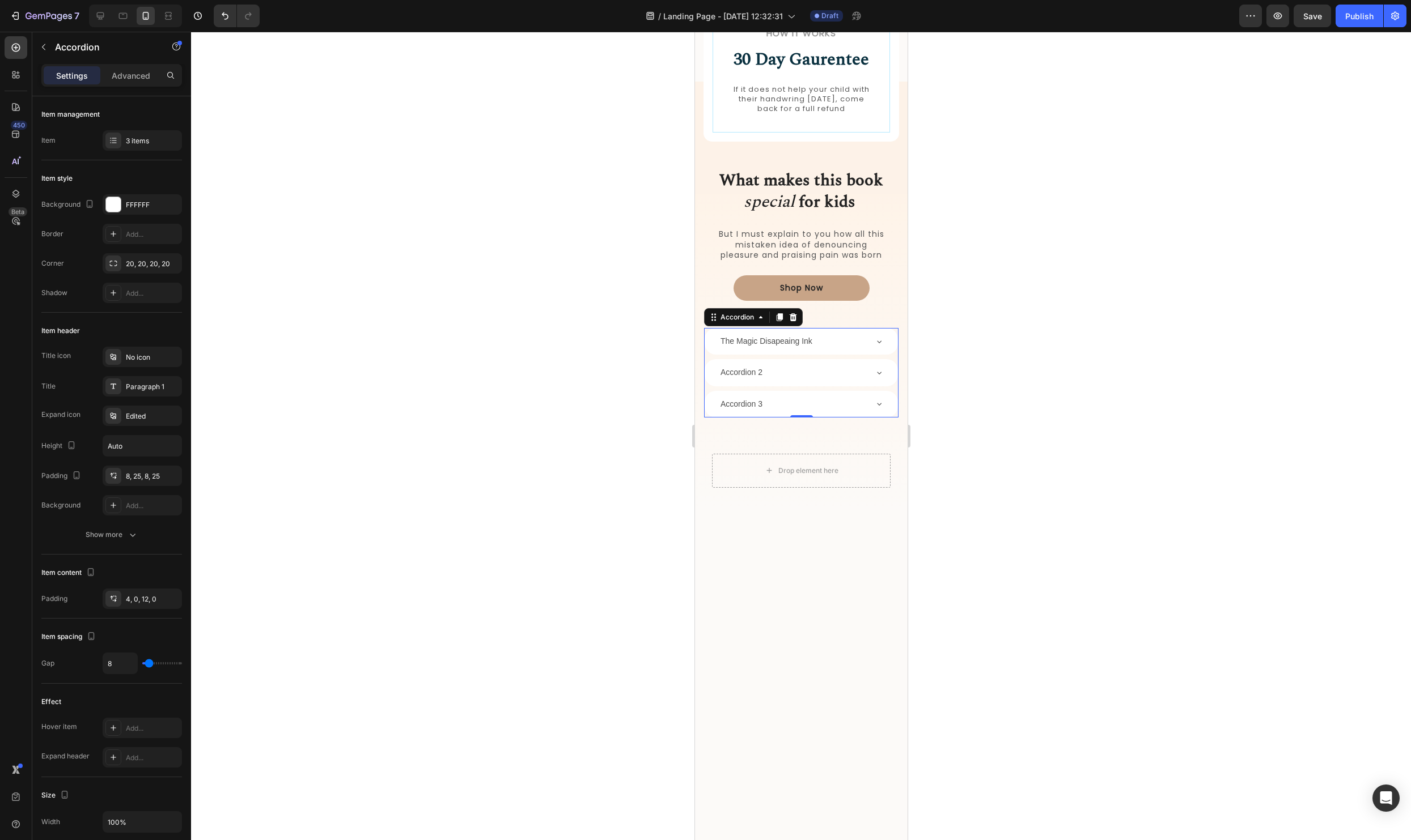
click at [840, 339] on div "The Magic Disapeaing Ink" at bounding box center [791, 341] width 147 height 18
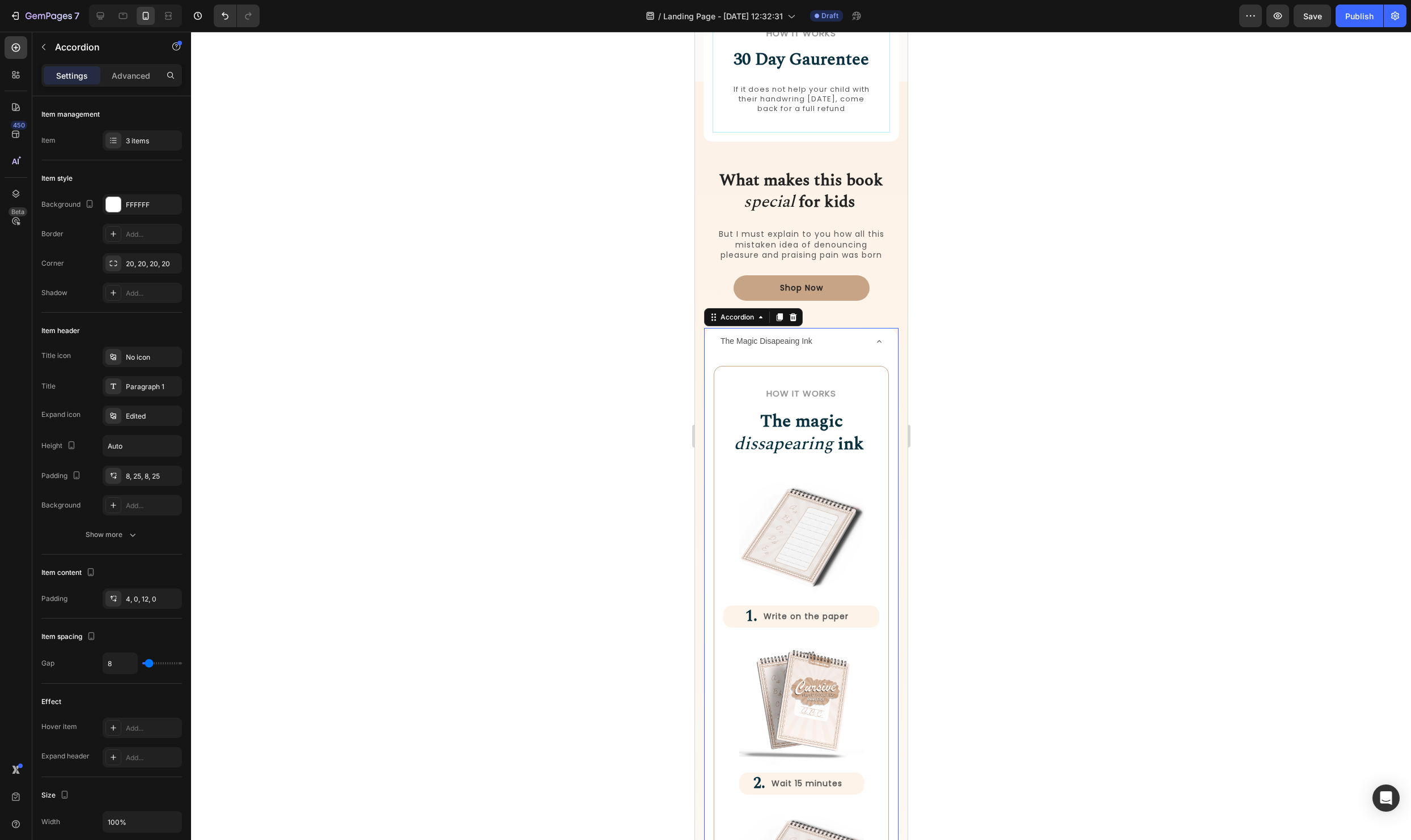
click at [840, 339] on div "The Magic Disapeaing Ink" at bounding box center [791, 341] width 147 height 18
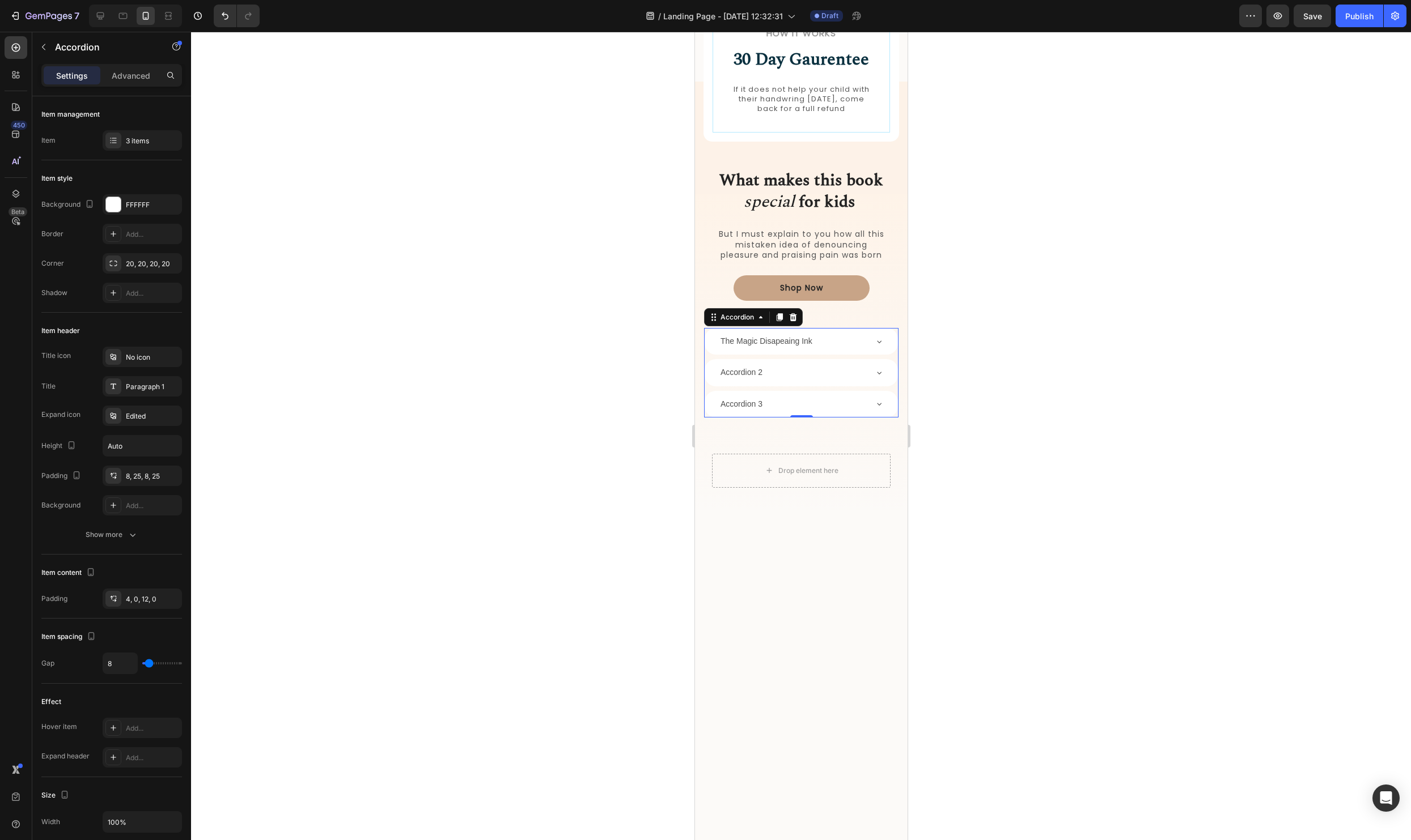
click at [840, 339] on div "The Magic Disapeaing Ink" at bounding box center [791, 341] width 147 height 18
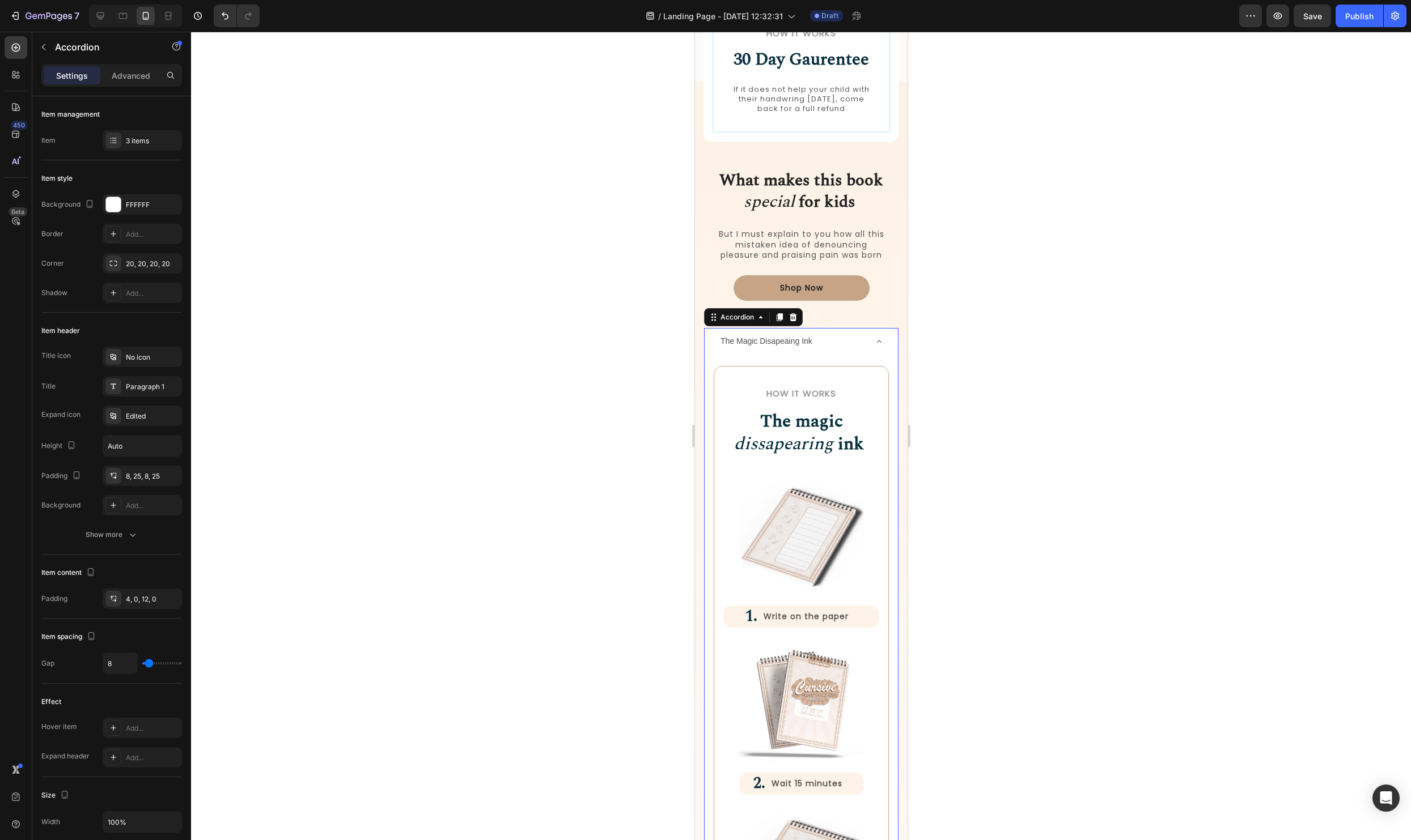
click at [1125, 417] on div at bounding box center [801, 436] width 1220 height 809
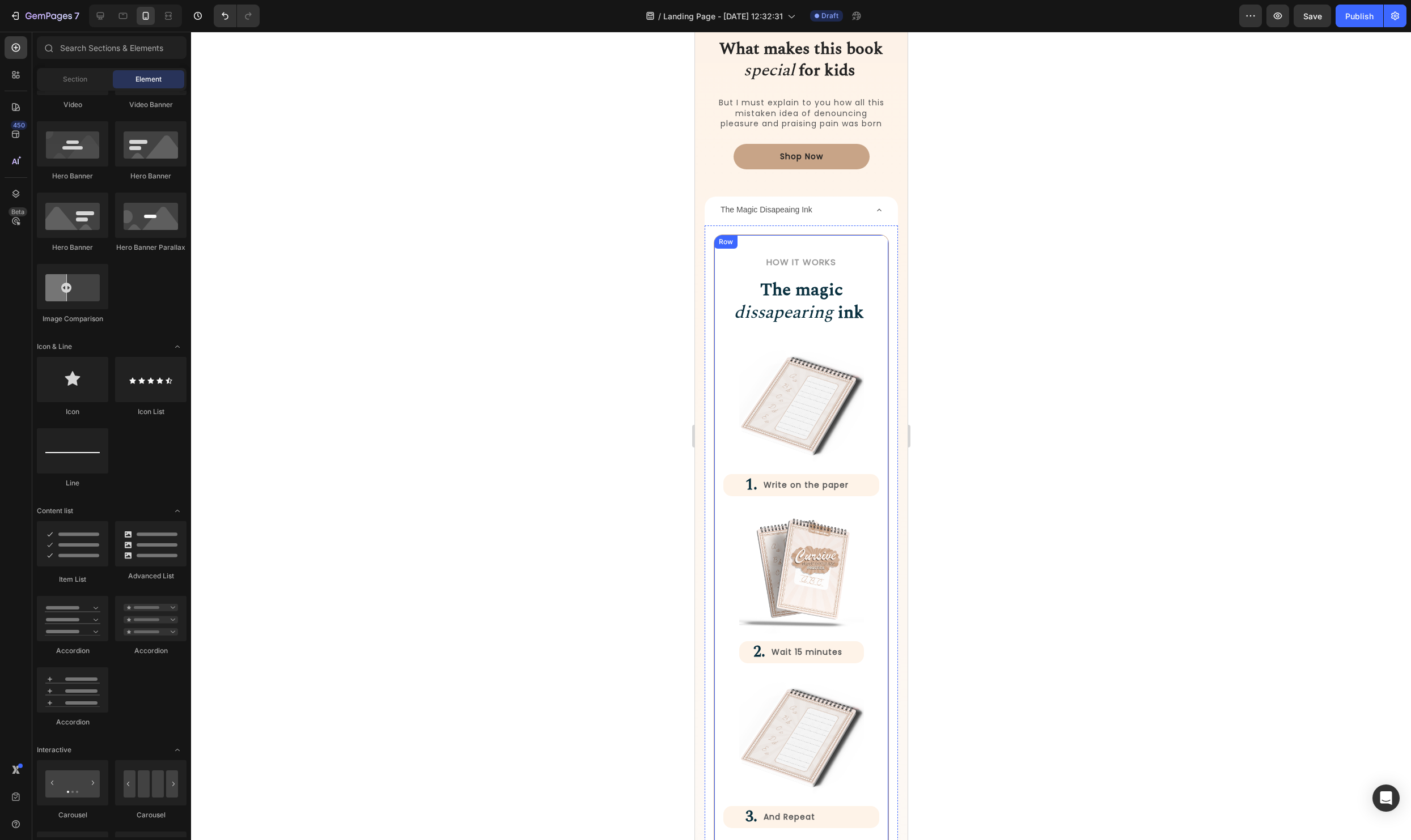
scroll to position [1231, 0]
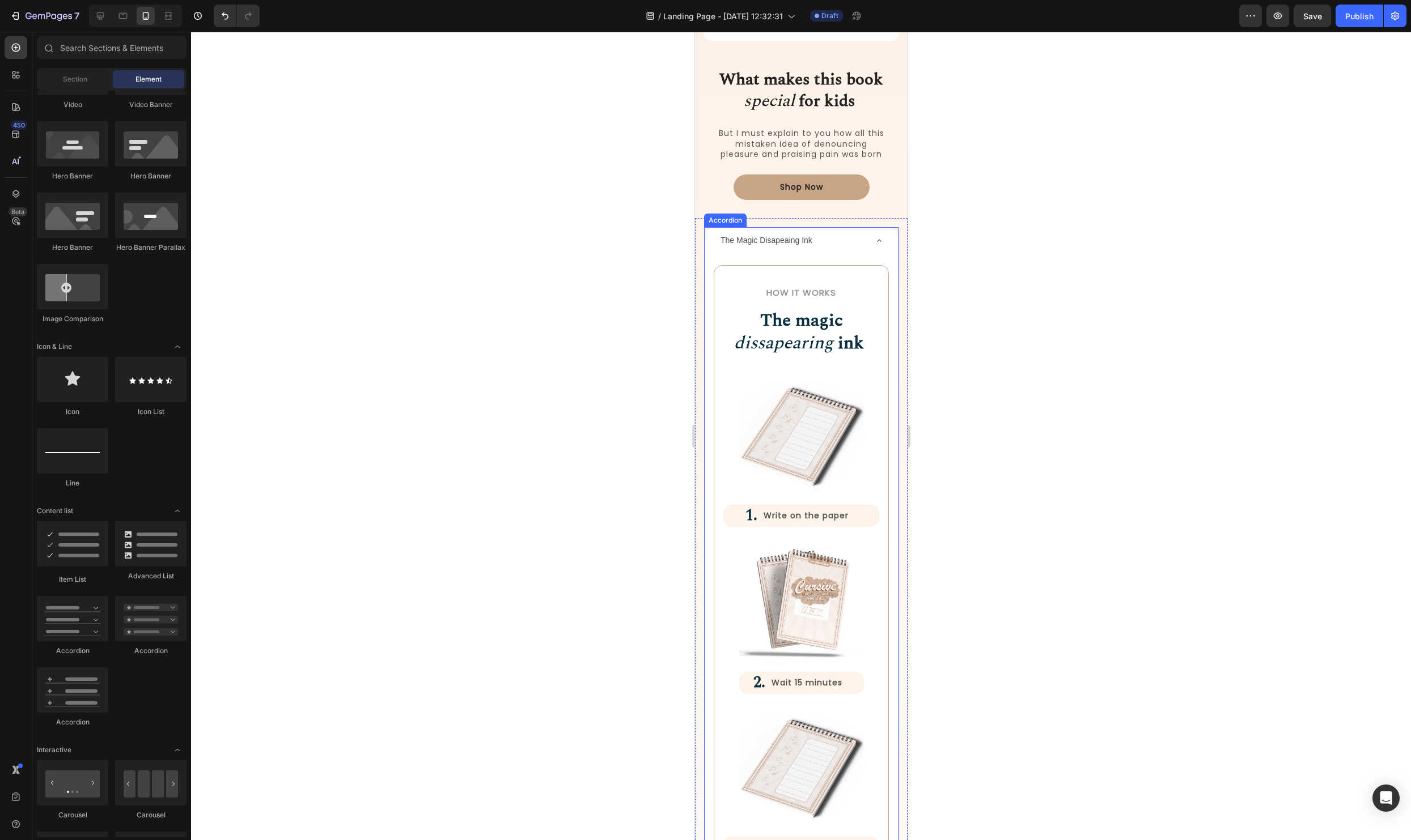
click at [747, 259] on div "How it Works Heading The magic dissapearing ink Heading Row Image 1. Heading Wr…" at bounding box center [801, 588] width 193 height 664
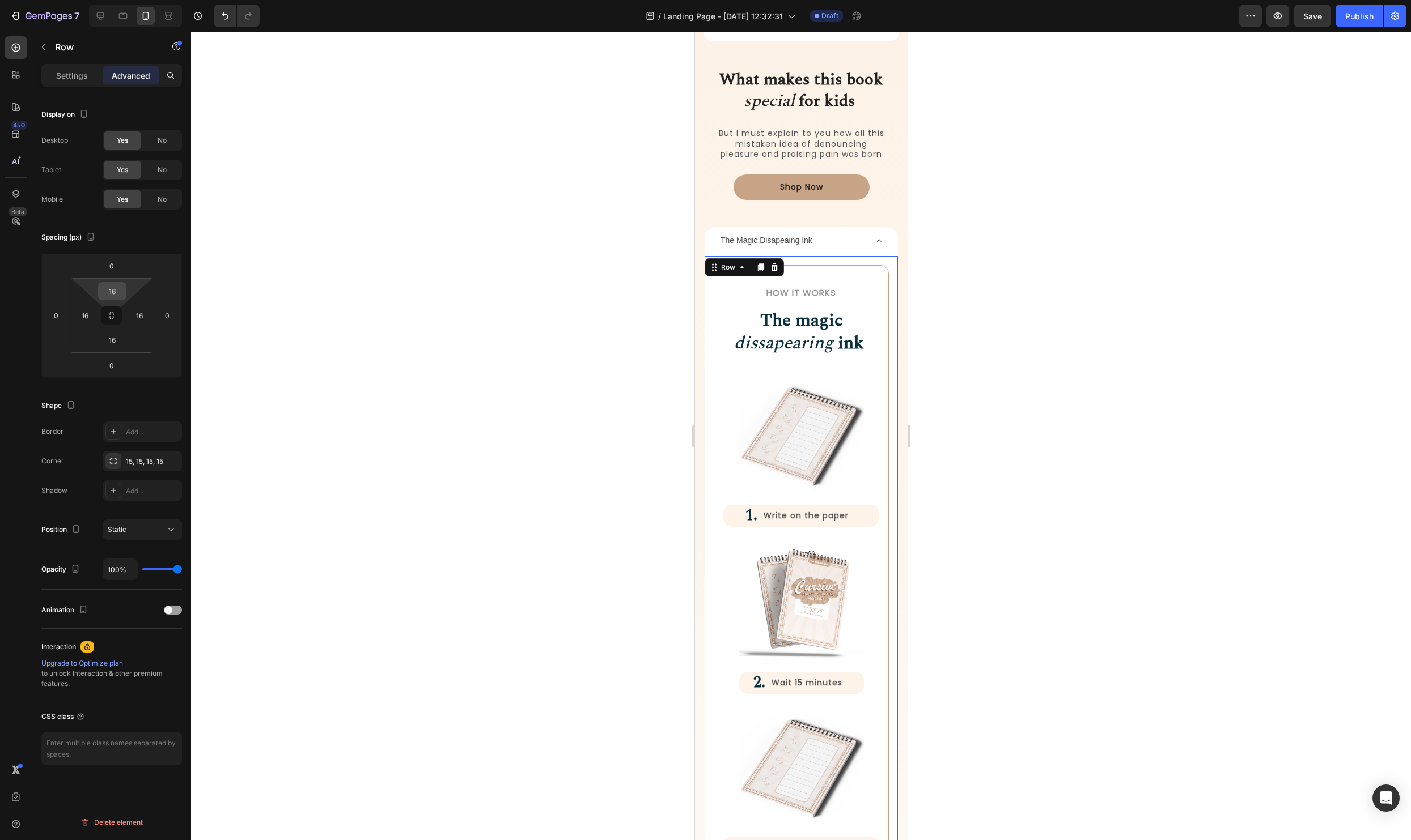
click at [125, 289] on div "16" at bounding box center [112, 291] width 28 height 18
click at [111, 290] on input "16" at bounding box center [112, 291] width 23 height 17
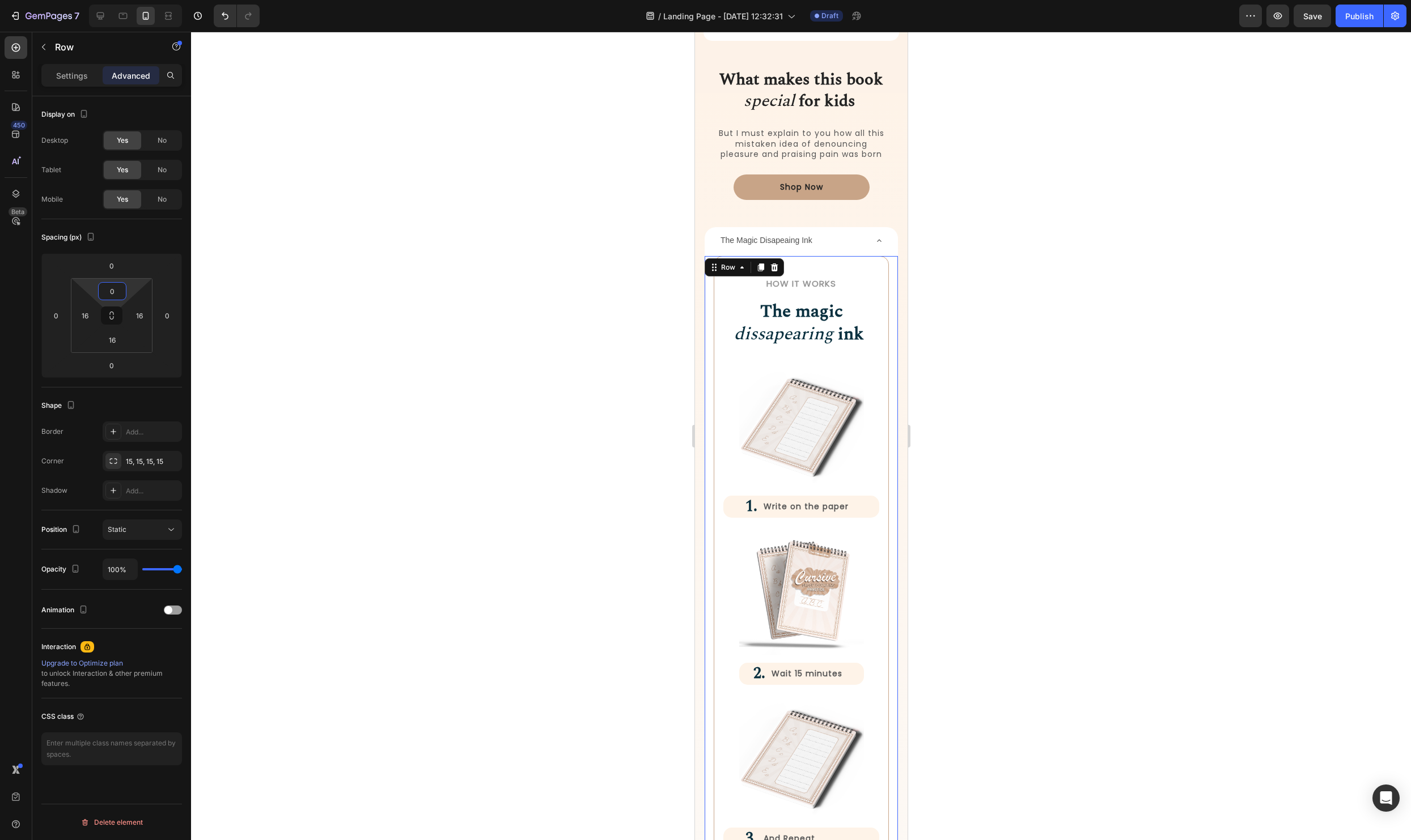
type input "0"
click at [1274, 377] on div at bounding box center [801, 436] width 1220 height 809
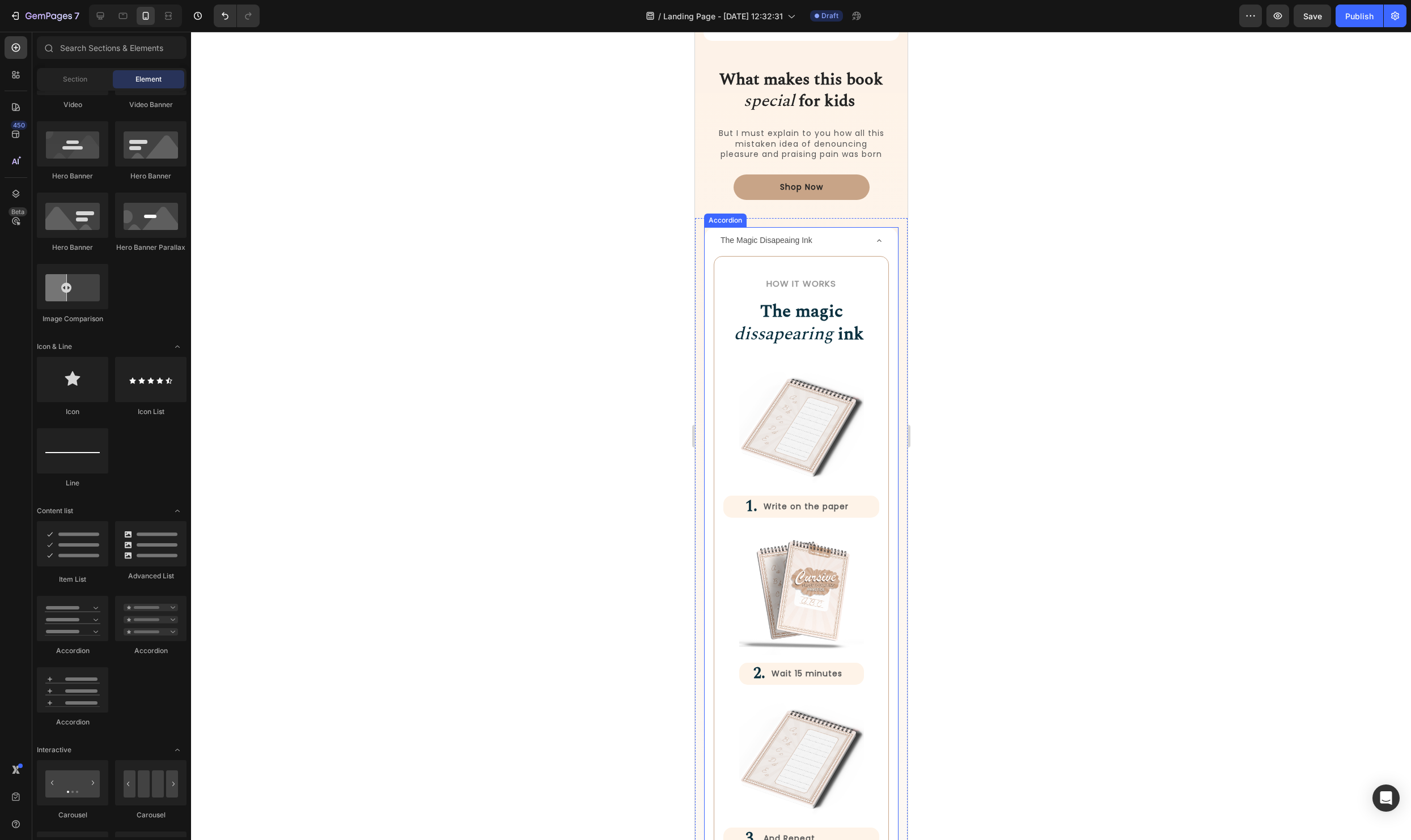
click at [789, 250] on div "The Magic Disapeaing Ink" at bounding box center [801, 240] width 193 height 27
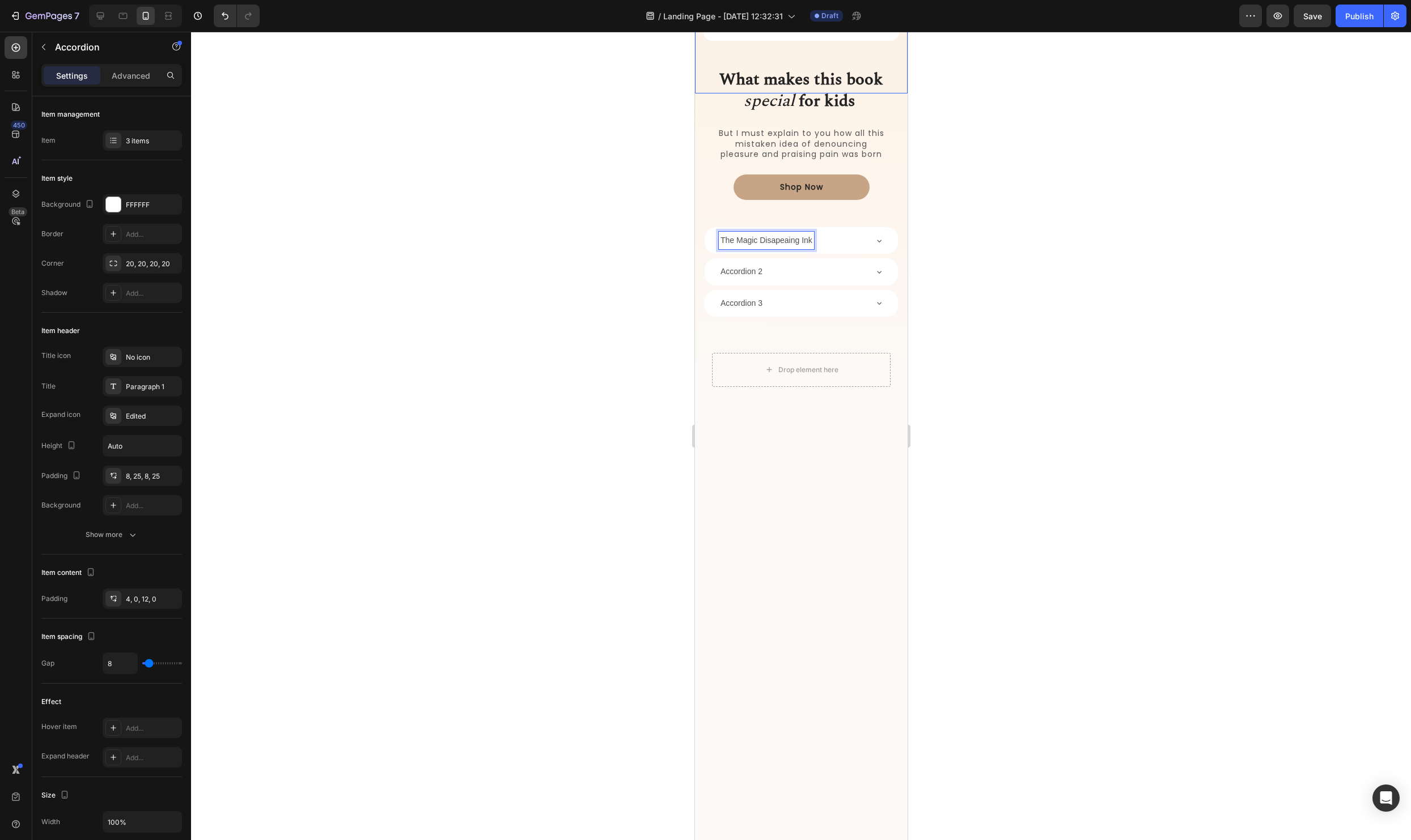
click at [818, 87] on strong "What makes this book" at bounding box center [801, 79] width 164 height 25
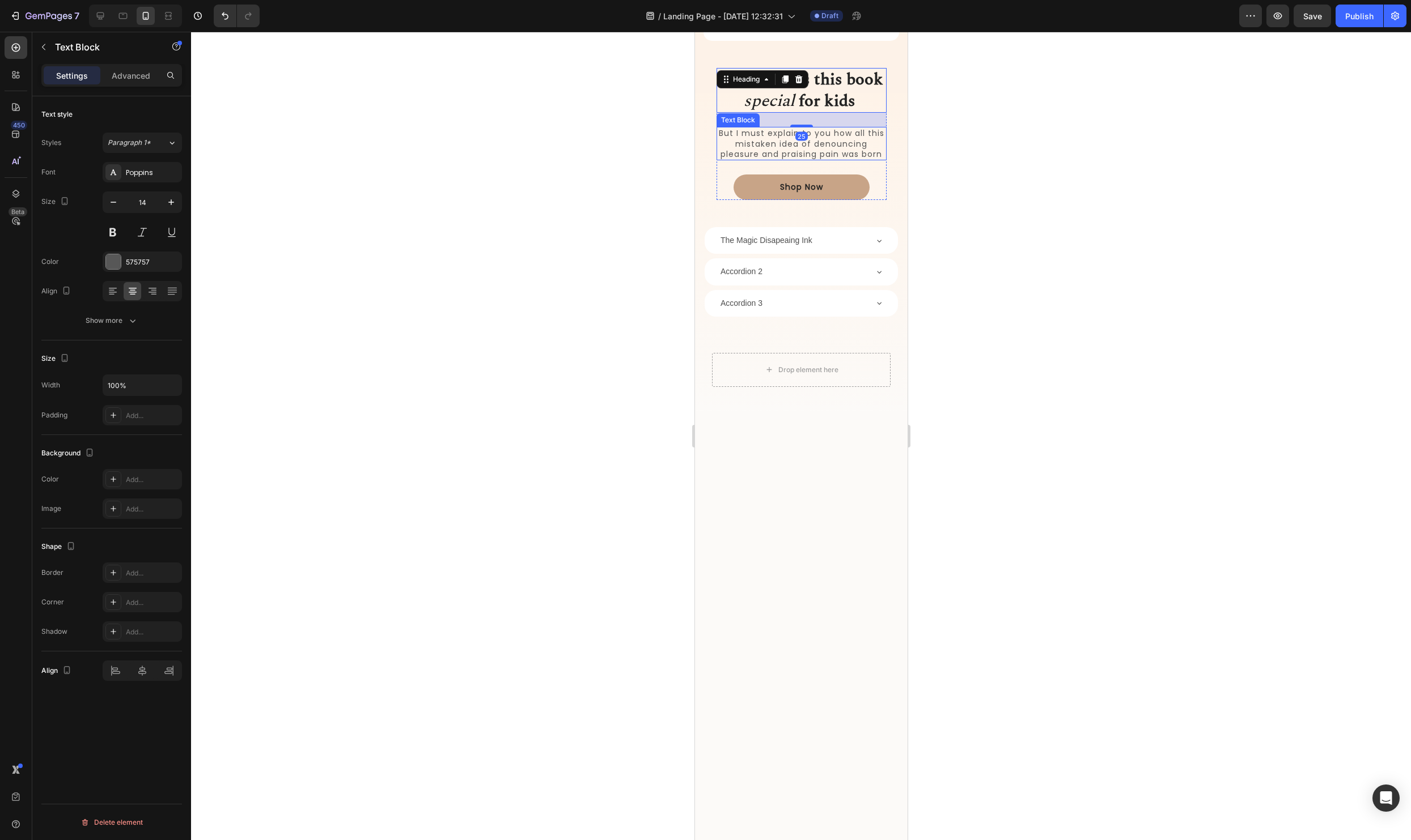
click at [798, 150] on p "But I must explain to you how all this mistaken idea of denouncing pleasure and…" at bounding box center [801, 144] width 168 height 31
click at [751, 240] on p "The Magic Disapeaing Ink" at bounding box center [766, 240] width 92 height 14
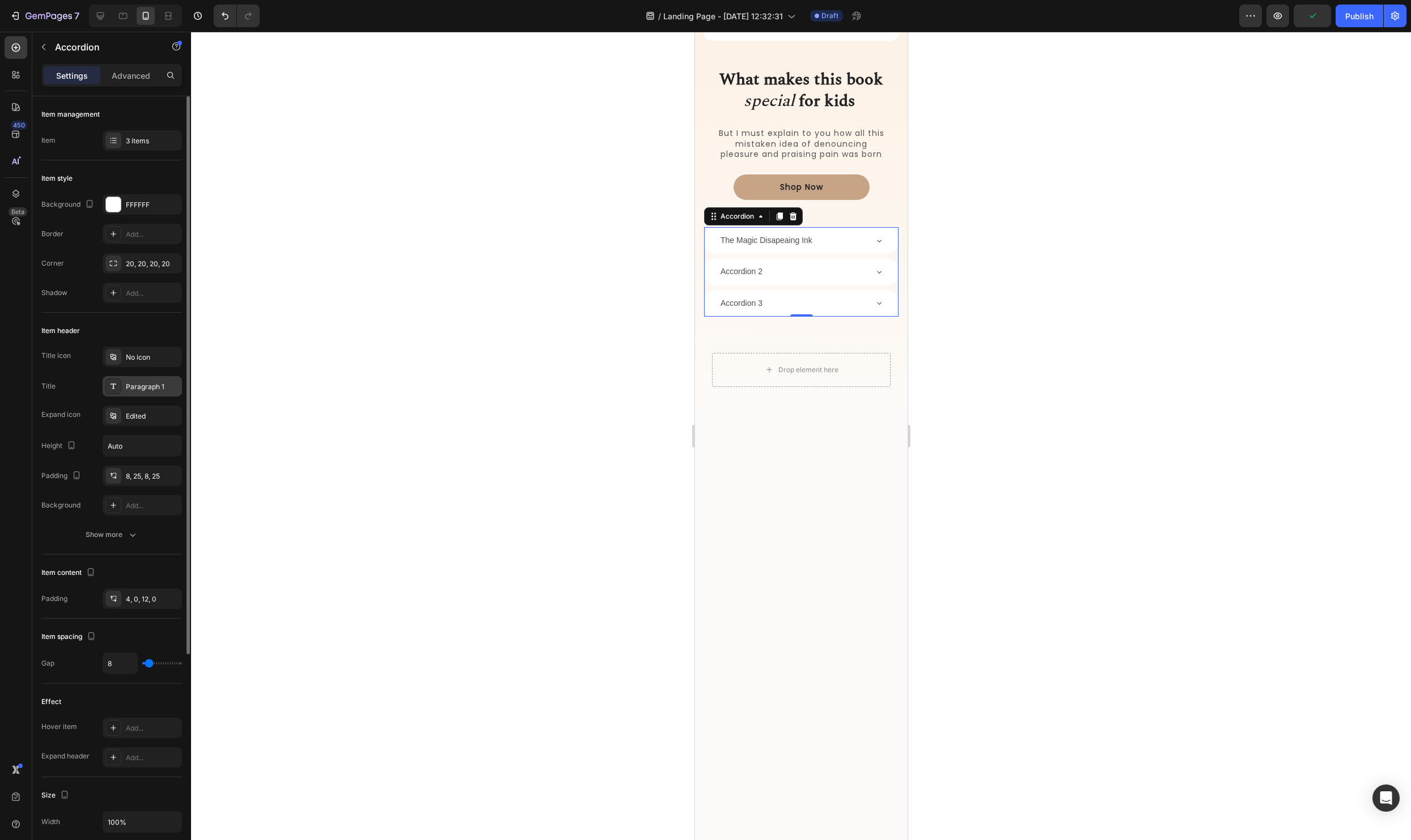
click at [150, 395] on div "Paragraph 1" at bounding box center [142, 386] width 79 height 20
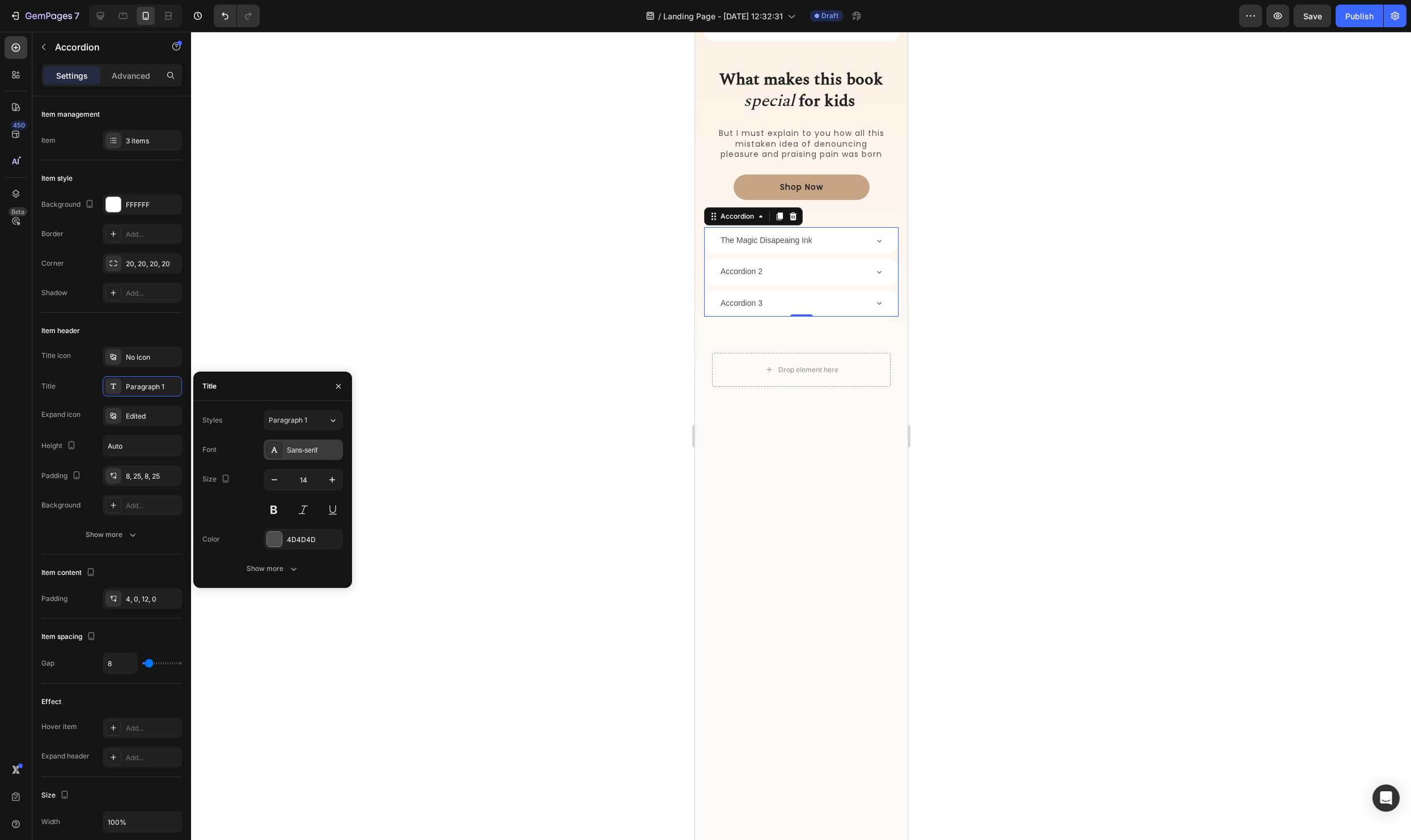
click at [310, 452] on div "Sans-serif" at bounding box center [314, 451] width 54 height 10
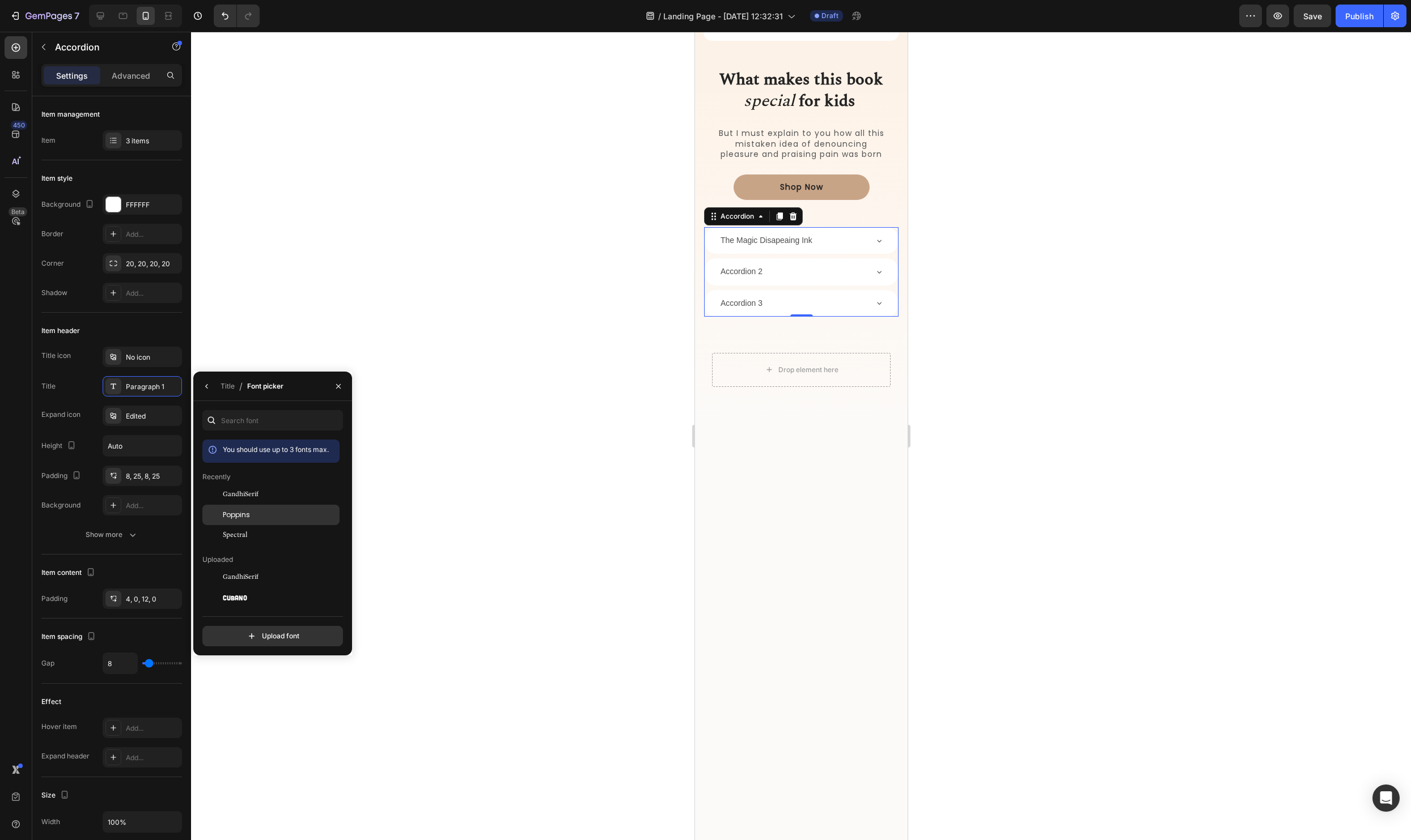
click at [238, 633] on div "Poppins" at bounding box center [271, 643] width 137 height 20
click at [597, 323] on div at bounding box center [801, 436] width 1220 height 809
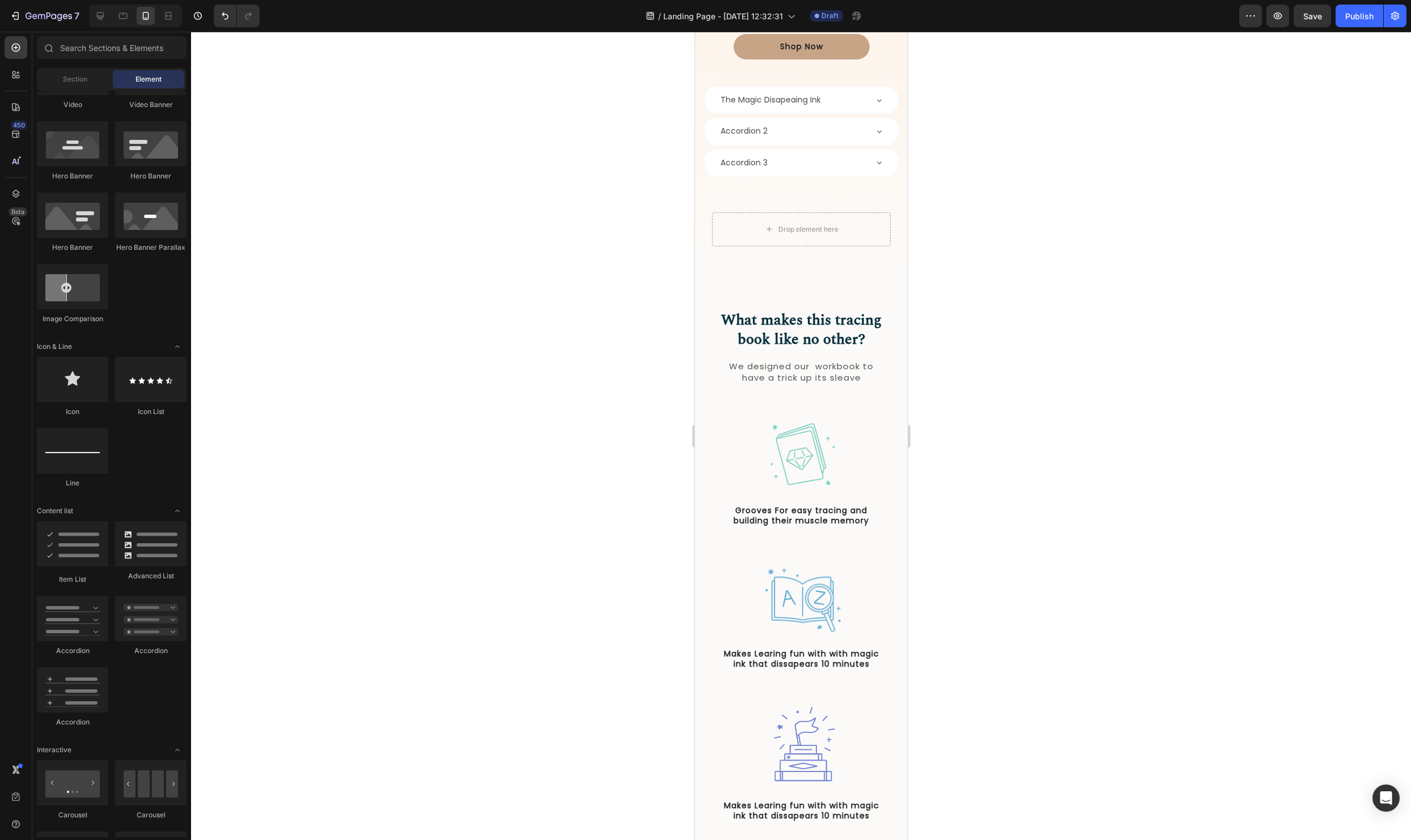
scroll to position [574, 0]
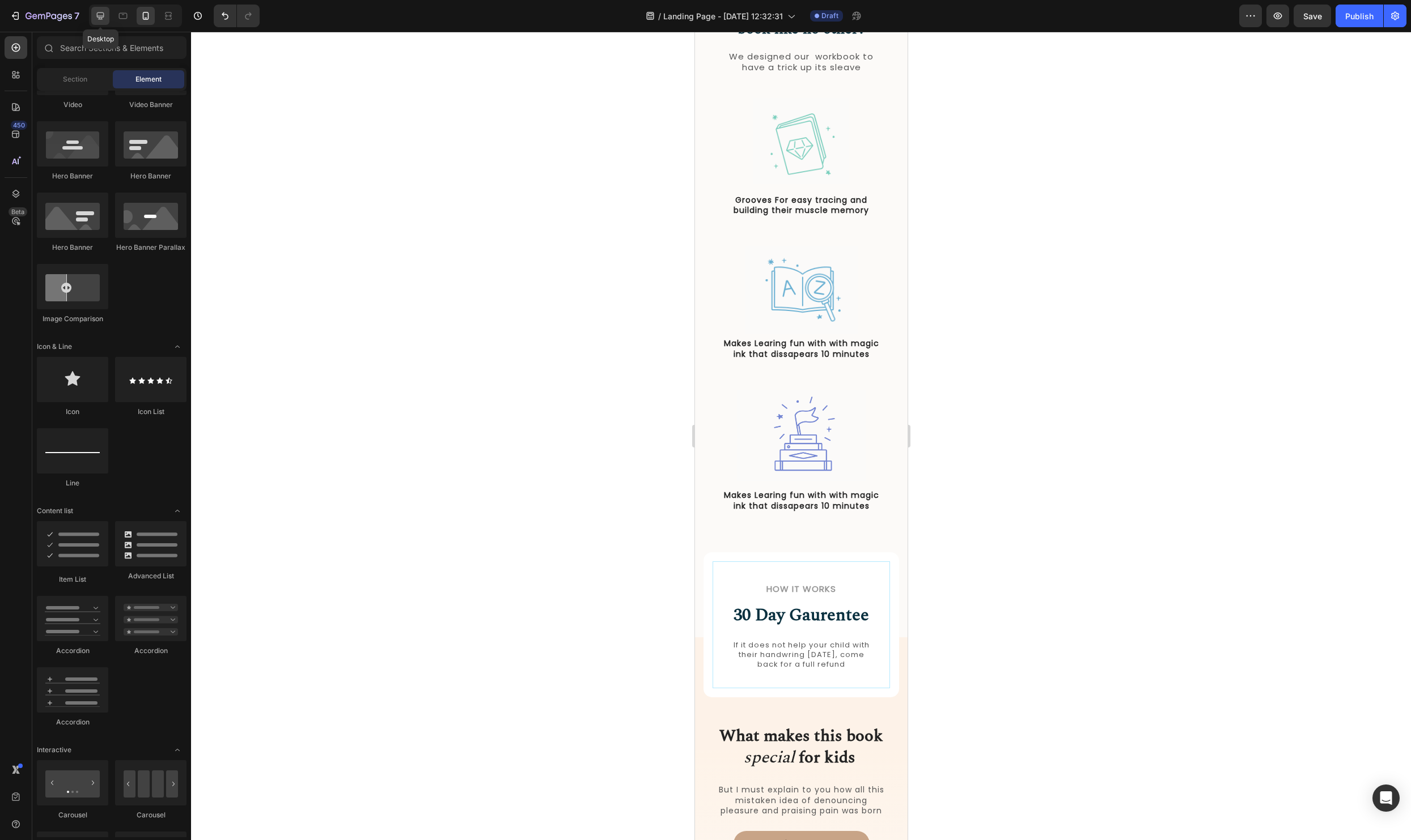
click at [105, 16] on icon at bounding box center [100, 16] width 11 height 11
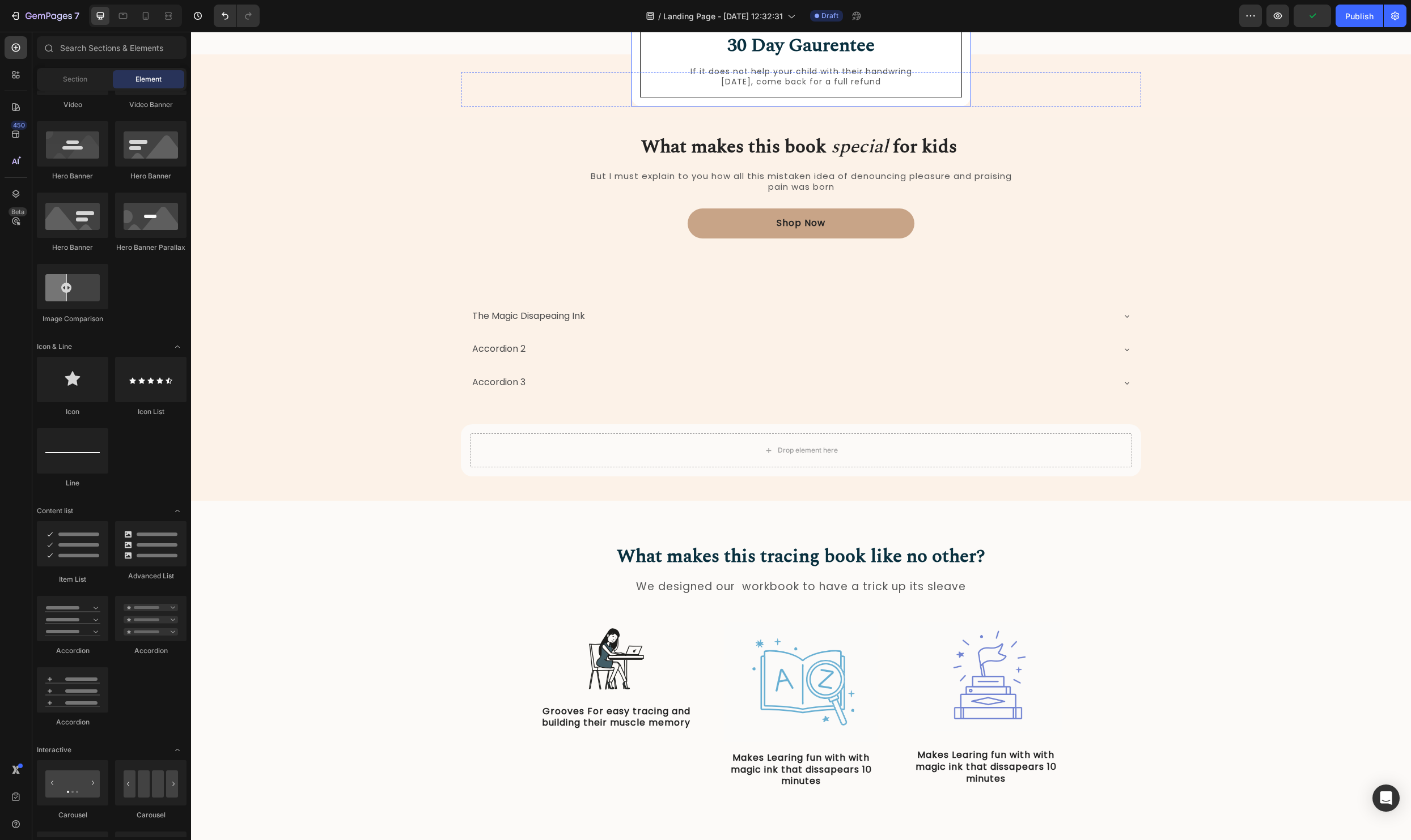
scroll to position [997, 0]
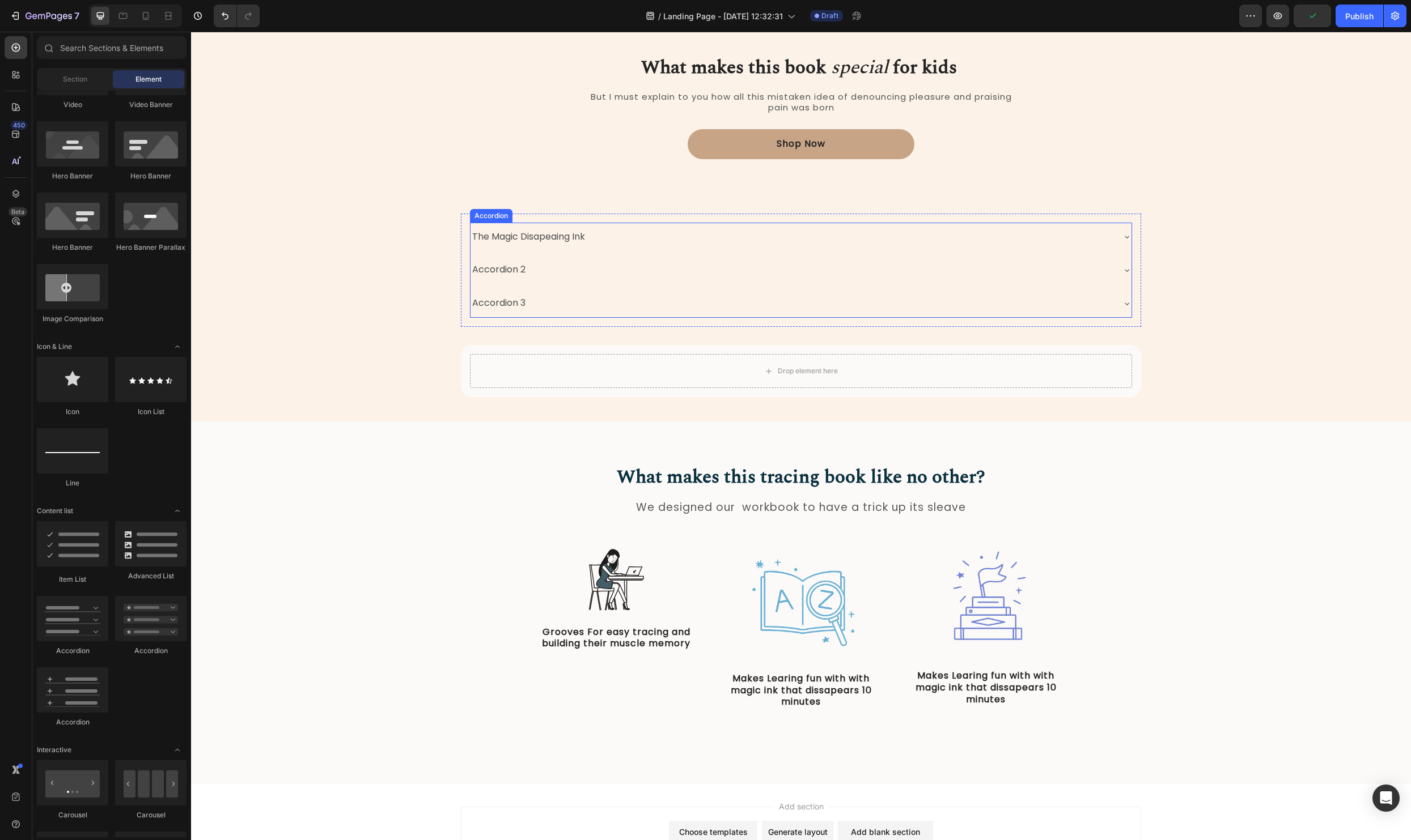
click at [1122, 236] on div "The Magic Disapeaing Ink" at bounding box center [801, 237] width 661 height 29
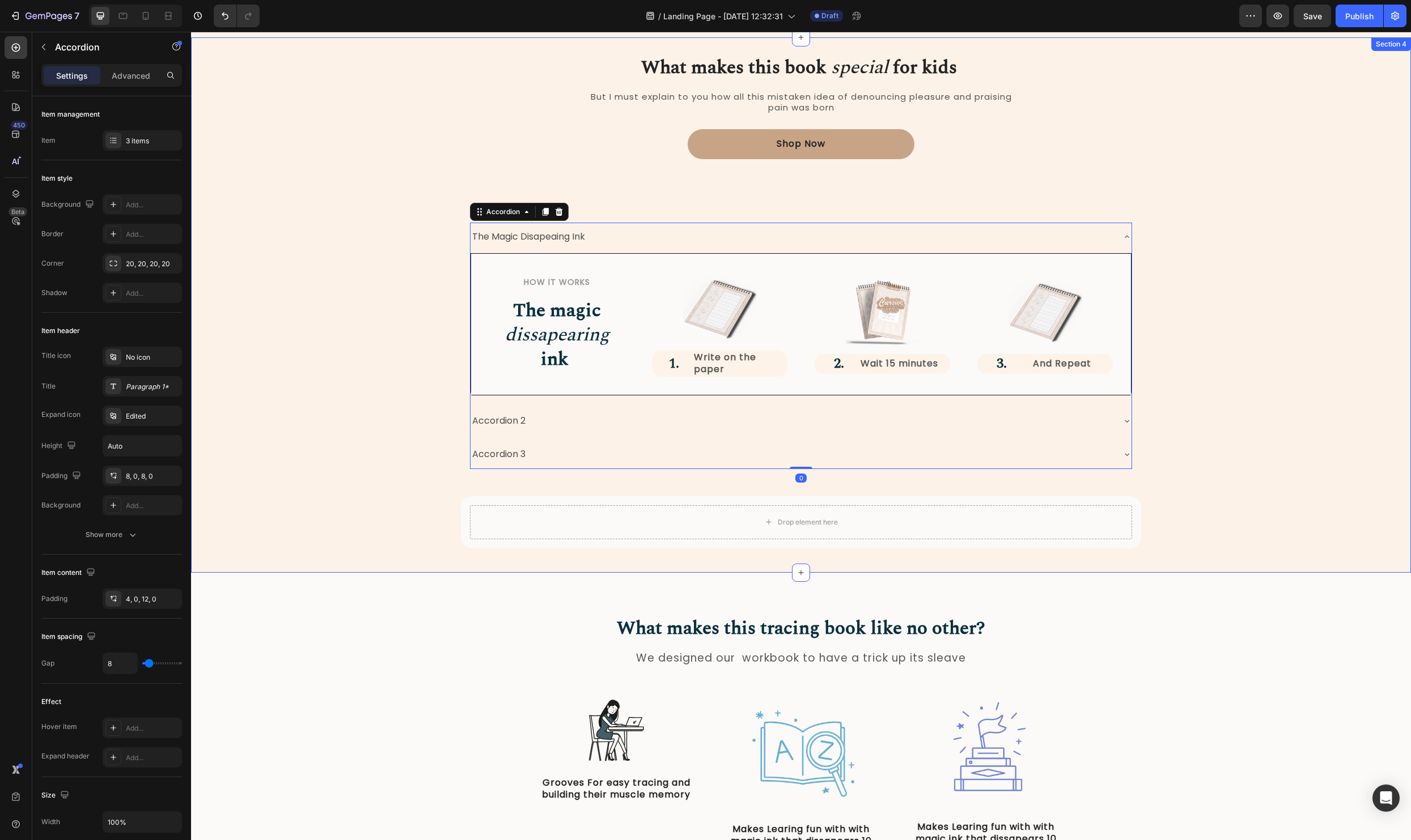
click at [1252, 270] on div "What makes this book special for kids Heading But I must explain to you how all…" at bounding box center [801, 314] width 1203 height 468
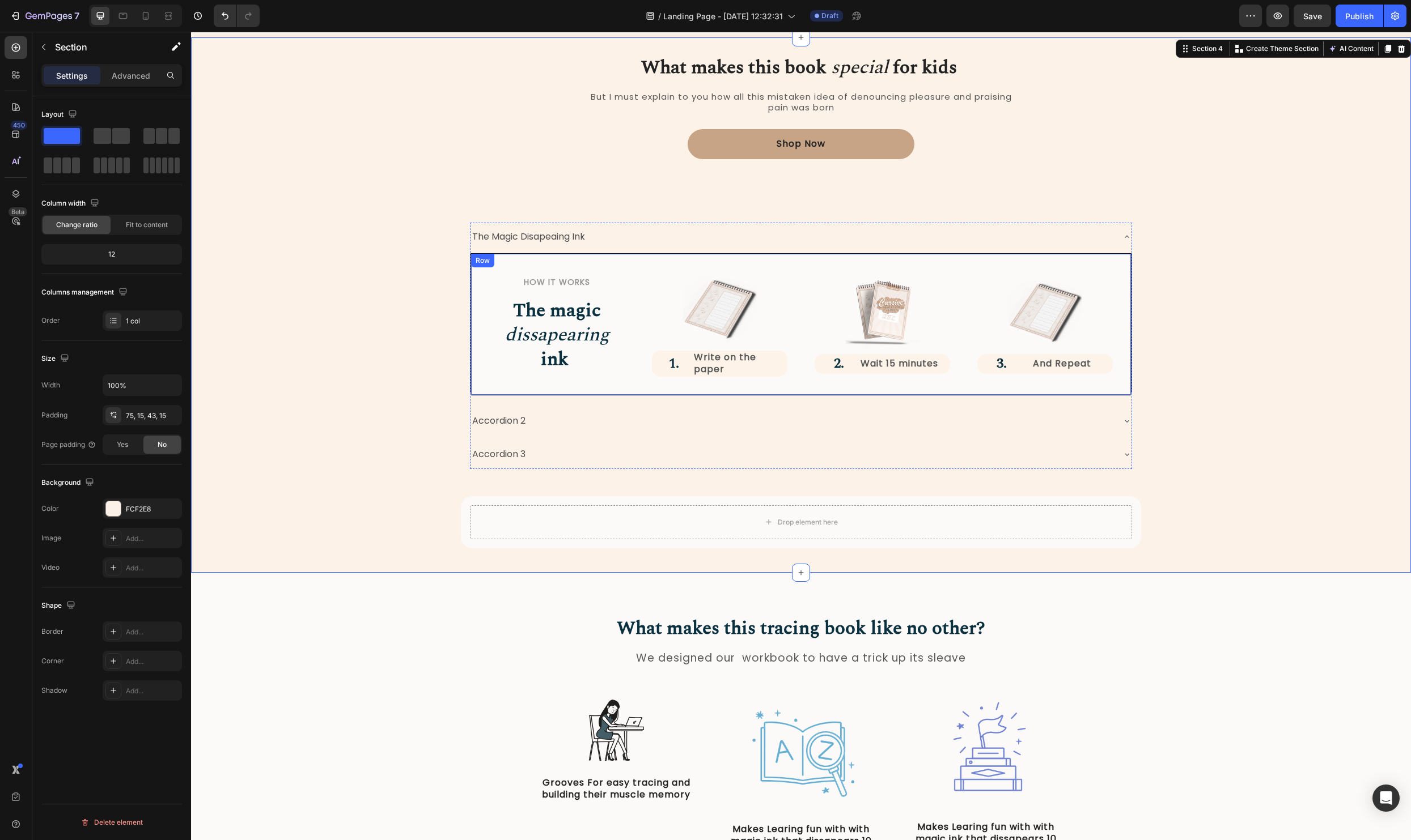
click at [1112, 258] on div "How it Works Heading The magic dissapearing ink Heading Row Image 1. Heading Wr…" at bounding box center [801, 324] width 661 height 142
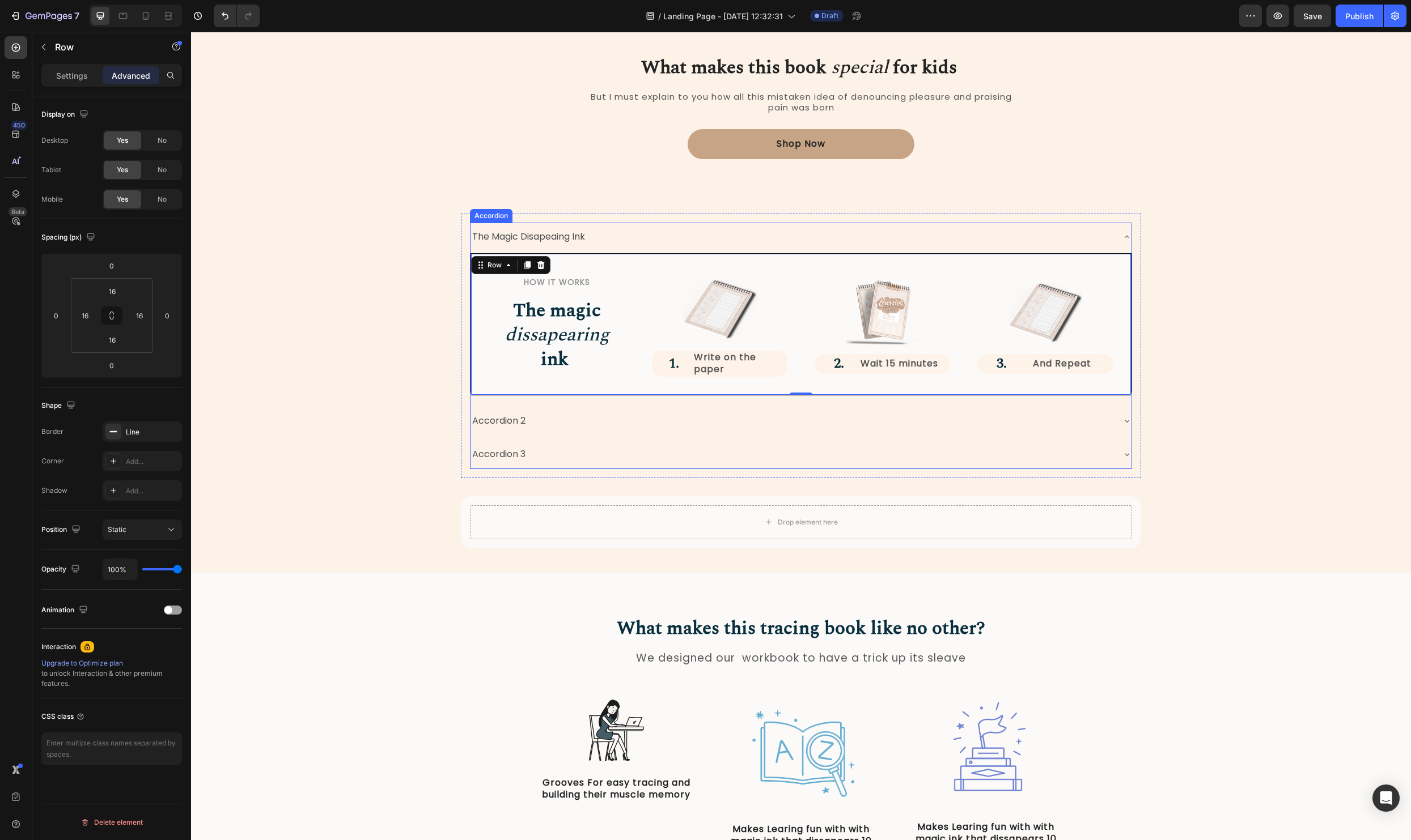
click at [541, 236] on p "The Magic Disapeaing Ink" at bounding box center [529, 236] width 113 height 16
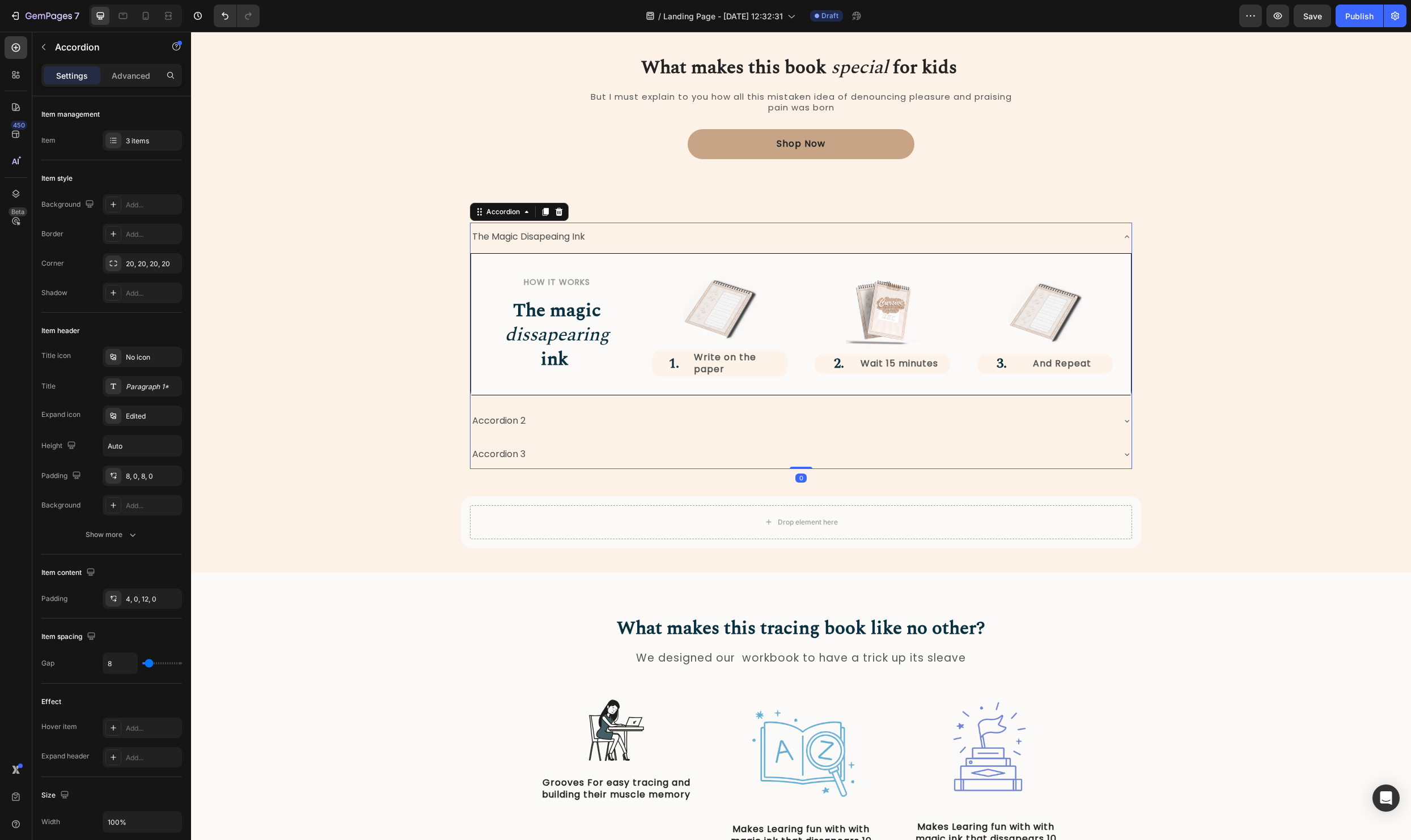
click at [728, 242] on div "The Magic Disapeaing Ink" at bounding box center [792, 237] width 643 height 20
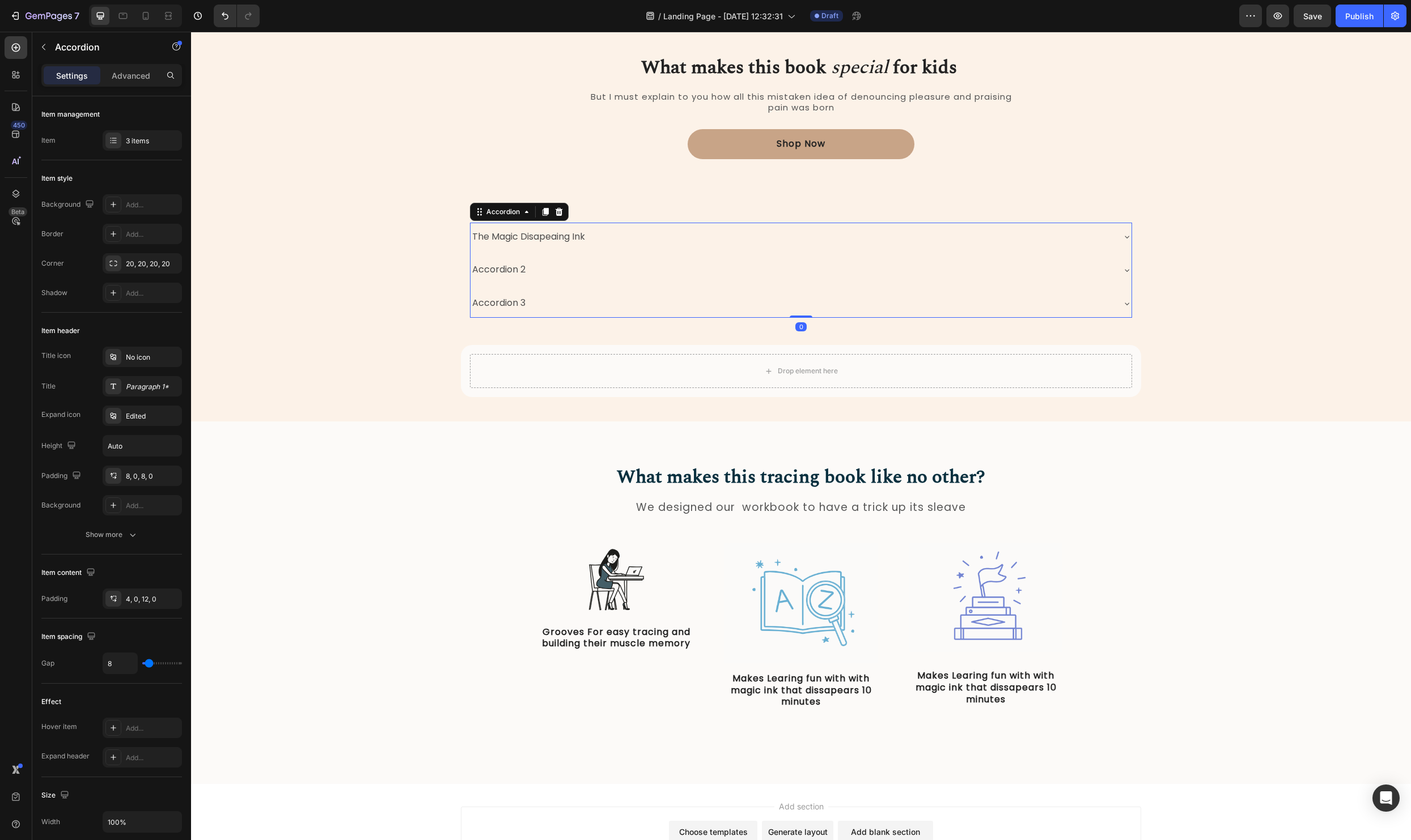
click at [1114, 241] on div "The Magic Disapeaing Ink" at bounding box center [801, 237] width 661 height 29
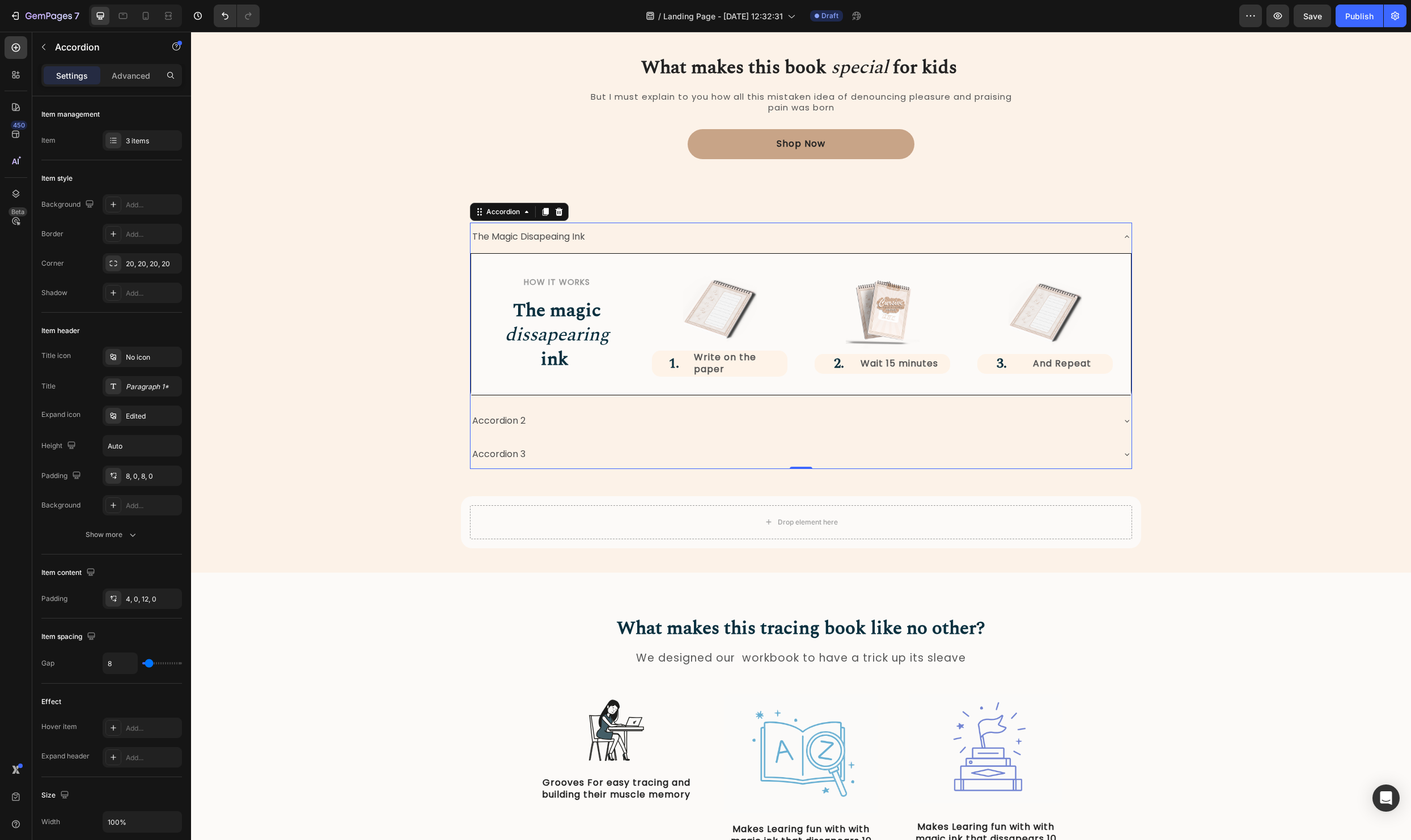
click at [1101, 240] on div "The Magic Disapeaing Ink" at bounding box center [792, 237] width 643 height 20
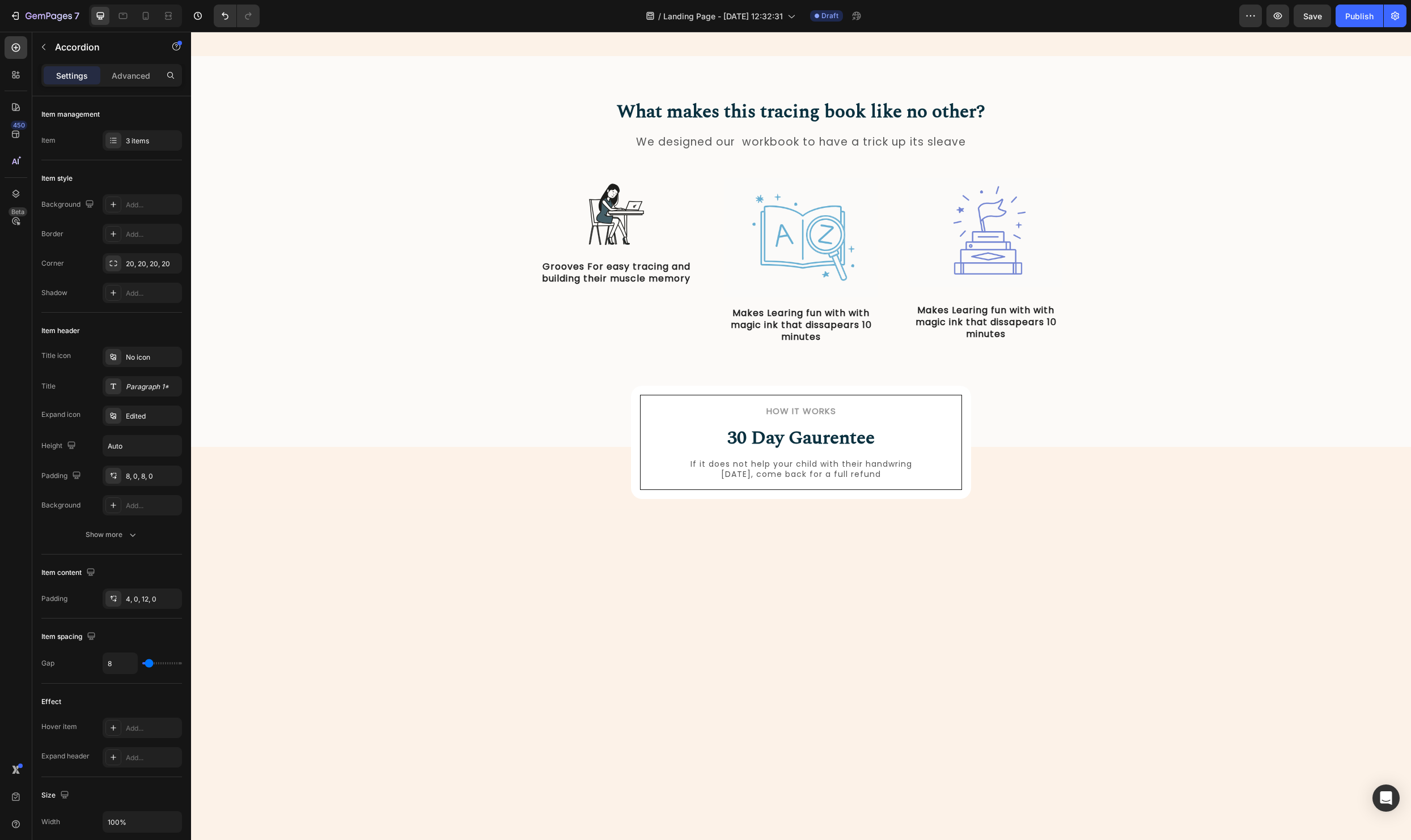
scroll to position [0, 0]
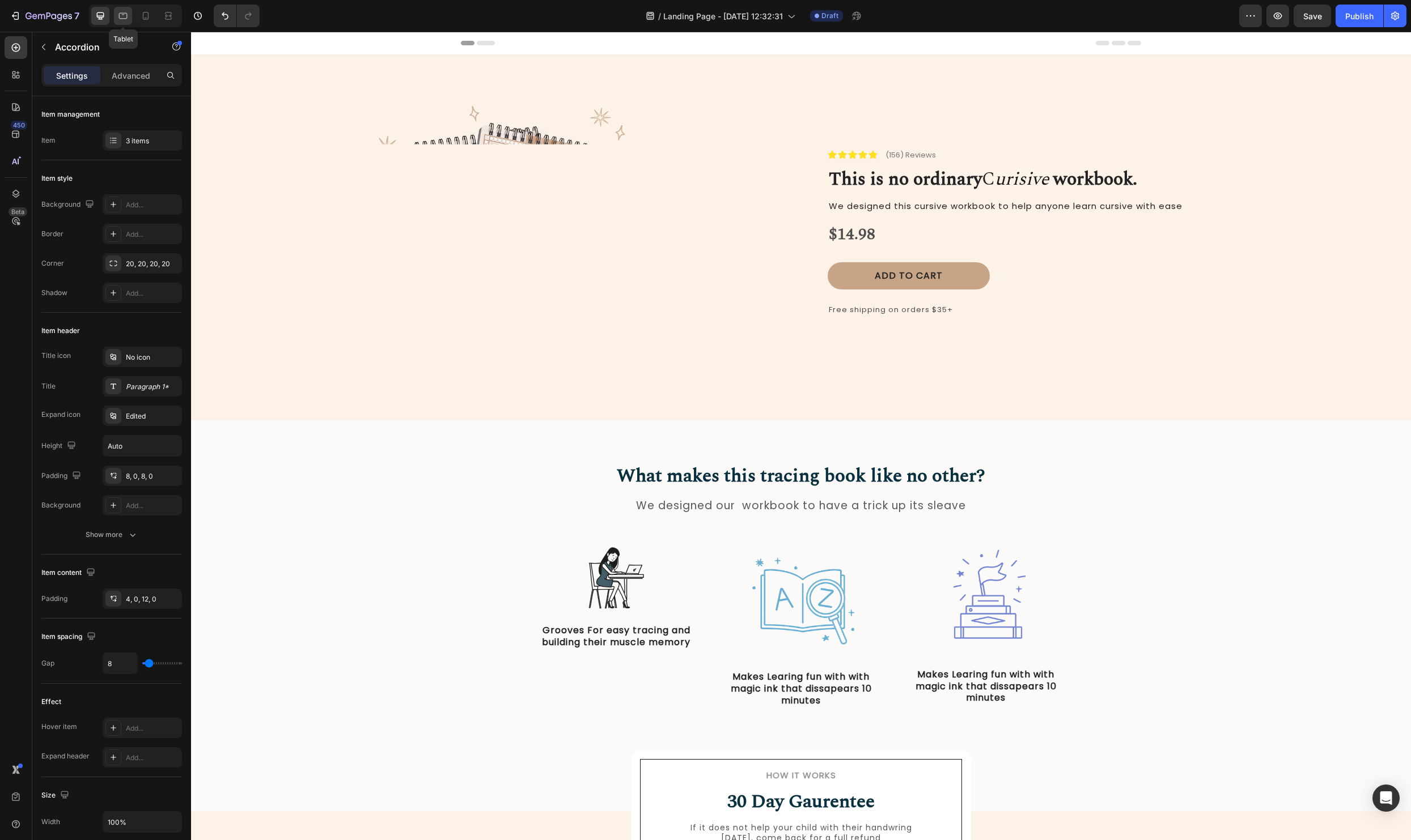
click at [122, 20] on icon at bounding box center [123, 16] width 11 height 11
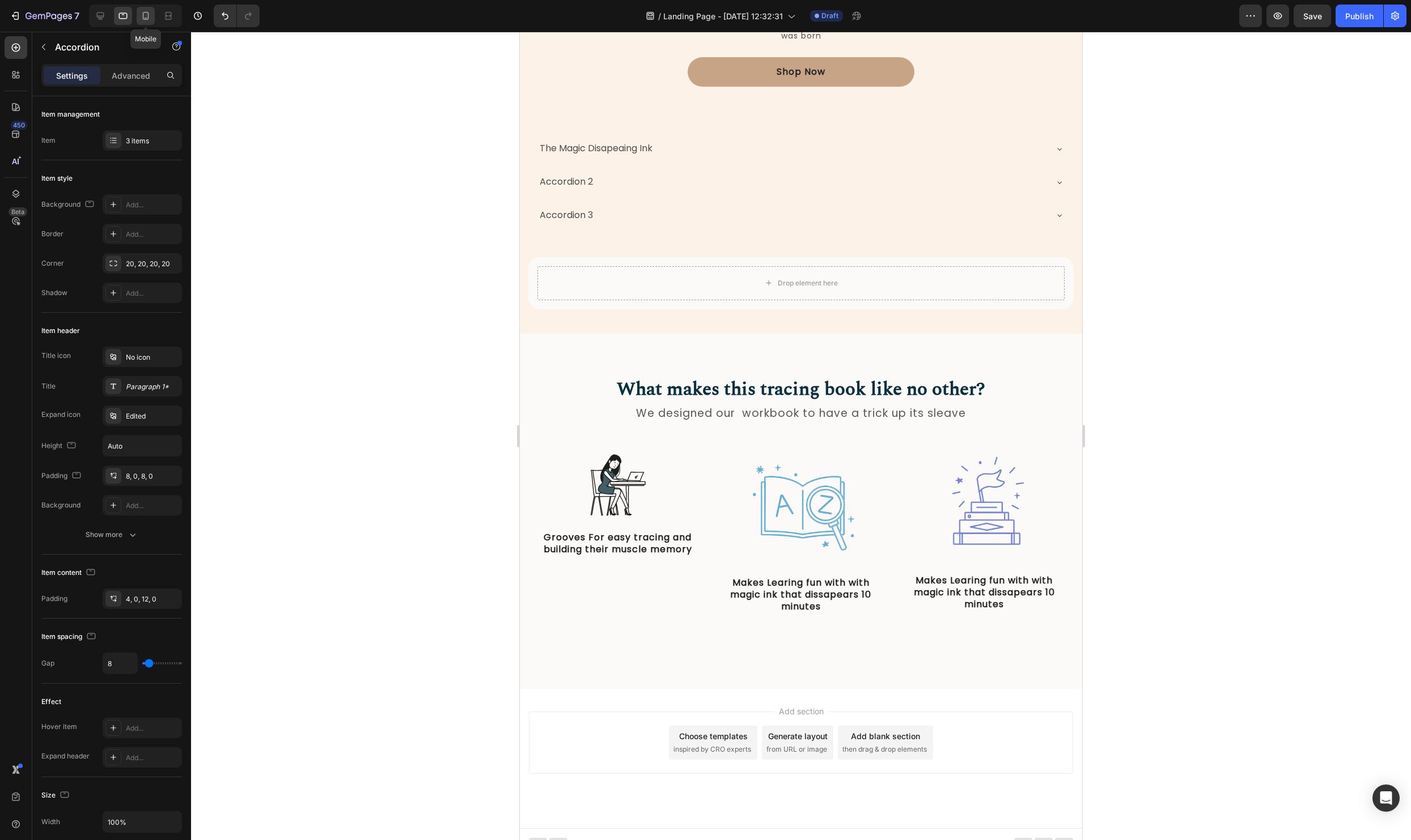
click at [141, 20] on icon at bounding box center [145, 16] width 11 height 11
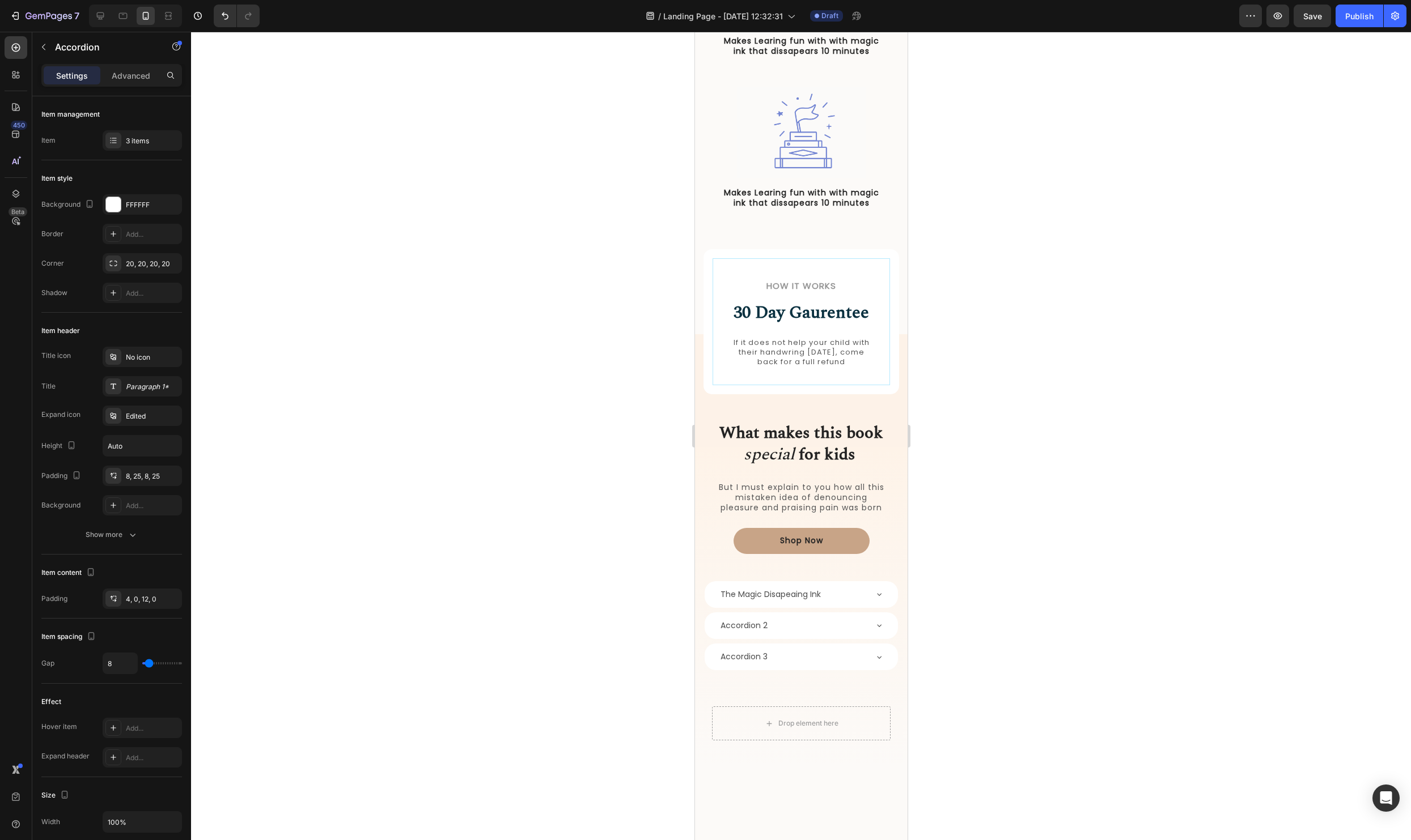
scroll to position [739, 0]
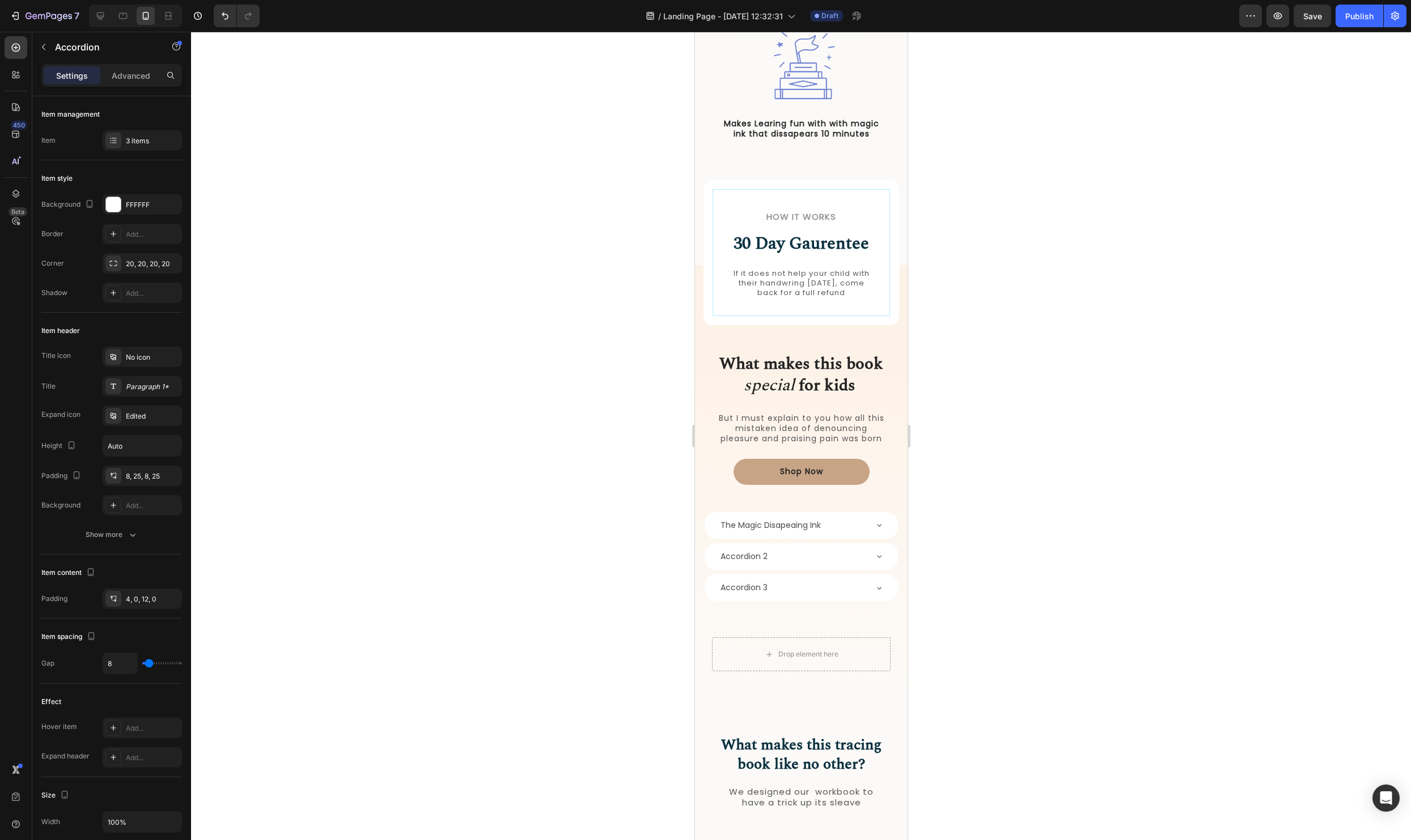
click at [889, 523] on div "The Magic Disapeaing Ink" at bounding box center [801, 525] width 193 height 27
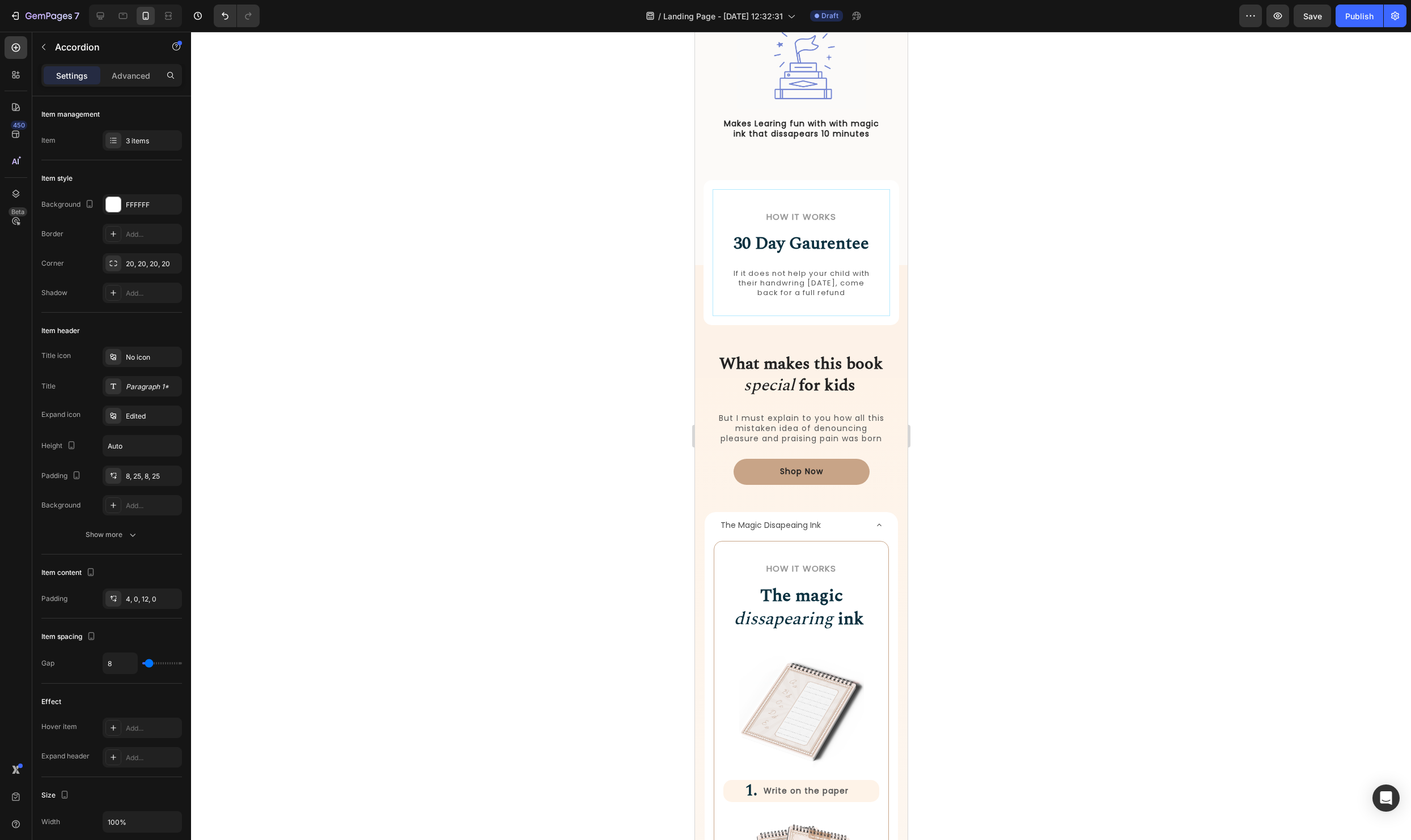
click at [889, 523] on div "The Magic Disapeaing Ink" at bounding box center [801, 525] width 193 height 27
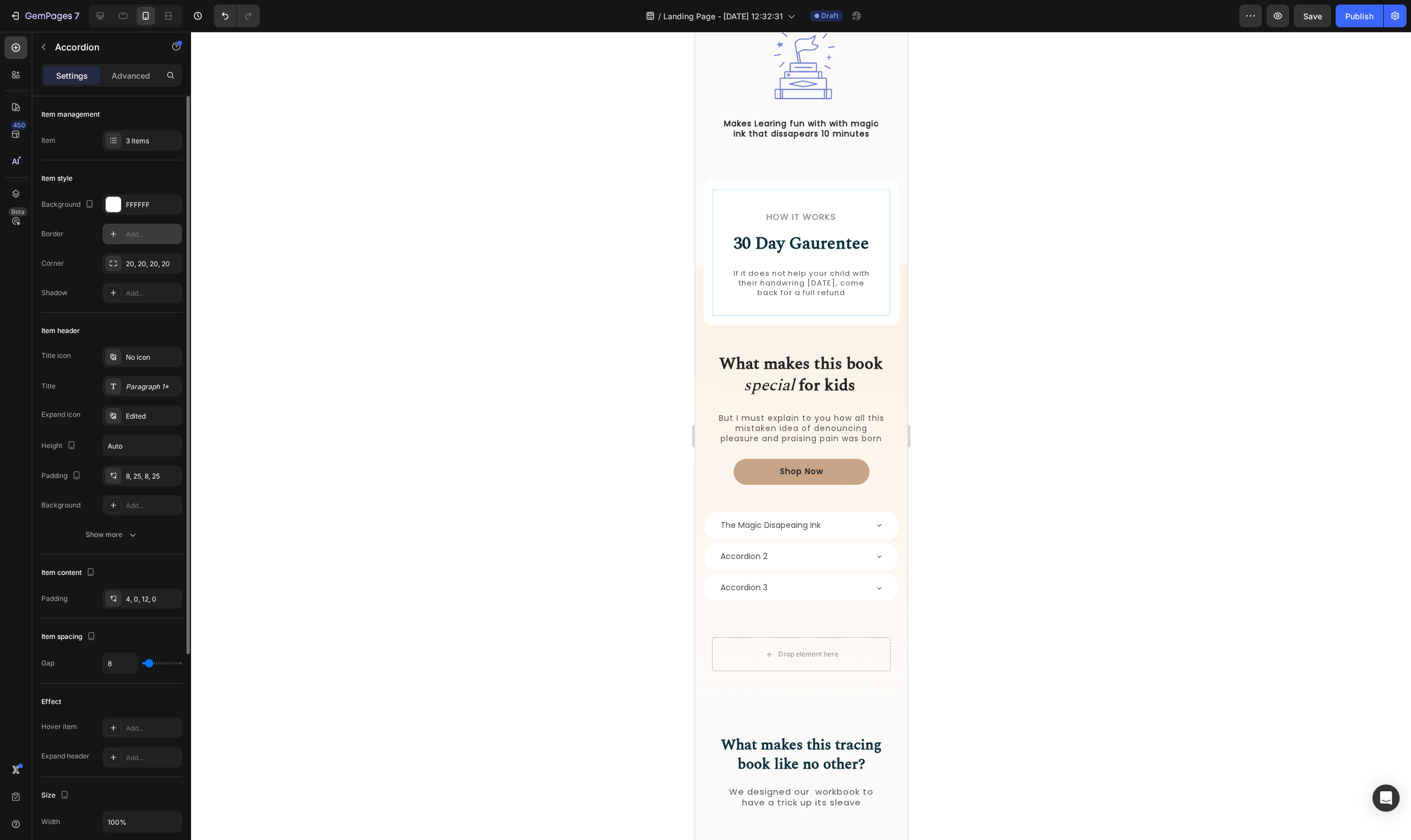
click at [118, 237] on div at bounding box center [113, 234] width 16 height 16
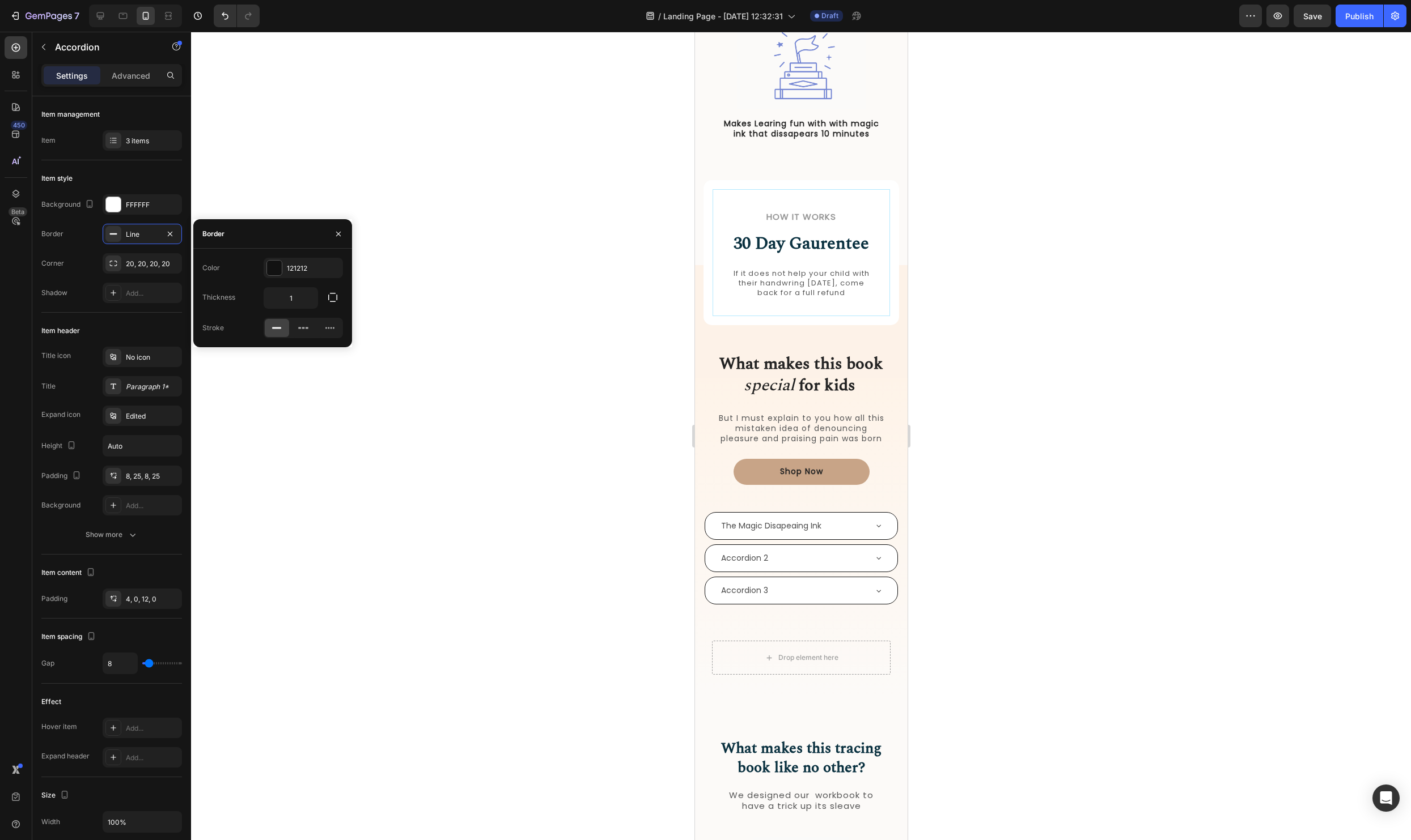
click at [427, 250] on div at bounding box center [801, 436] width 1220 height 809
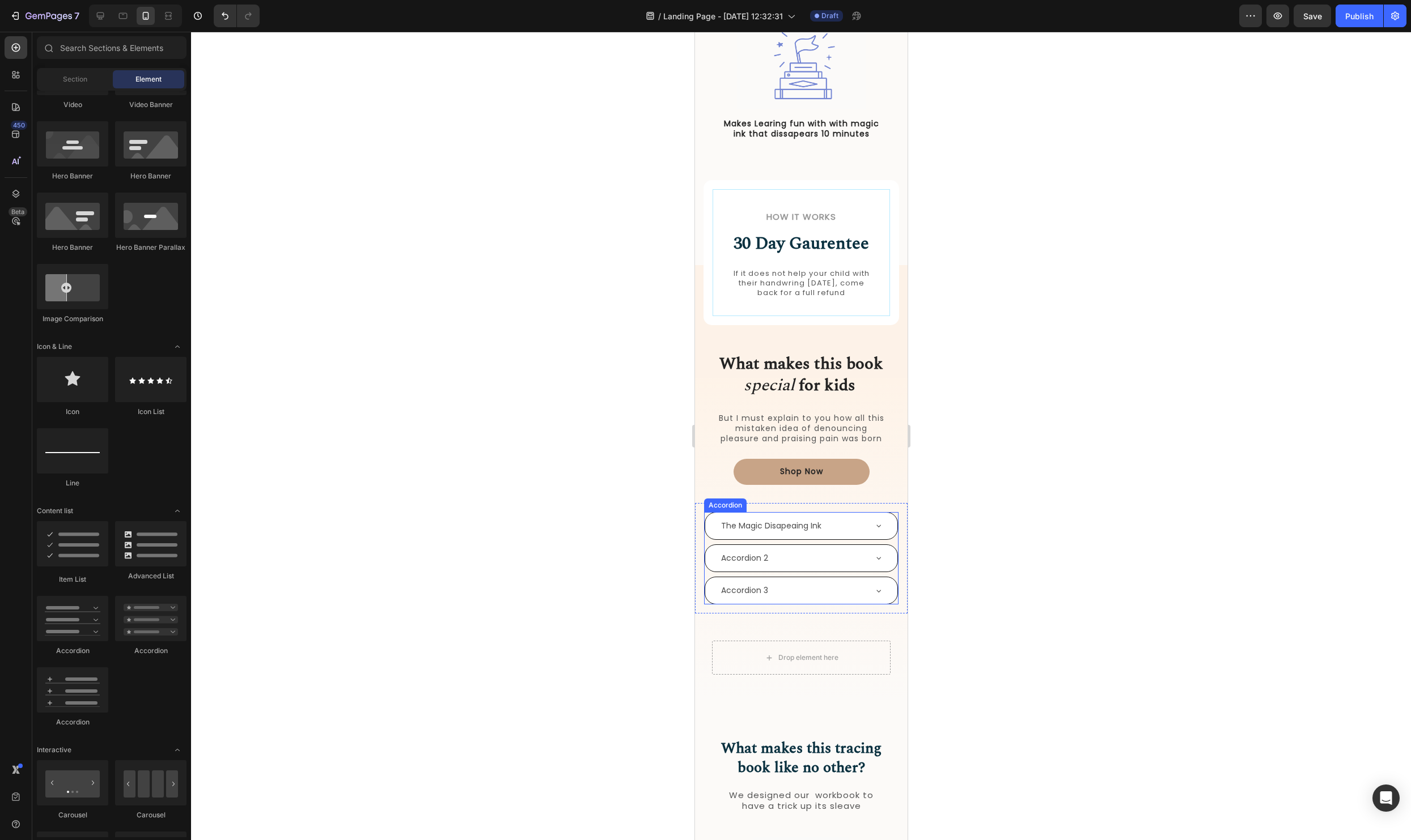
click at [880, 531] on div "The Magic Disapeaing Ink" at bounding box center [801, 526] width 192 height 27
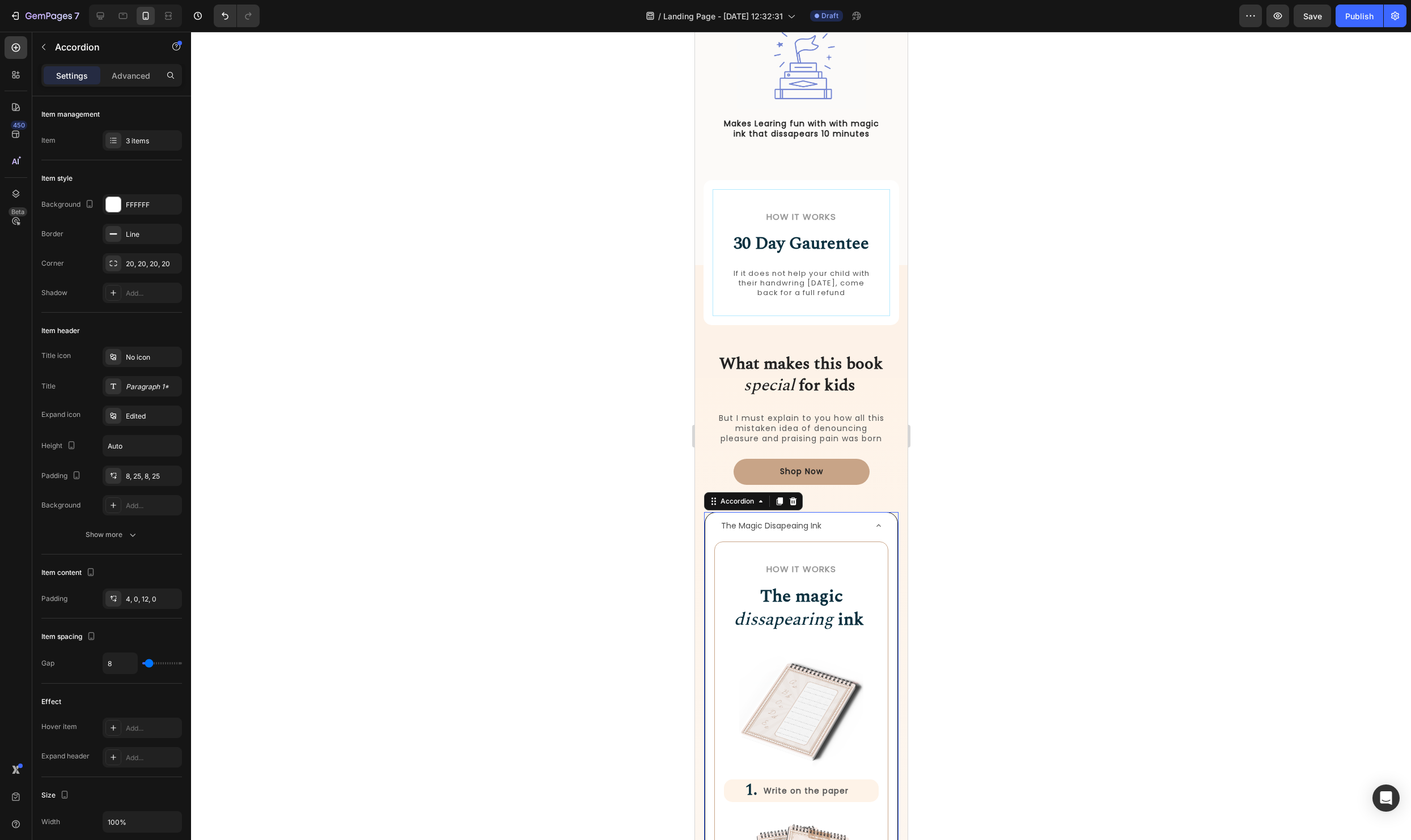
click at [1052, 560] on div at bounding box center [801, 436] width 1220 height 809
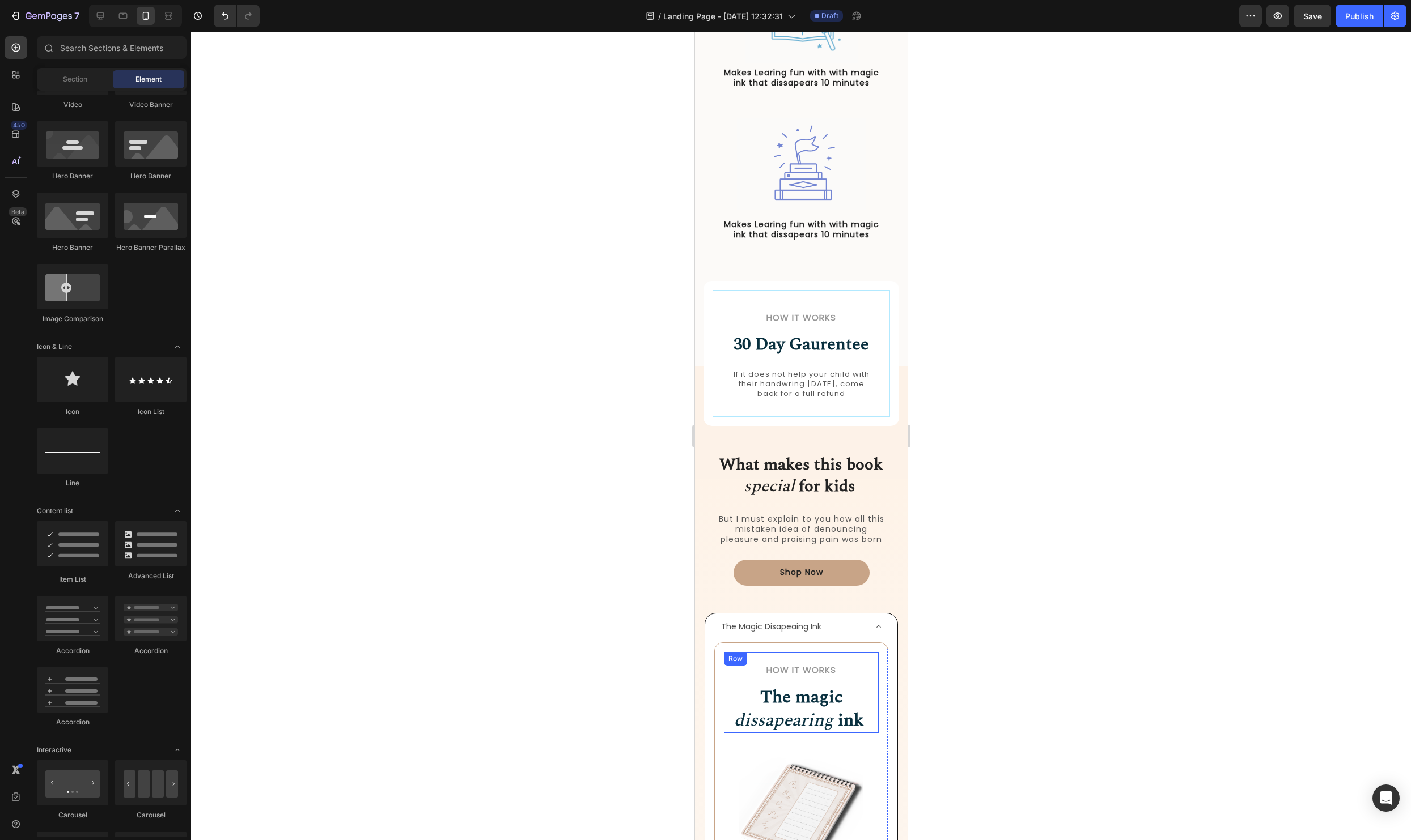
scroll to position [633, 0]
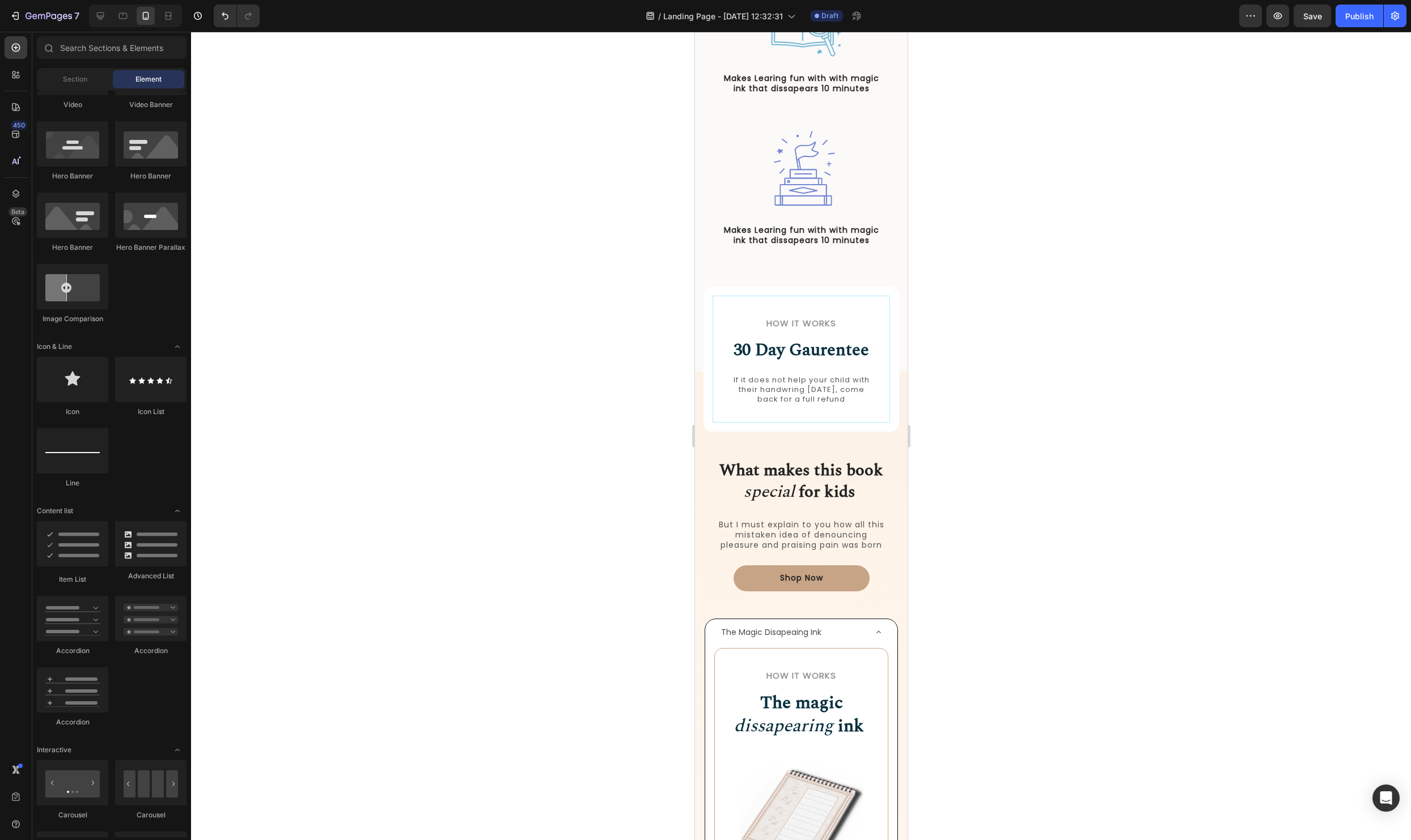
click at [916, 557] on div at bounding box center [801, 436] width 1220 height 809
click at [879, 628] on icon at bounding box center [878, 632] width 9 height 9
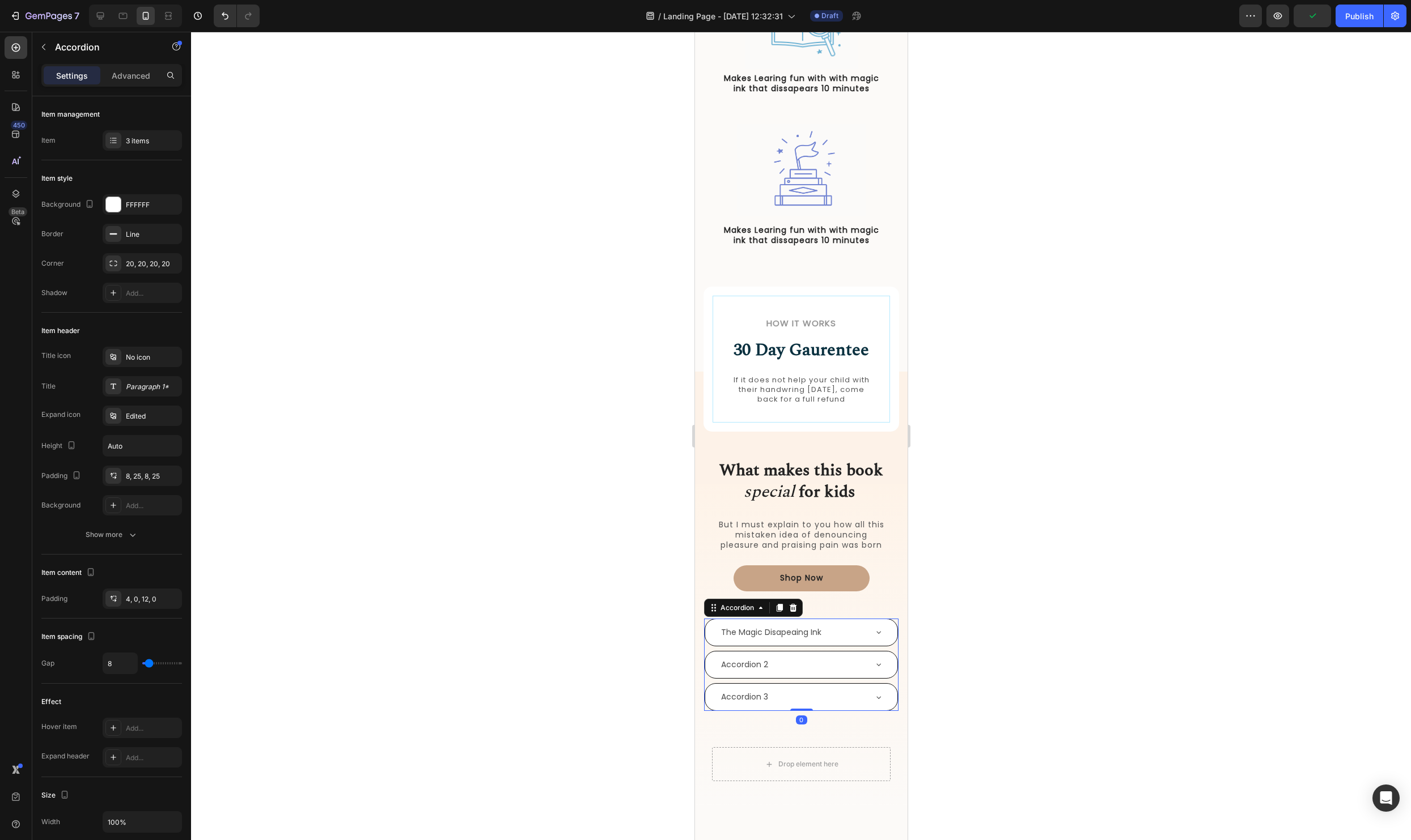
drag, startPoint x: 1050, startPoint y: 512, endPoint x: 1046, endPoint y: 554, distance: 42.2
click at [1050, 512] on div at bounding box center [801, 436] width 1220 height 809
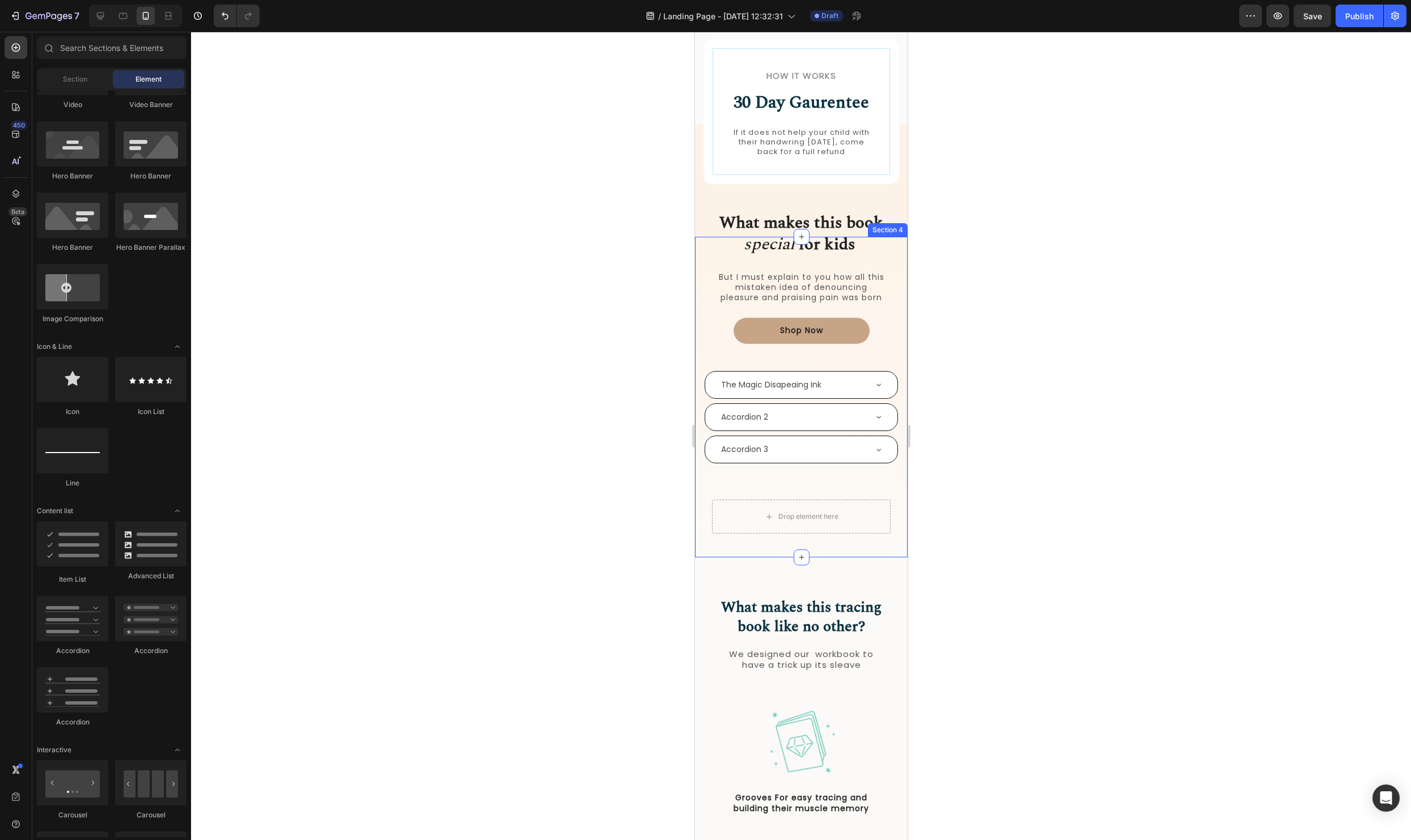
scroll to position [879, 0]
click at [882, 382] on icon at bounding box center [878, 387] width 9 height 9
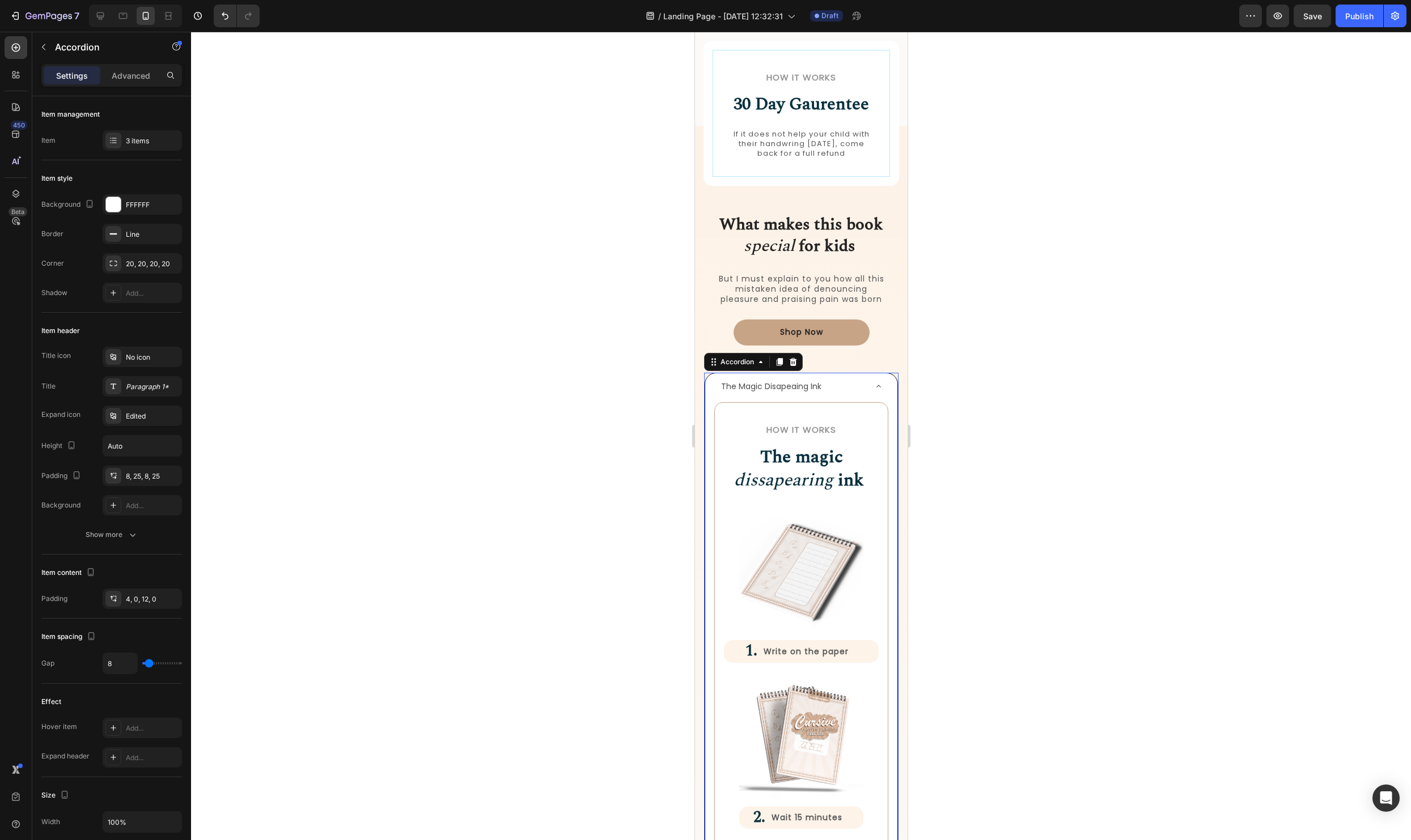
click at [882, 382] on icon at bounding box center [878, 387] width 9 height 9
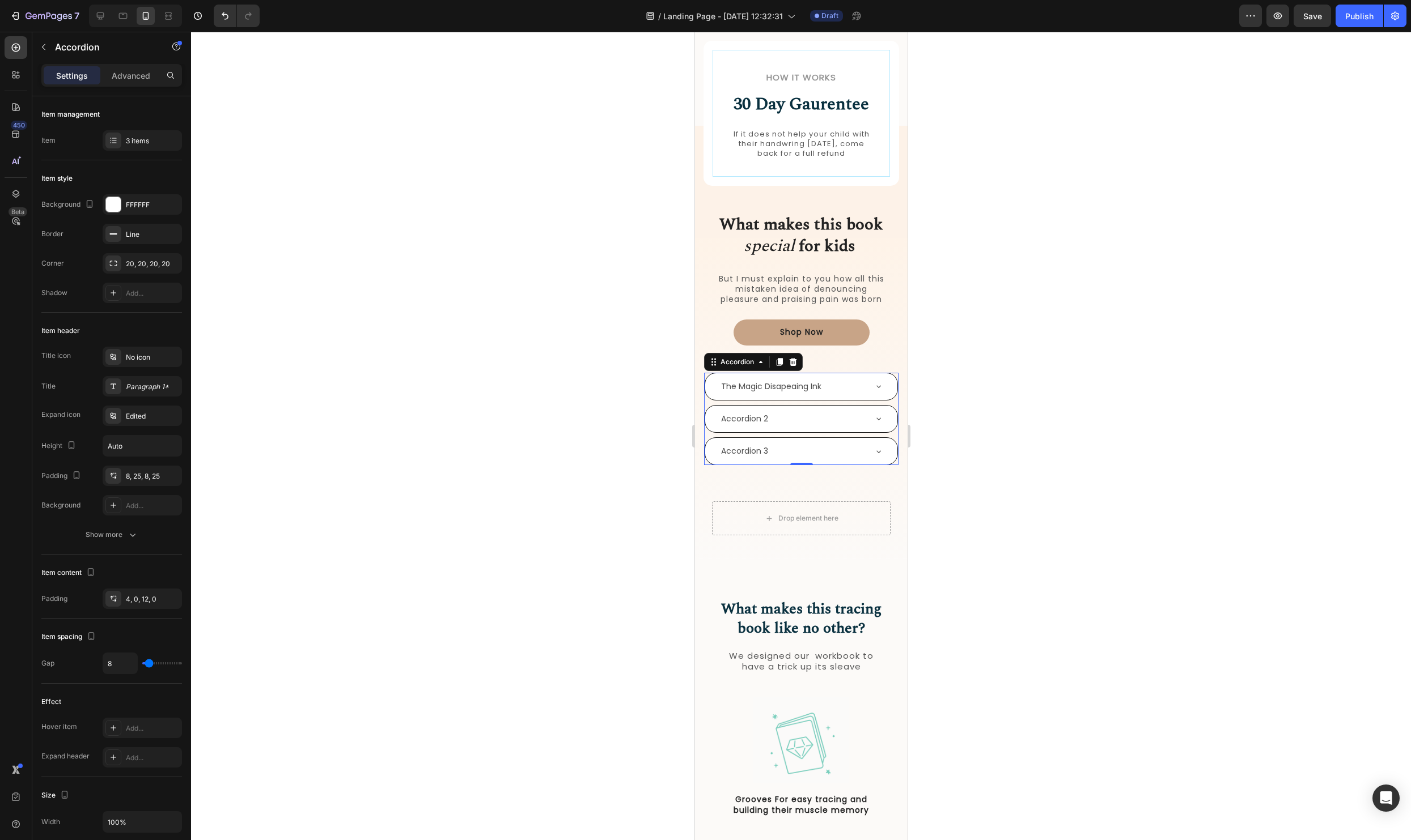
click at [1021, 386] on div at bounding box center [801, 436] width 1220 height 809
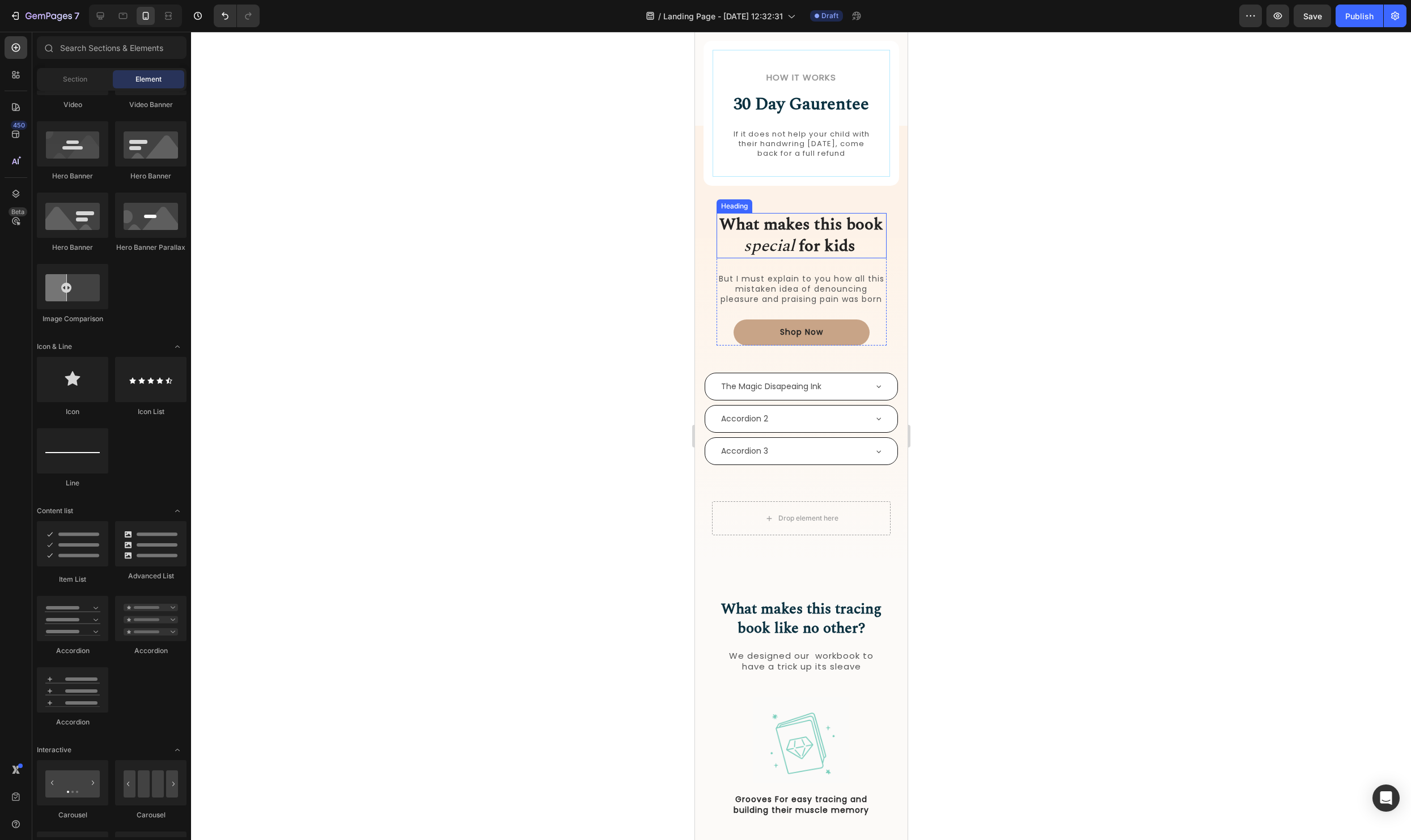
click at [866, 214] on strong "What makes this book" at bounding box center [801, 224] width 164 height 25
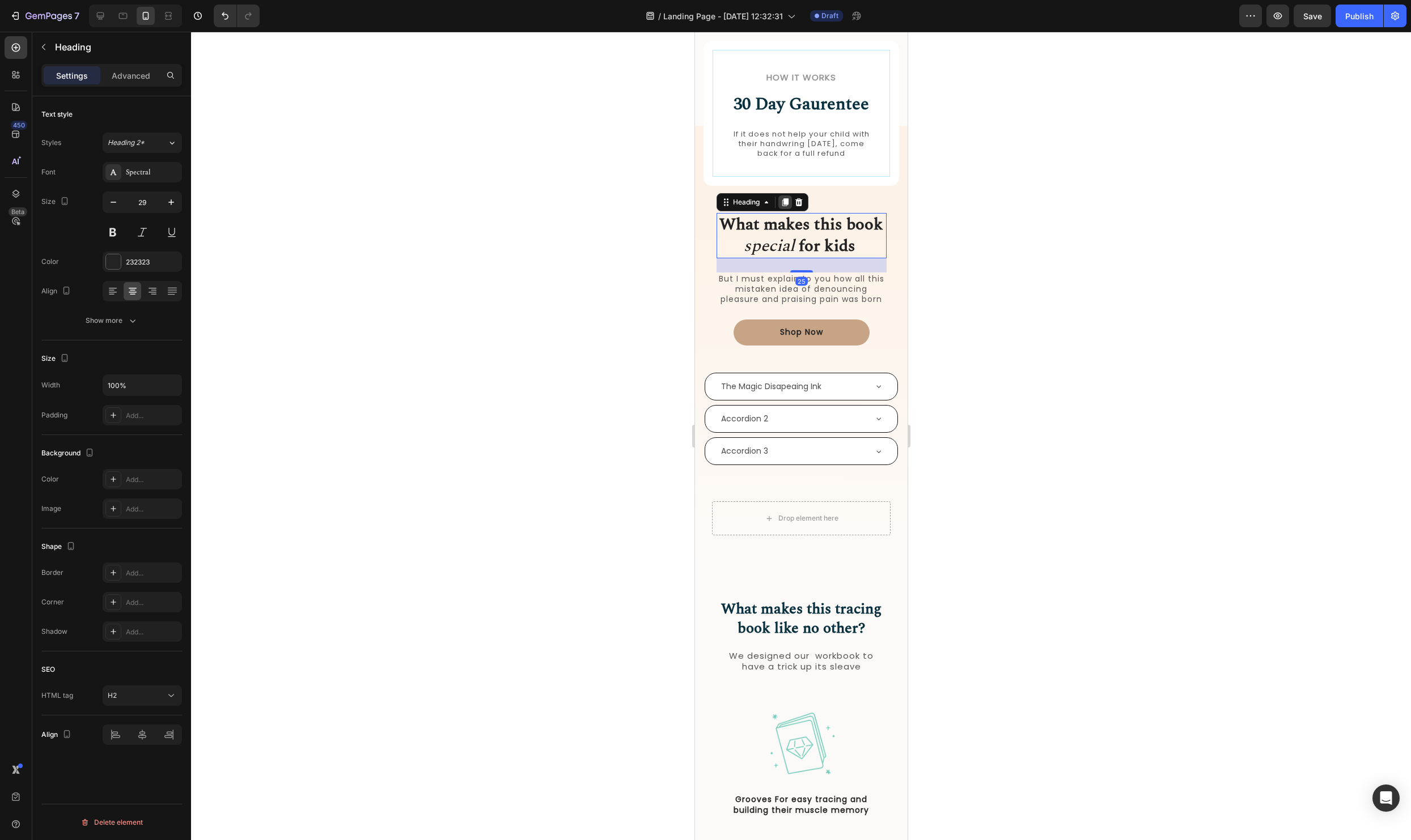
click at [783, 201] on icon at bounding box center [785, 202] width 9 height 9
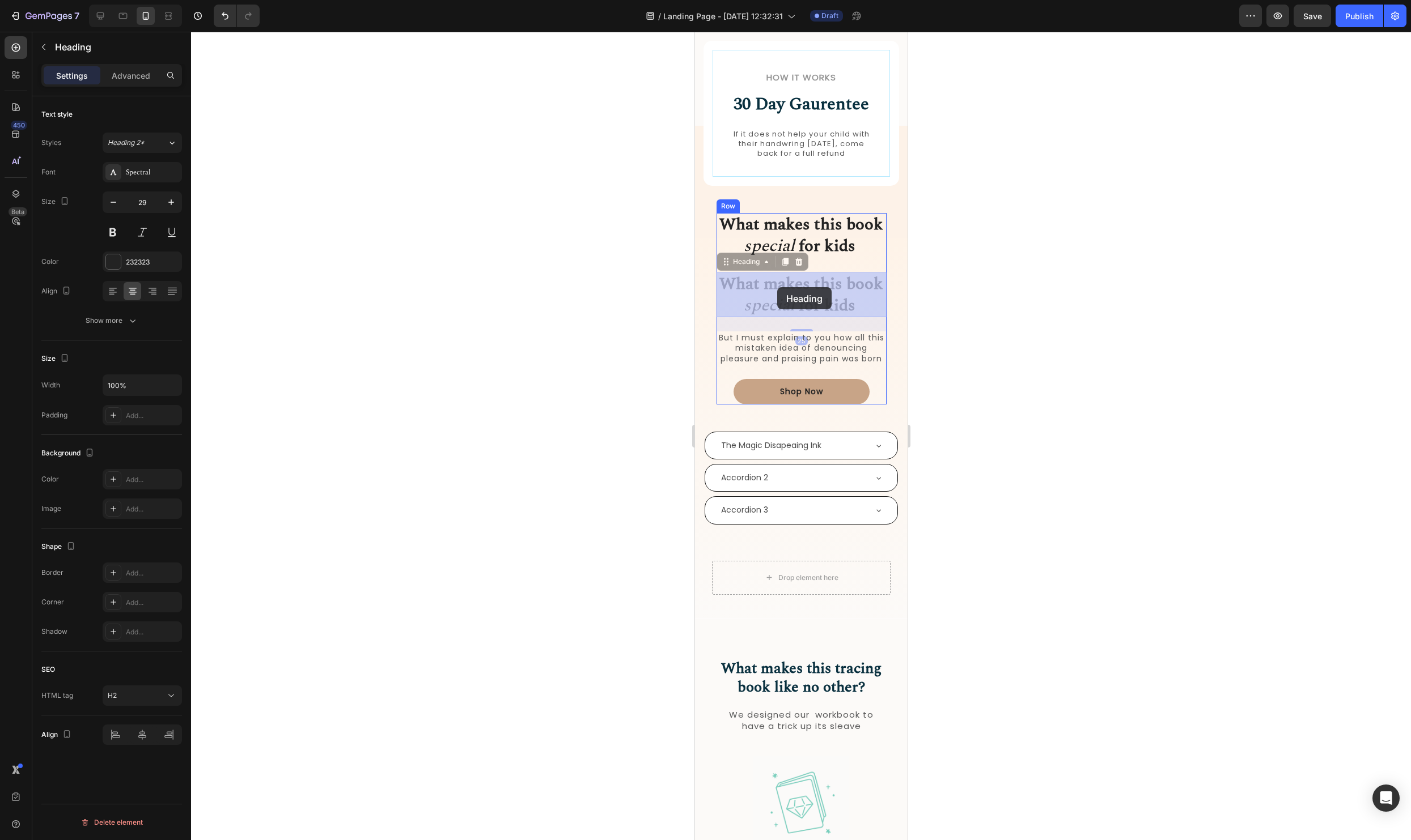
drag, startPoint x: 729, startPoint y: 263, endPoint x: 776, endPoint y: 287, distance: 52.8
click at [802, 264] on icon at bounding box center [798, 262] width 9 height 9
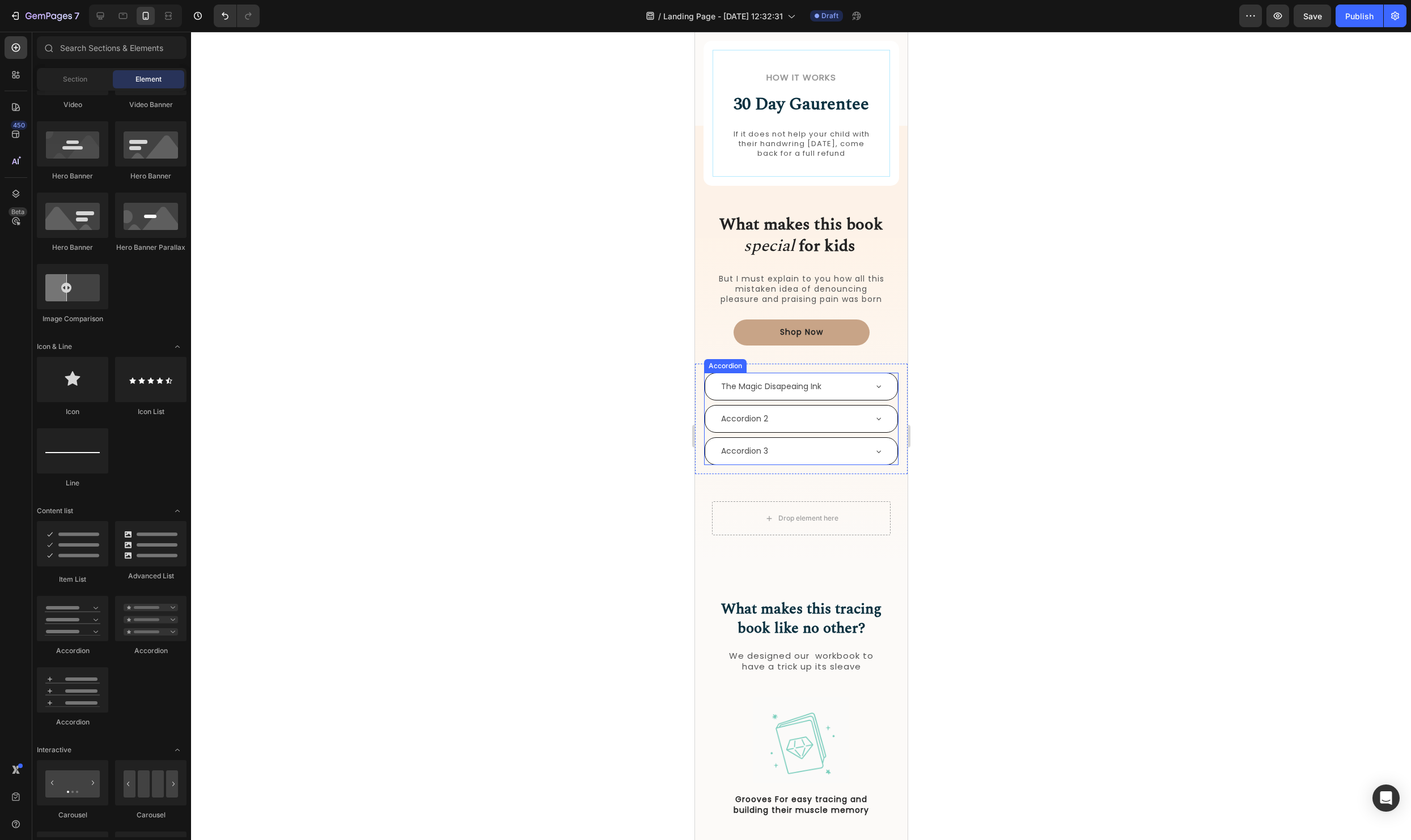
click at [761, 383] on p "The Magic Disapeaing Ink" at bounding box center [771, 387] width 101 height 14
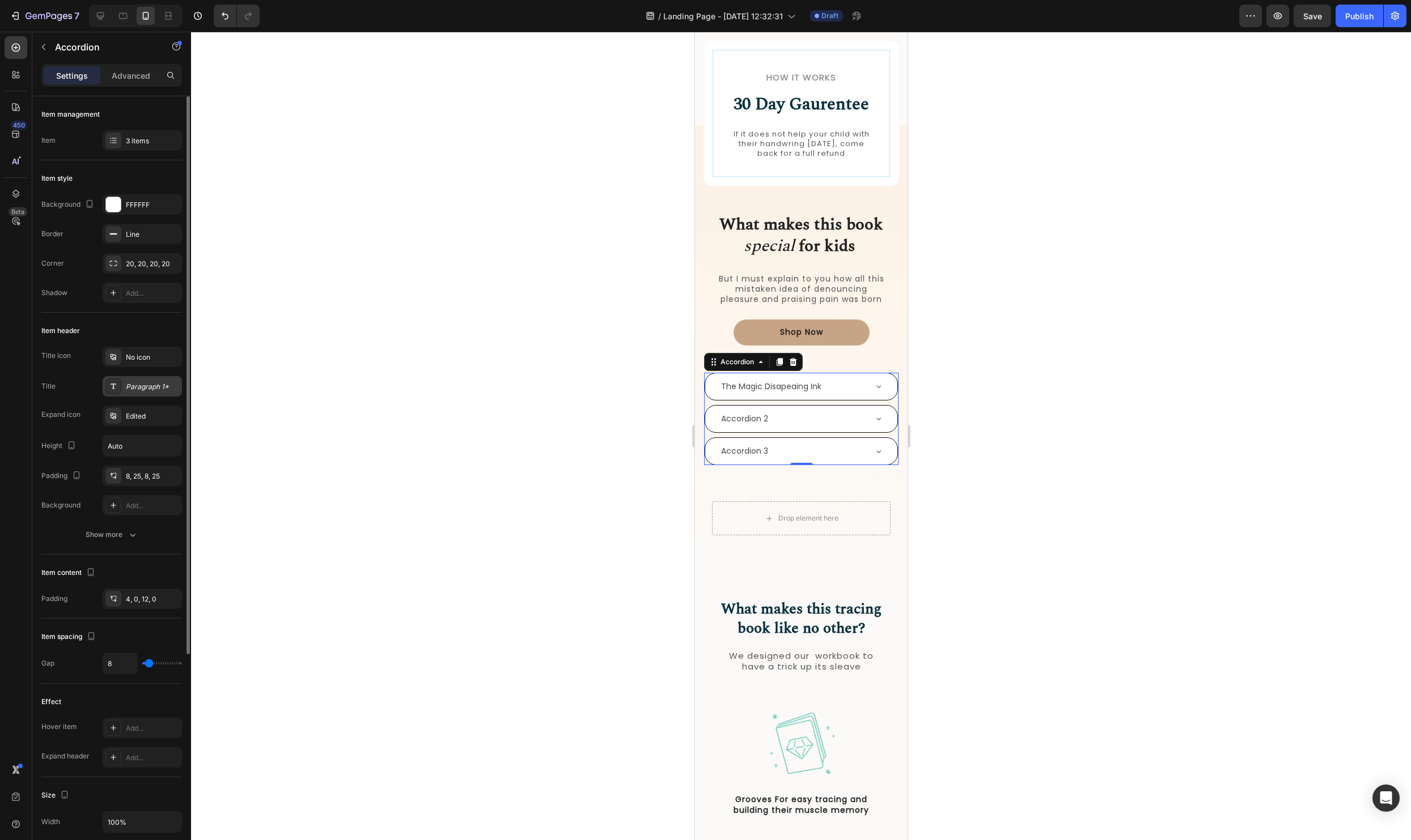
click at [139, 382] on div "Paragraph 1*" at bounding box center [153, 387] width 54 height 10
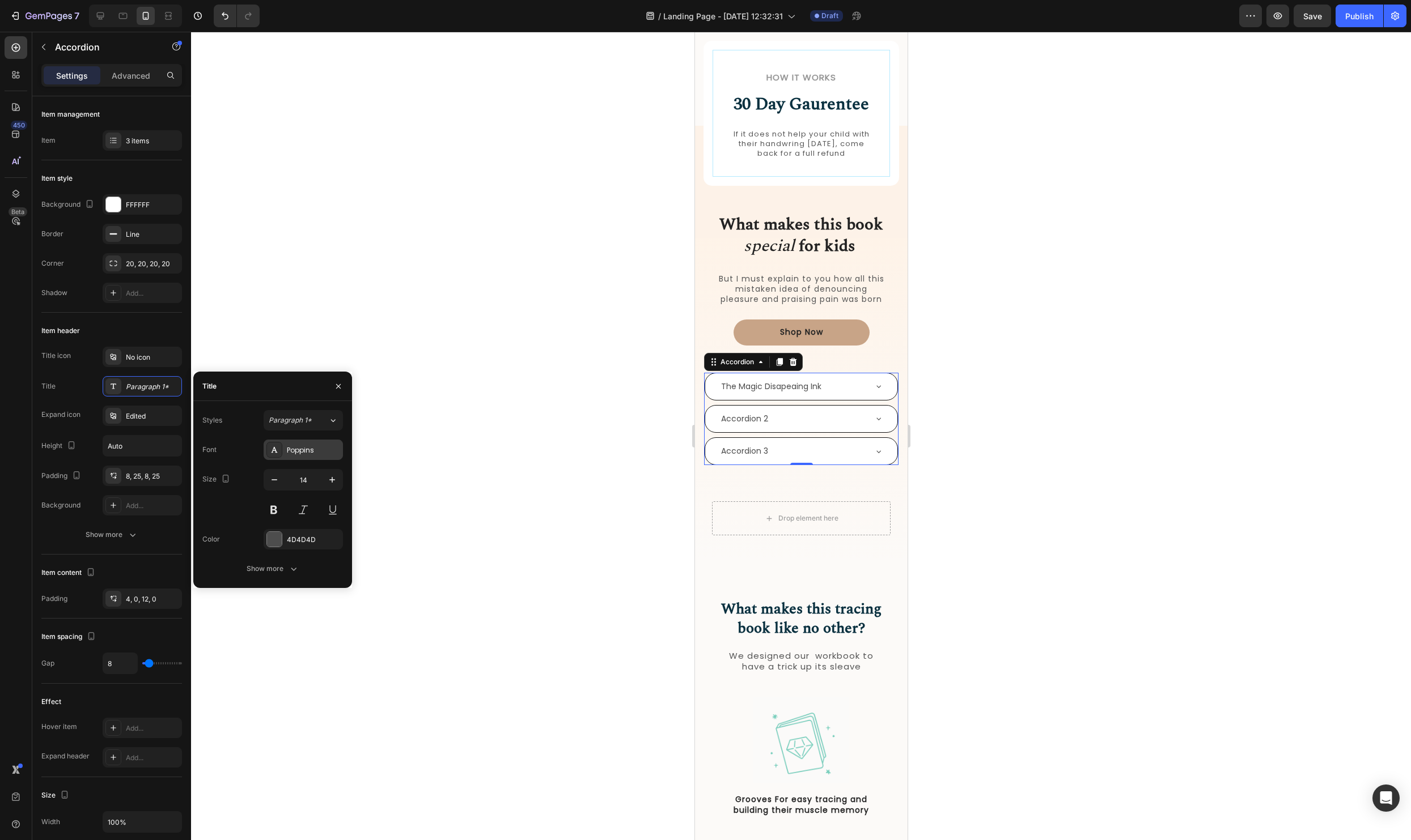
click at [309, 447] on div "Poppins" at bounding box center [314, 451] width 54 height 10
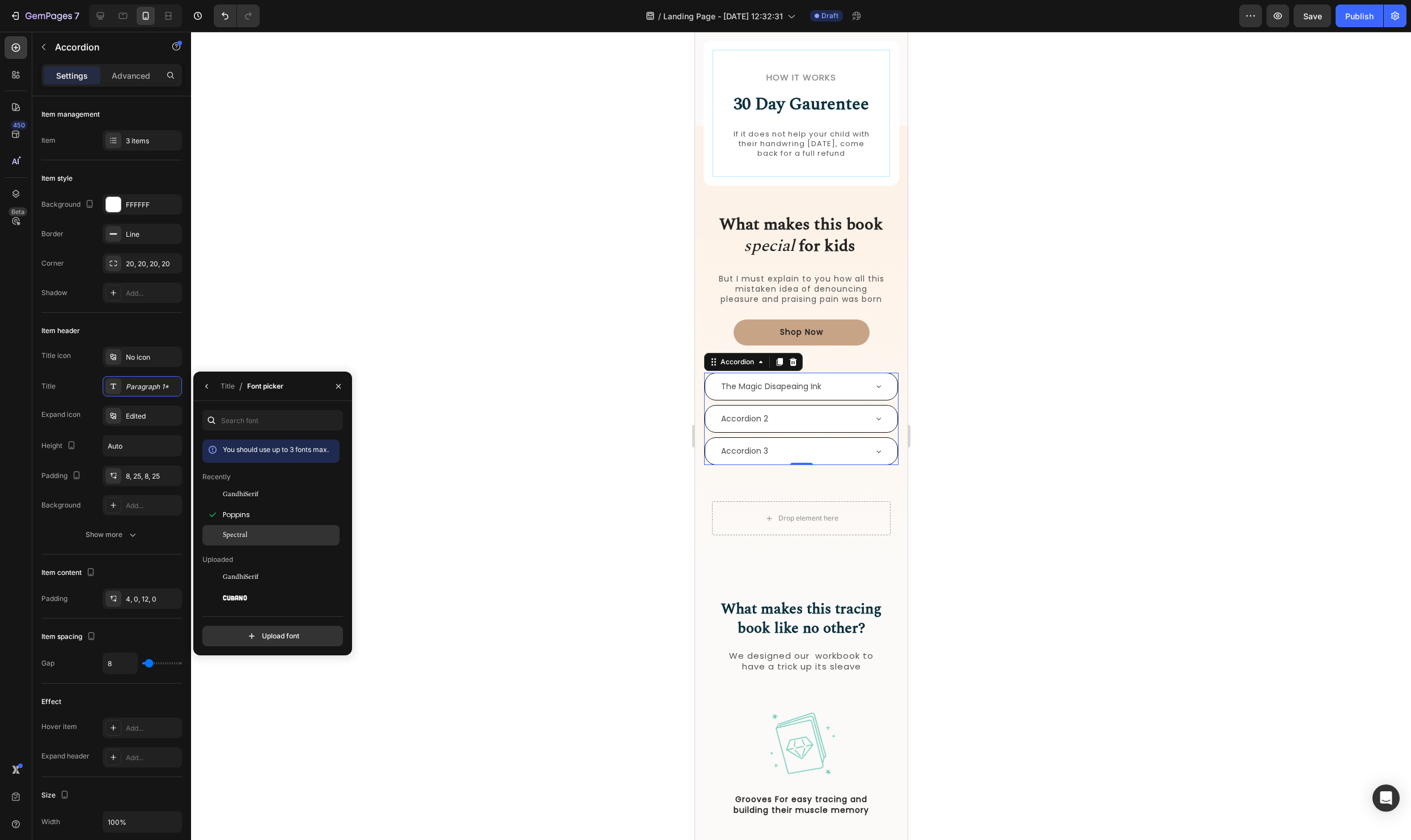
click at [246, 694] on div "Spectral" at bounding box center [271, 704] width 137 height 20
click at [162, 400] on div "Title icon No icon Title Paragraph 1* Expand icon Edited Height Auto Padding 8,…" at bounding box center [111, 431] width 141 height 169
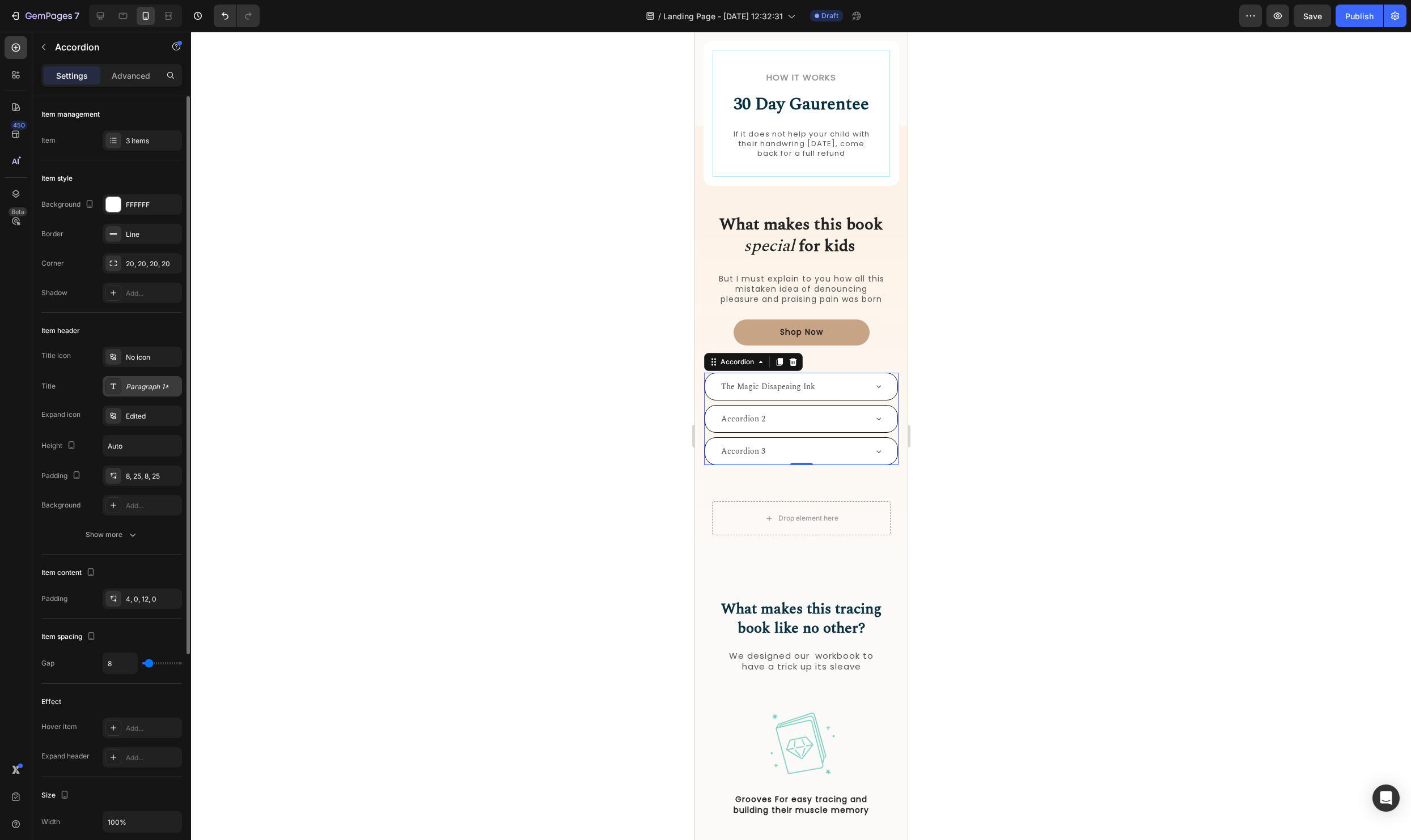
click at [160, 385] on div "Paragraph 1*" at bounding box center [153, 387] width 54 height 10
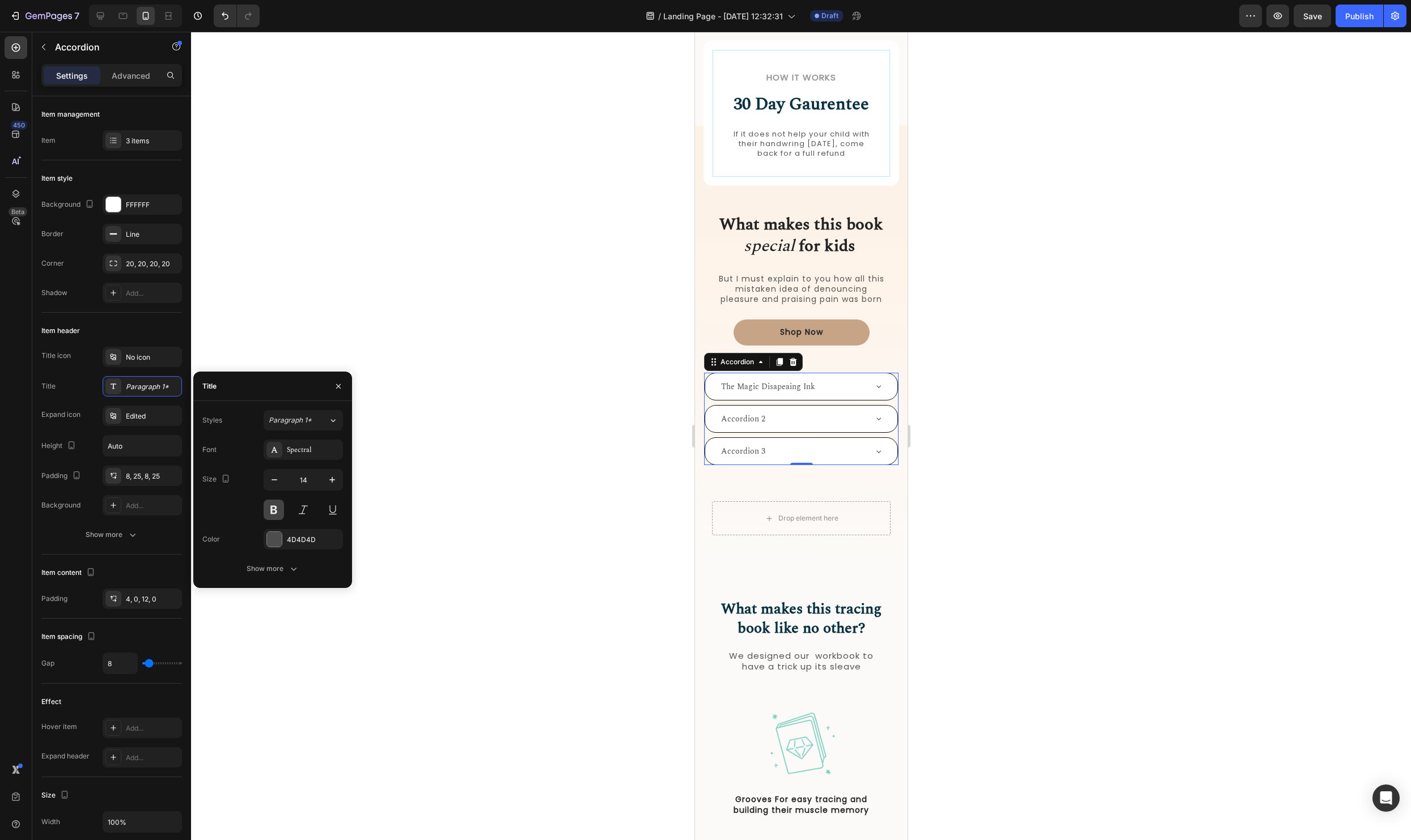
click at [279, 507] on button at bounding box center [273, 509] width 20 height 20
click at [541, 462] on div at bounding box center [801, 436] width 1220 height 809
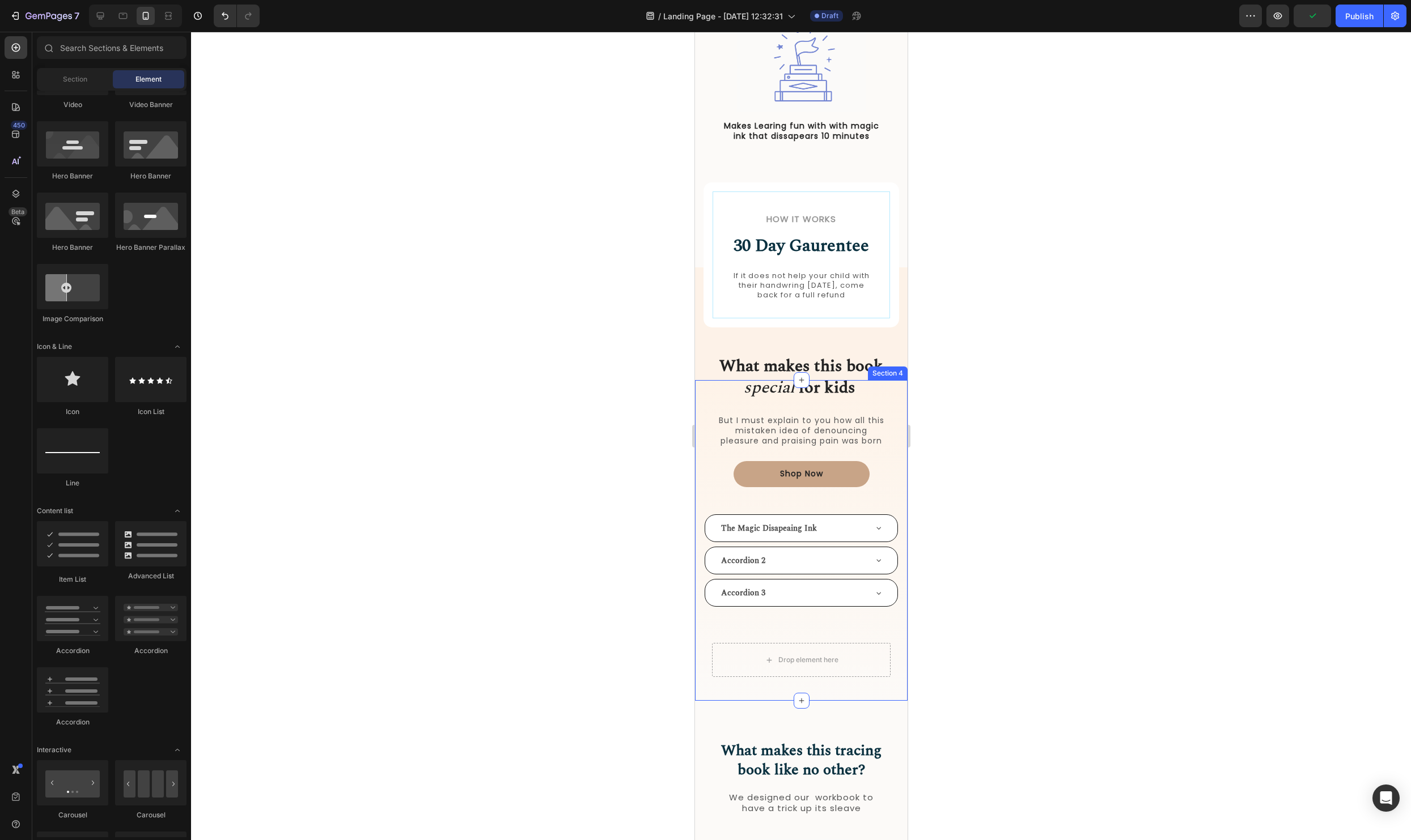
scroll to position [739, 0]
click at [854, 525] on div "The Magic Disapeaing Ink" at bounding box center [791, 526] width 146 height 18
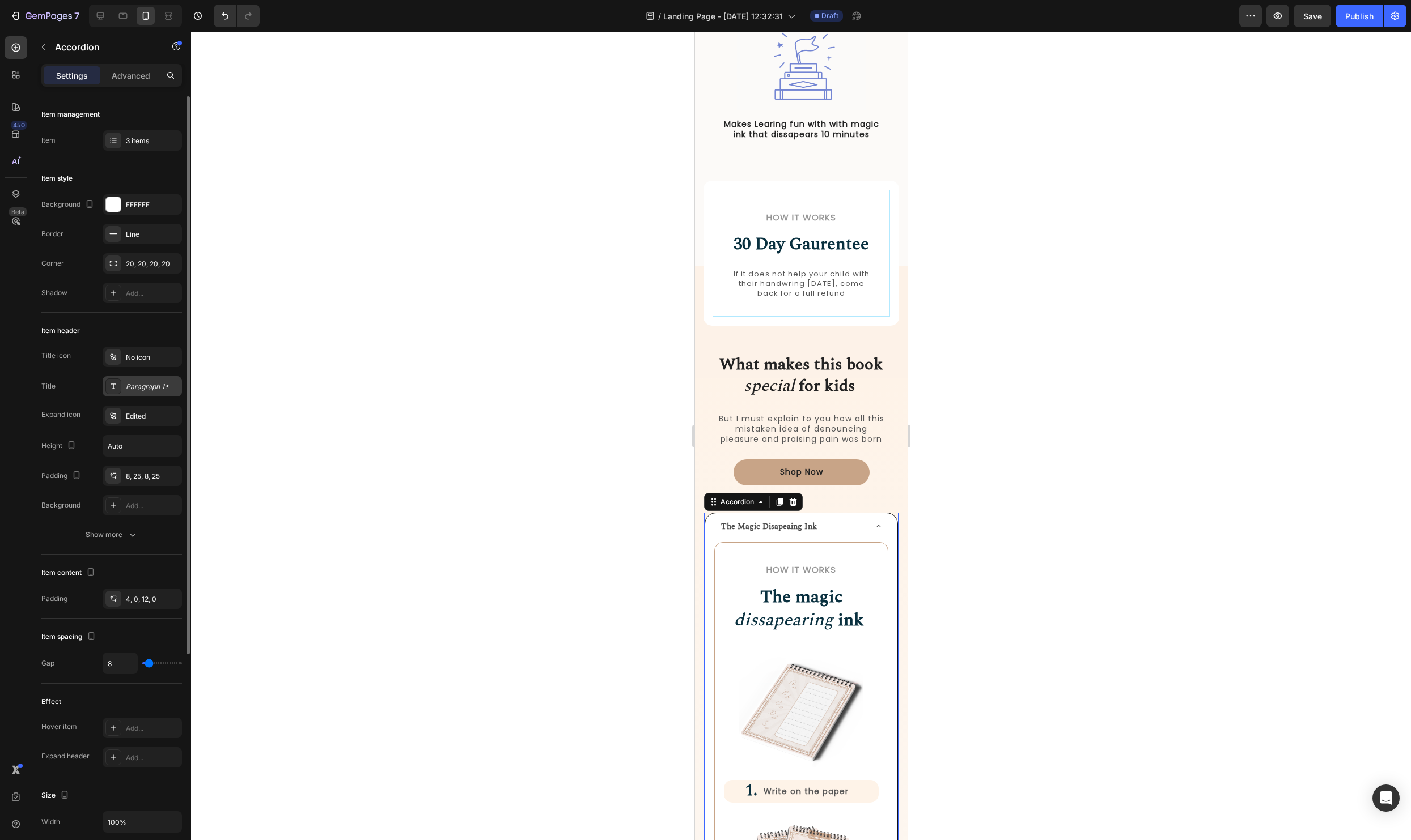
click at [154, 386] on div "Paragraph 1*" at bounding box center [153, 387] width 54 height 10
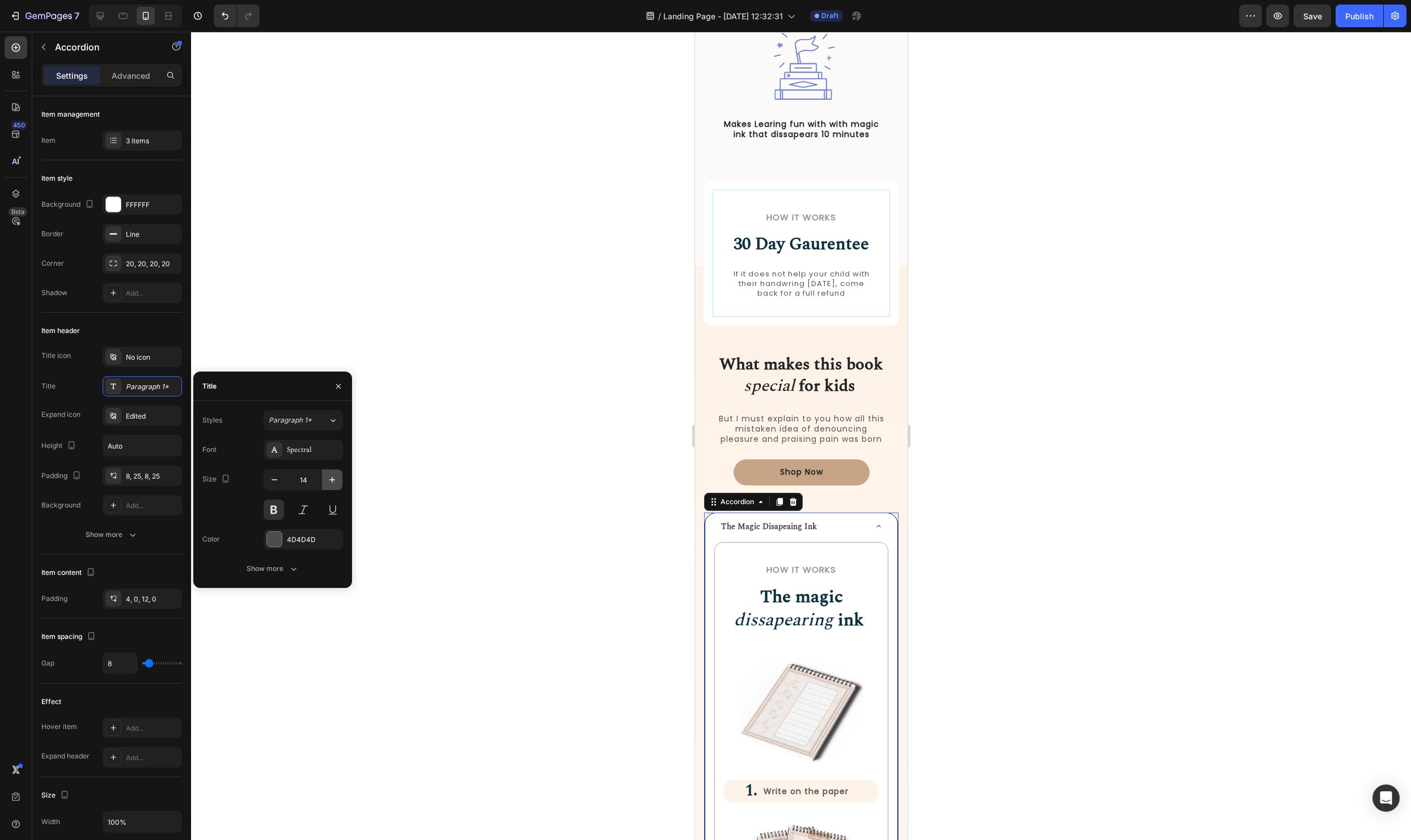
click at [335, 484] on icon "button" at bounding box center [332, 479] width 11 height 11
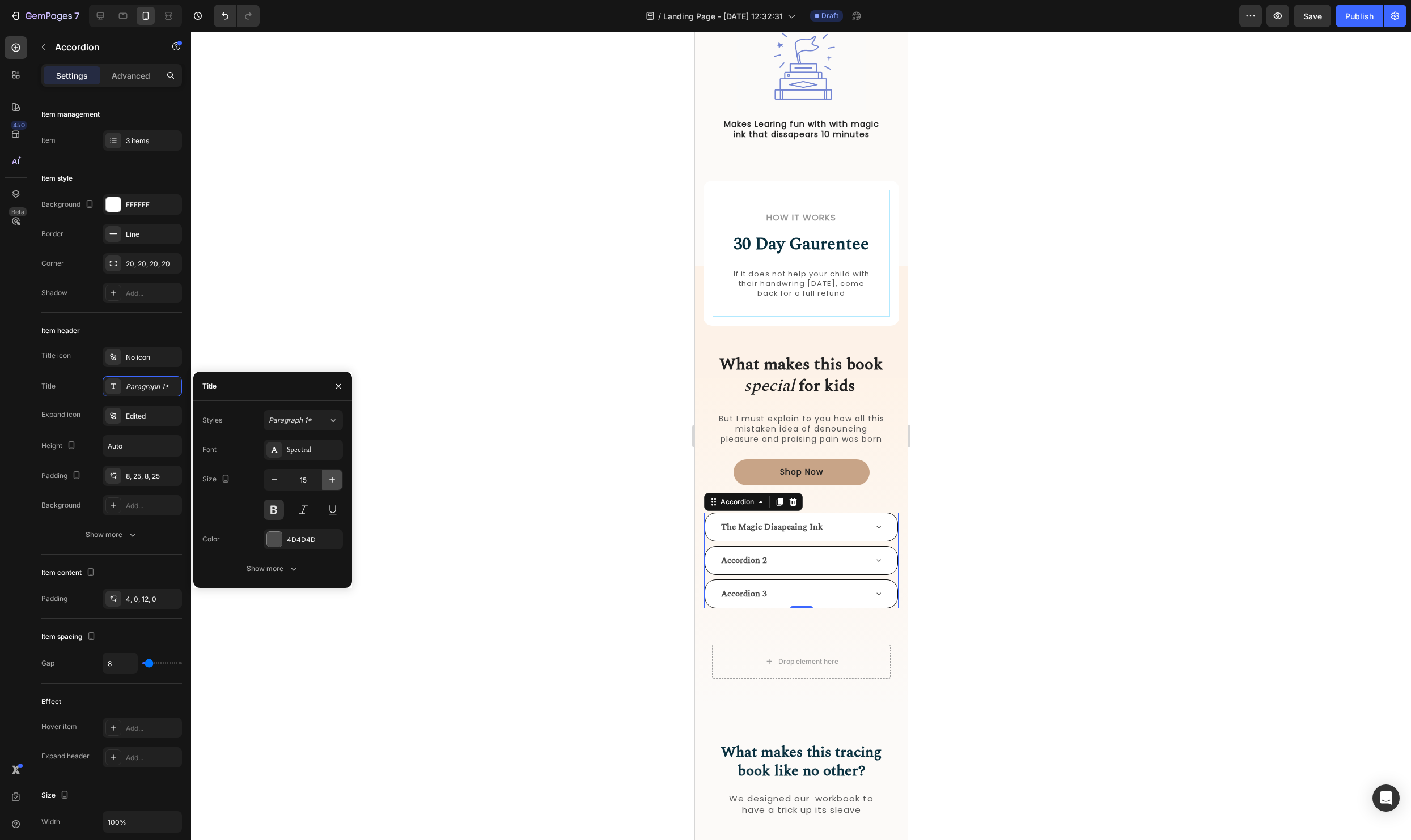
click at [335, 484] on icon "button" at bounding box center [332, 479] width 11 height 11
click at [275, 473] on button "button" at bounding box center [274, 479] width 20 height 20
type input "17"
click at [299, 449] on div "Spectral" at bounding box center [314, 451] width 54 height 10
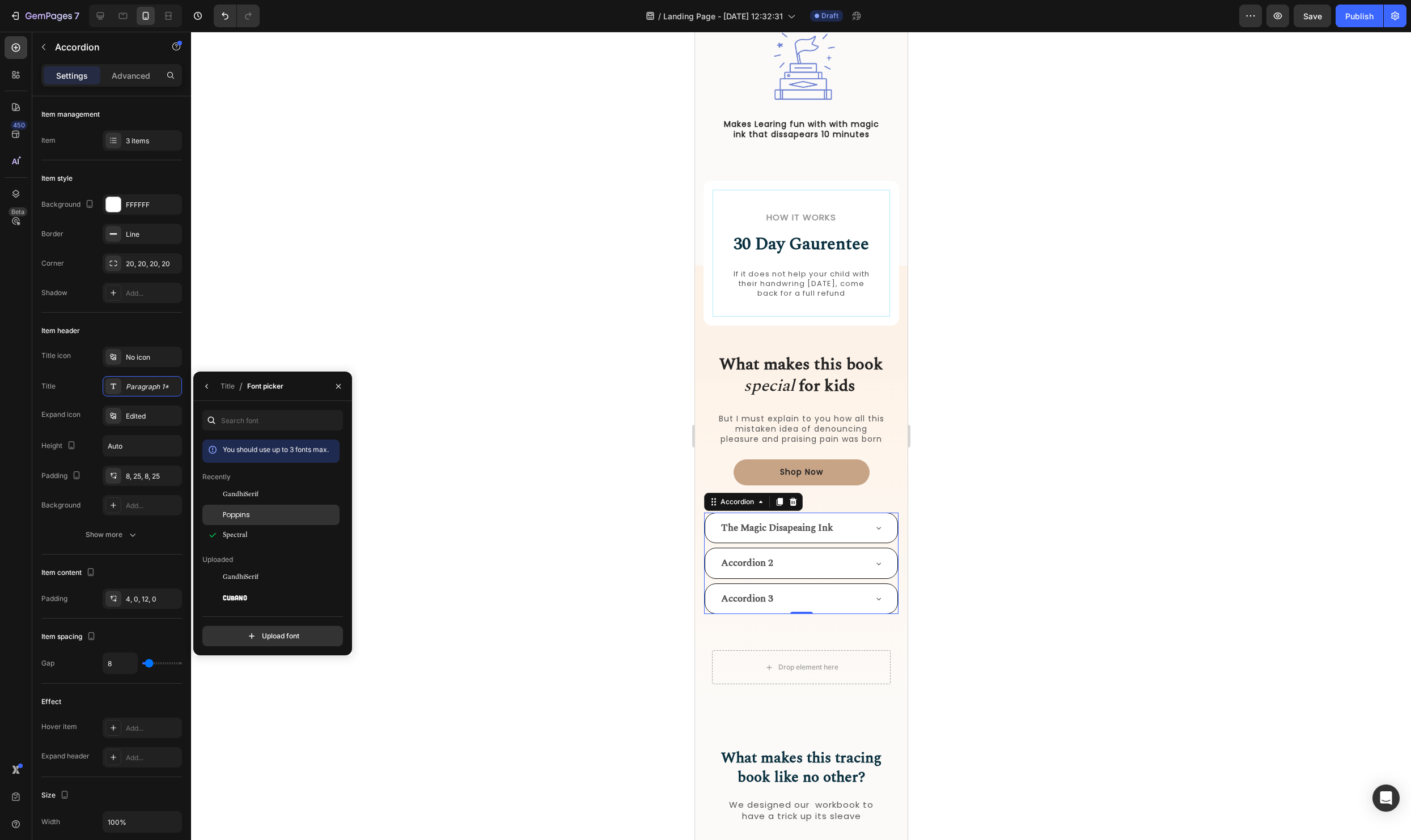
drag, startPoint x: 259, startPoint y: 515, endPoint x: 272, endPoint y: 516, distance: 13.0
click at [259, 515] on div "Poppins" at bounding box center [280, 515] width 114 height 10
click at [572, 541] on div at bounding box center [801, 436] width 1220 height 809
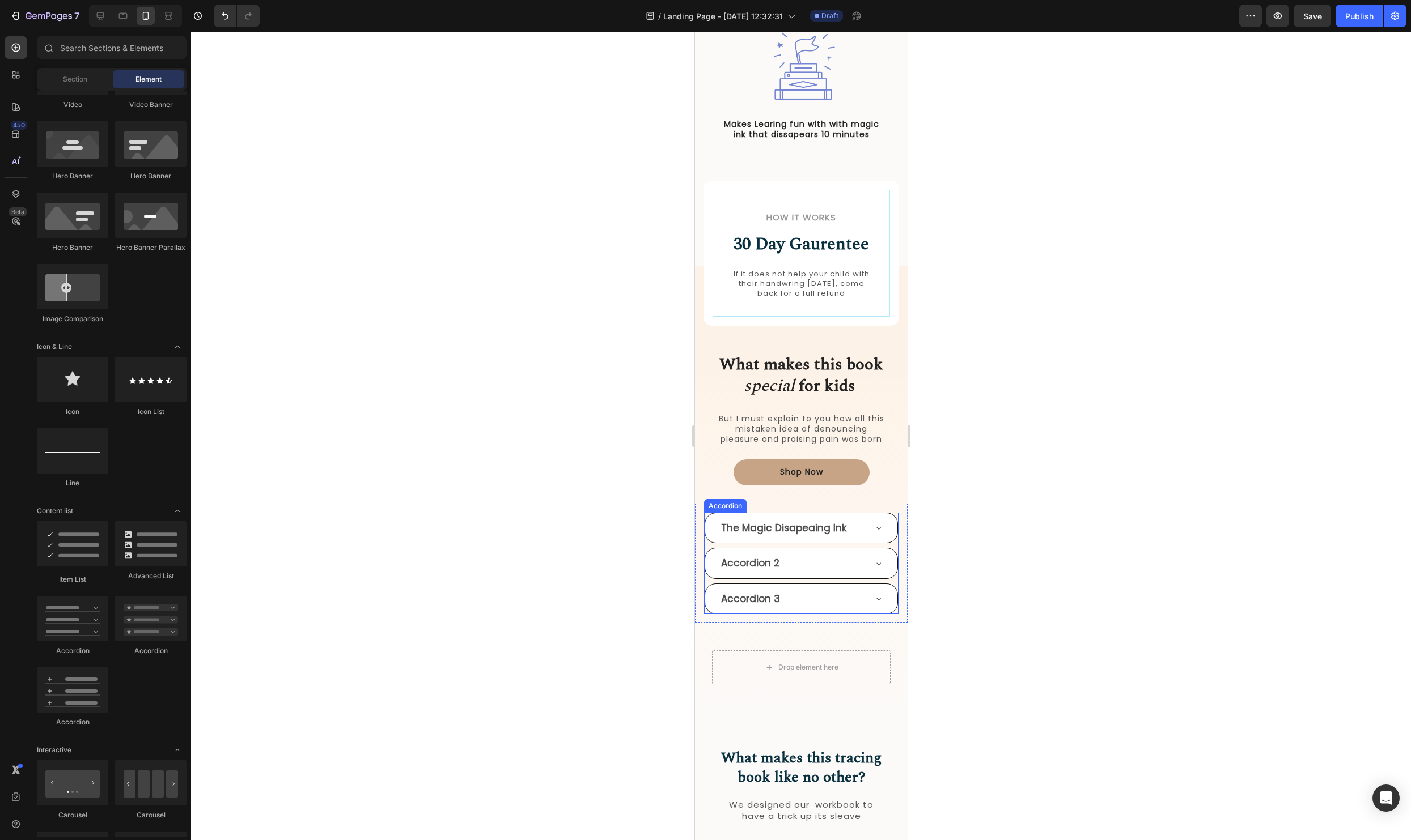
click at [857, 514] on div "The Magic Disapeaing Ink" at bounding box center [801, 528] width 192 height 30
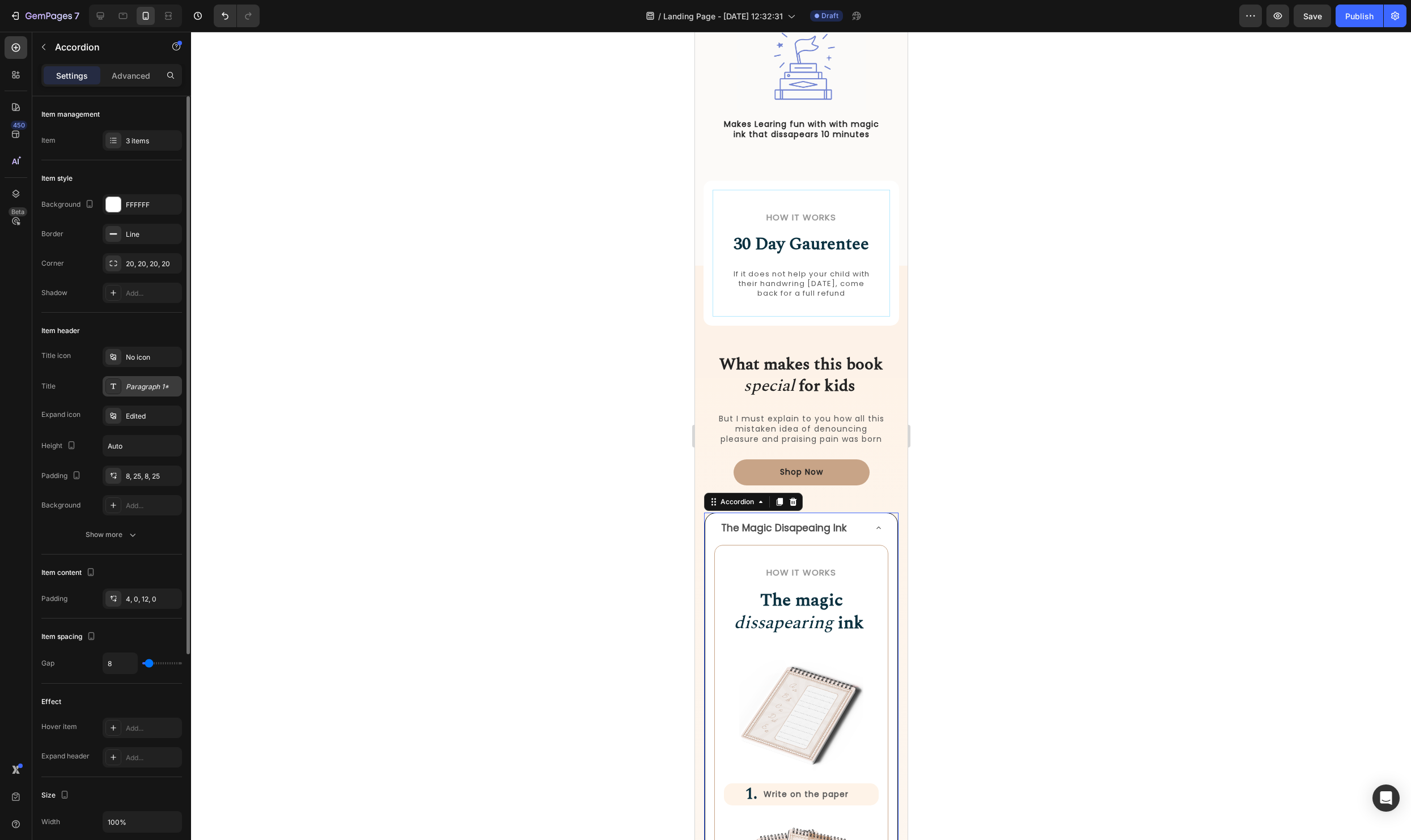
click at [146, 394] on div "Paragraph 1*" at bounding box center [142, 386] width 79 height 20
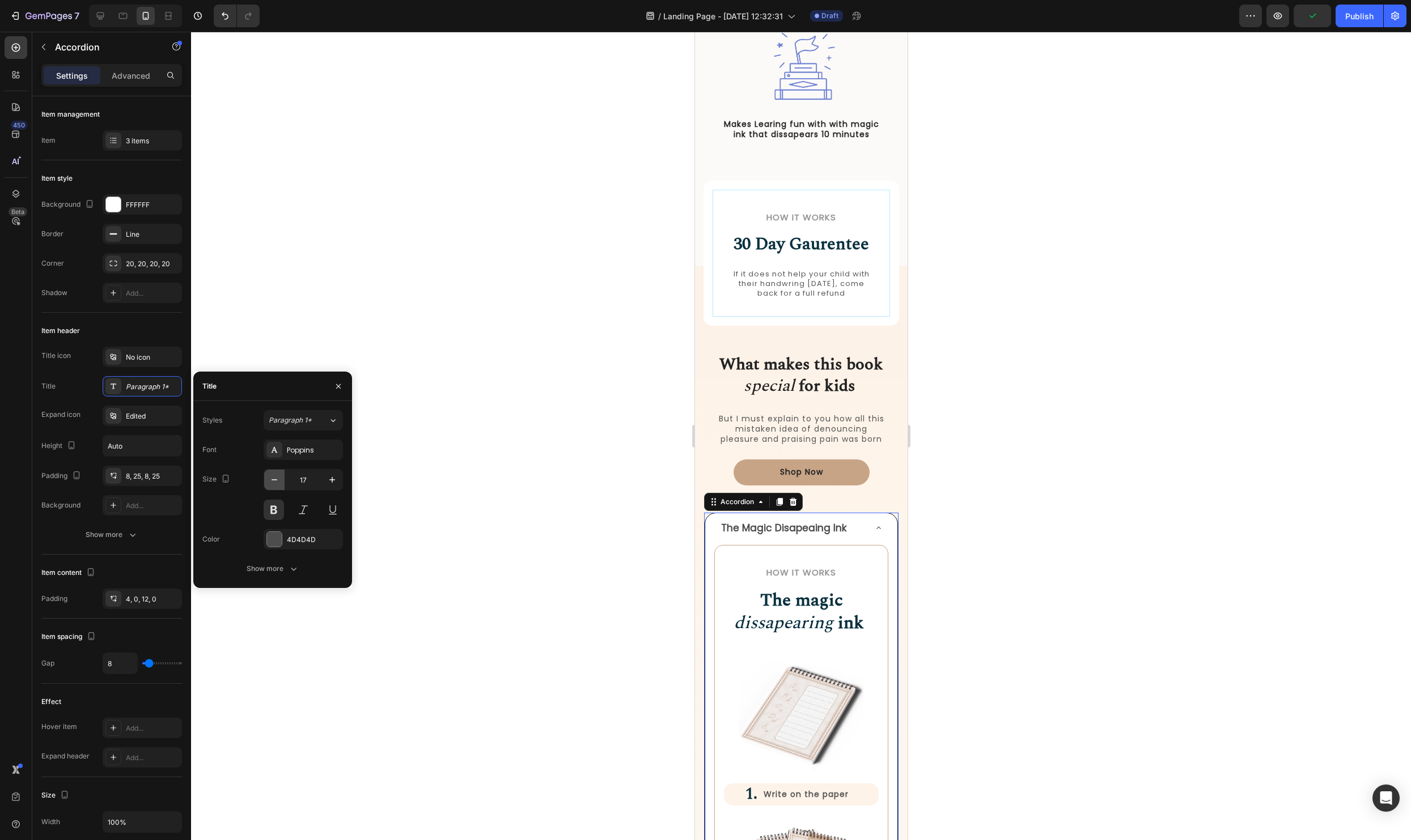
click at [283, 483] on button "button" at bounding box center [274, 479] width 20 height 20
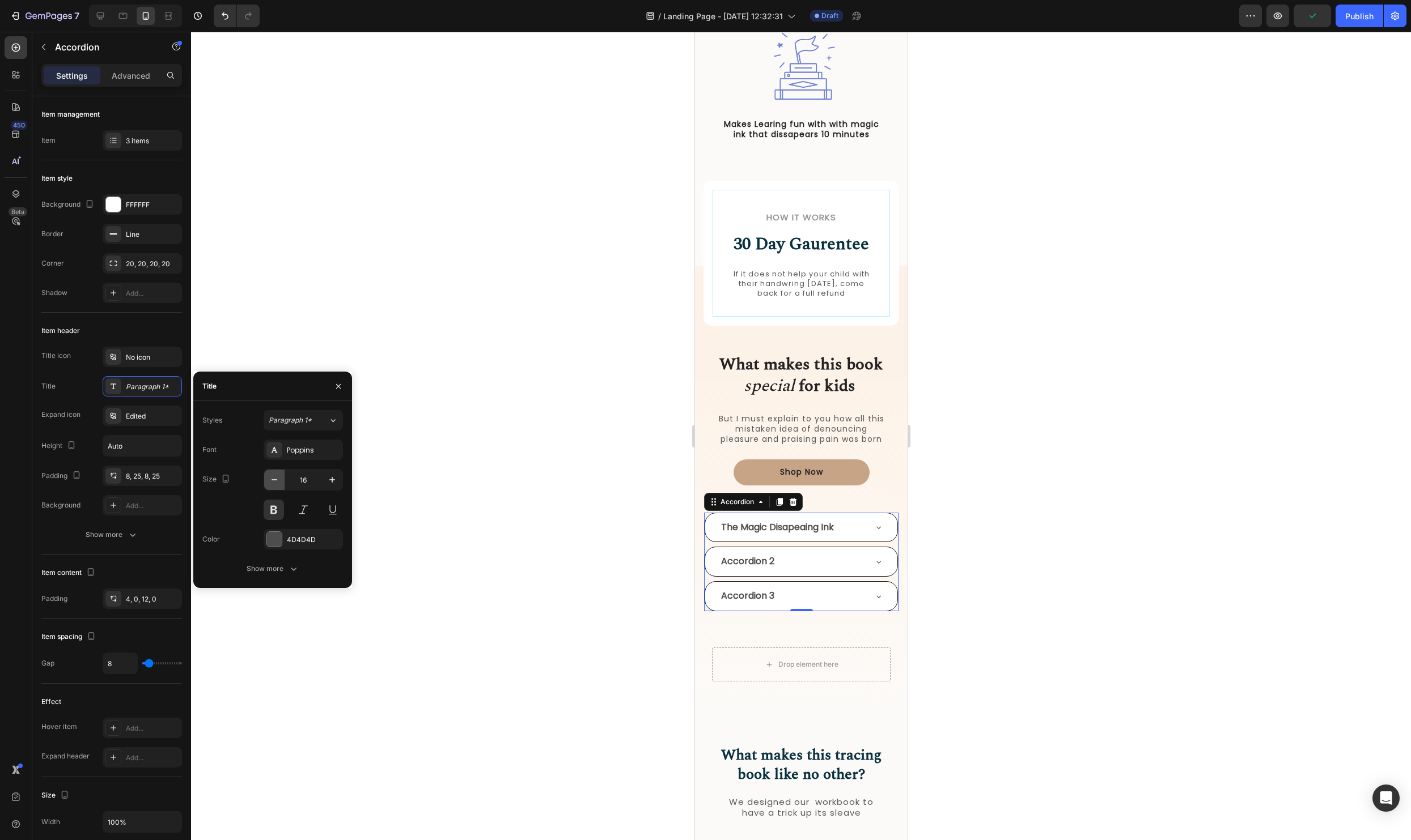
click at [283, 483] on button "button" at bounding box center [274, 479] width 20 height 20
type input "15"
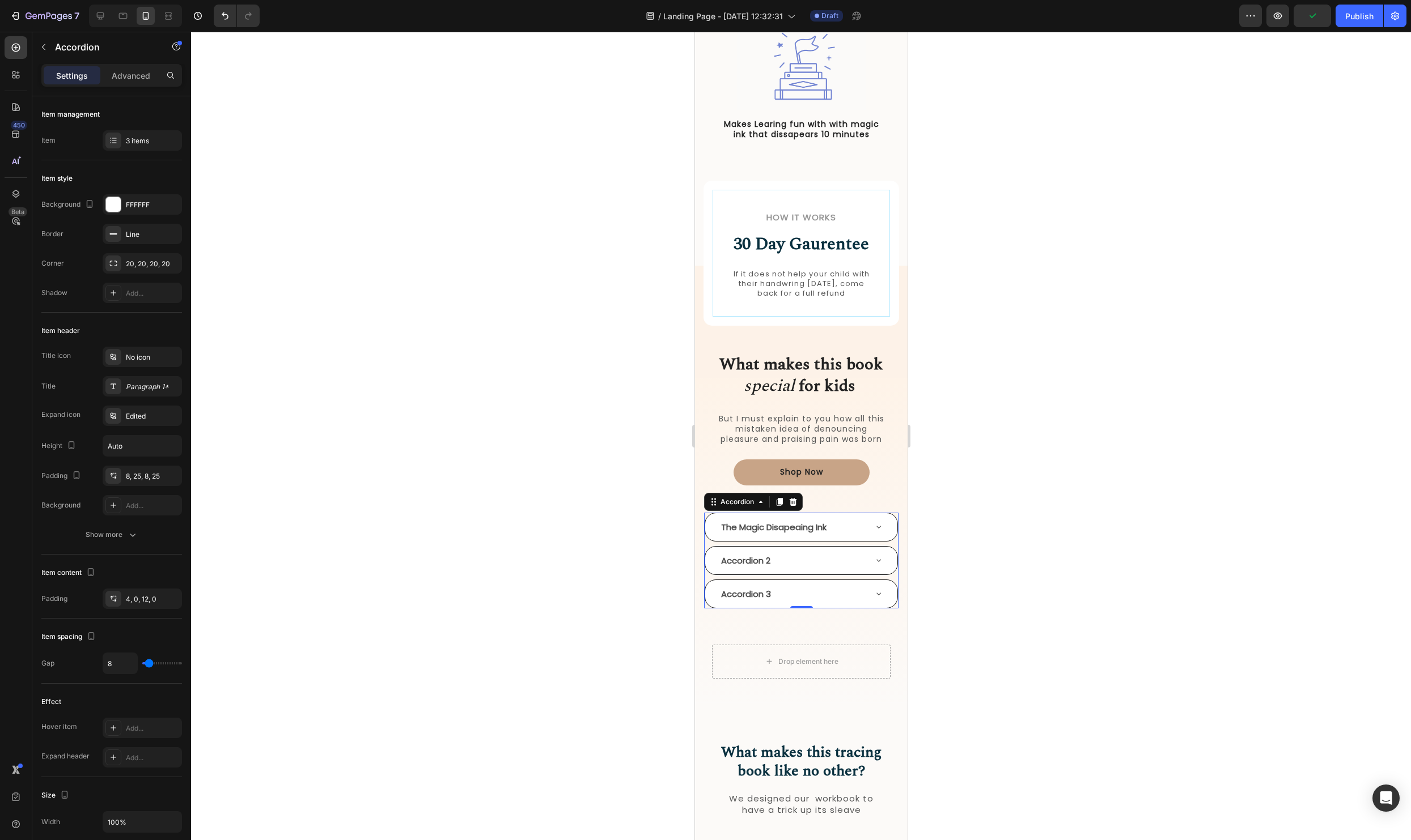
click at [489, 509] on div at bounding box center [801, 436] width 1220 height 809
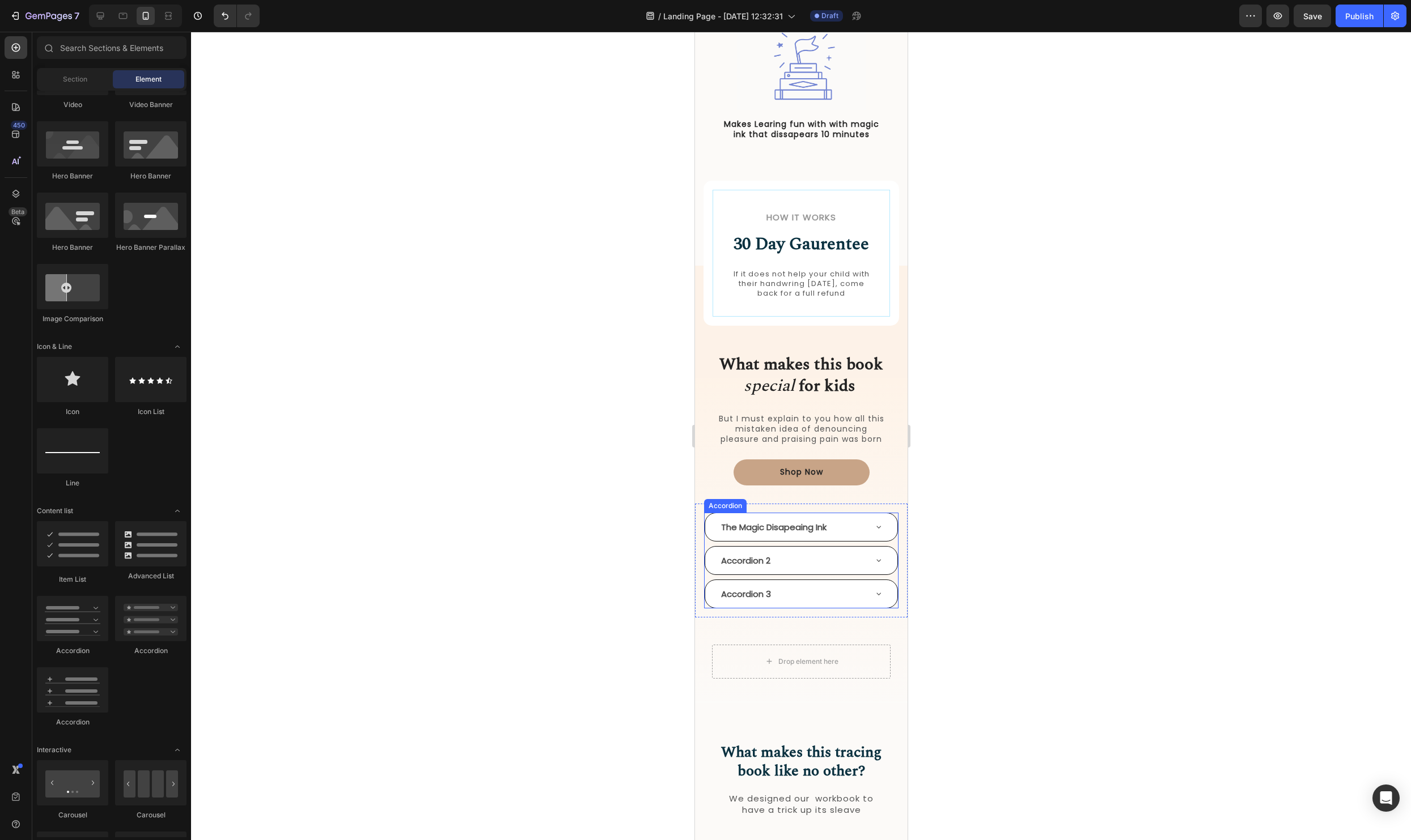
click at [850, 531] on div "The Magic Disapeaing Ink" at bounding box center [791, 527] width 146 height 19
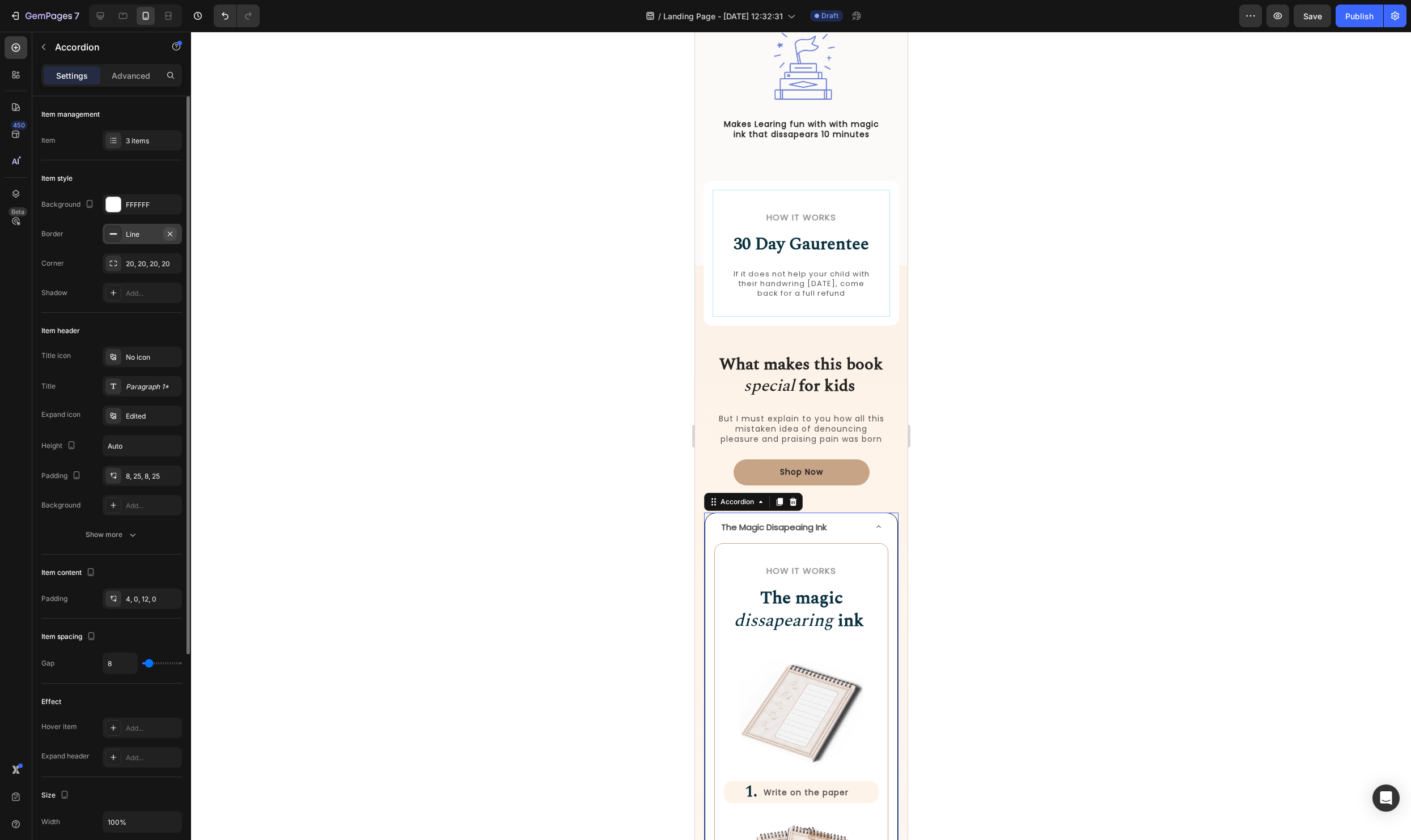
click at [169, 231] on icon "button" at bounding box center [170, 234] width 9 height 9
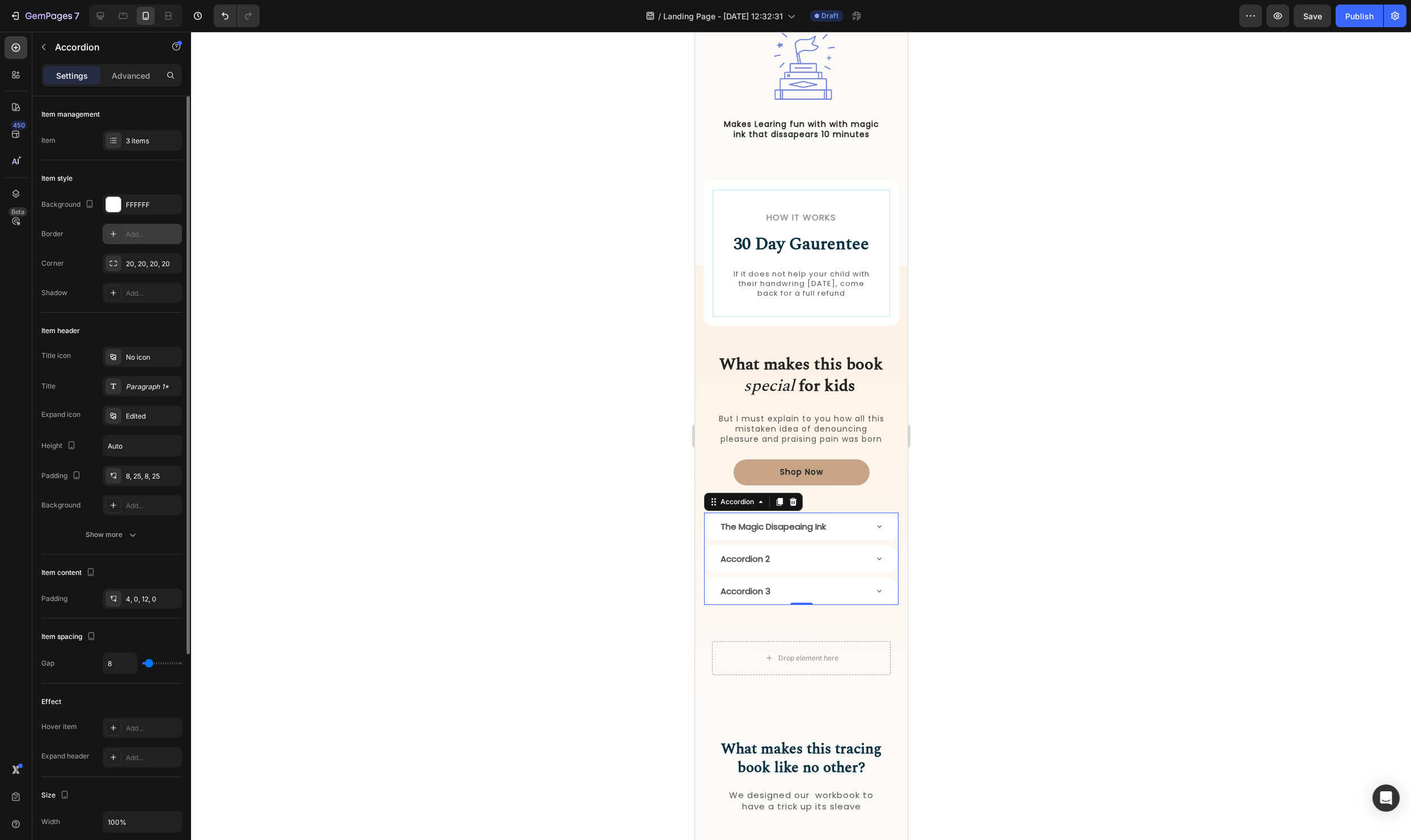
click at [439, 421] on div at bounding box center [801, 436] width 1220 height 809
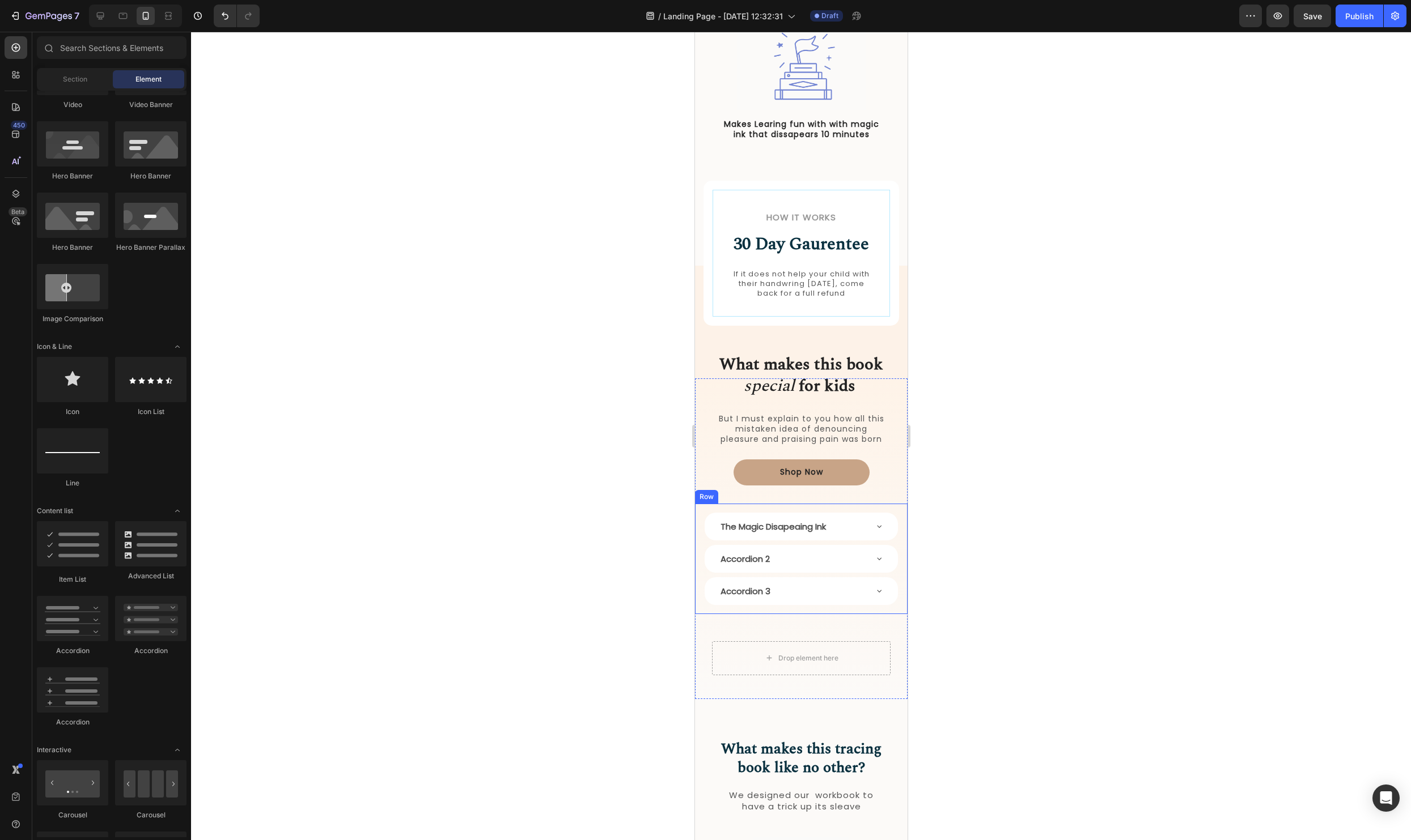
click at [877, 534] on div "The Magic Disapeaing Ink" at bounding box center [801, 526] width 193 height 28
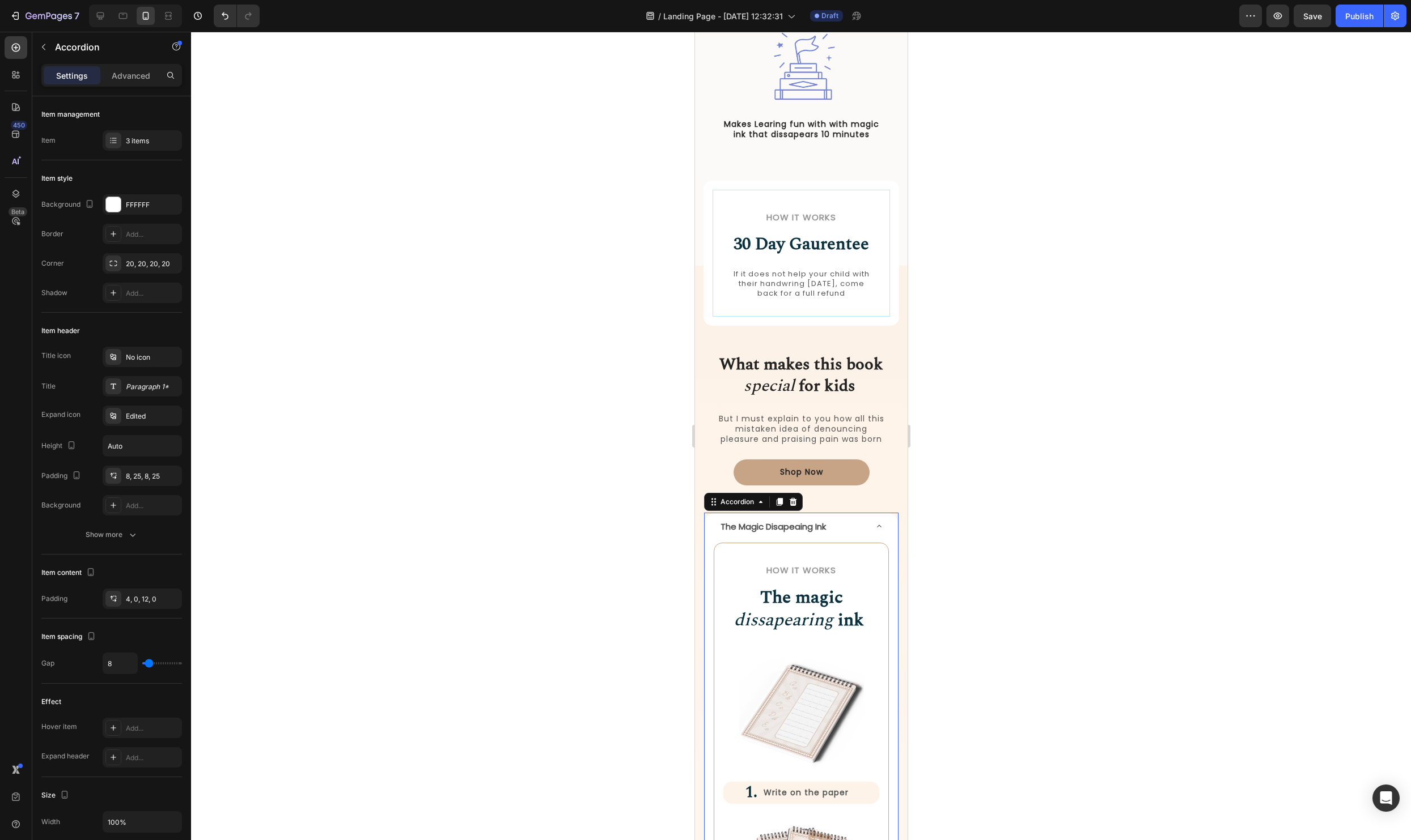
click at [877, 534] on div "The Magic Disapeaing Ink" at bounding box center [801, 526] width 193 height 28
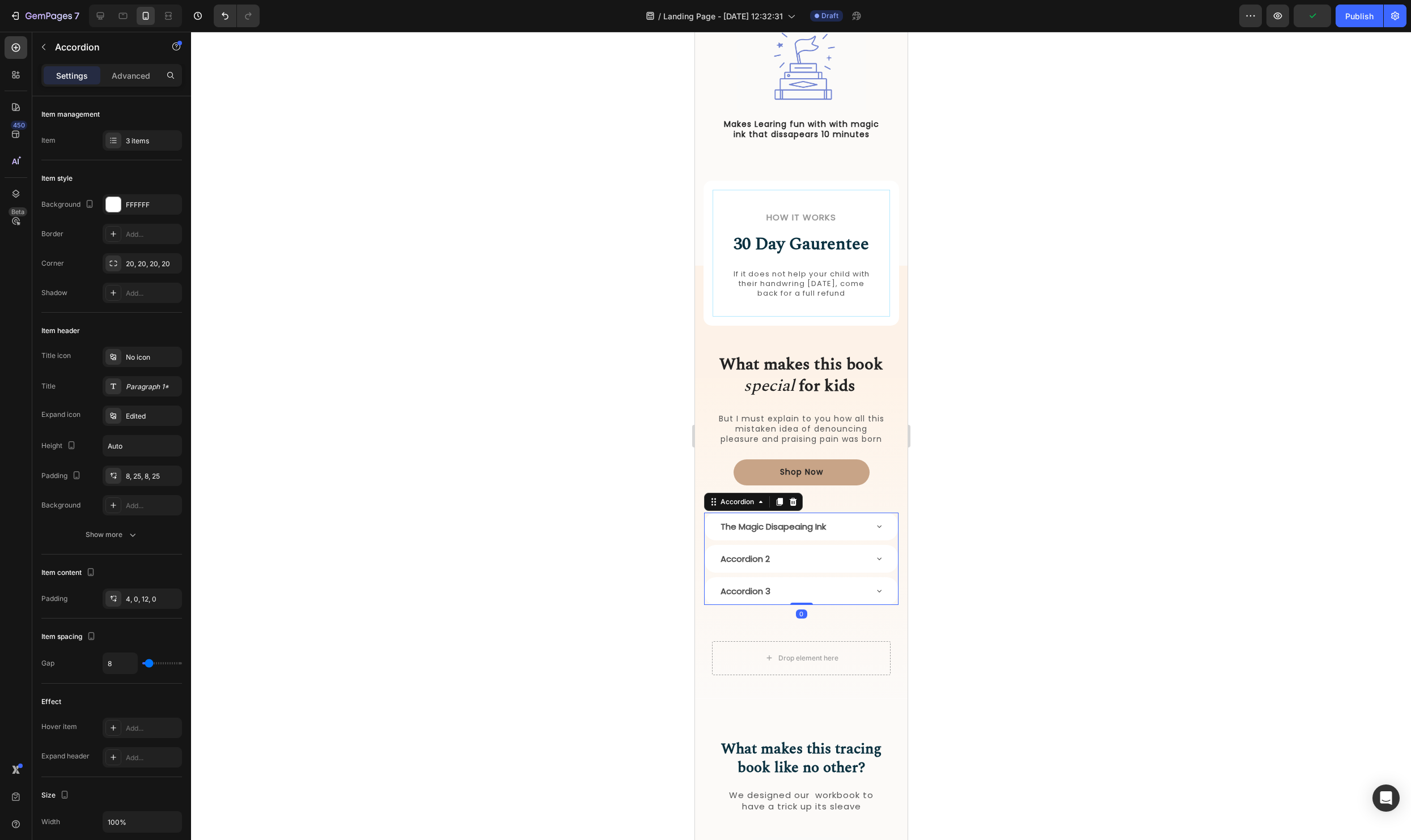
click at [986, 528] on div at bounding box center [801, 436] width 1220 height 809
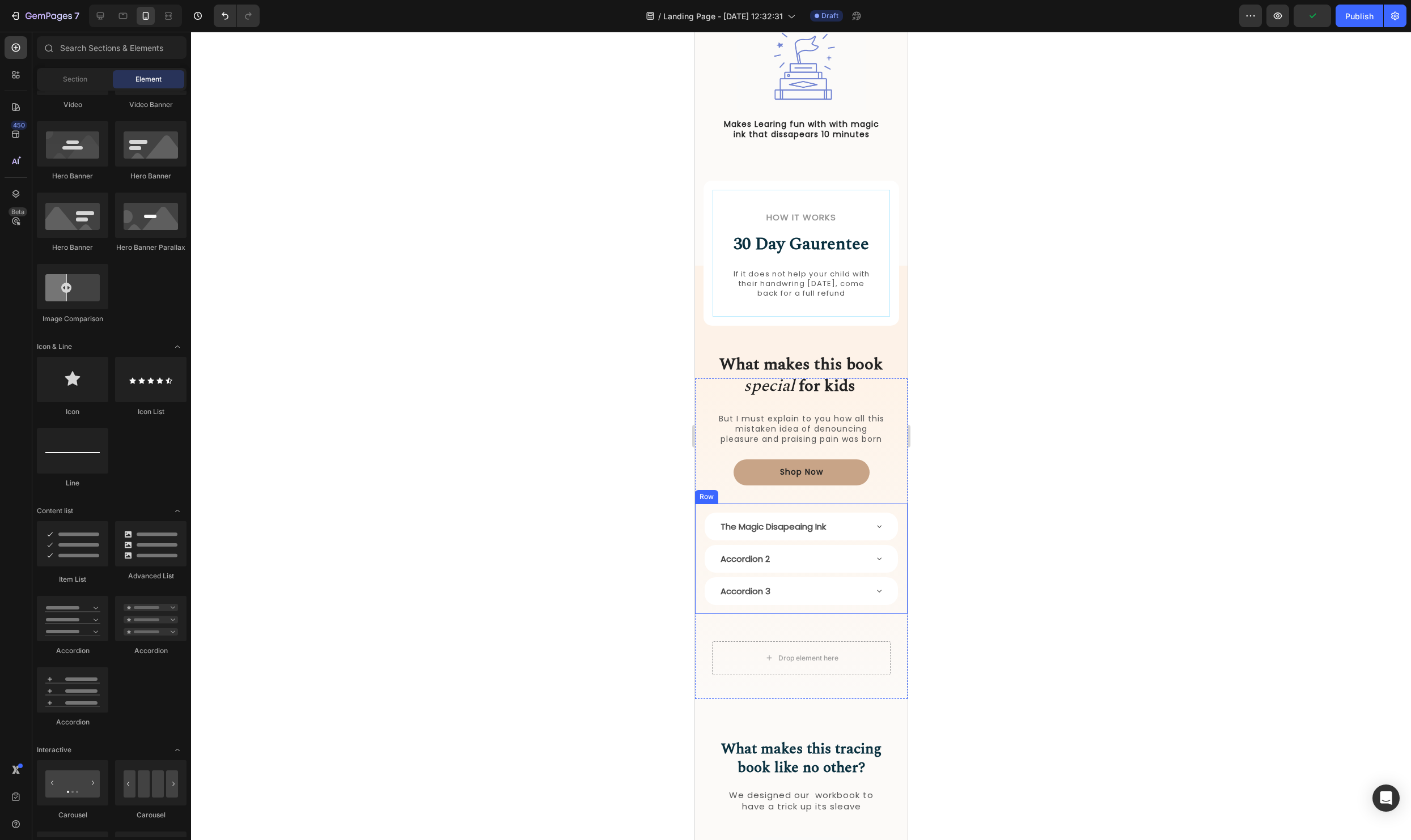
click at [871, 515] on div "The Magic Disapeaing Ink" at bounding box center [801, 526] width 193 height 28
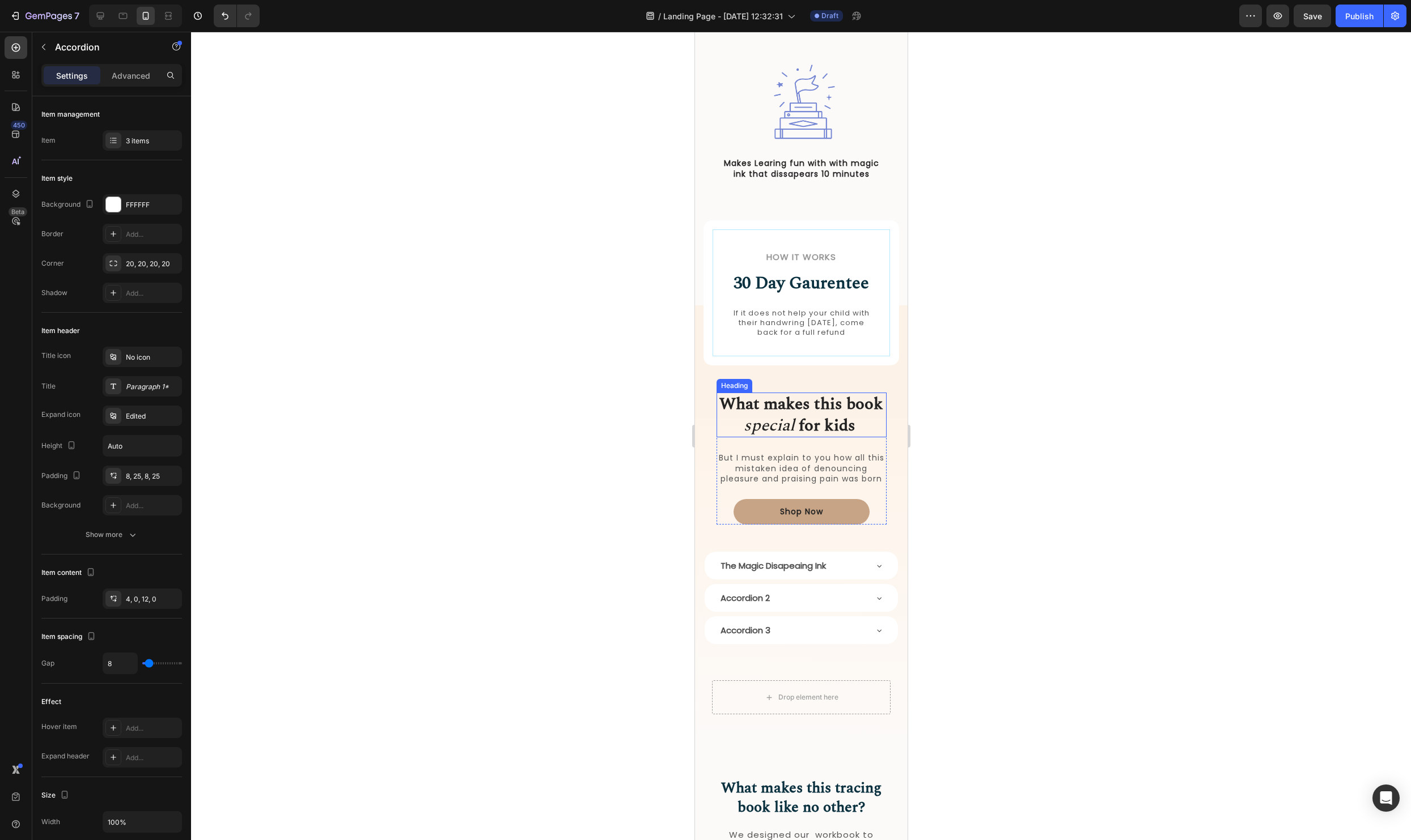
scroll to position [912, 0]
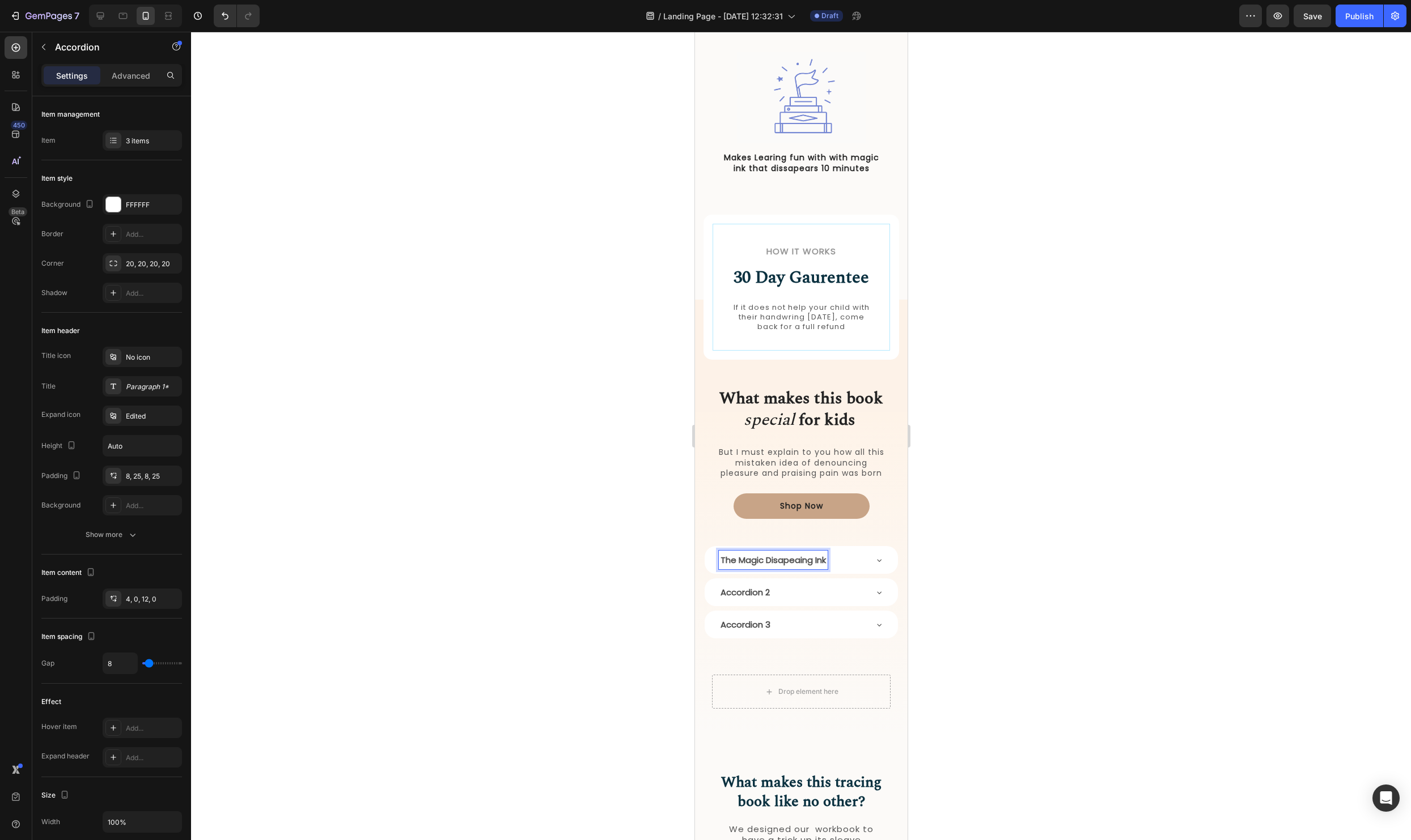
click at [729, 562] on p "The Magic Disapeaing Ink" at bounding box center [772, 560] width 105 height 15
click at [785, 598] on div "Accordion 2" at bounding box center [791, 592] width 147 height 19
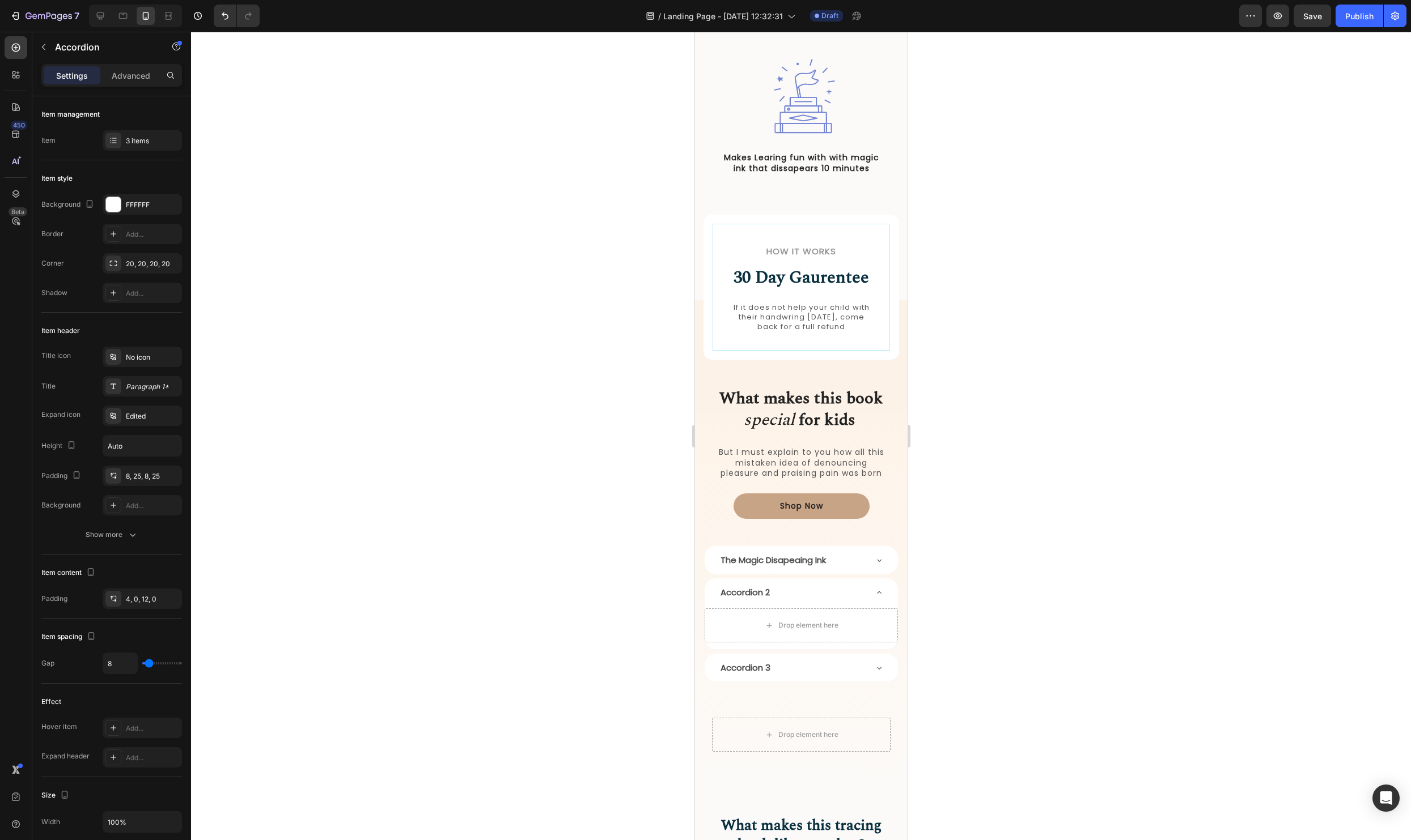
click at [806, 592] on div "Accordion 2" at bounding box center [791, 592] width 147 height 19
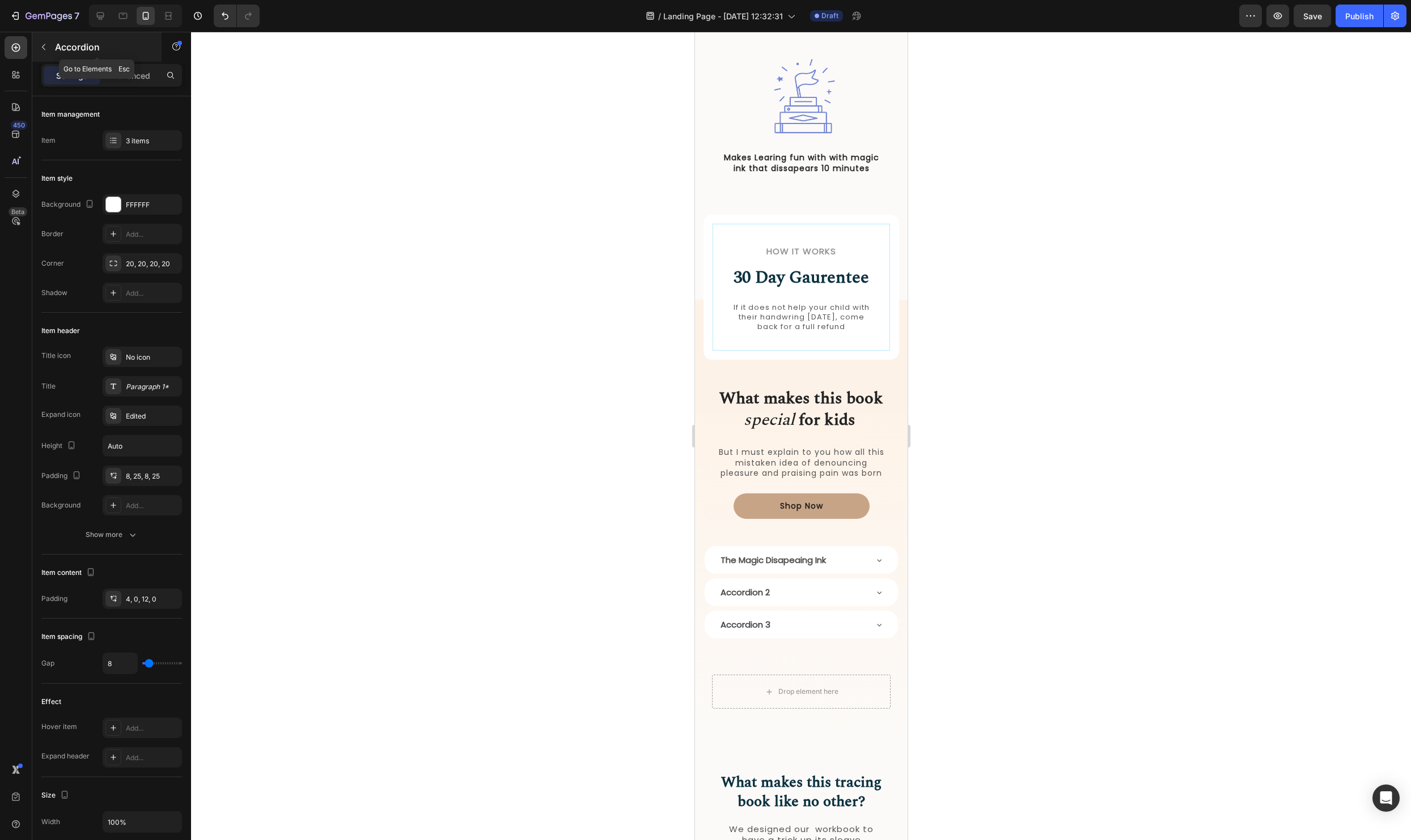
click at [54, 47] on div "Accordion" at bounding box center [97, 46] width 129 height 29
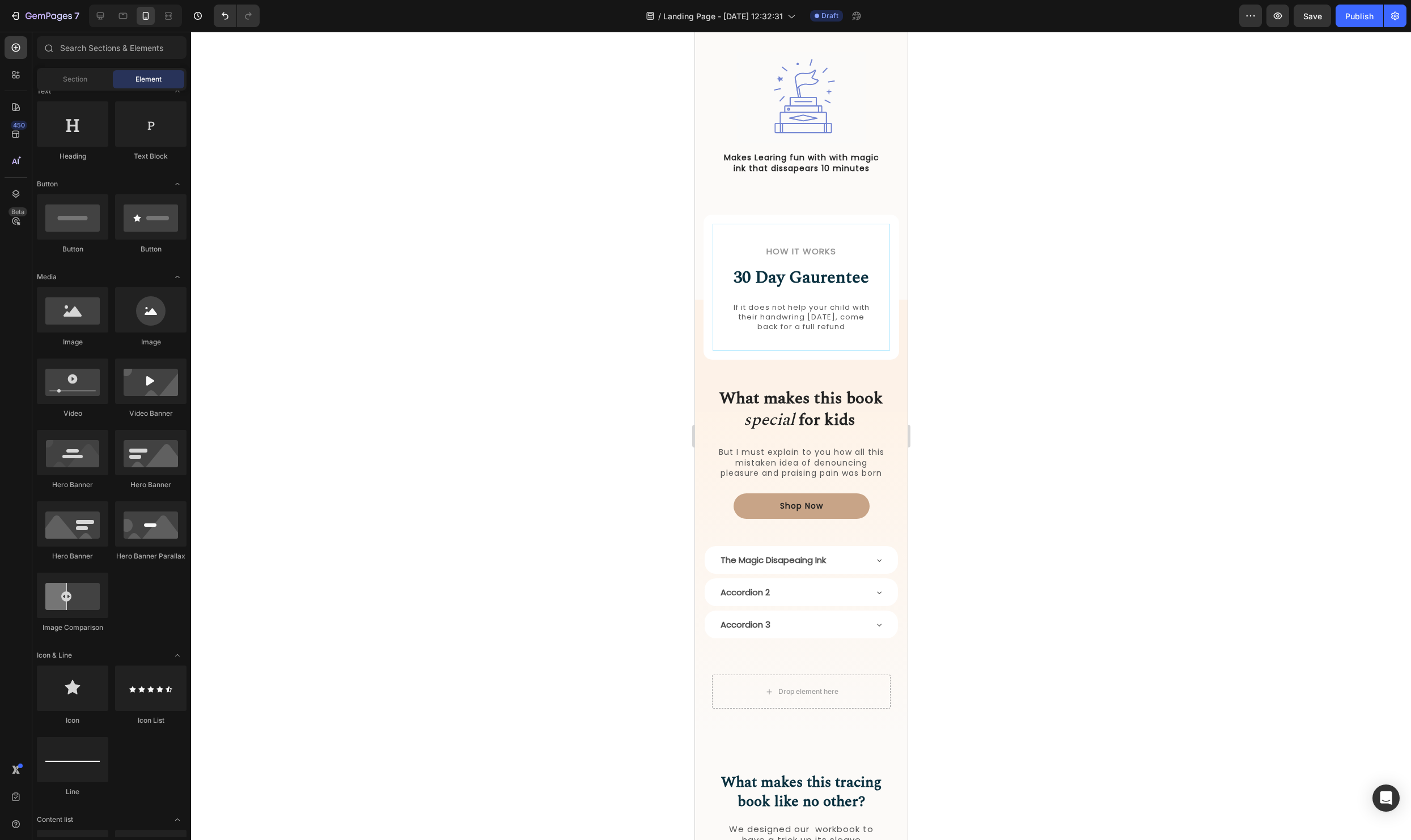
scroll to position [0, 0]
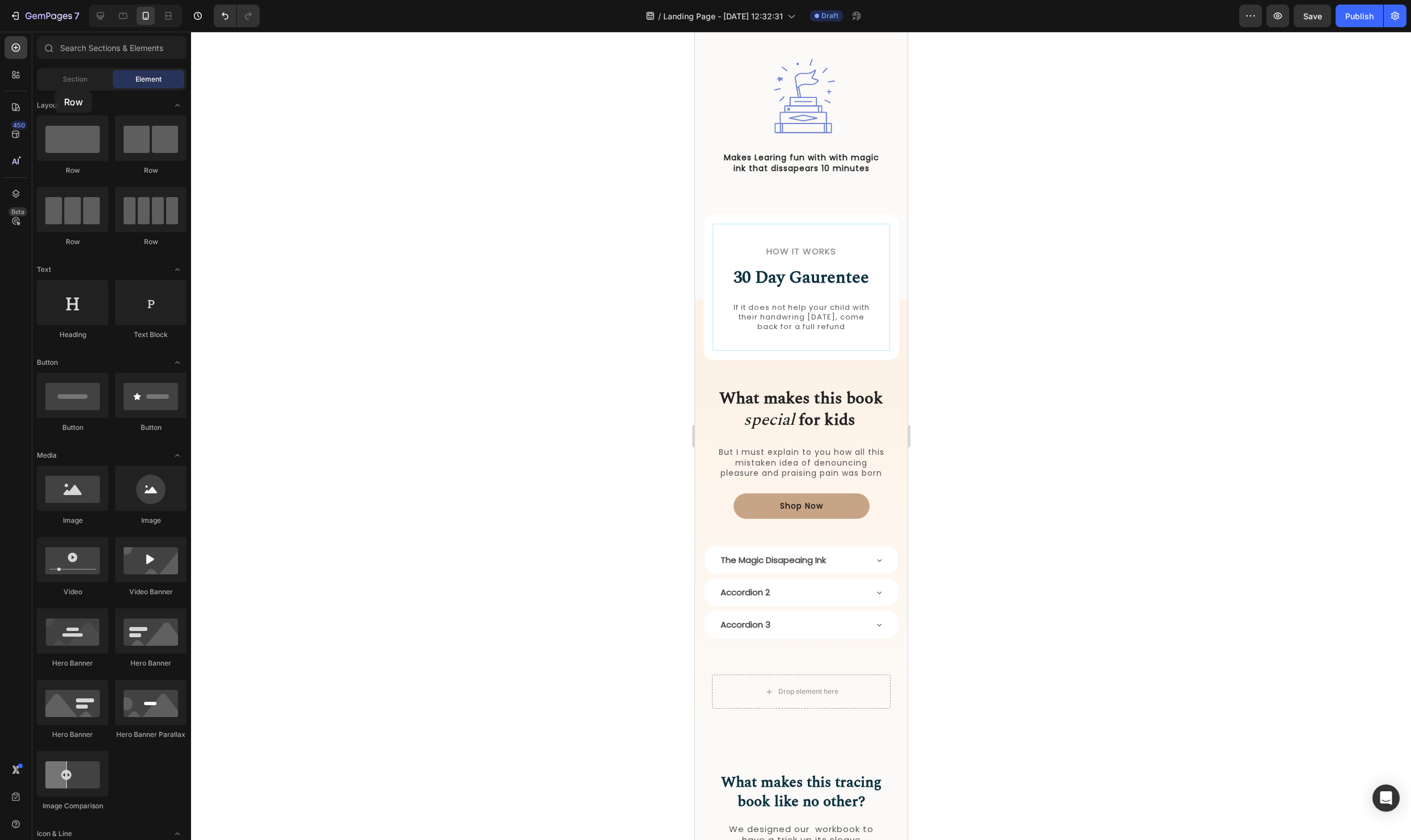
drag, startPoint x: 160, startPoint y: 150, endPoint x: 61, endPoint y: 90, distance: 115.8
click at [61, 89] on div "Sections(18) Elements(83) Section Element Hero Section Product Detail Brands Tr…" at bounding box center [111, 437] width 159 height 801
click at [805, 559] on p "The Magic Disapeaing Ink" at bounding box center [772, 560] width 105 height 15
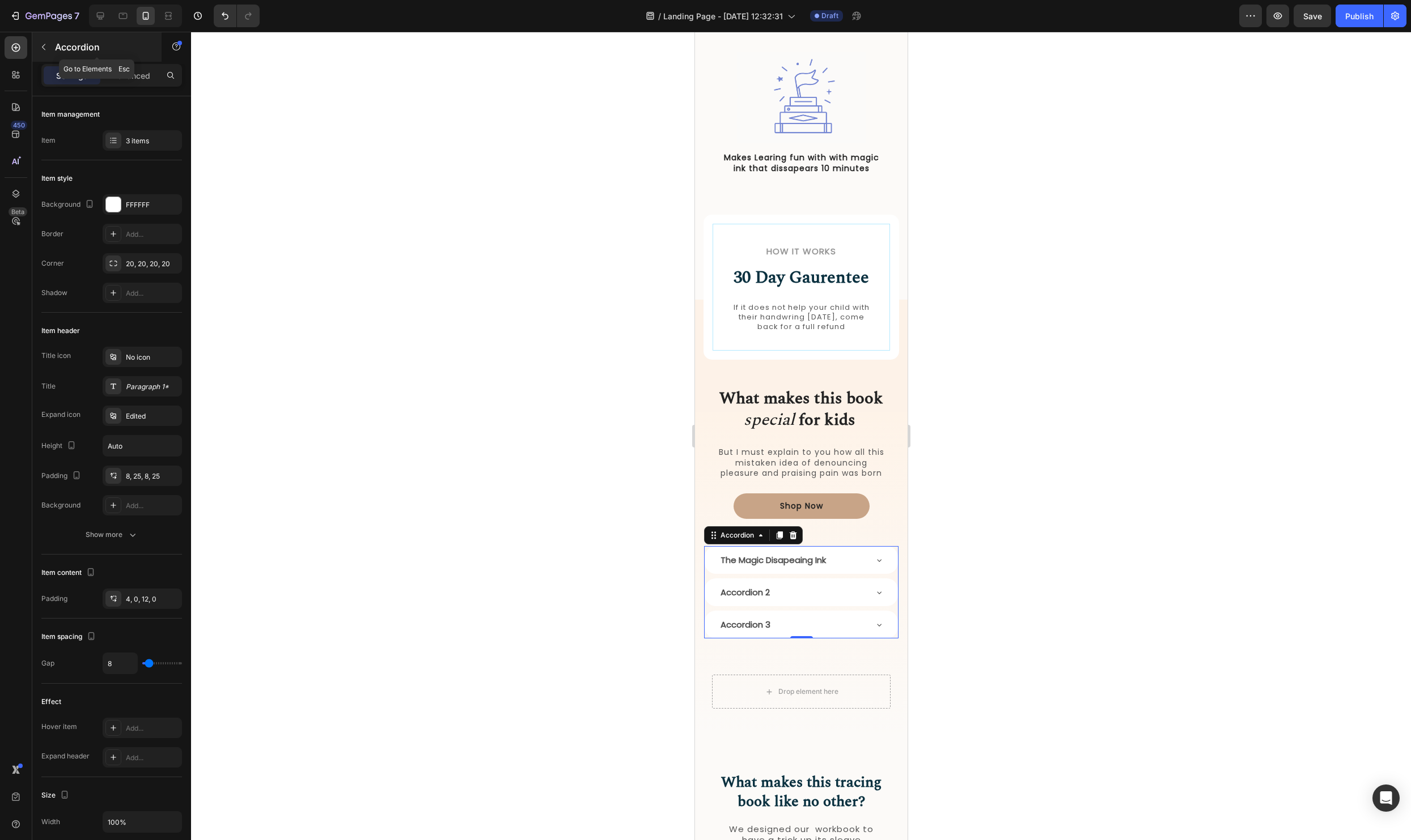
click at [50, 50] on button "button" at bounding box center [44, 47] width 18 height 18
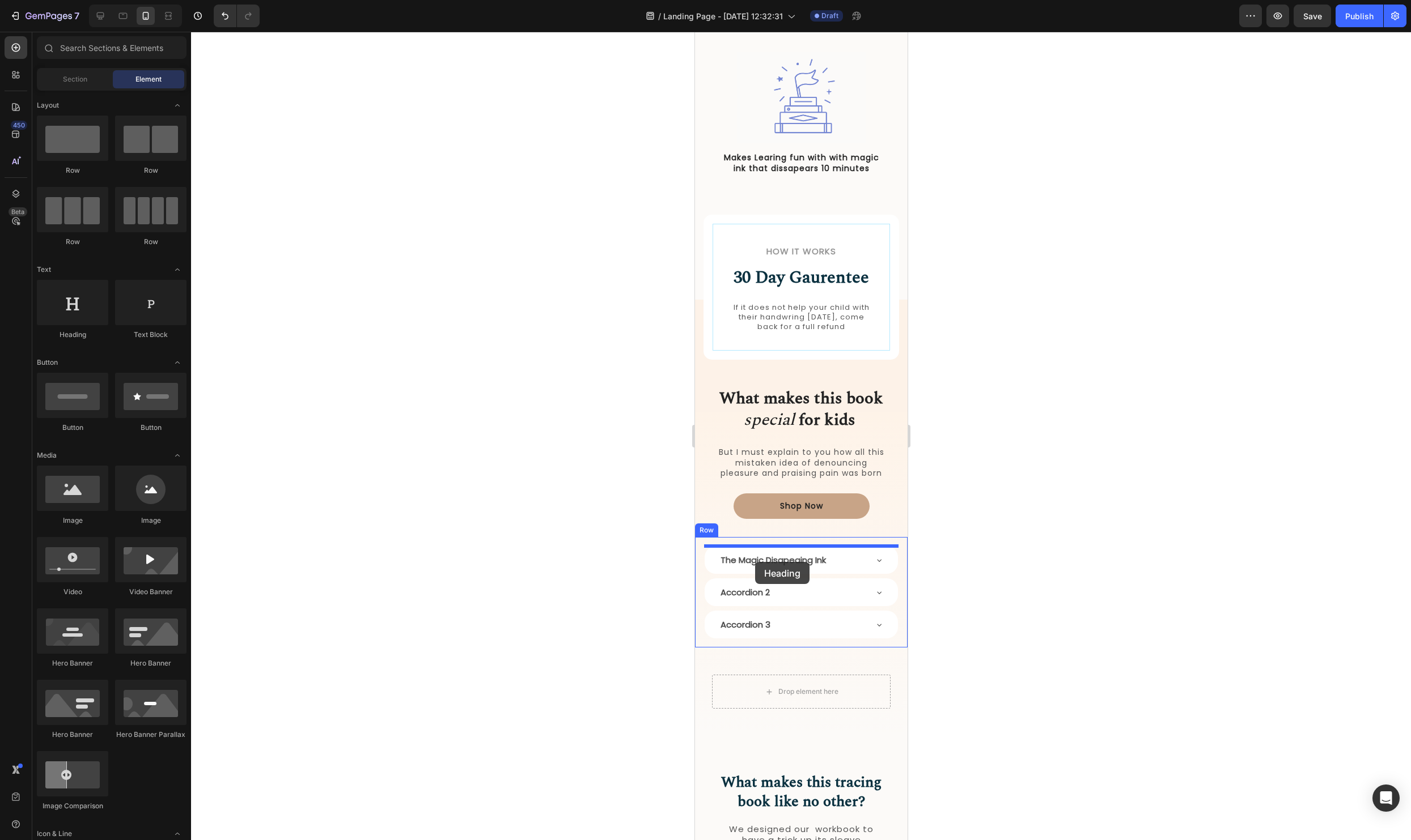
drag, startPoint x: 872, startPoint y: 381, endPoint x: 755, endPoint y: 562, distance: 215.5
click at [1024, 609] on div at bounding box center [801, 436] width 1220 height 809
click at [872, 563] on div "The Magic Disapeaing Ink" at bounding box center [801, 560] width 193 height 28
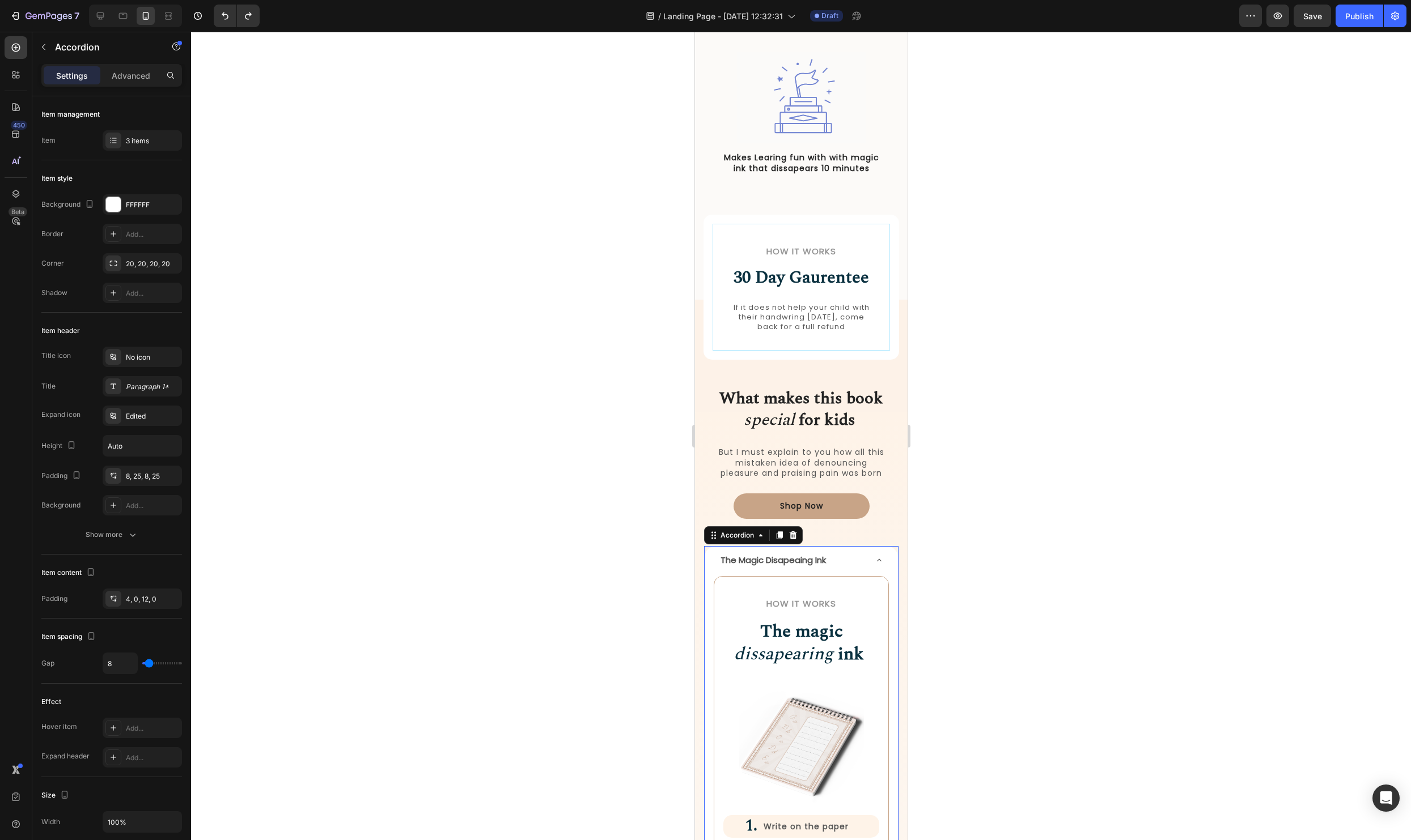
click at [872, 563] on div "The Magic Disapeaing Ink" at bounding box center [801, 560] width 193 height 28
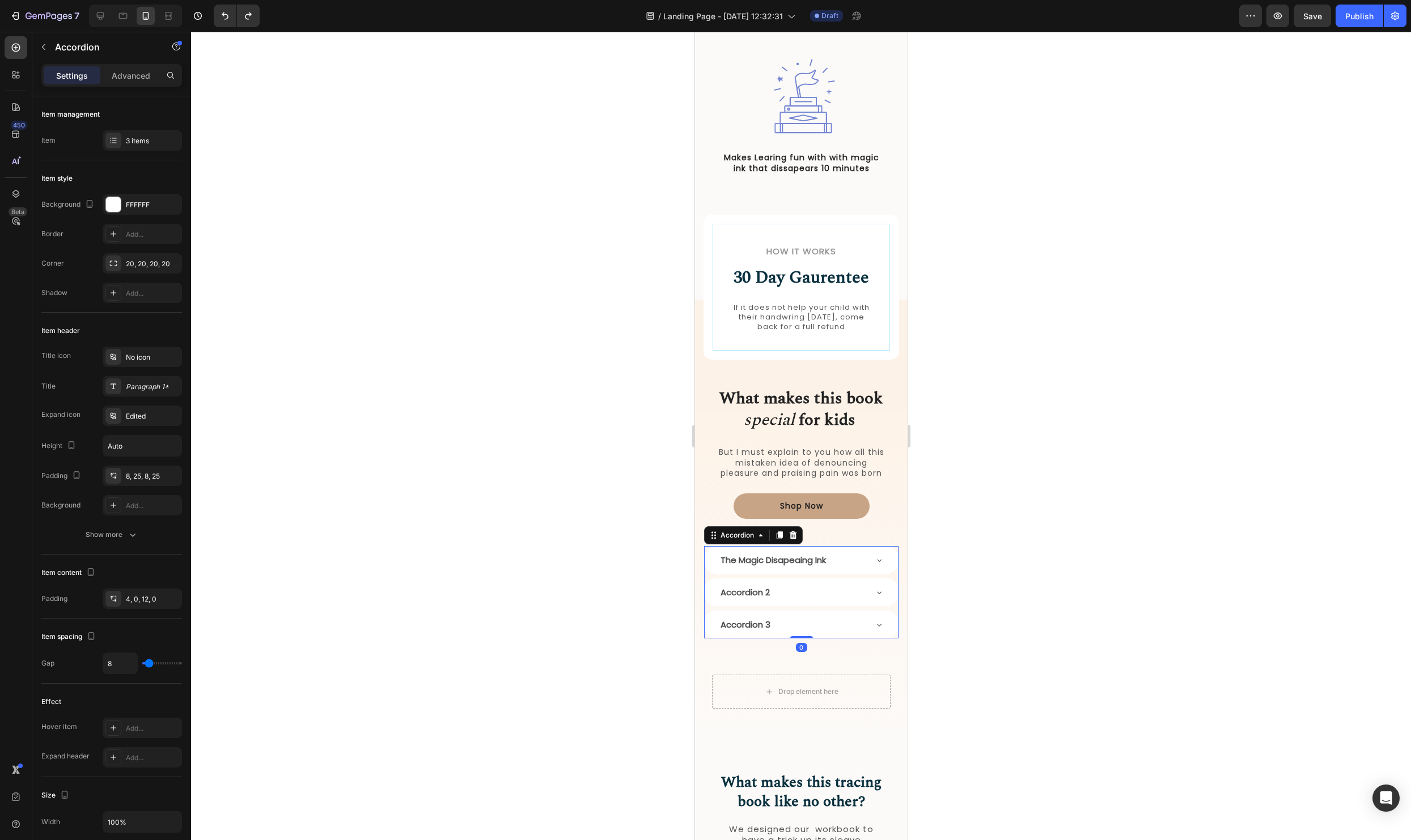
click at [1003, 562] on div at bounding box center [801, 436] width 1220 height 809
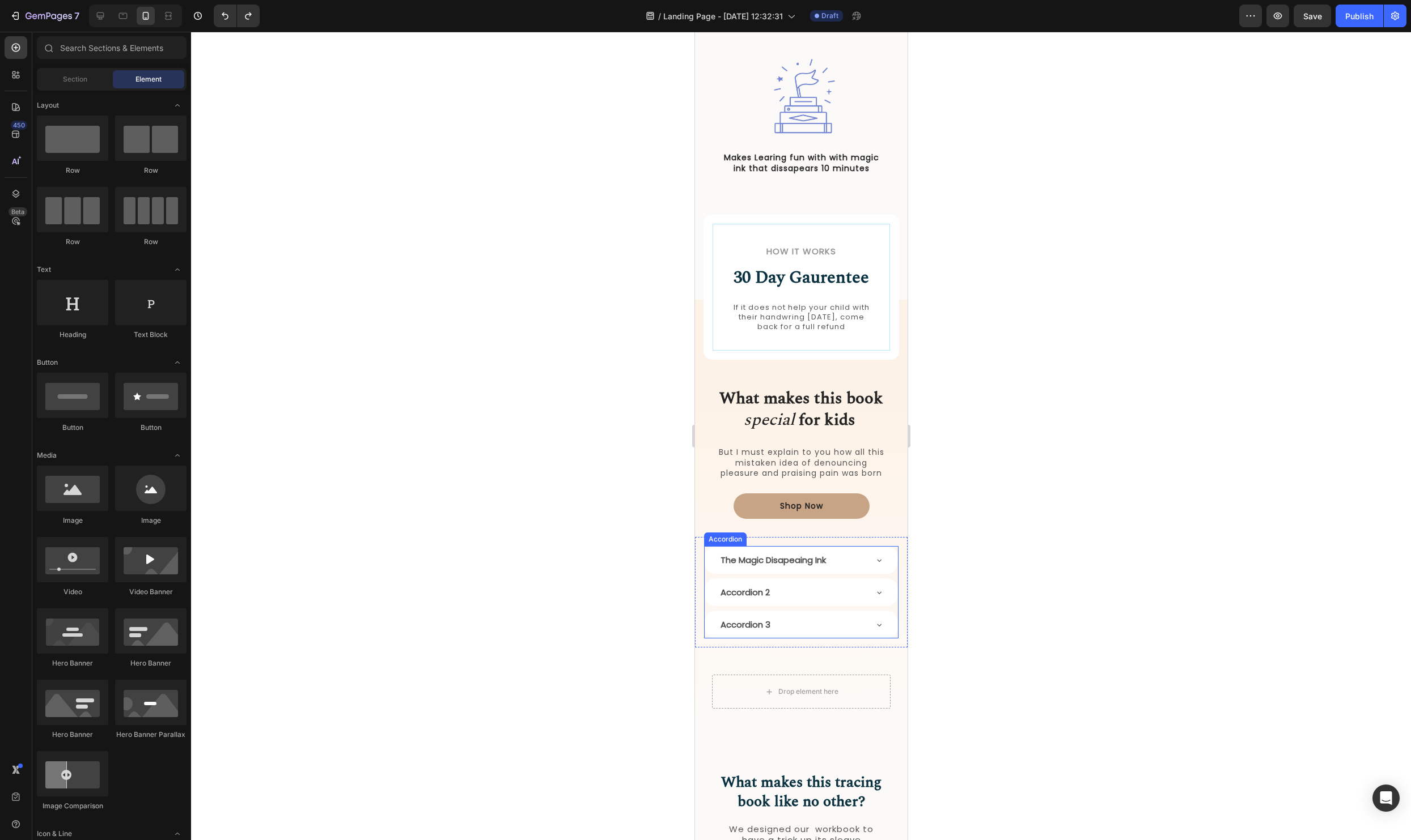
click at [798, 566] on p "The Magic Disapeaing Ink" at bounding box center [772, 560] width 105 height 15
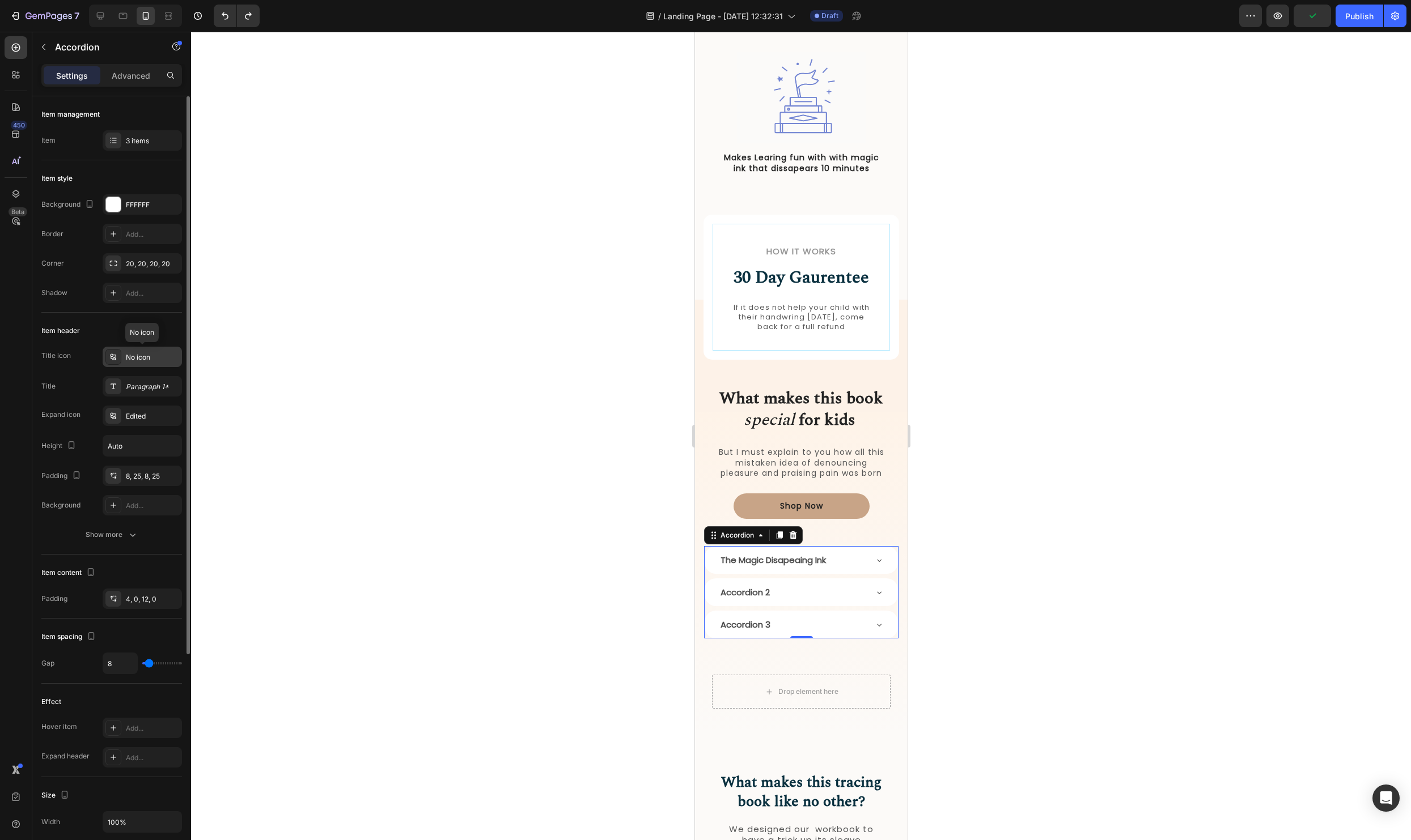
click at [127, 362] on div "No icon" at bounding box center [153, 358] width 54 height 10
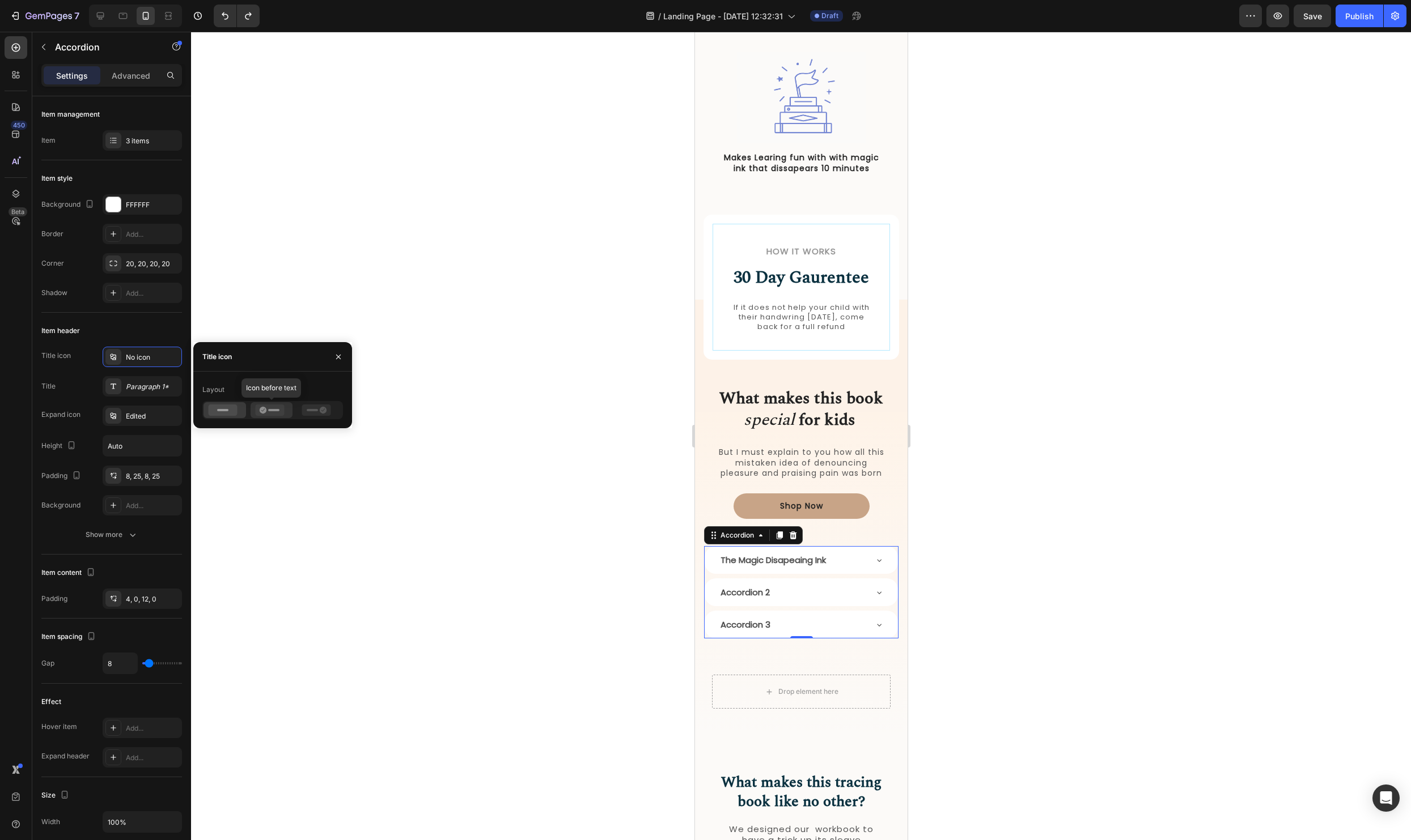
click at [278, 415] on icon at bounding box center [269, 410] width 29 height 11
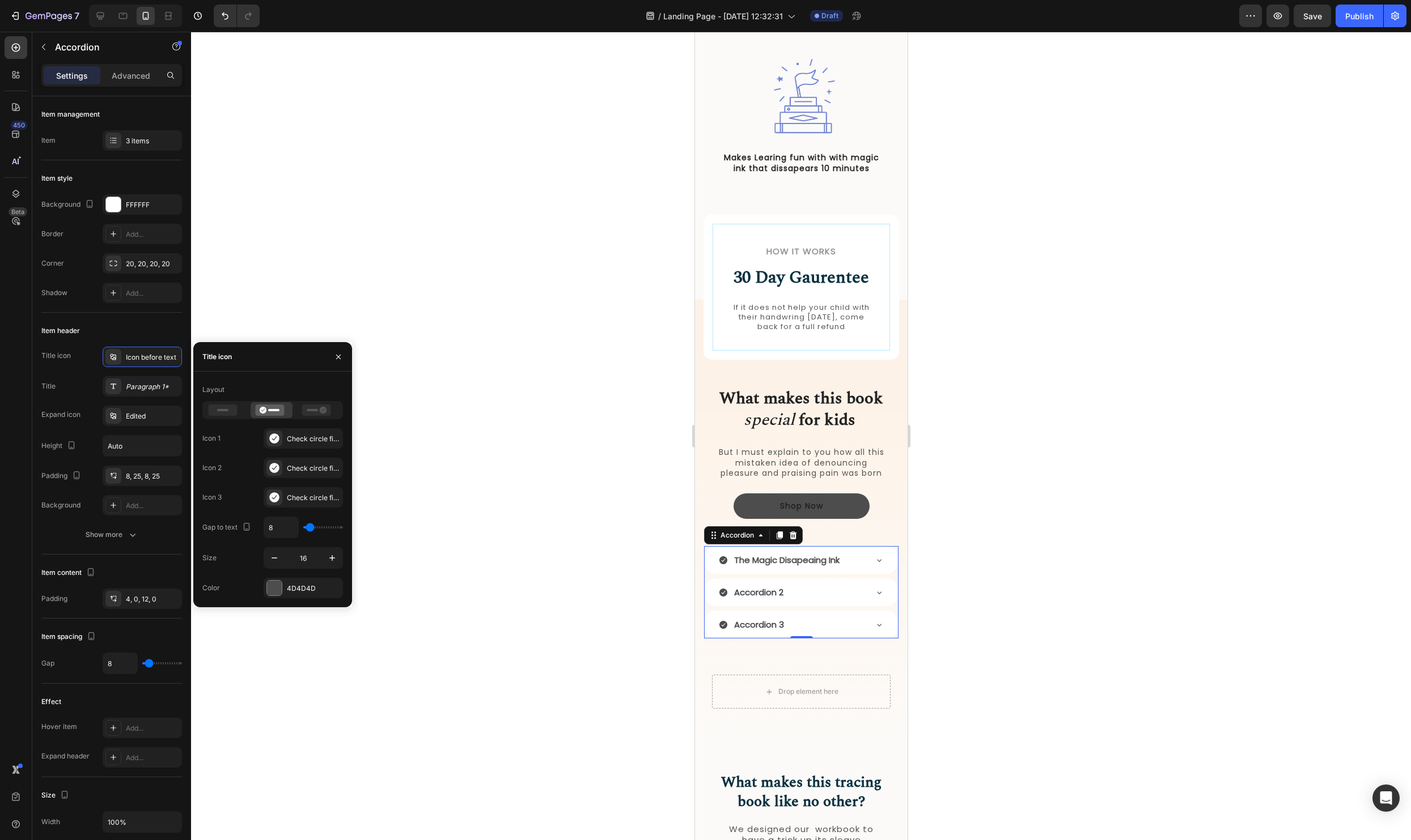
click at [840, 499] on button "Shop Now" at bounding box center [801, 506] width 136 height 25
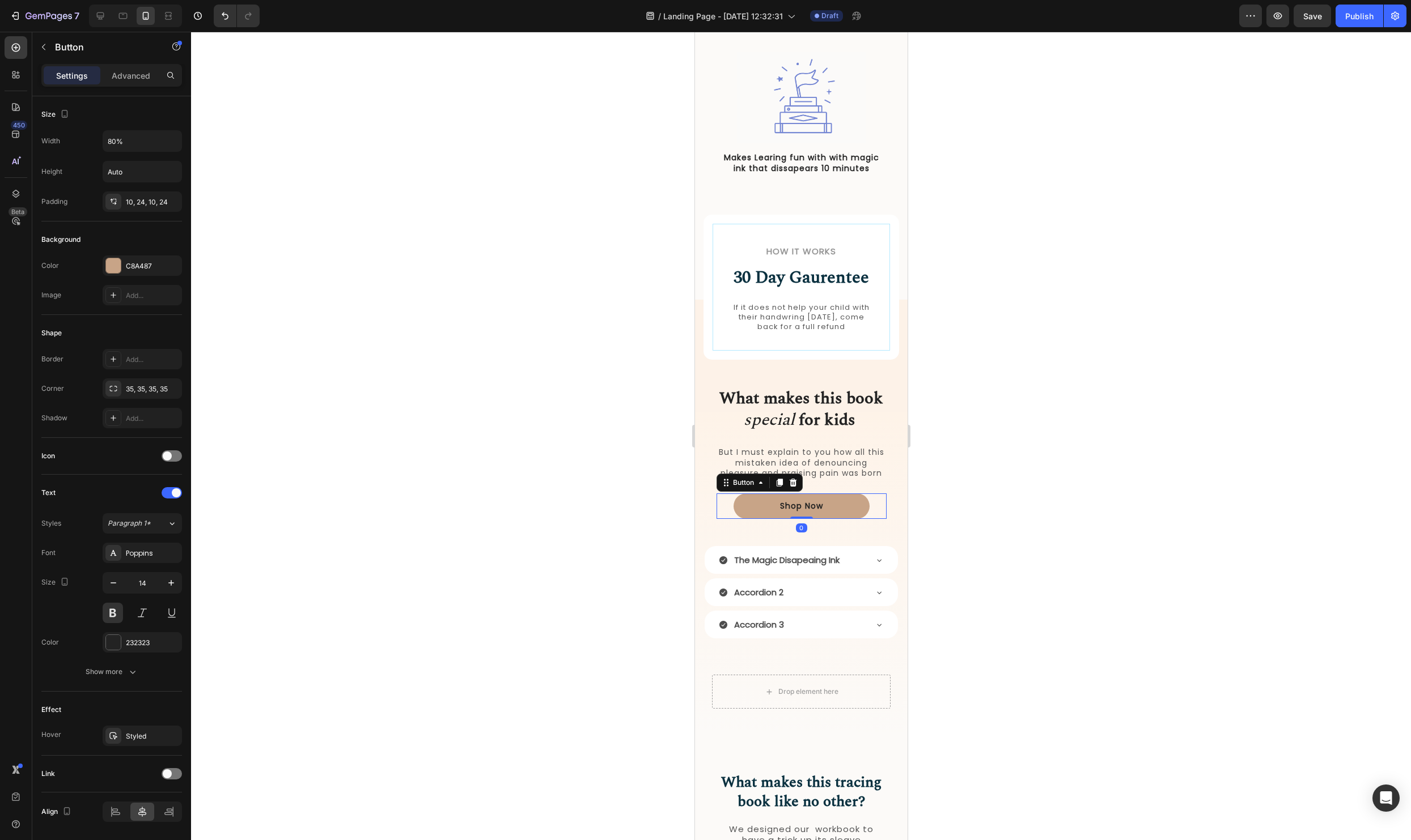
click at [1144, 536] on div at bounding box center [801, 436] width 1220 height 809
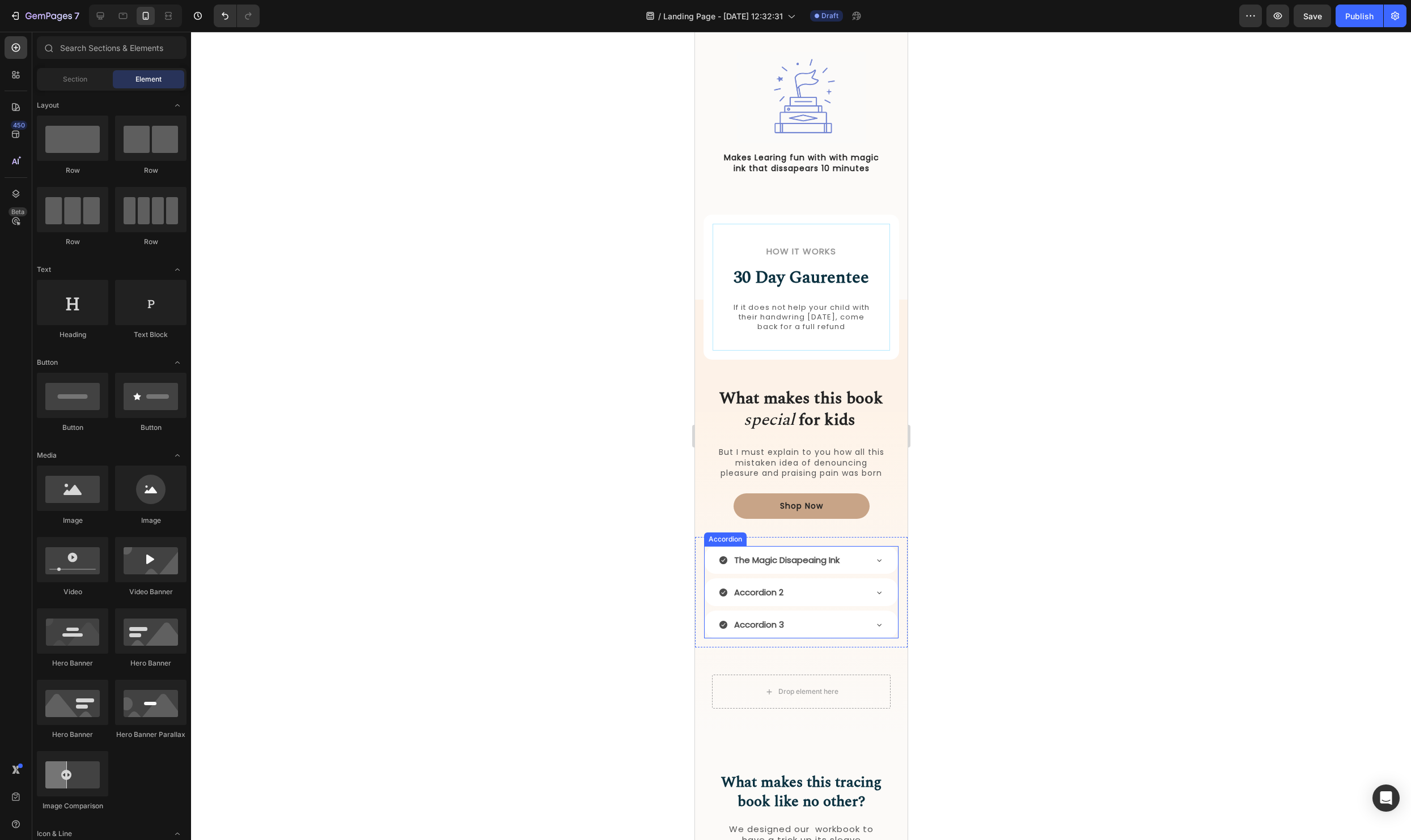
click at [799, 553] on p "The Magic Disapeaing Ink" at bounding box center [786, 560] width 105 height 15
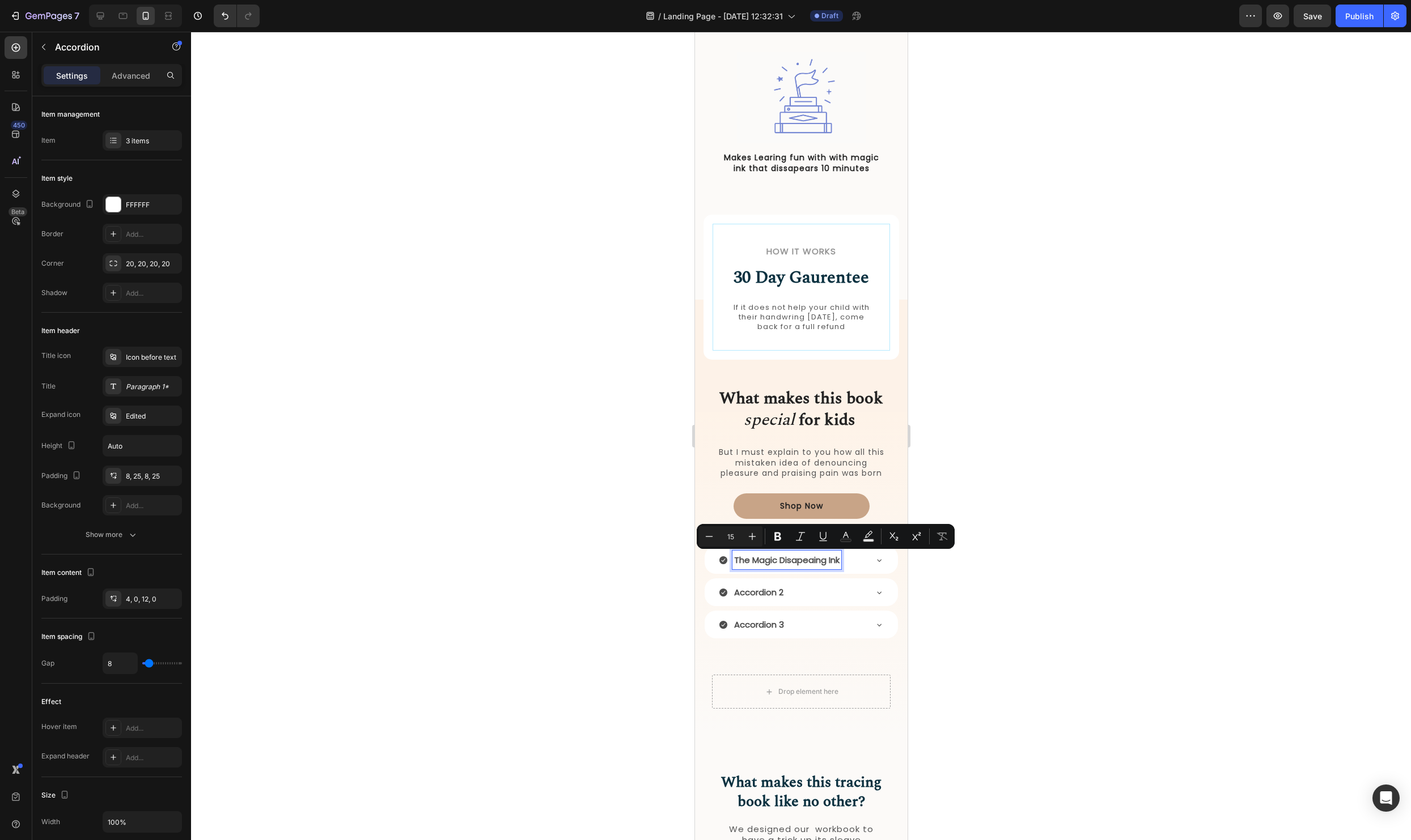
drag, startPoint x: 832, startPoint y: 560, endPoint x: 840, endPoint y: 562, distance: 8.2
click at [832, 560] on p "The Magic Disapeaing Ink" at bounding box center [786, 560] width 105 height 15
drag, startPoint x: 841, startPoint y: 562, endPoint x: 735, endPoint y: 562, distance: 106.0
click at [735, 562] on p "The Magic Disapeaing Ink" at bounding box center [786, 560] width 105 height 15
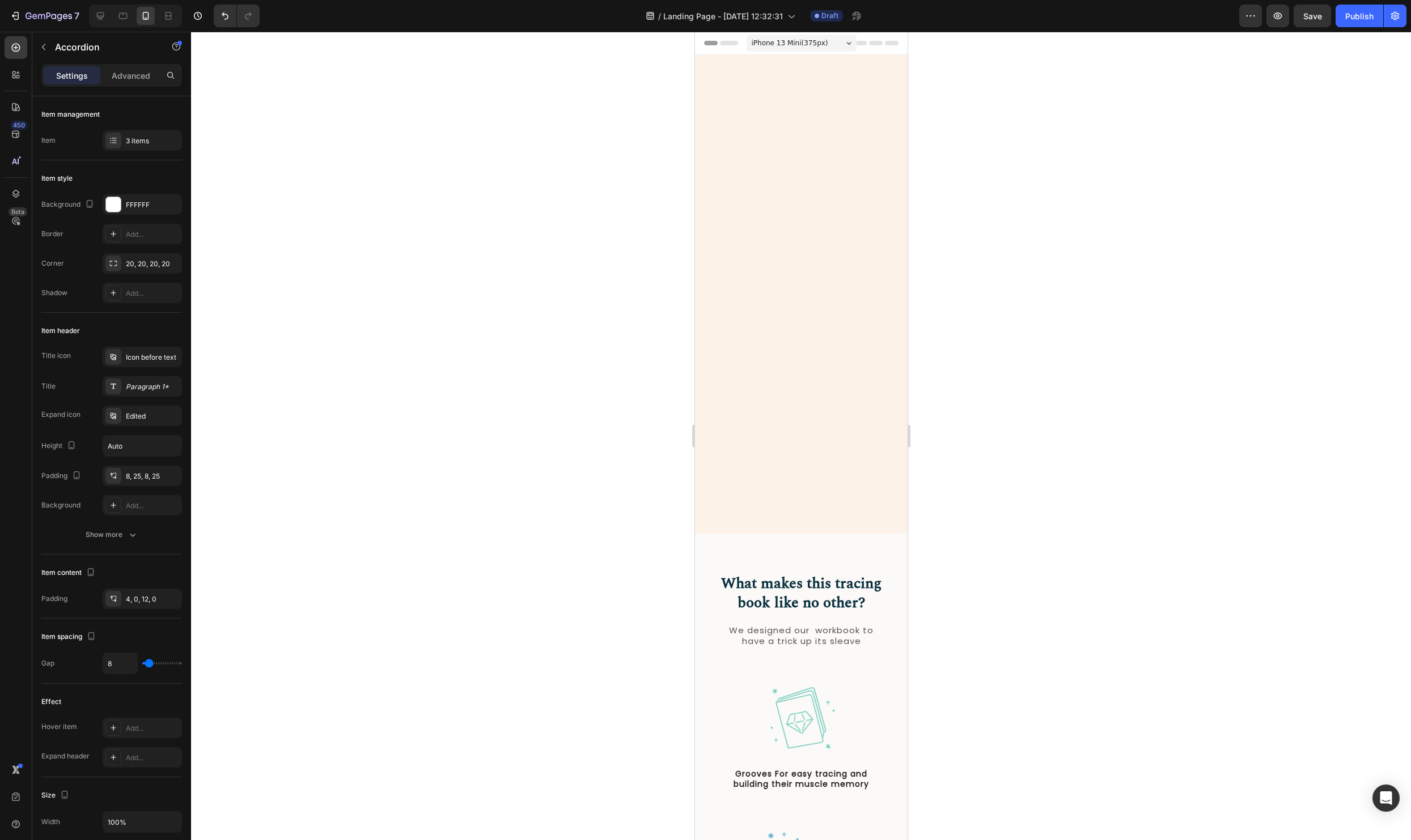
scroll to position [912, 0]
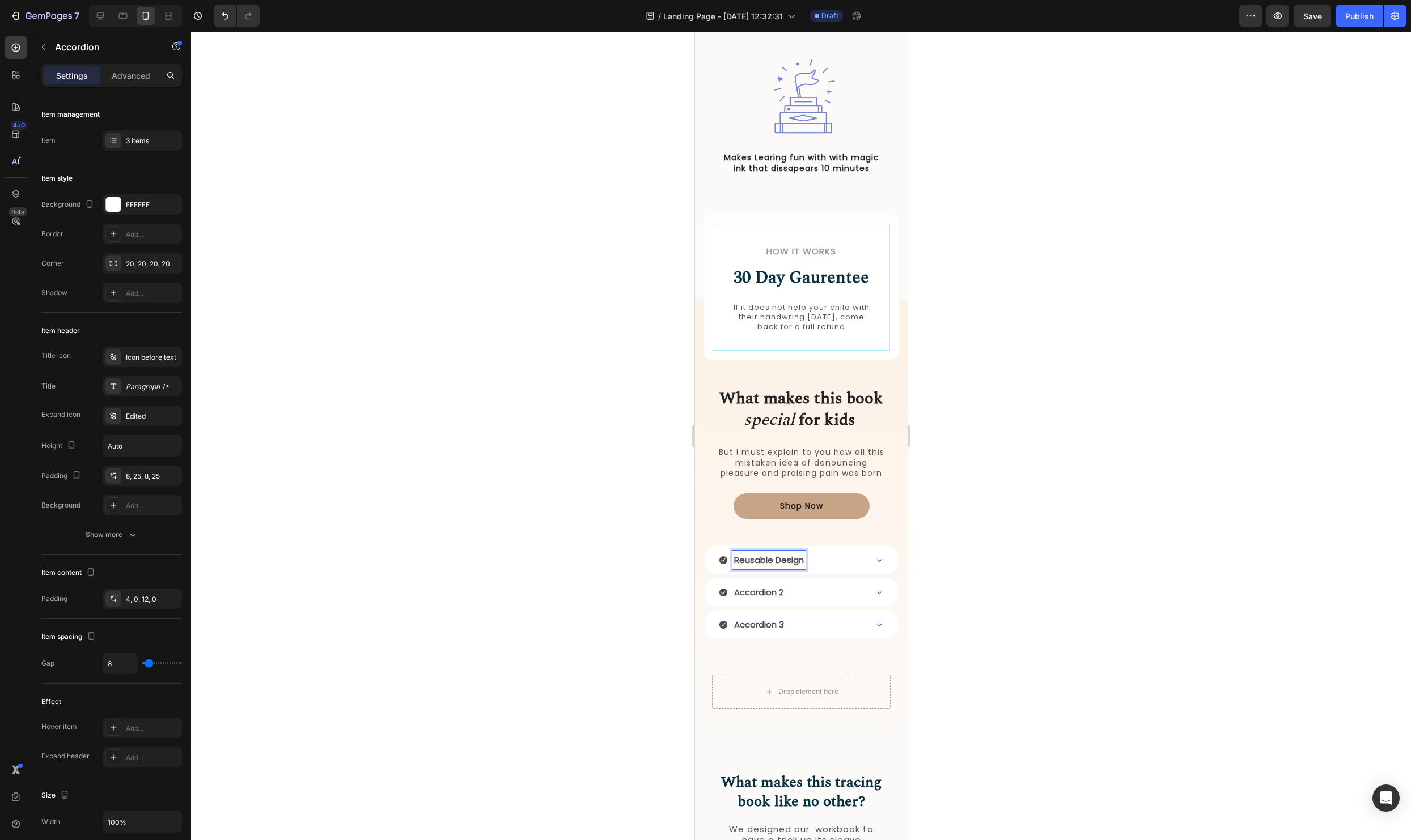
click at [1161, 512] on div at bounding box center [801, 436] width 1220 height 809
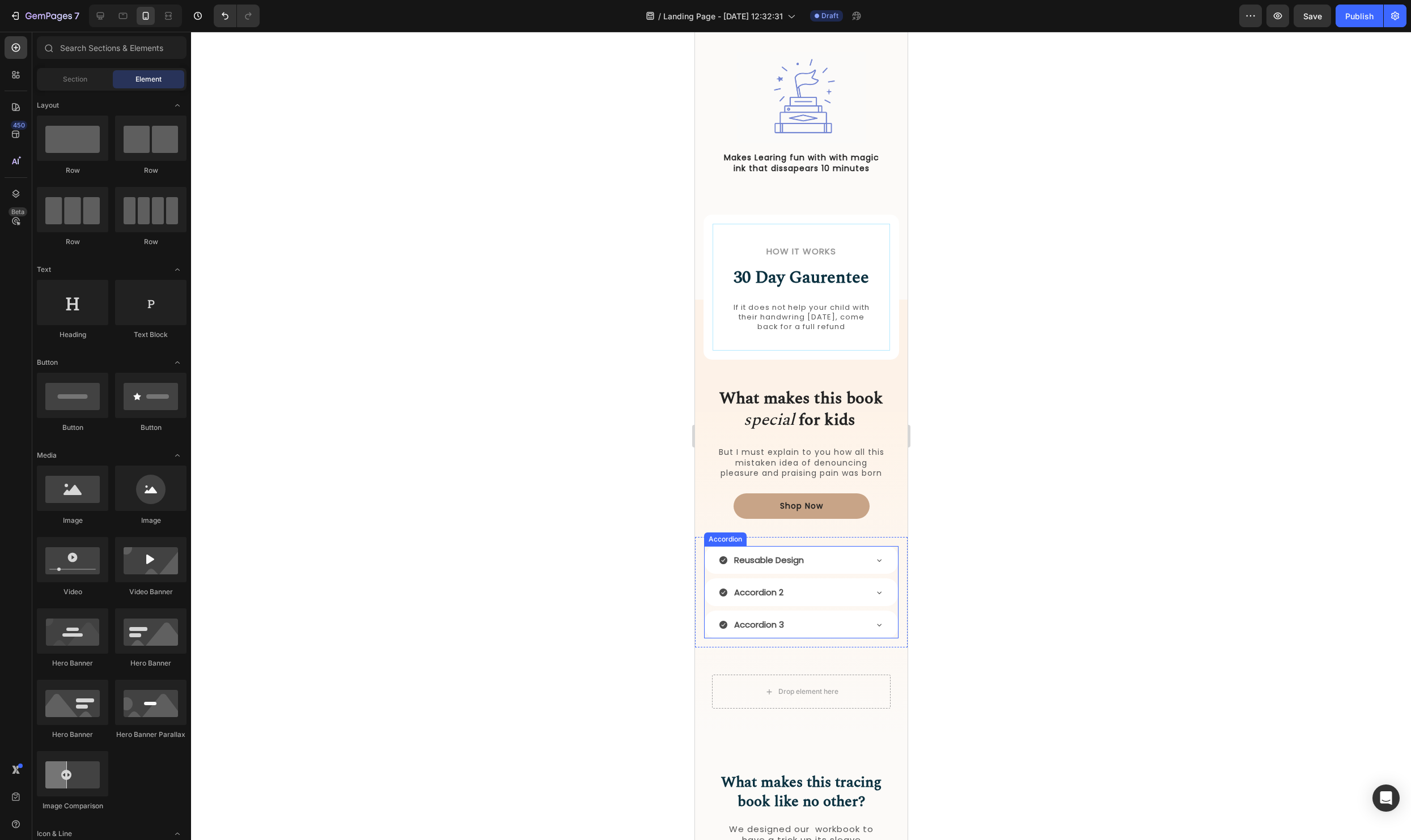
click at [884, 573] on div "Reusable Design" at bounding box center [801, 560] width 193 height 28
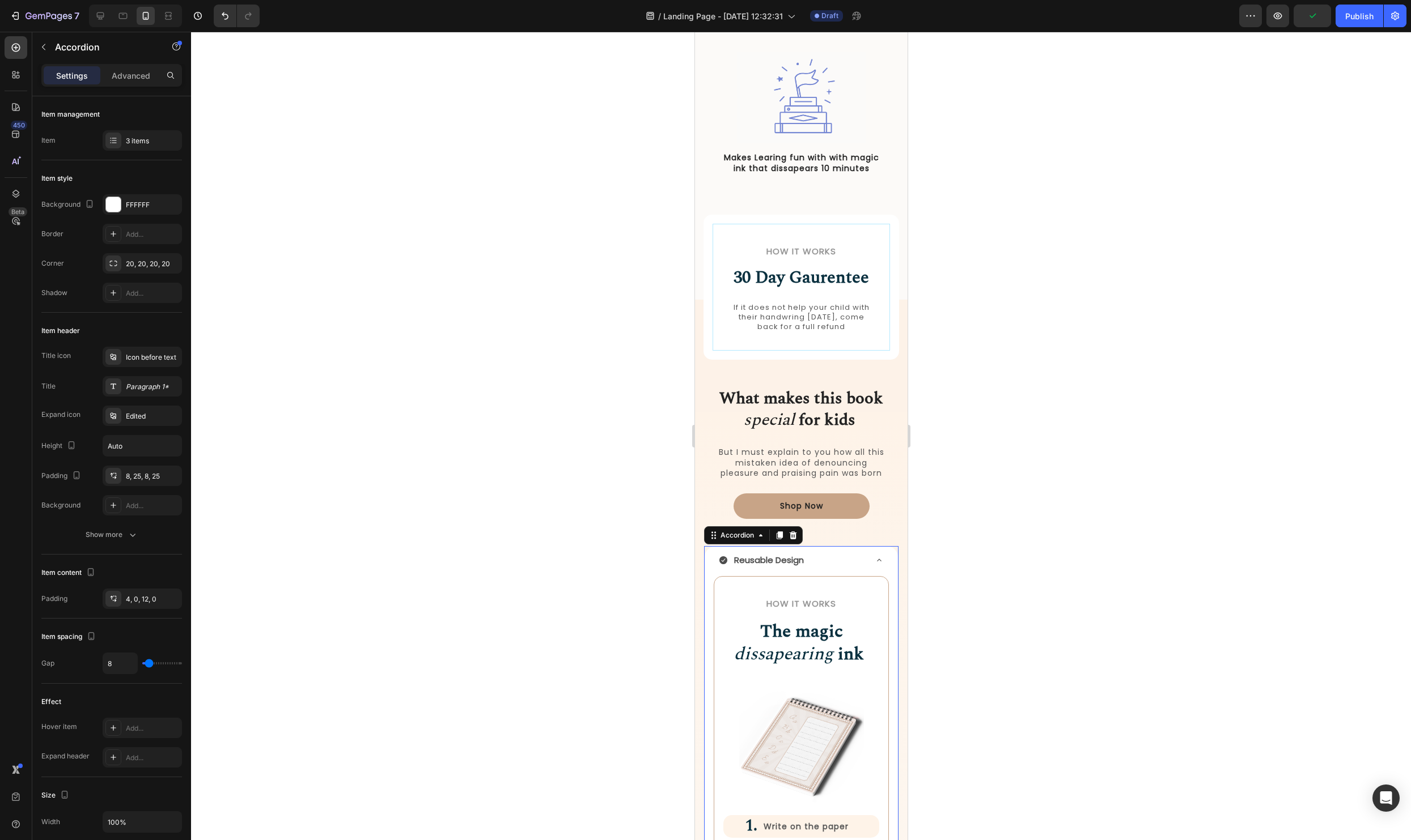
click at [884, 566] on div "Reusable Design" at bounding box center [801, 560] width 193 height 28
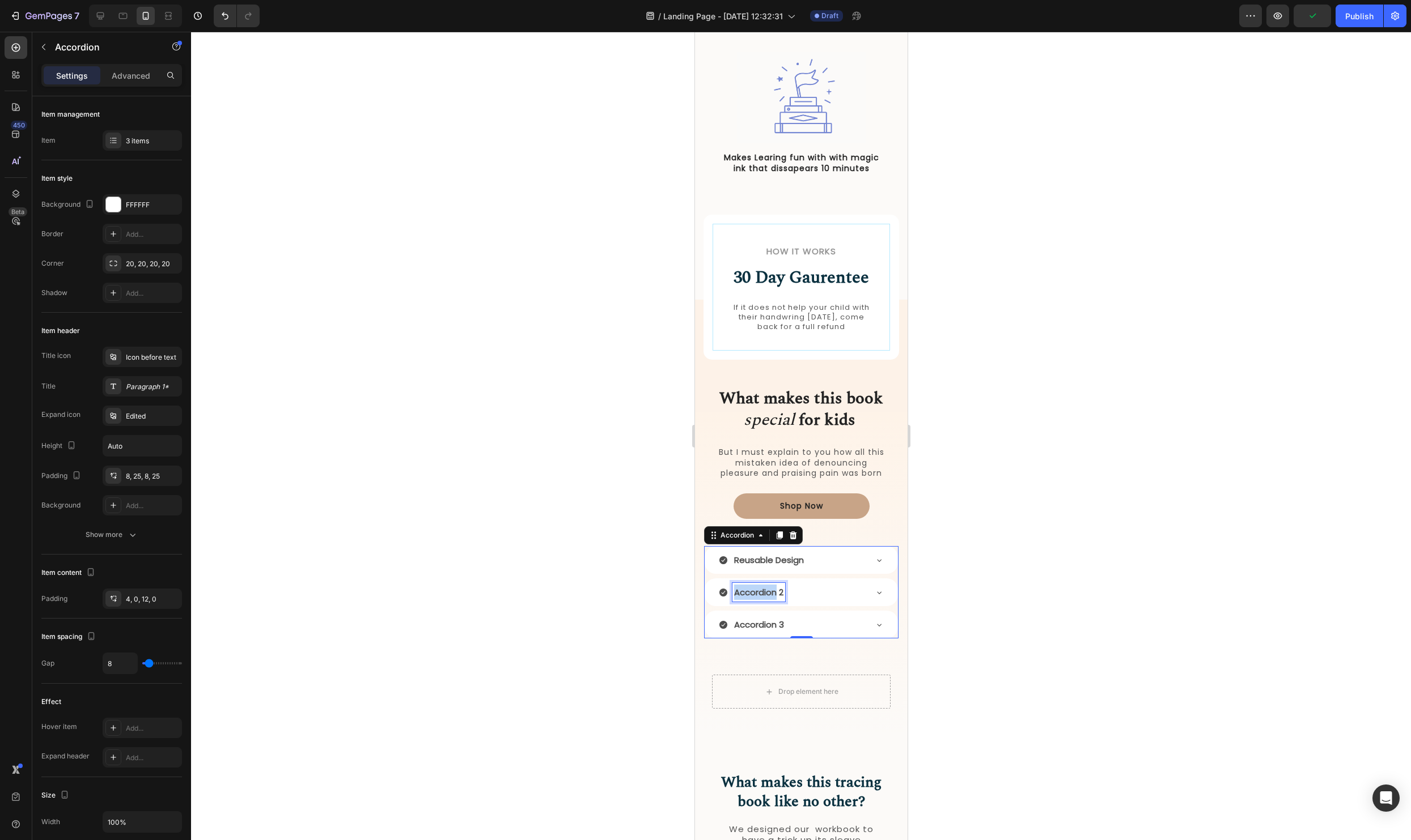
click at [773, 592] on p "Accordion 2" at bounding box center [758, 592] width 49 height 15
drag, startPoint x: 783, startPoint y: 592, endPoint x: 732, endPoint y: 592, distance: 51.0
click at [732, 592] on div "Accordion 2" at bounding box center [758, 590] width 53 height 19
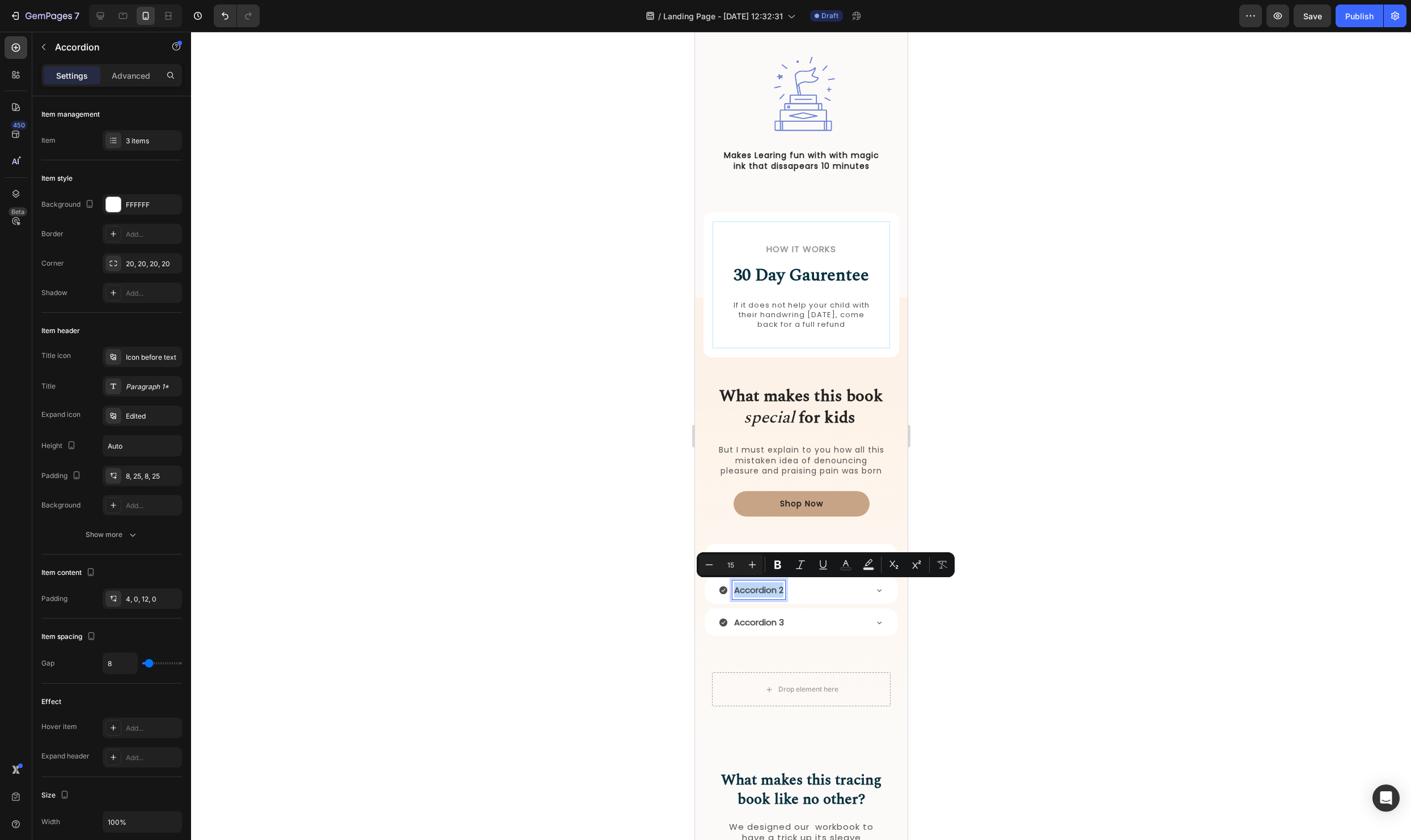
scroll to position [916, 0]
click at [1233, 563] on div at bounding box center [801, 436] width 1220 height 809
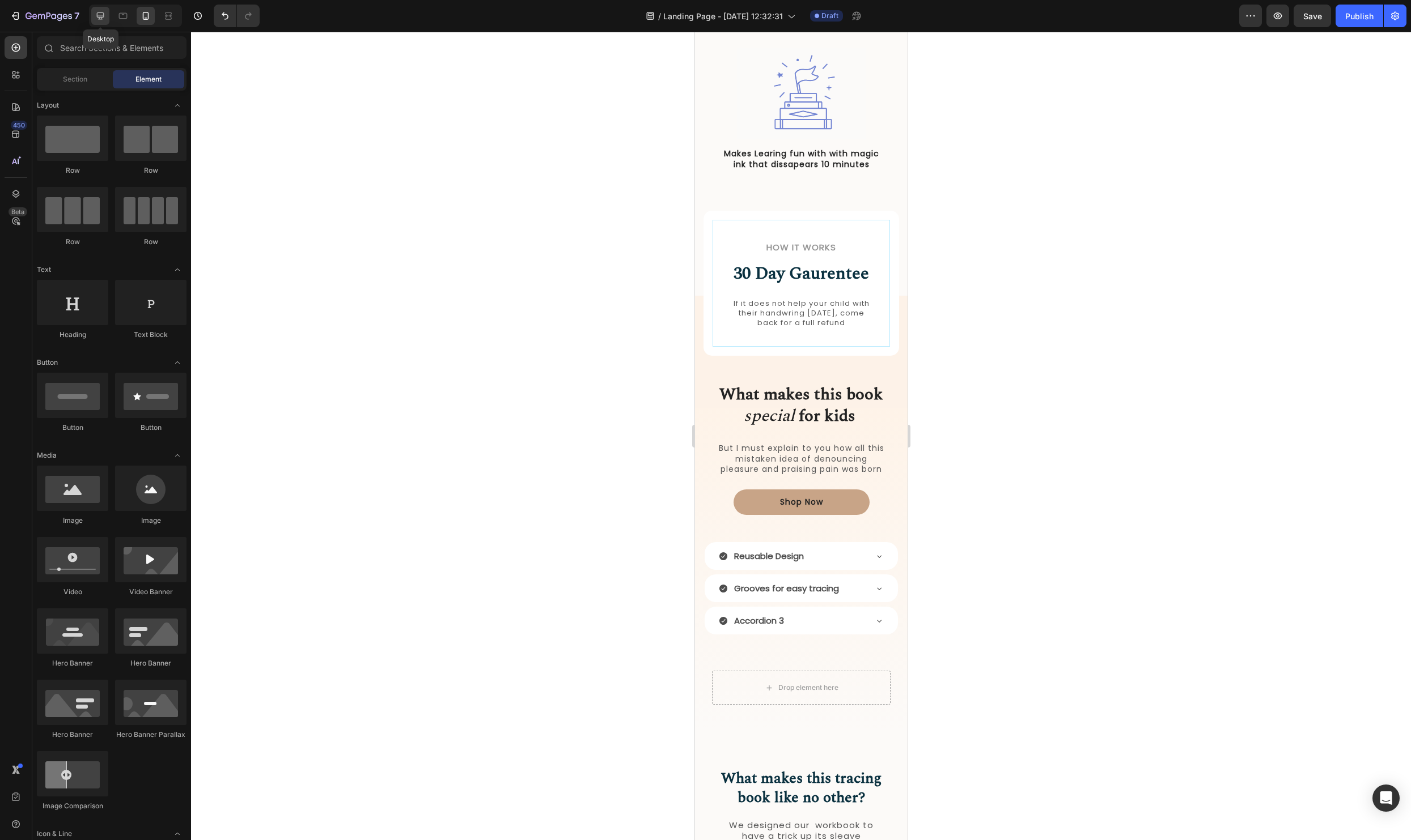
click at [101, 12] on icon at bounding box center [100, 16] width 11 height 11
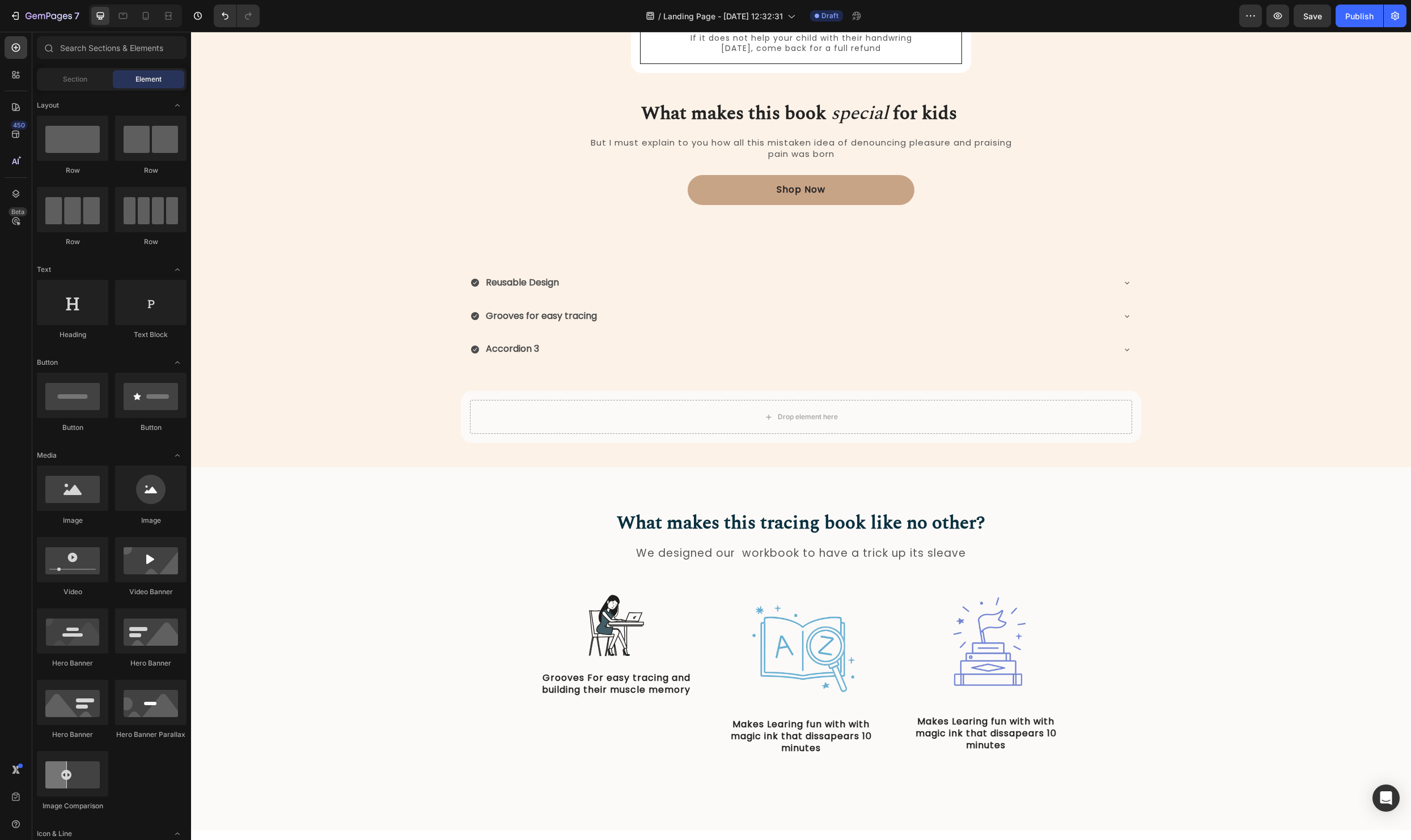
scroll to position [693, 0]
click at [1120, 284] on div "Reusable Design" at bounding box center [801, 284] width 661 height 29
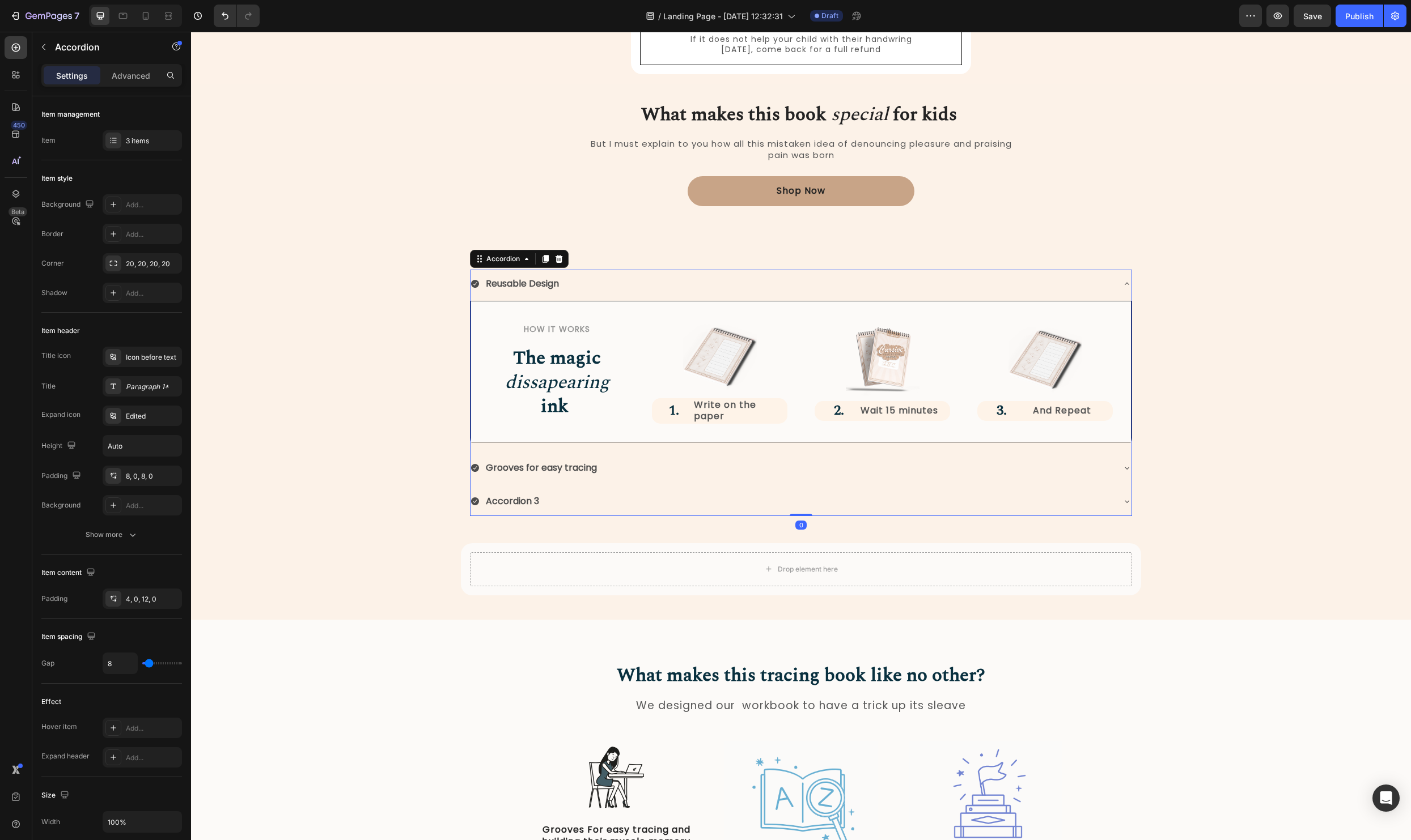
click at [1120, 284] on div "Reusable Design" at bounding box center [801, 284] width 661 height 29
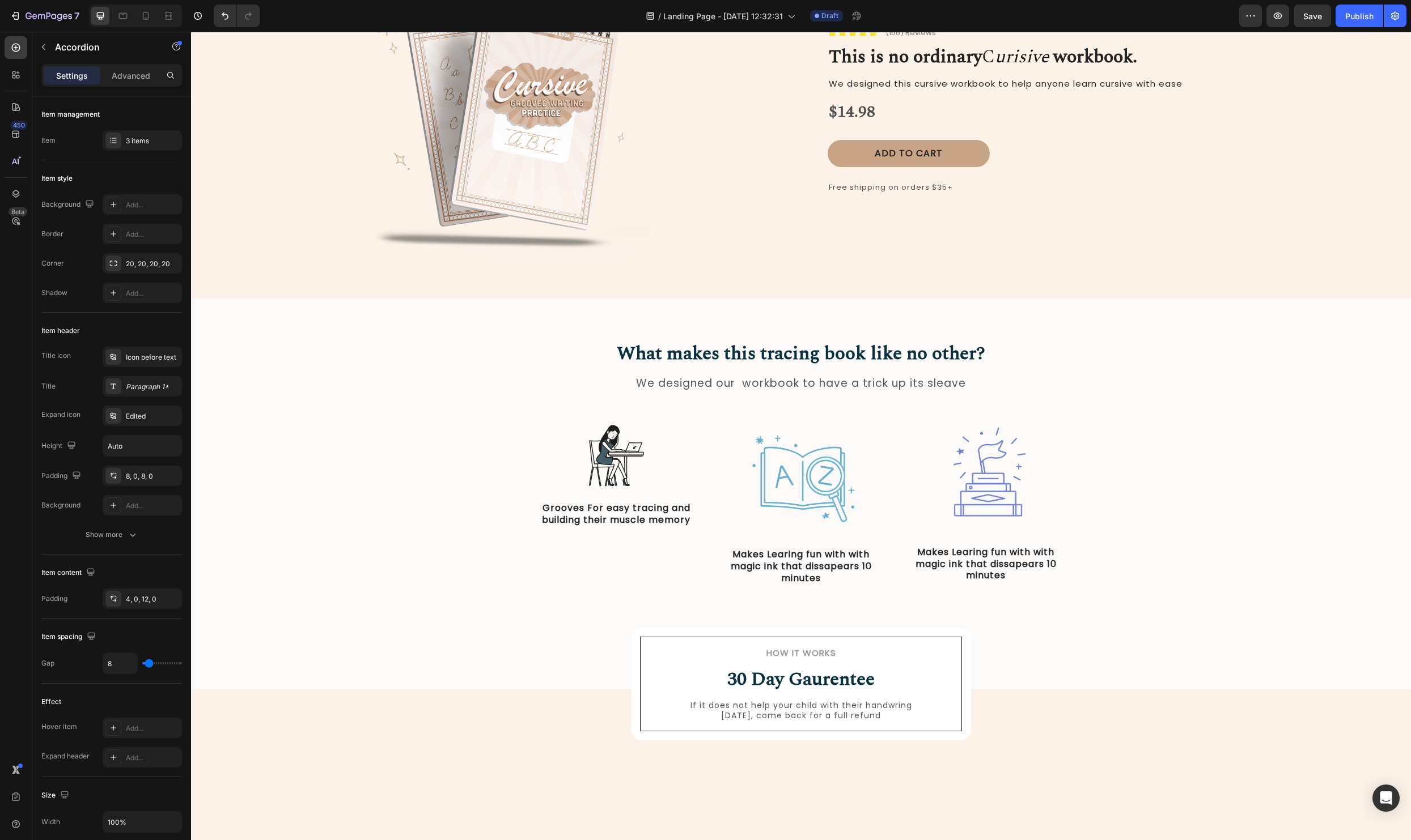
scroll to position [0, 0]
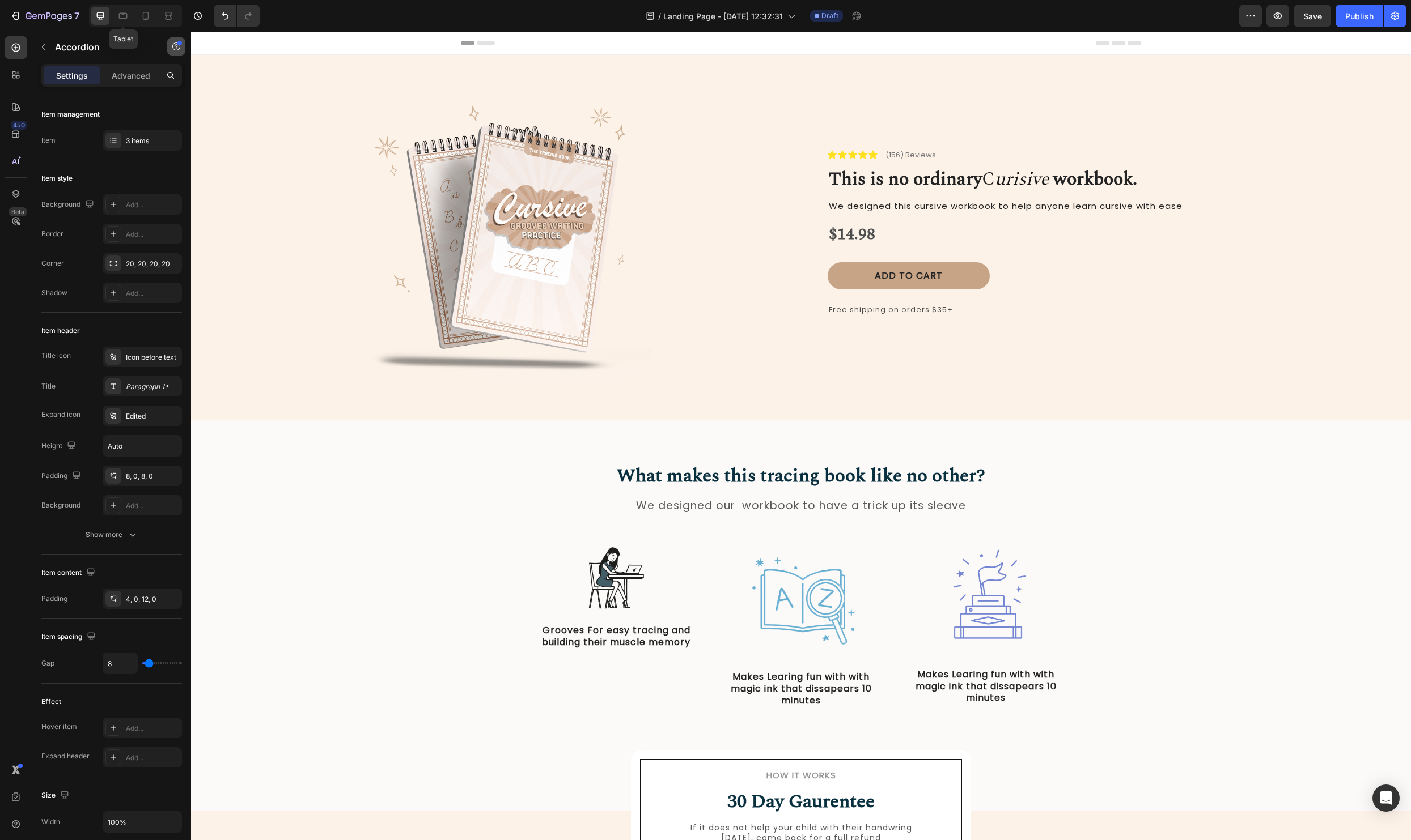
drag, startPoint x: 124, startPoint y: 14, endPoint x: 182, endPoint y: 54, distance: 70.5
click at [124, 14] on icon at bounding box center [123, 16] width 11 height 11
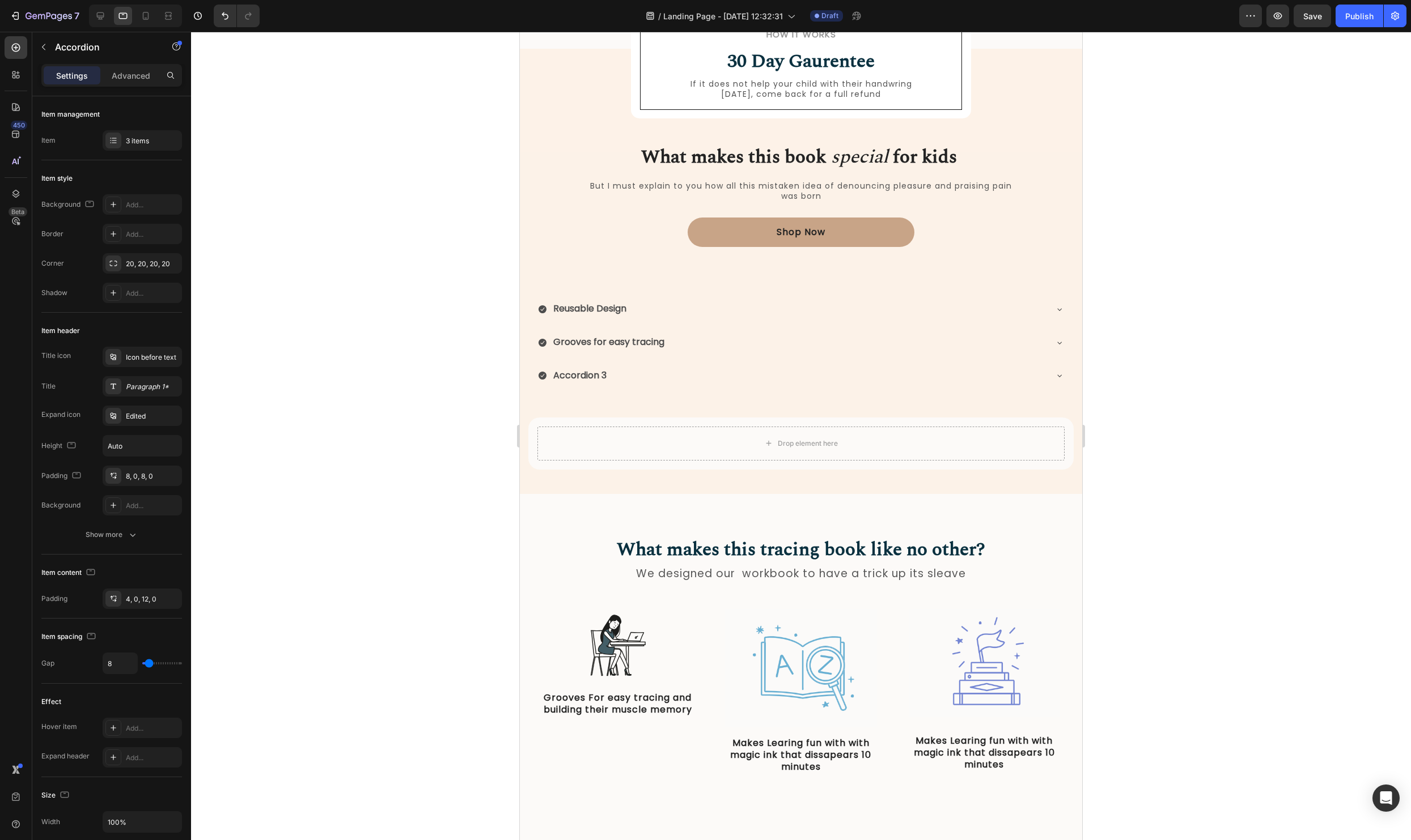
scroll to position [664, 0]
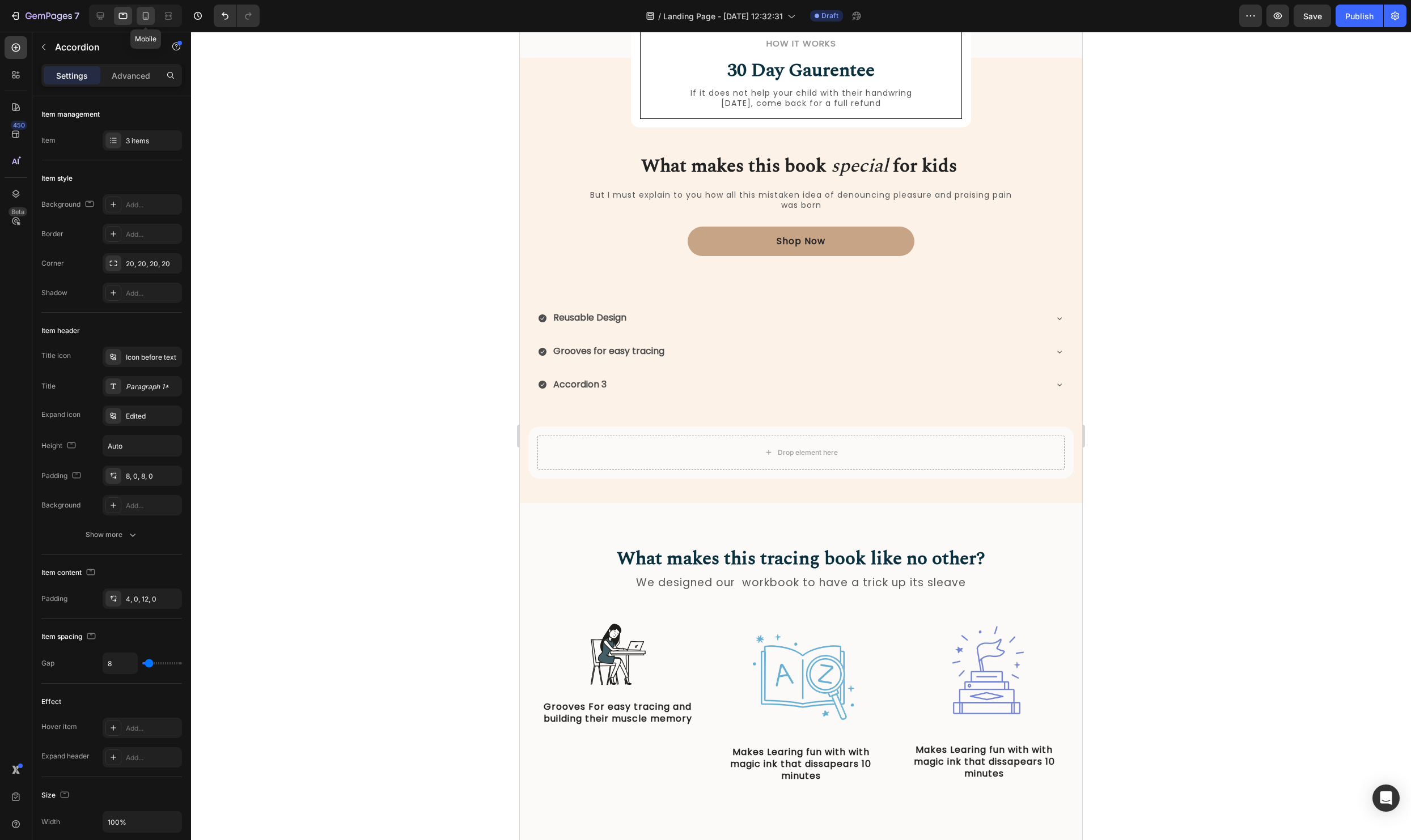
click at [151, 19] on icon at bounding box center [145, 16] width 11 height 11
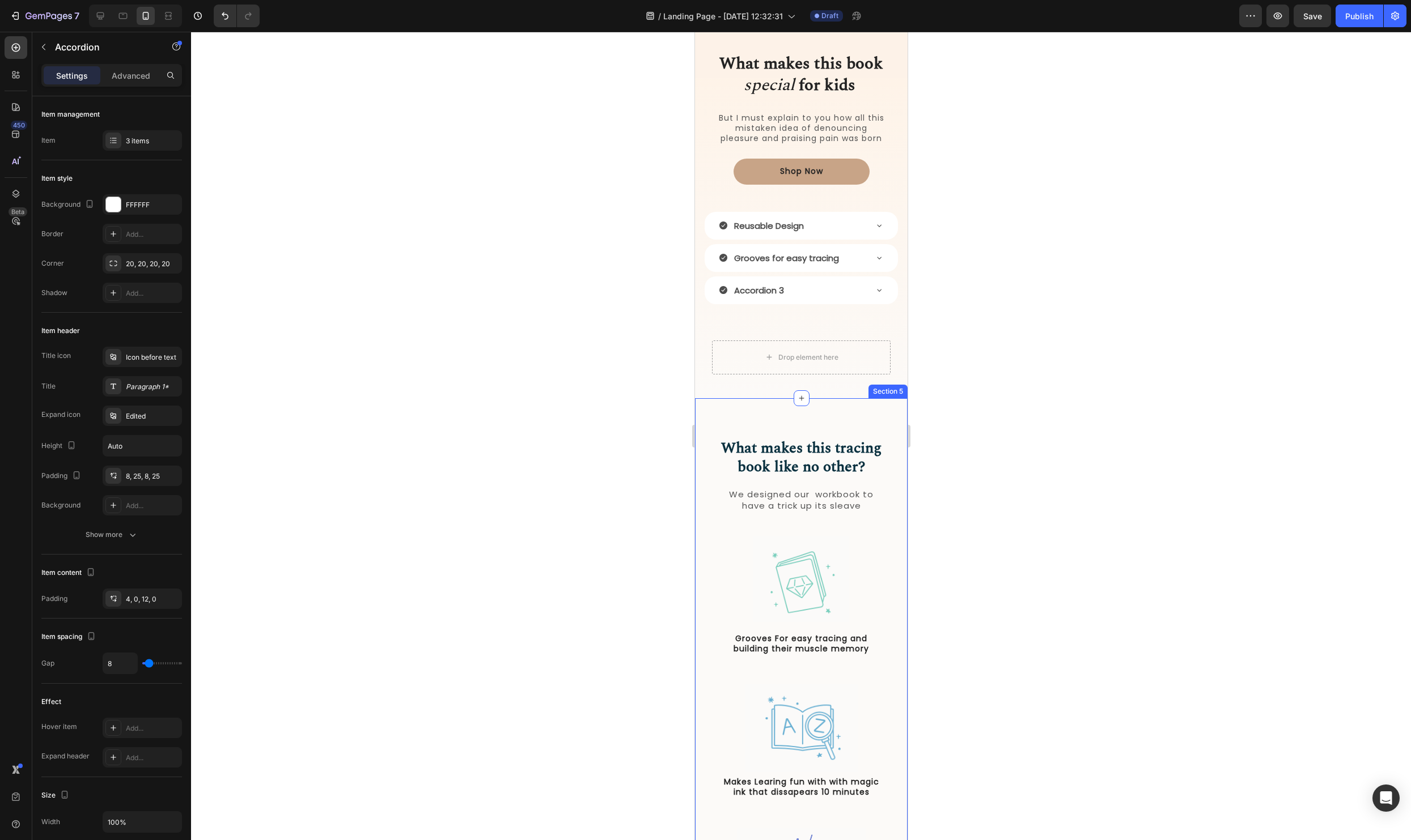
scroll to position [935, 0]
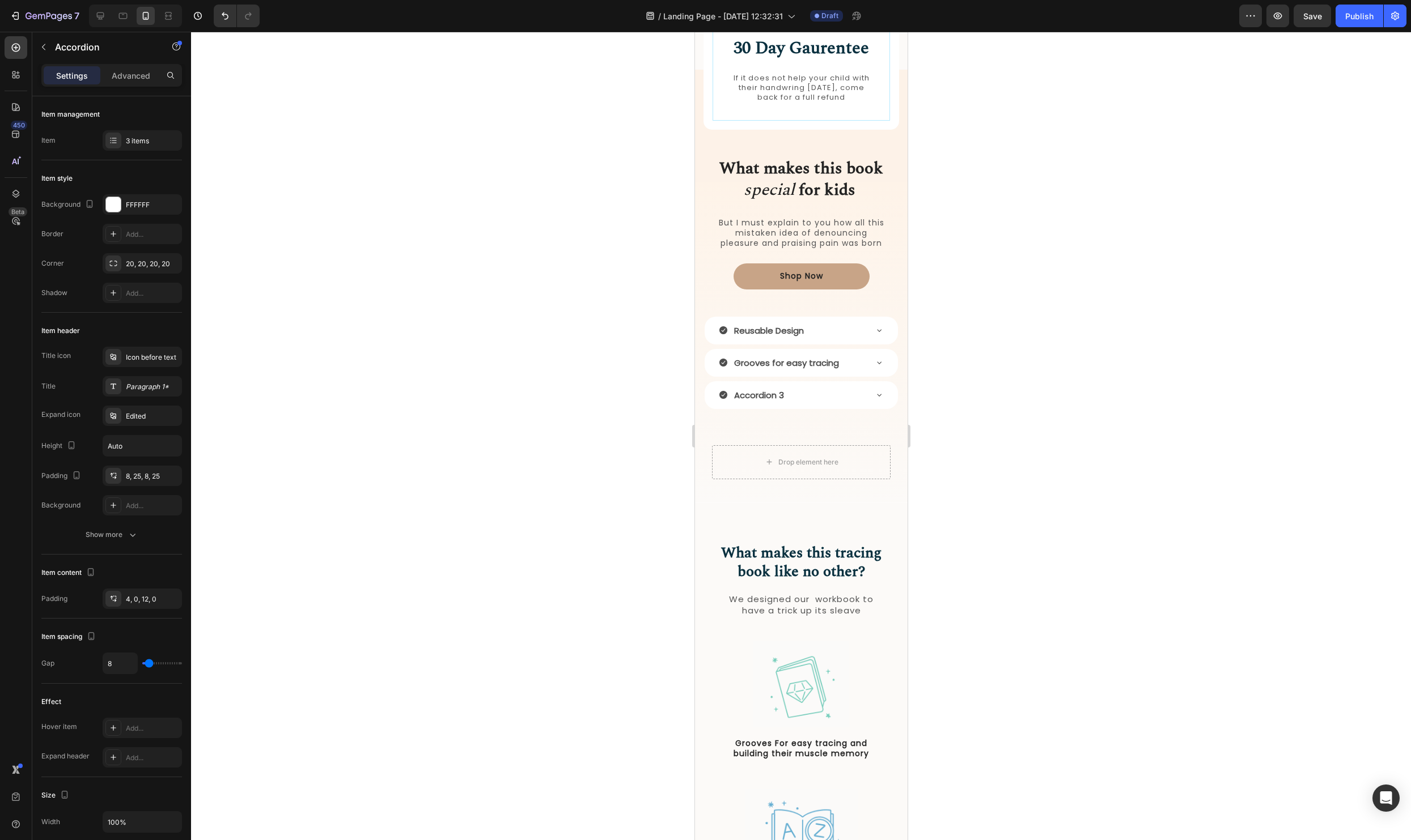
click at [722, 332] on icon at bounding box center [723, 331] width 8 height 8
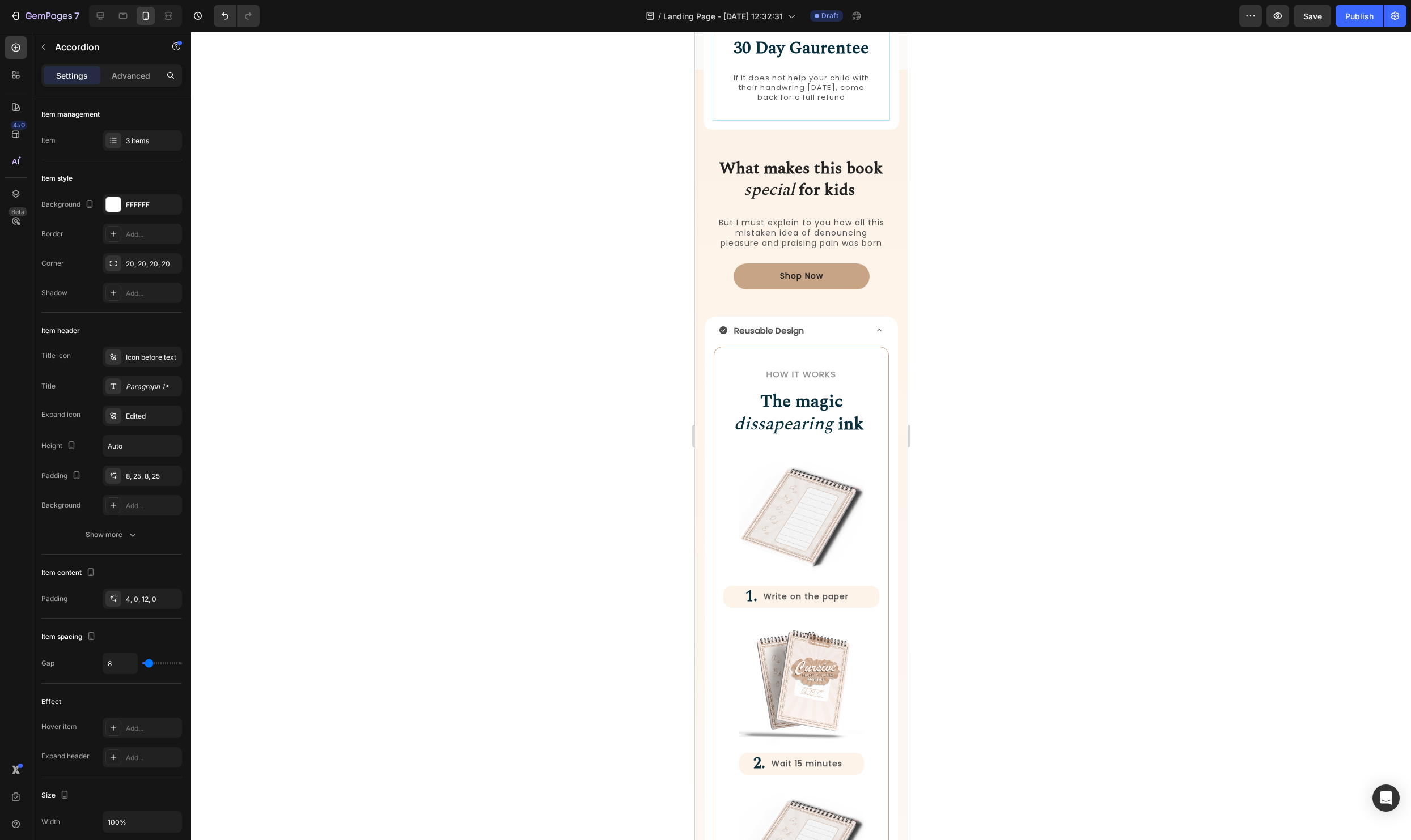
click at [723, 331] on icon at bounding box center [723, 331] width 8 height 8
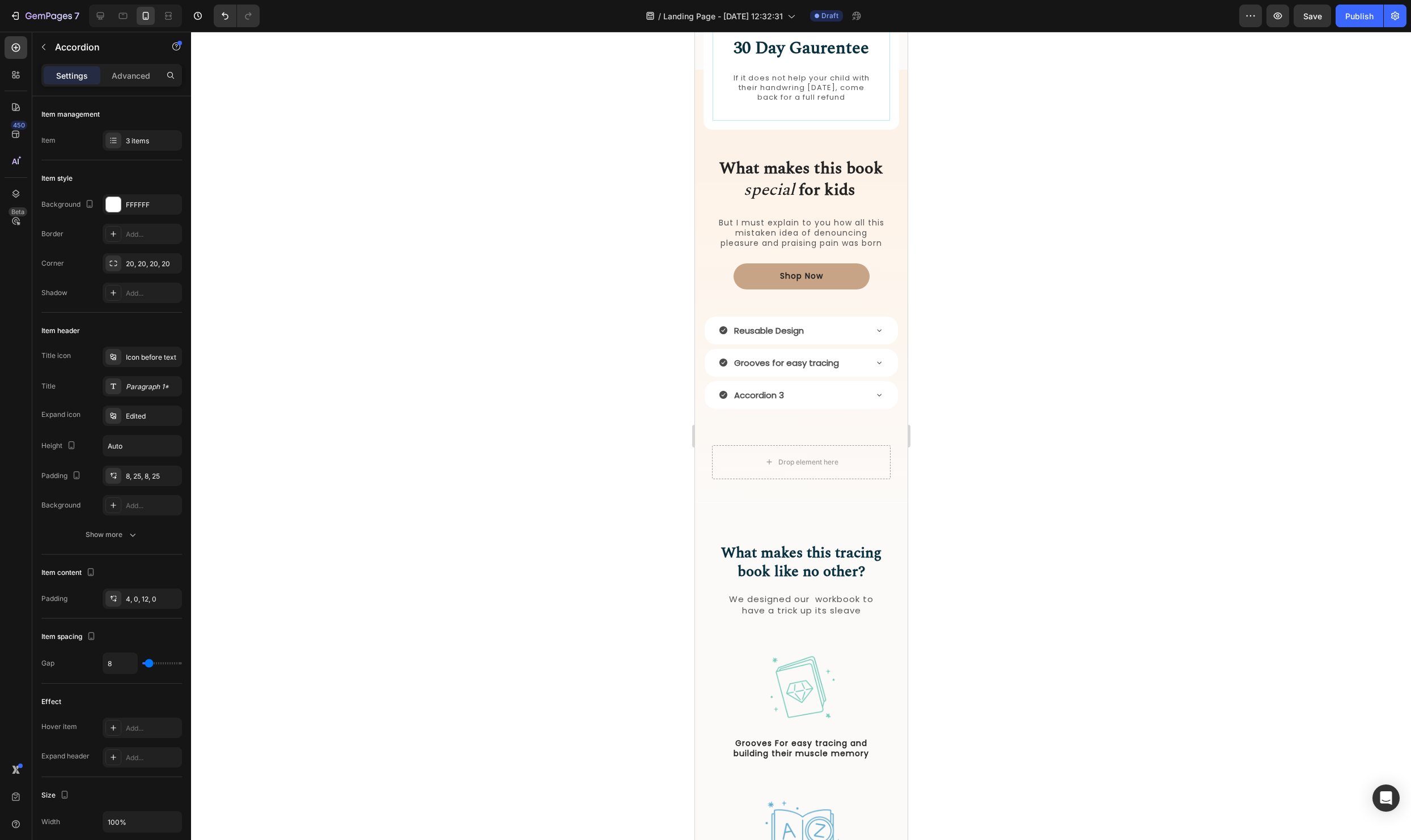
click at [854, 357] on div "Grooves for easy tracing" at bounding box center [791, 363] width 147 height 19
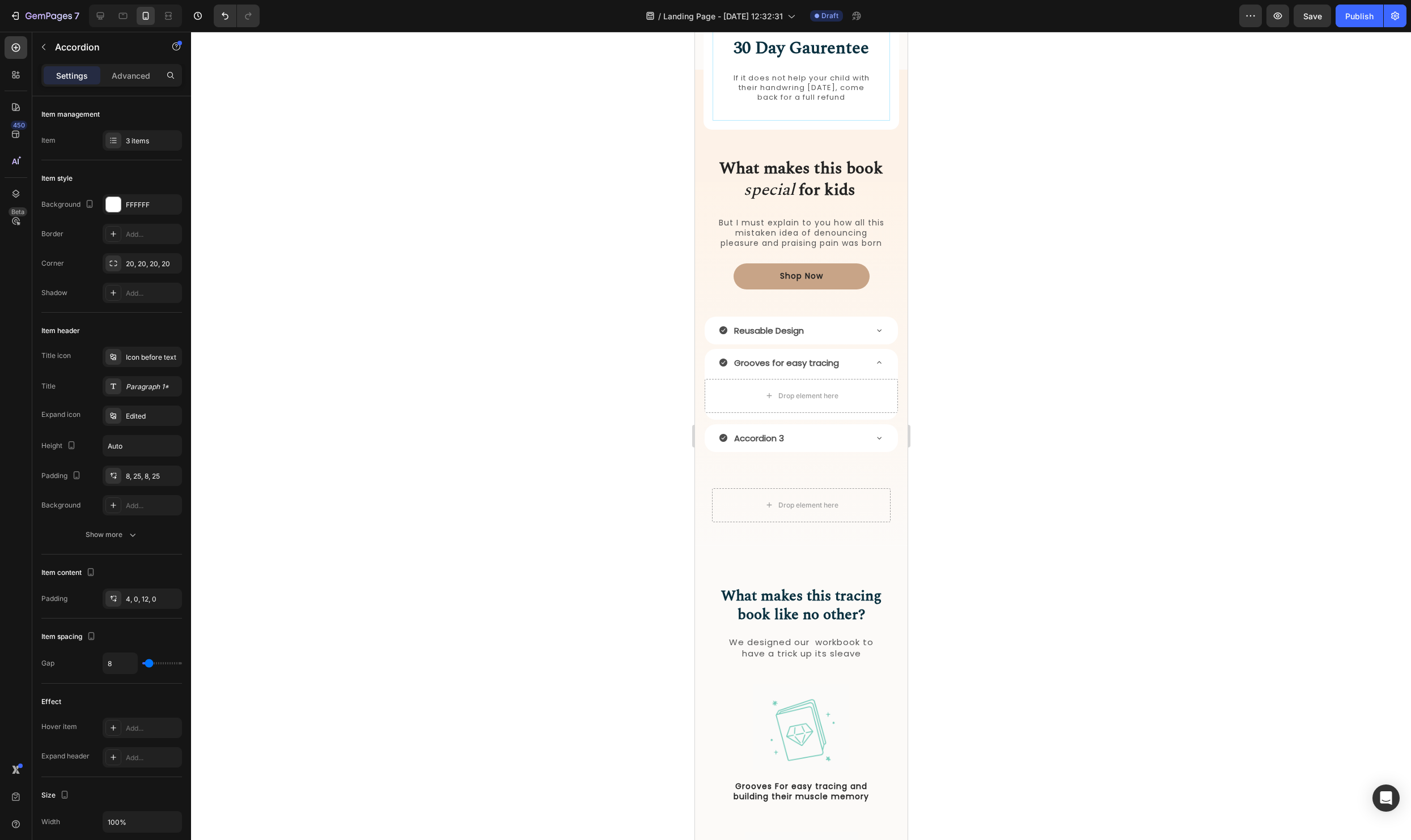
click at [854, 357] on div "Grooves for easy tracing" at bounding box center [791, 363] width 147 height 19
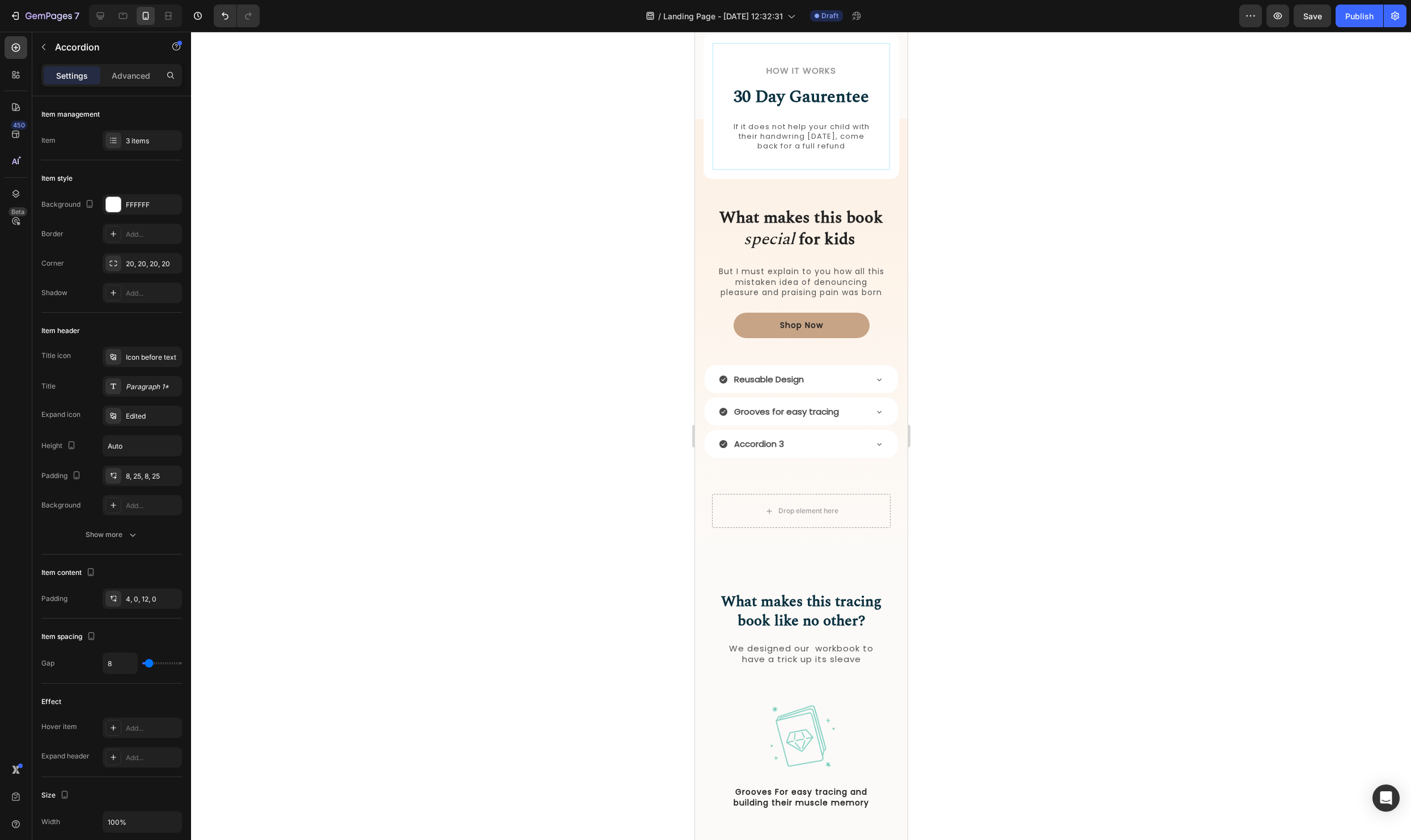
scroll to position [1095, 0]
click at [812, 381] on div "Reusable Design" at bounding box center [791, 377] width 147 height 19
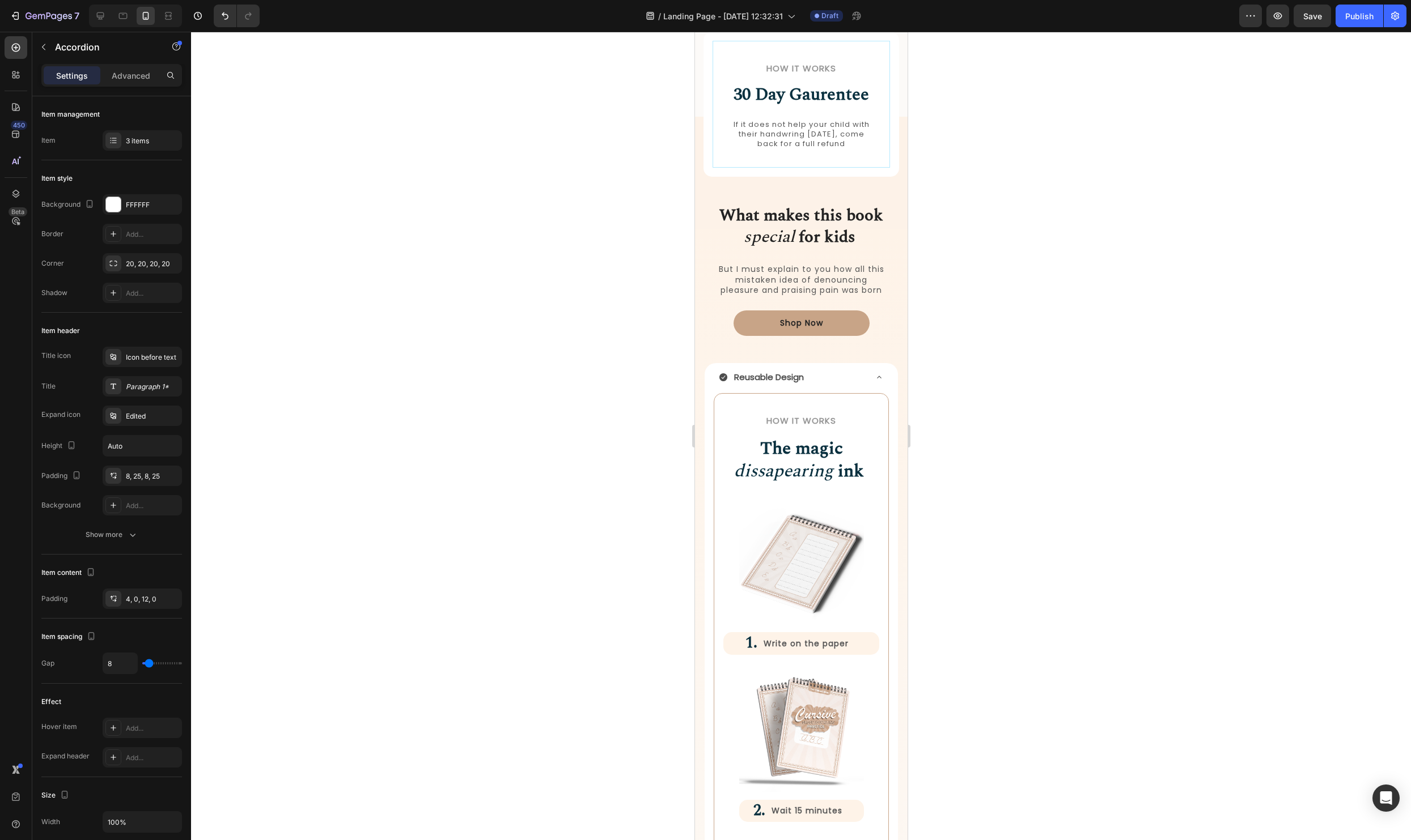
click at [812, 381] on div "Reusable Design" at bounding box center [791, 377] width 147 height 19
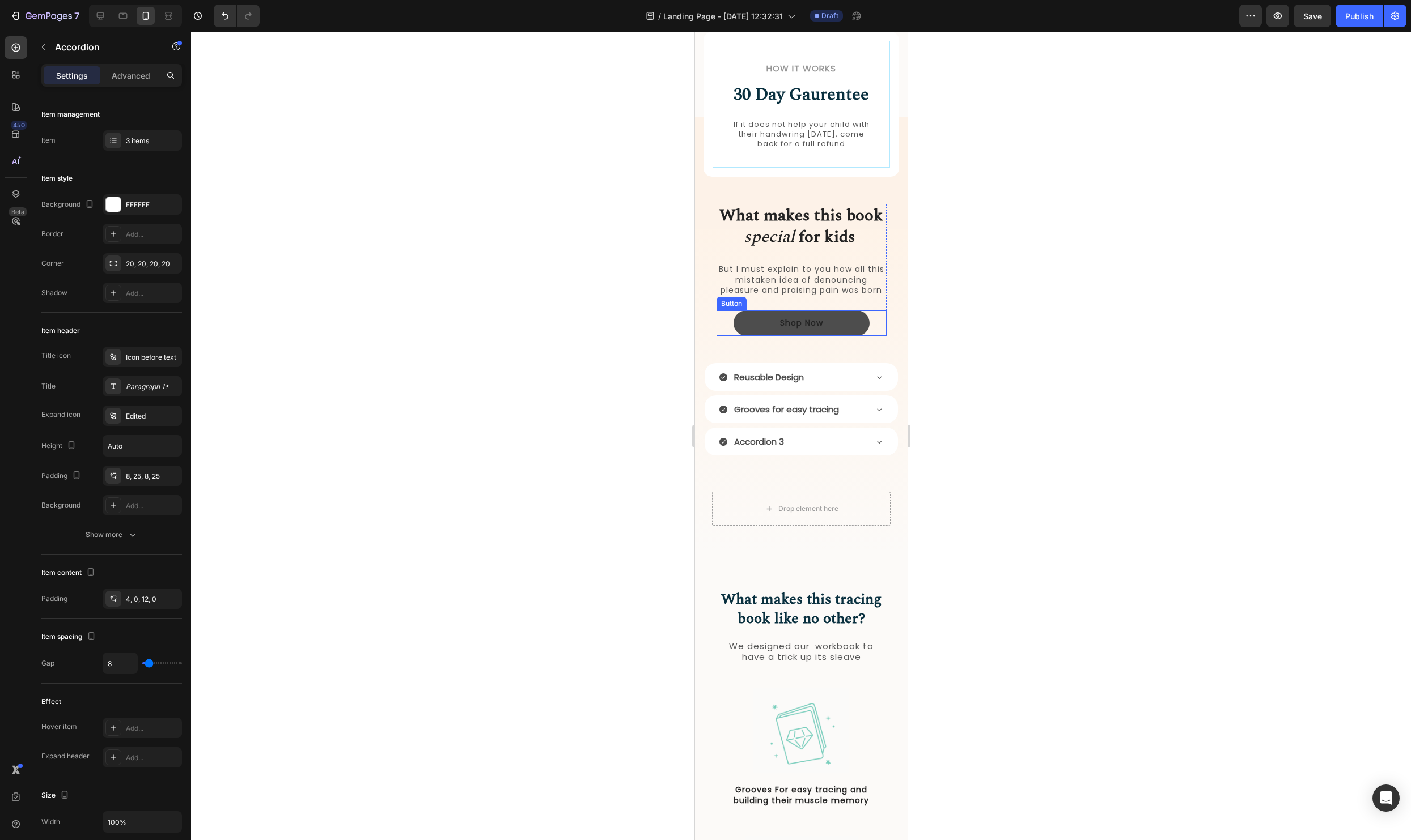
click at [862, 312] on button "Shop Now" at bounding box center [801, 323] width 136 height 25
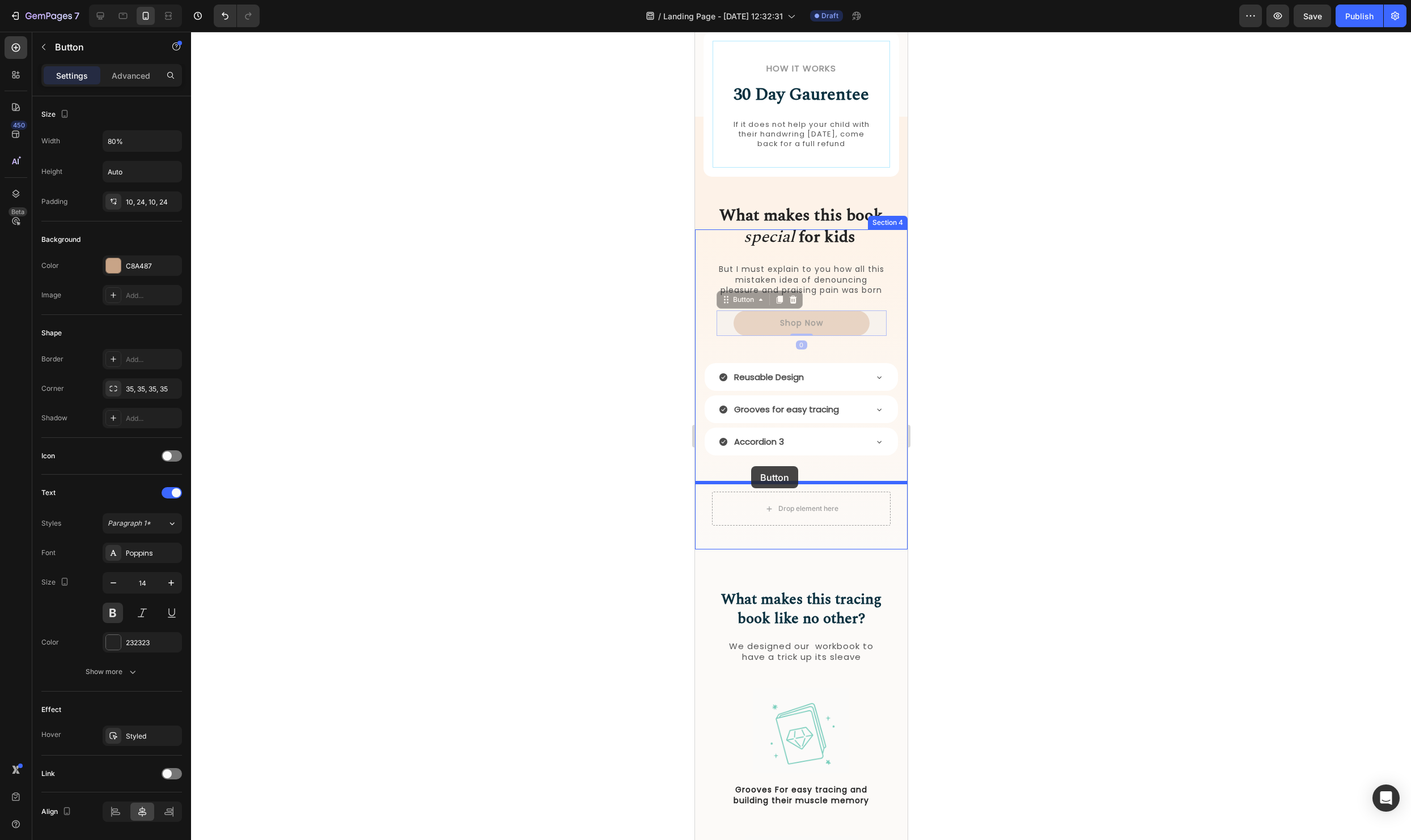
drag, startPoint x: 726, startPoint y: 298, endPoint x: 1850, endPoint y: 457, distance: 1135.2
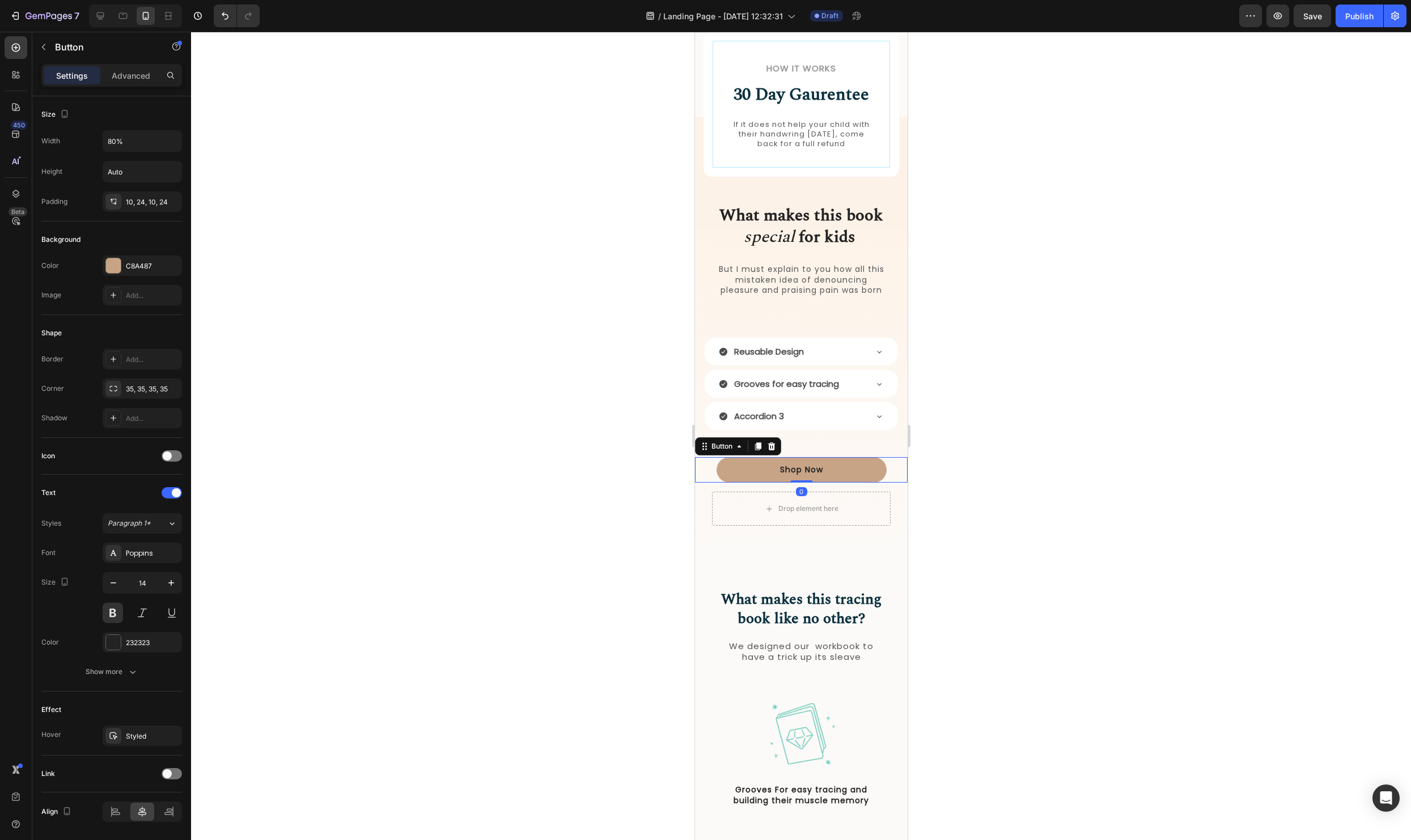
click at [1227, 413] on div at bounding box center [801, 436] width 1220 height 809
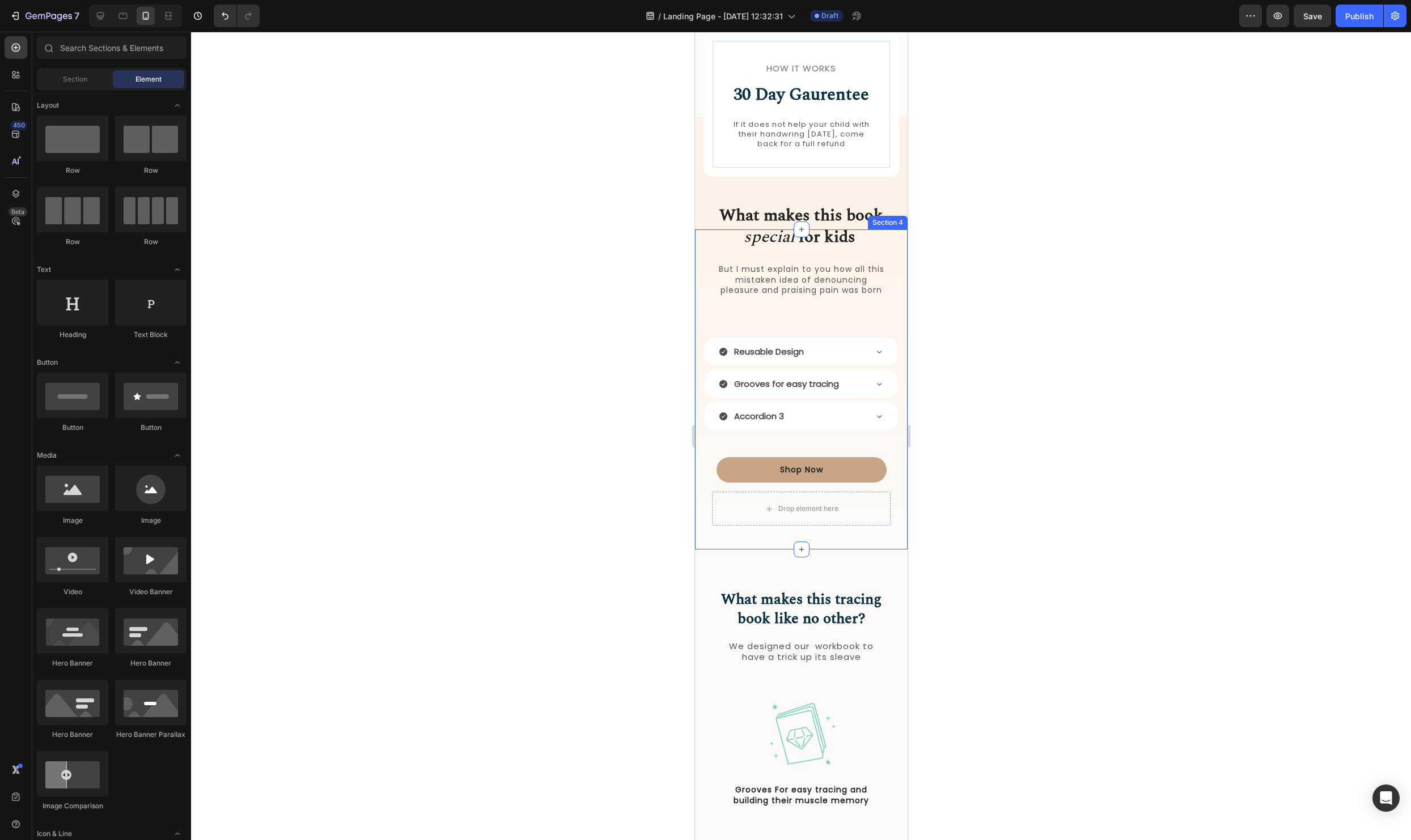
click at [838, 325] on div "What makes this book special for kids Heading But I must explain to you how all…" at bounding box center [801, 395] width 212 height 280
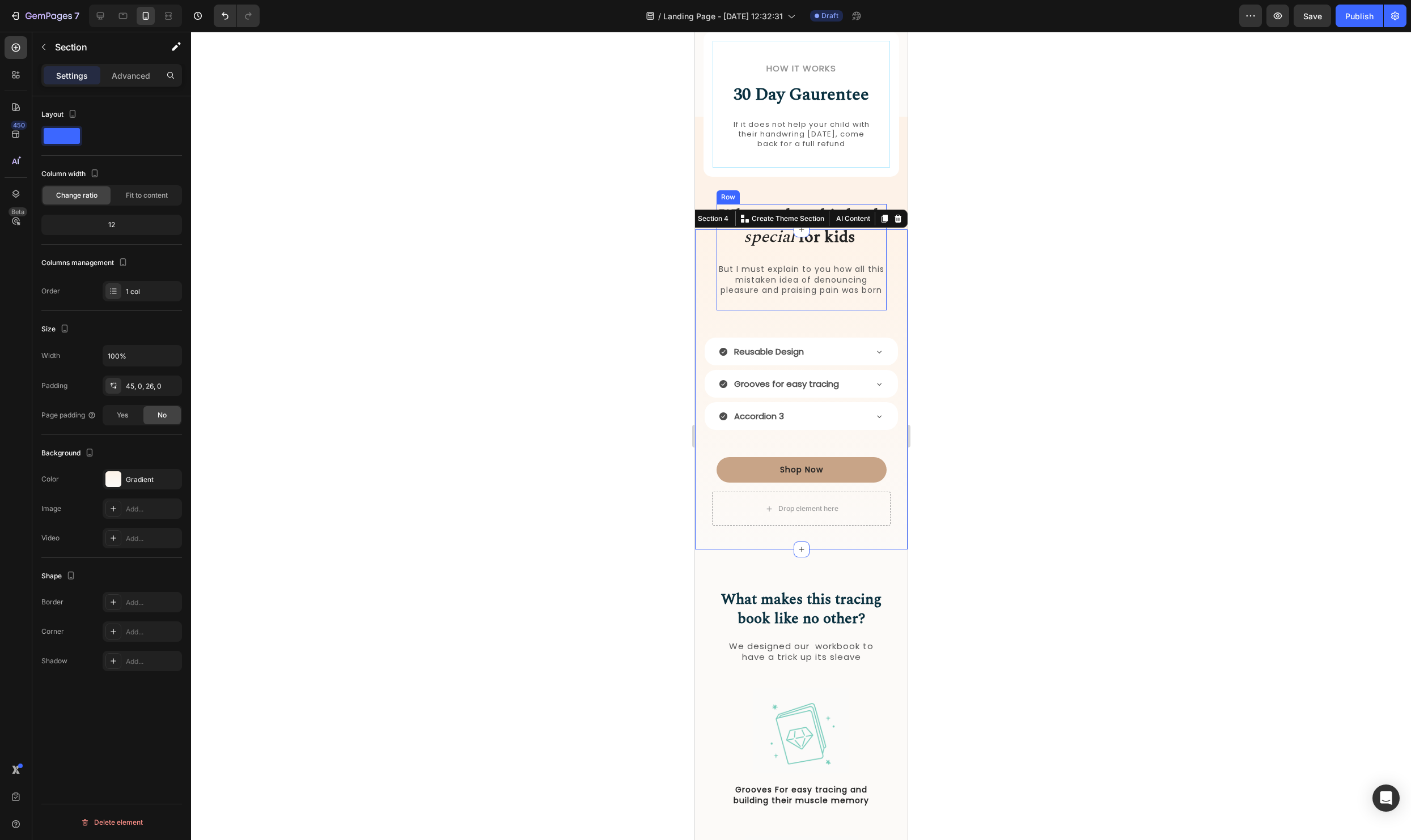
click at [838, 306] on div "What makes this book special for kids Heading But I must explain to you how all…" at bounding box center [801, 257] width 170 height 106
click at [815, 322] on div "What makes this book special for kids Heading But I must explain to you how all…" at bounding box center [801, 395] width 212 height 280
click at [846, 310] on div "What makes this book special for kids Heading But I must explain to you how all…" at bounding box center [801, 395] width 212 height 280
click at [1114, 367] on div at bounding box center [801, 436] width 1220 height 809
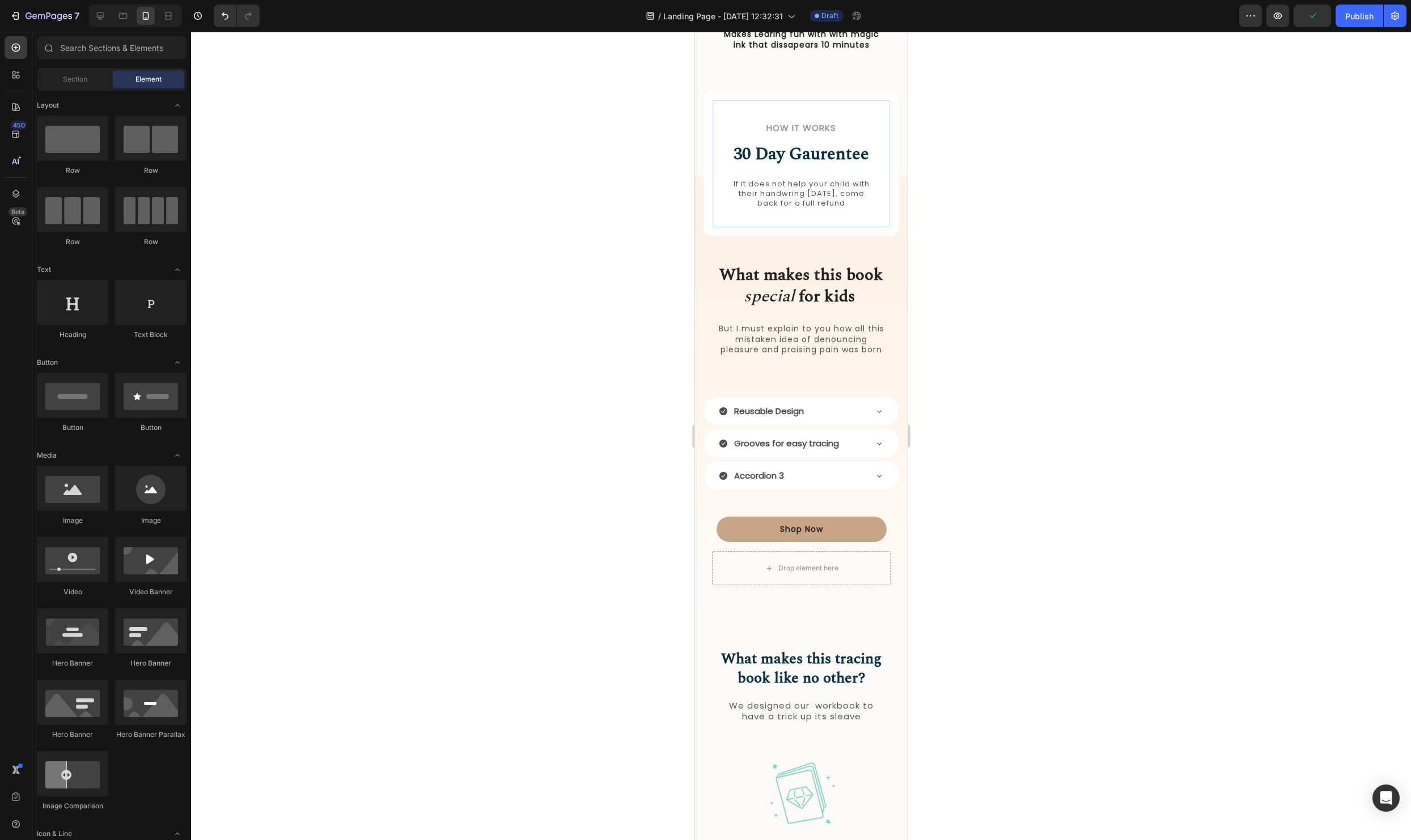
scroll to position [1062, 0]
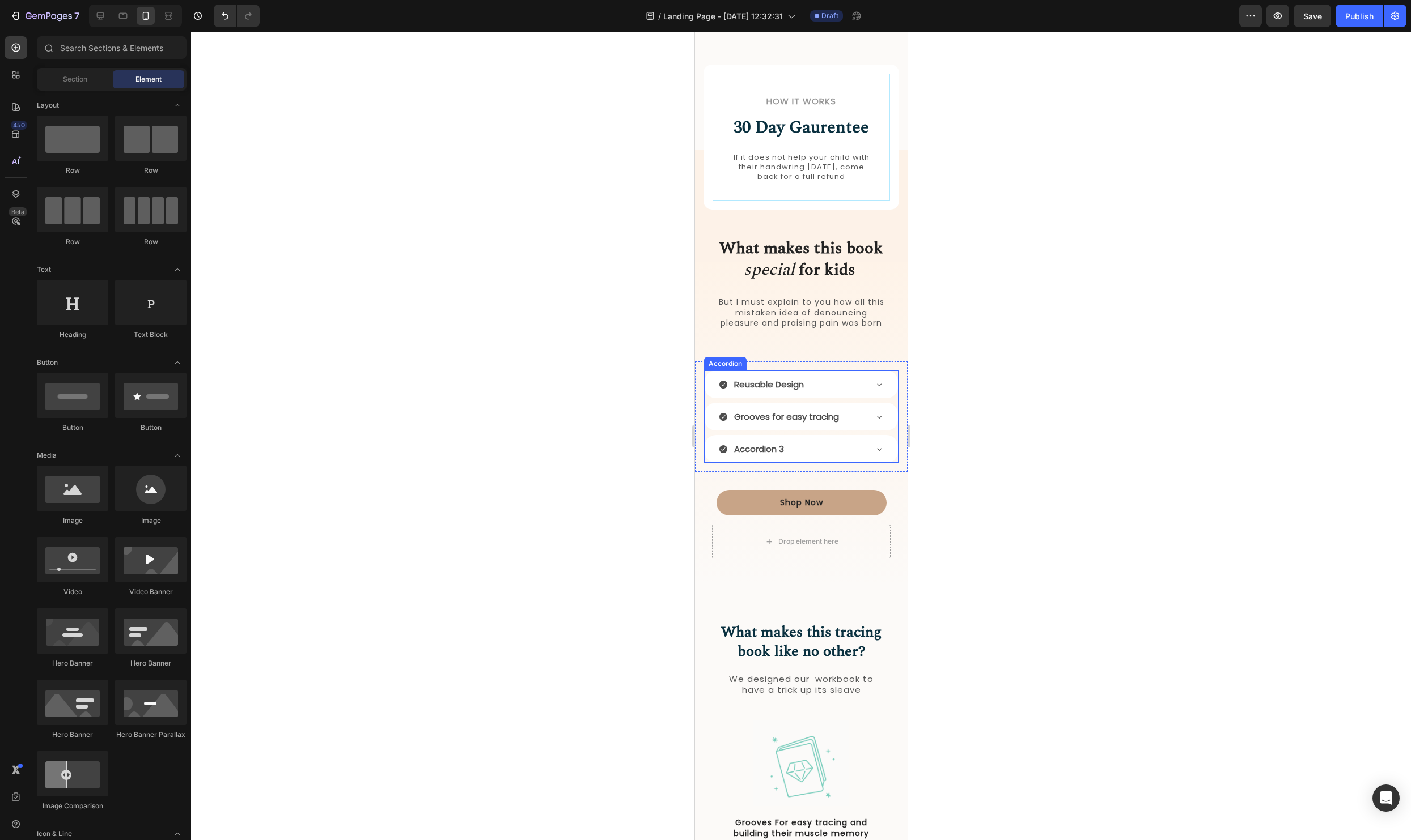
click at [775, 450] on p "Accordion 3" at bounding box center [759, 449] width 50 height 15
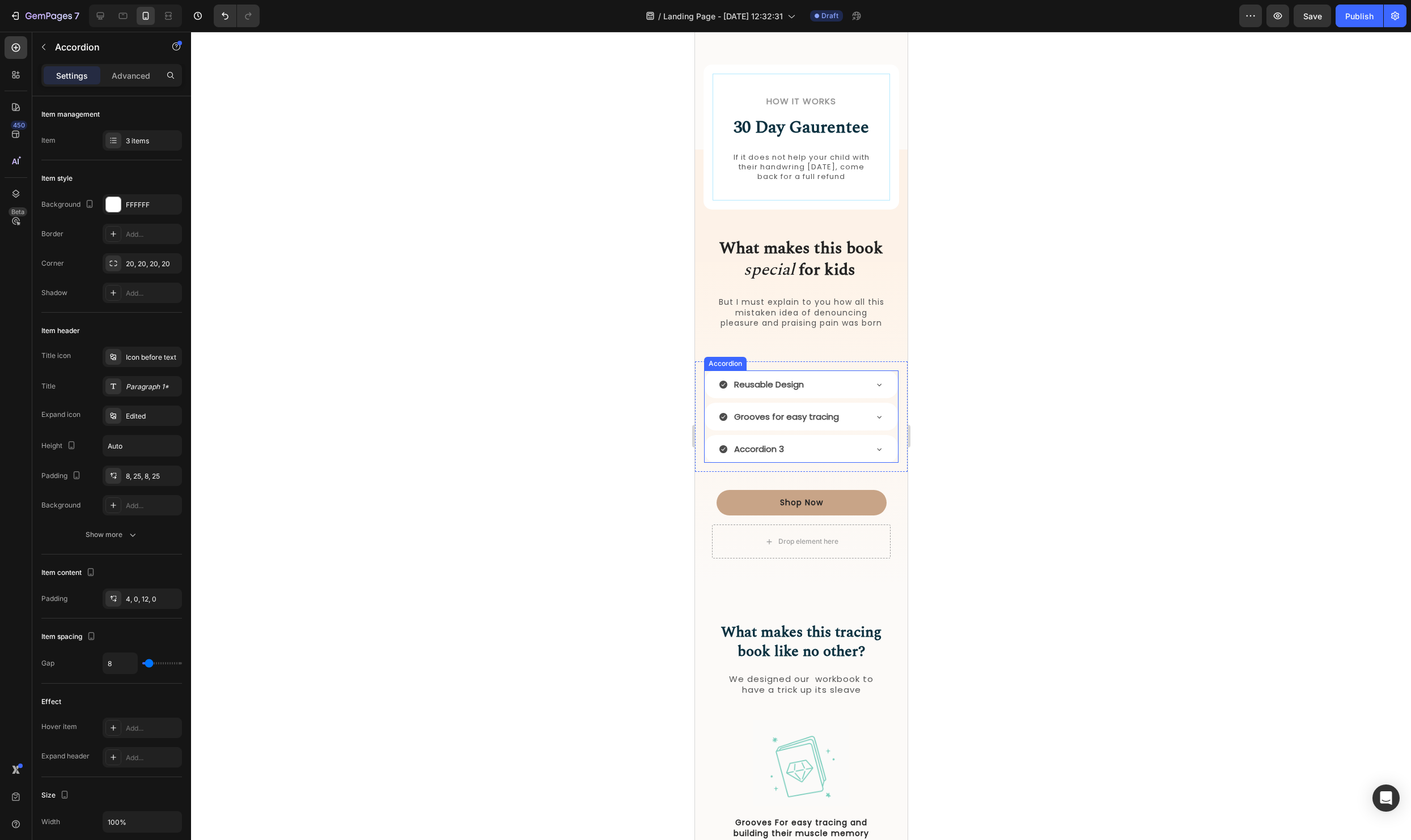
click at [775, 450] on p "Accordion 3" at bounding box center [759, 449] width 50 height 15
drag, startPoint x: 784, startPoint y: 449, endPoint x: 729, endPoint y: 449, distance: 55.0
click at [729, 449] on div "Accordion 3" at bounding box center [791, 449] width 147 height 19
click at [1044, 432] on div at bounding box center [801, 436] width 1220 height 809
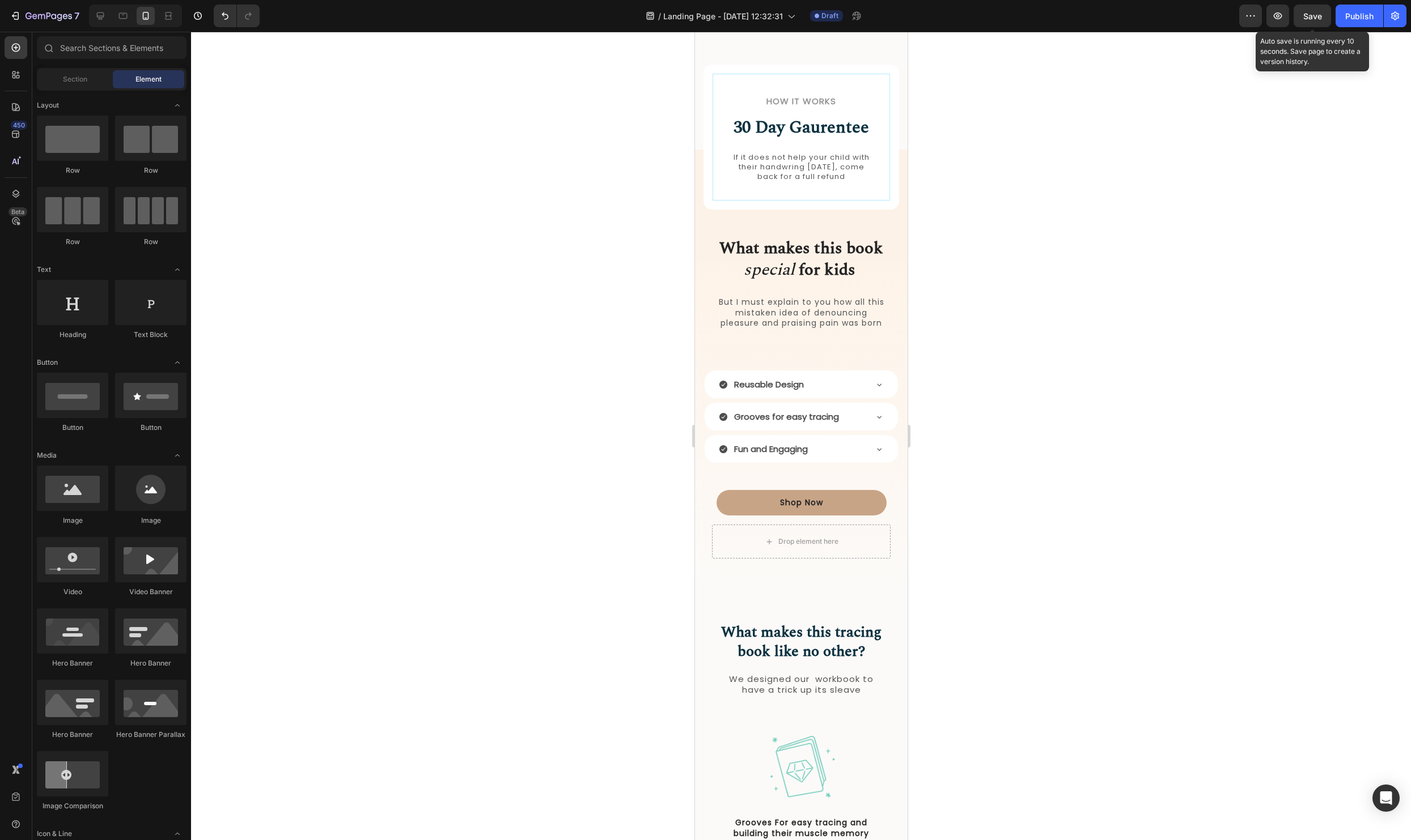
drag, startPoint x: 1316, startPoint y: 8, endPoint x: 1255, endPoint y: 131, distance: 137.3
click at [1316, 8] on button "Save" at bounding box center [1312, 16] width 37 height 23
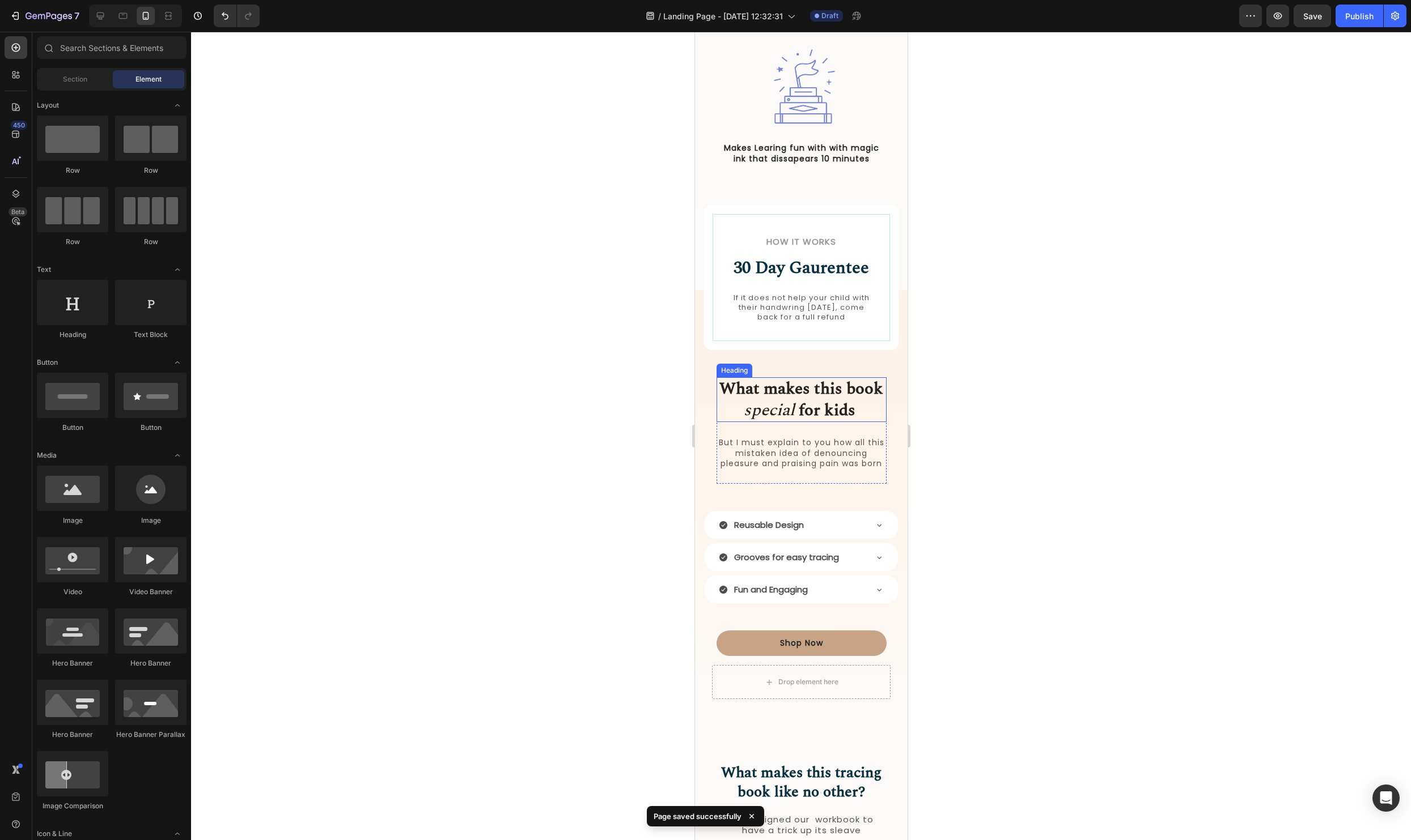
scroll to position [917, 0]
